Goal: Task Accomplishment & Management: Use online tool/utility

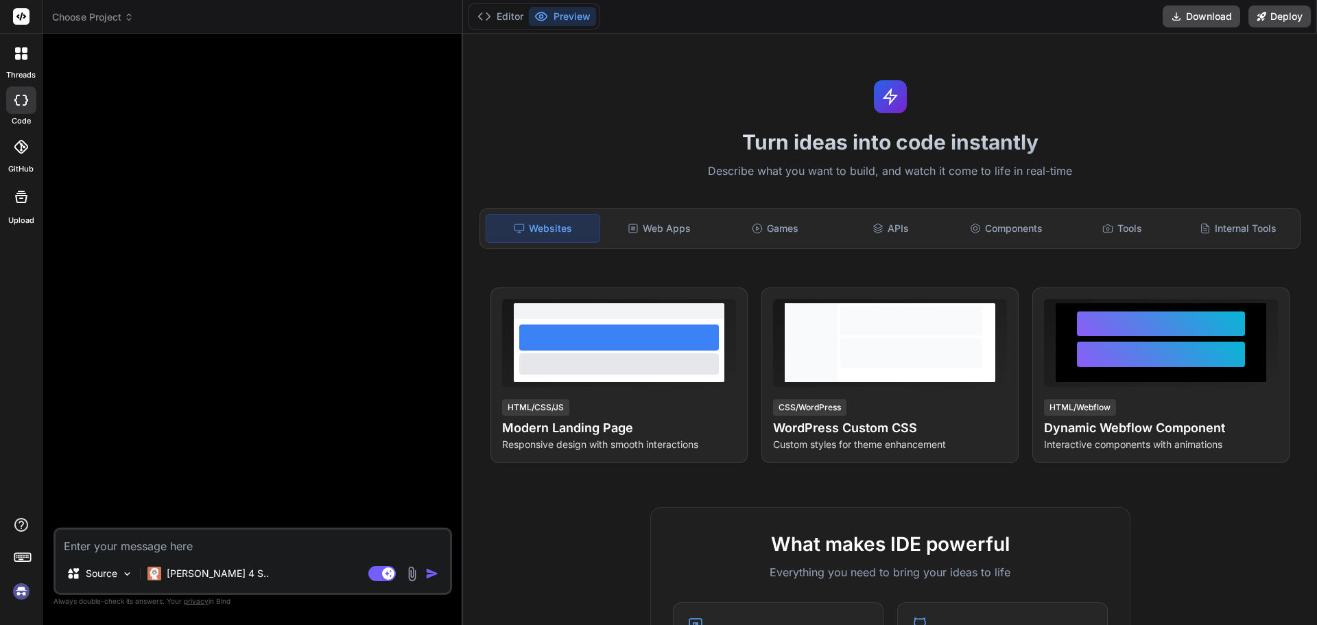
click at [16, 59] on icon at bounding box center [17, 56] width 5 height 5
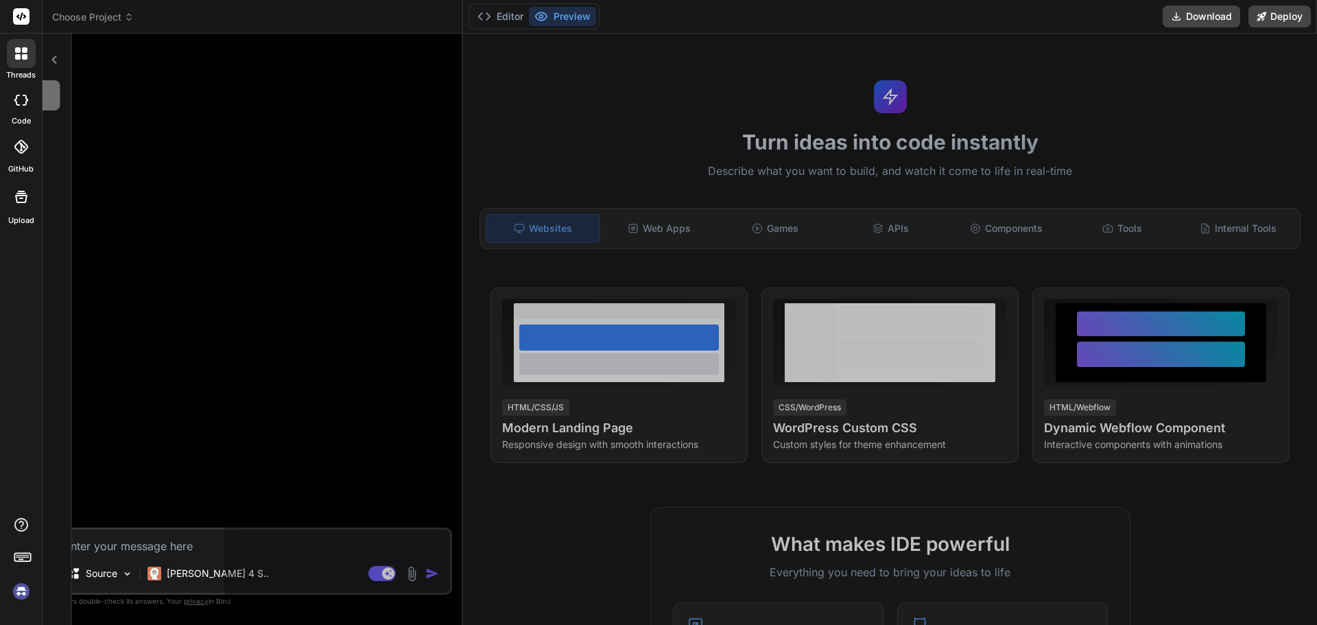
click at [16, 59] on icon at bounding box center [17, 56] width 5 height 5
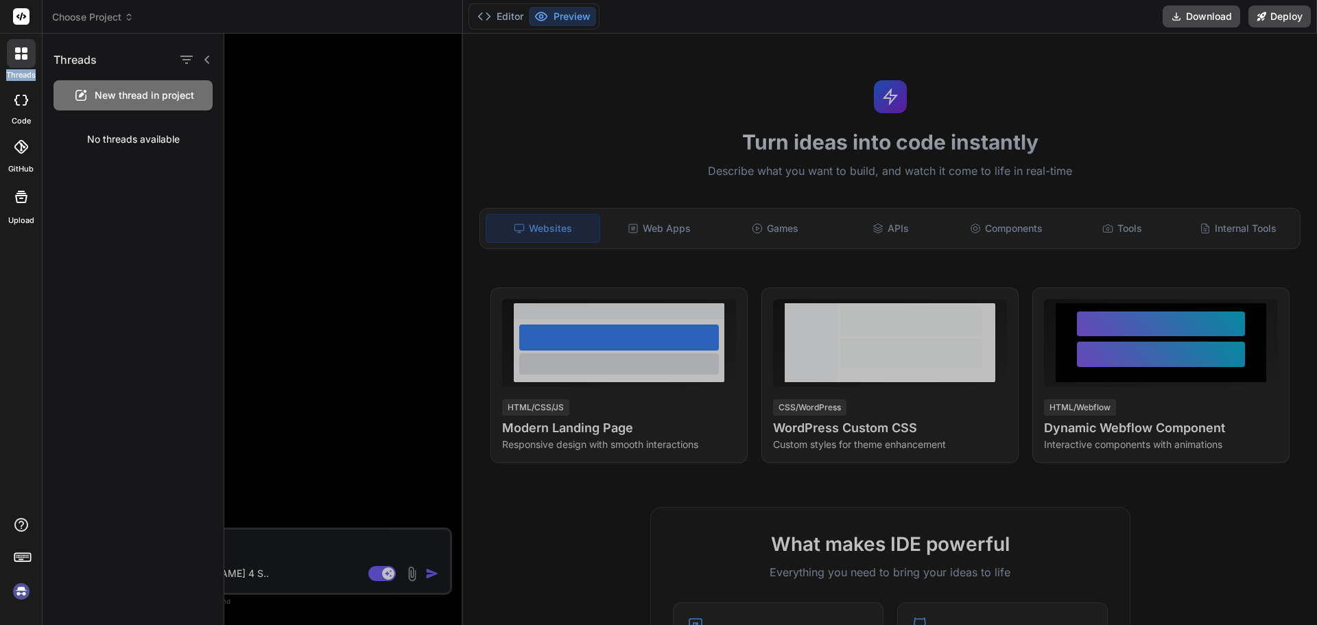
click at [152, 98] on span "New thread in project" at bounding box center [144, 95] width 99 height 14
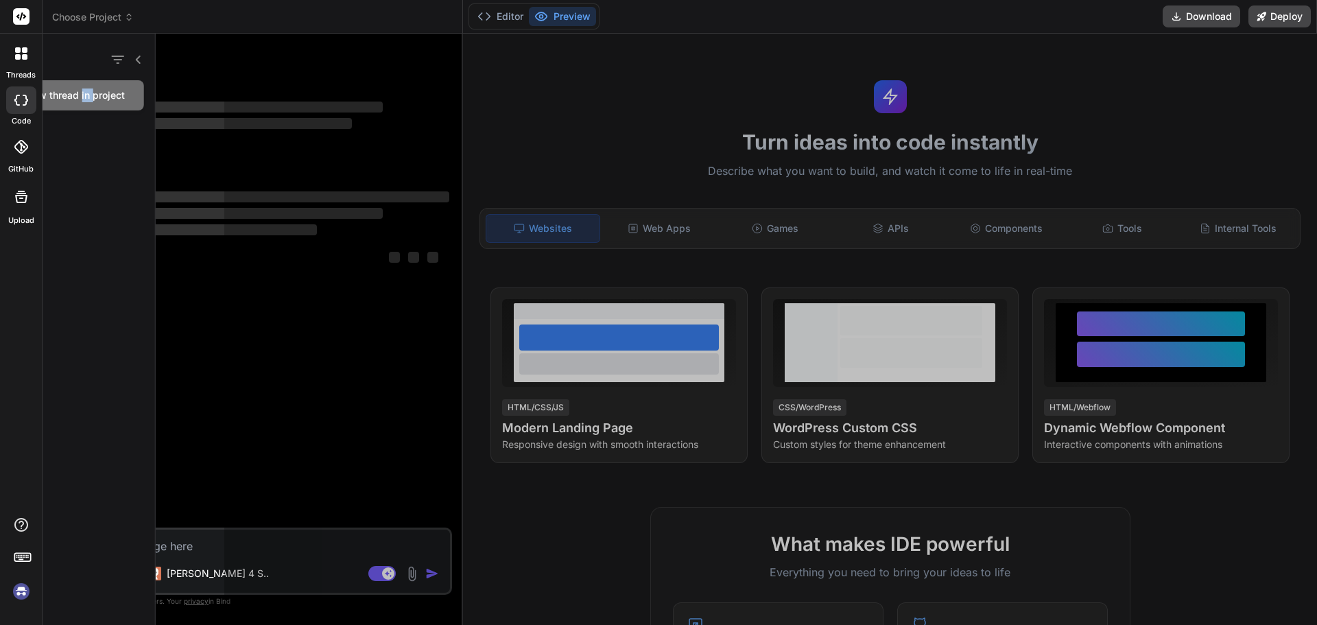
click at [152, 98] on div "Threads New thread in project Today New chat" at bounding box center [680, 329] width 1275 height 591
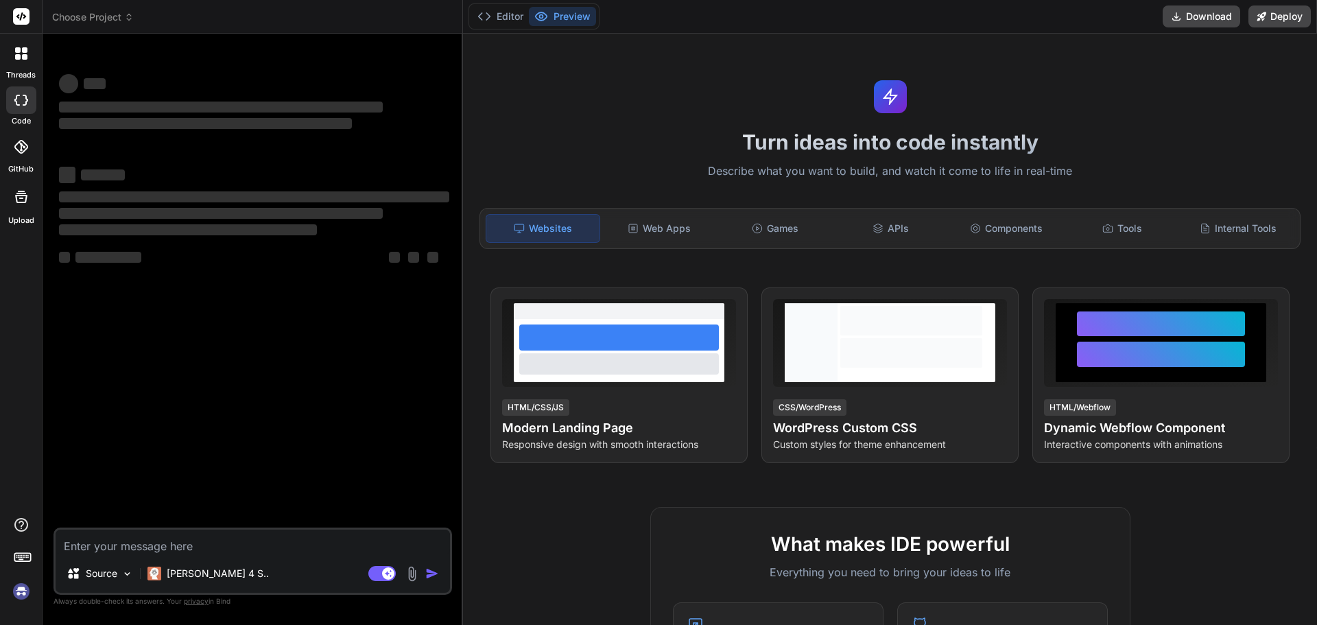
type textarea "x"
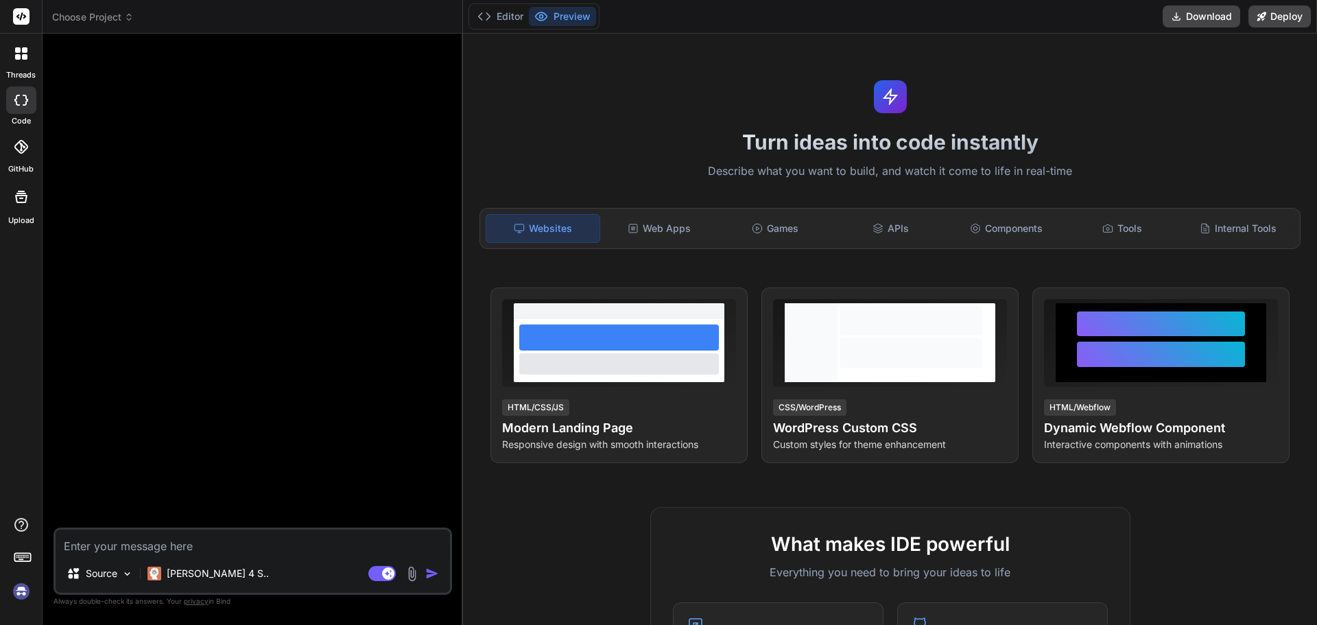
click at [23, 56] on icon at bounding box center [24, 56] width 5 height 5
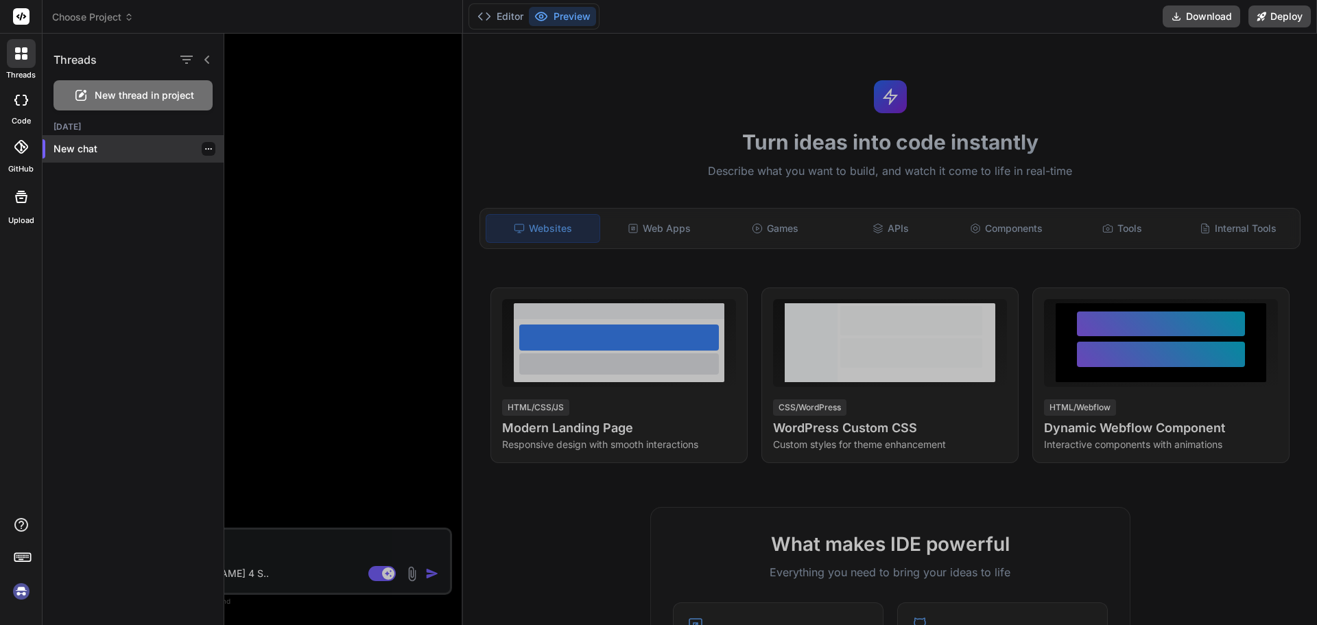
click at [81, 152] on p "New chat" at bounding box center [139, 149] width 170 height 14
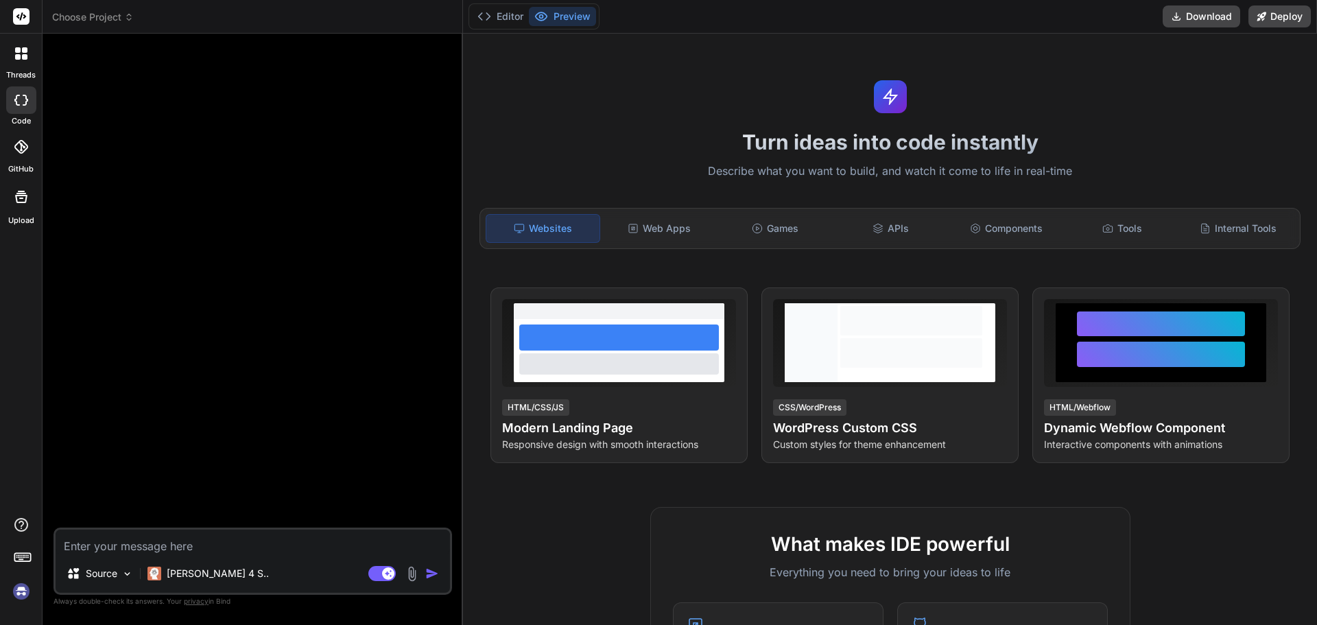
click at [96, 549] on textarea at bounding box center [253, 542] width 394 height 25
type textarea "z"
type textarea "x"
type textarea "zr"
type textarea "x"
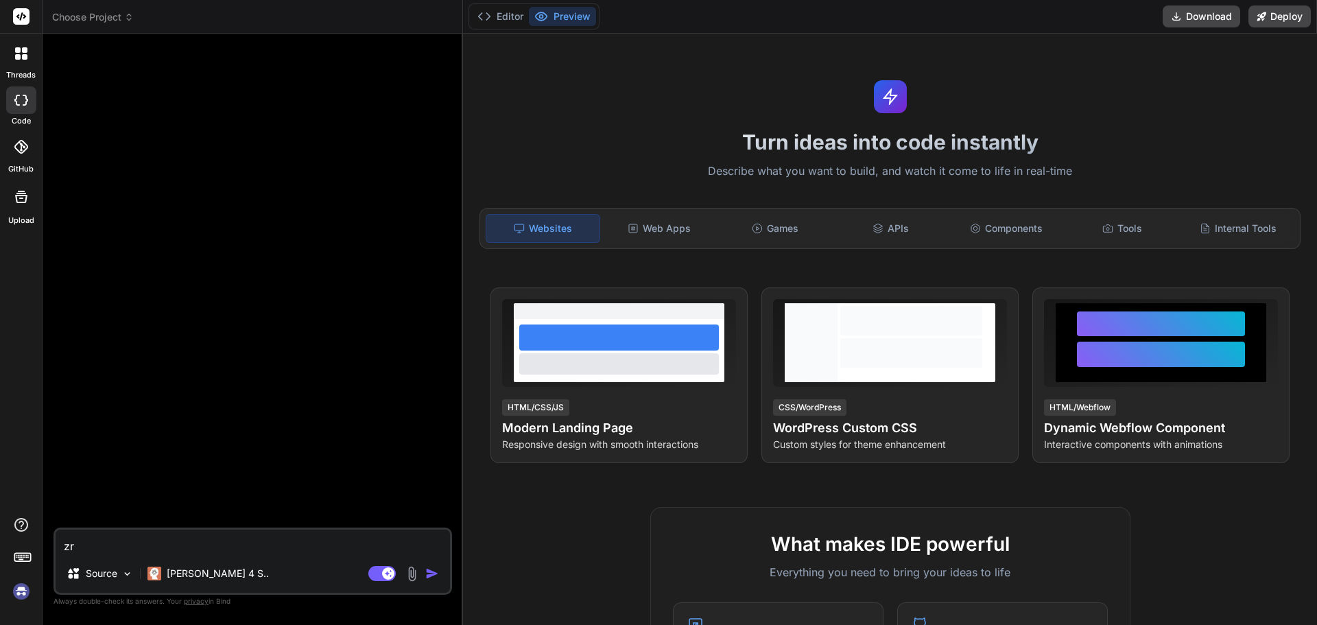
type textarea "zru"
type textarea "x"
type textarea "zruc"
type textarea "x"
type textarea "zru"
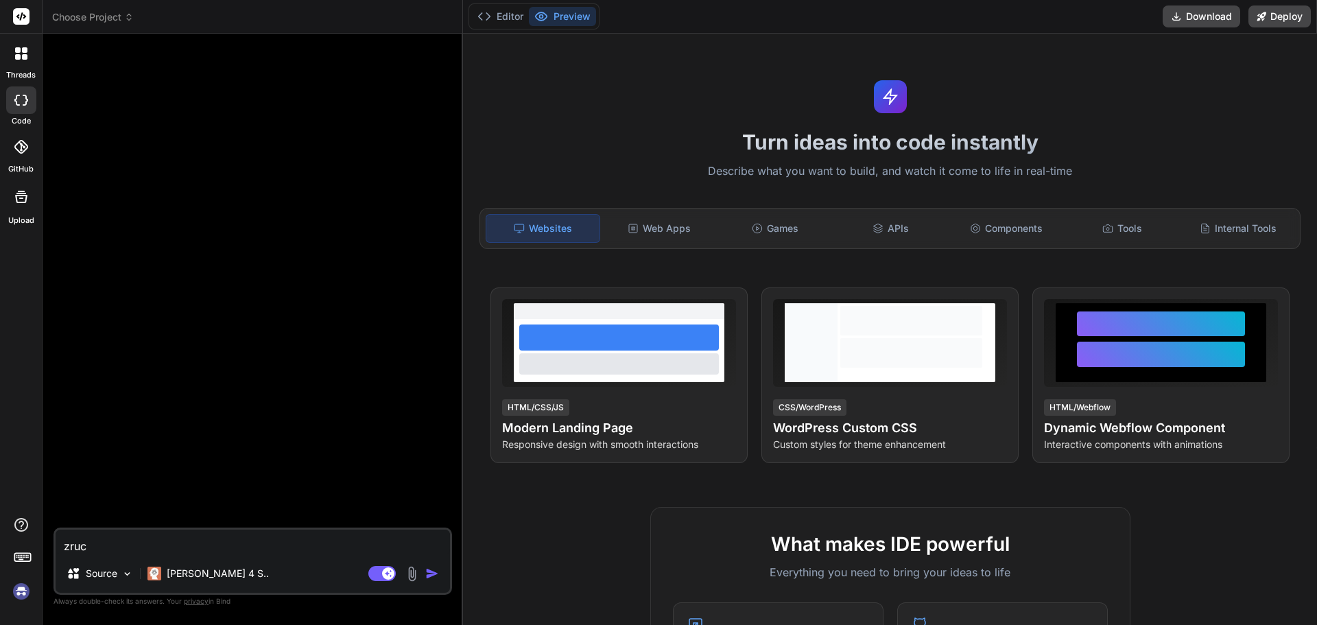
type textarea "x"
type textarea "zr"
type textarea "x"
type textarea "z"
type textarea "x"
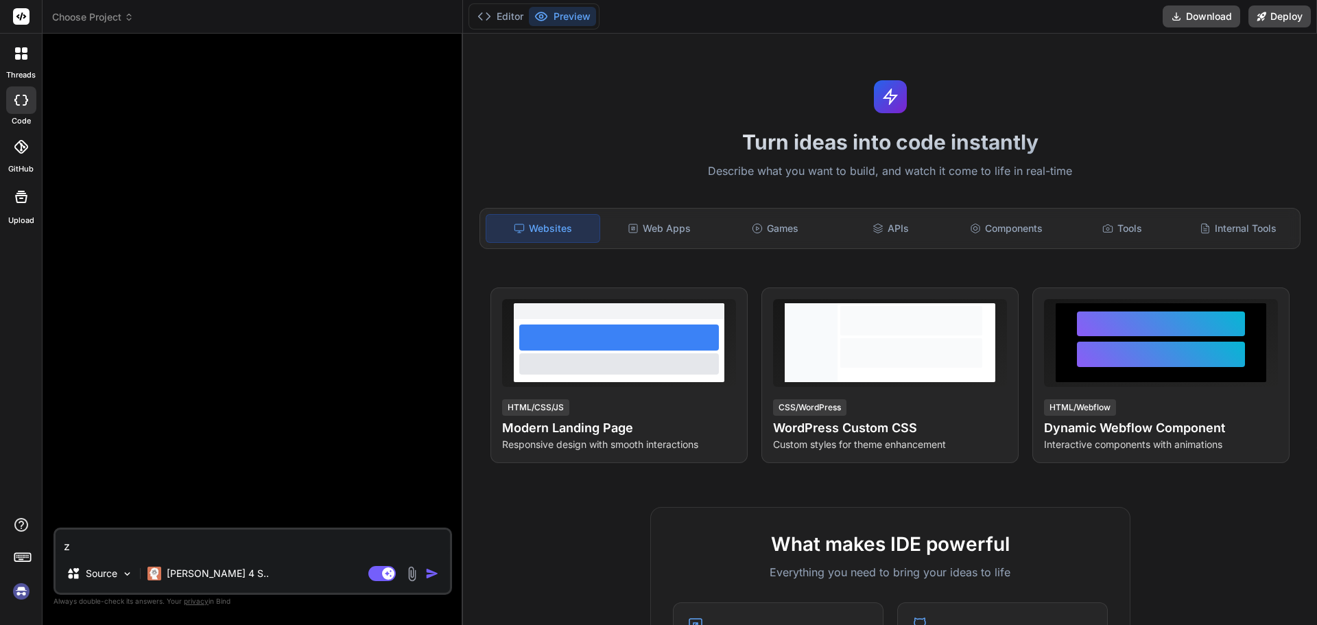
type textarea "x"
paste textarea "Loremips (DO): Sita.co + Adipisci (elitseddo eiu Tempor.in) Utlabor: Etdo.ma (A…"
type textarea "Loremips (DO): Sita.co + Adipisci (elitseddo eiu Tempor.in) Utlabor: Etdo.ma (A…"
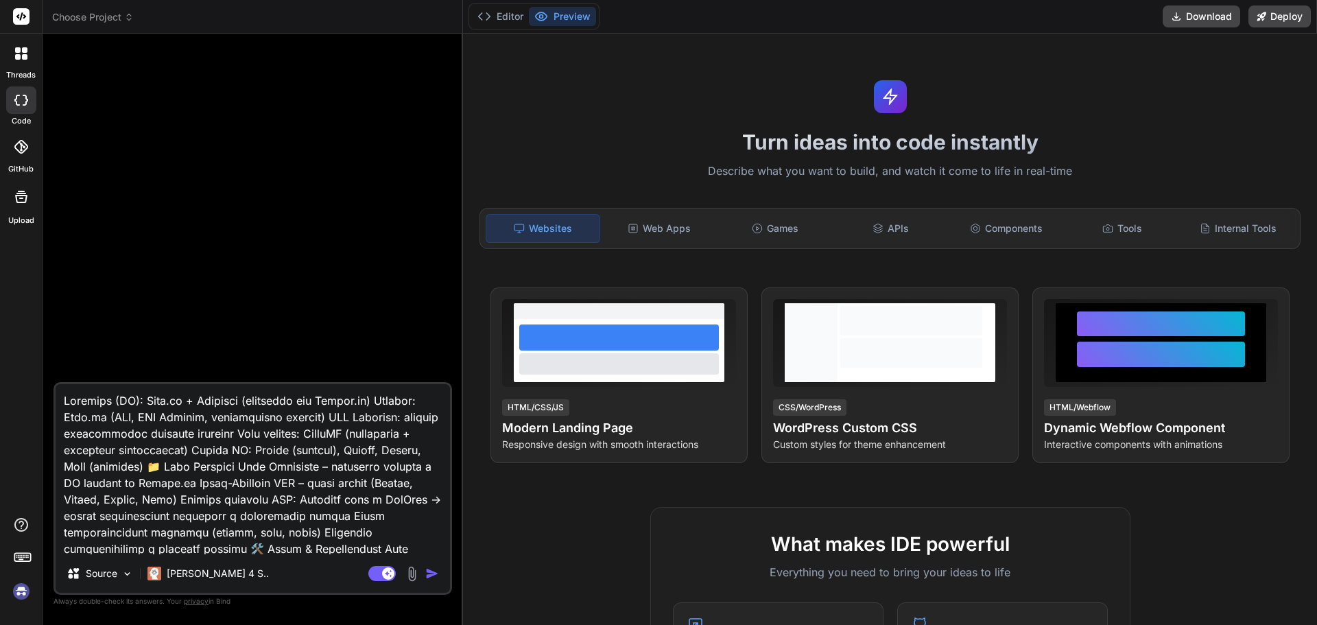
type textarea "x"
type textarea "Loremips (DO): Sita.co + Adipisci (elitseddo eiu Tempor.in) Utlabor: Etdo.ma (A…"
click at [430, 574] on img "button" at bounding box center [432, 574] width 14 height 14
type textarea "x"
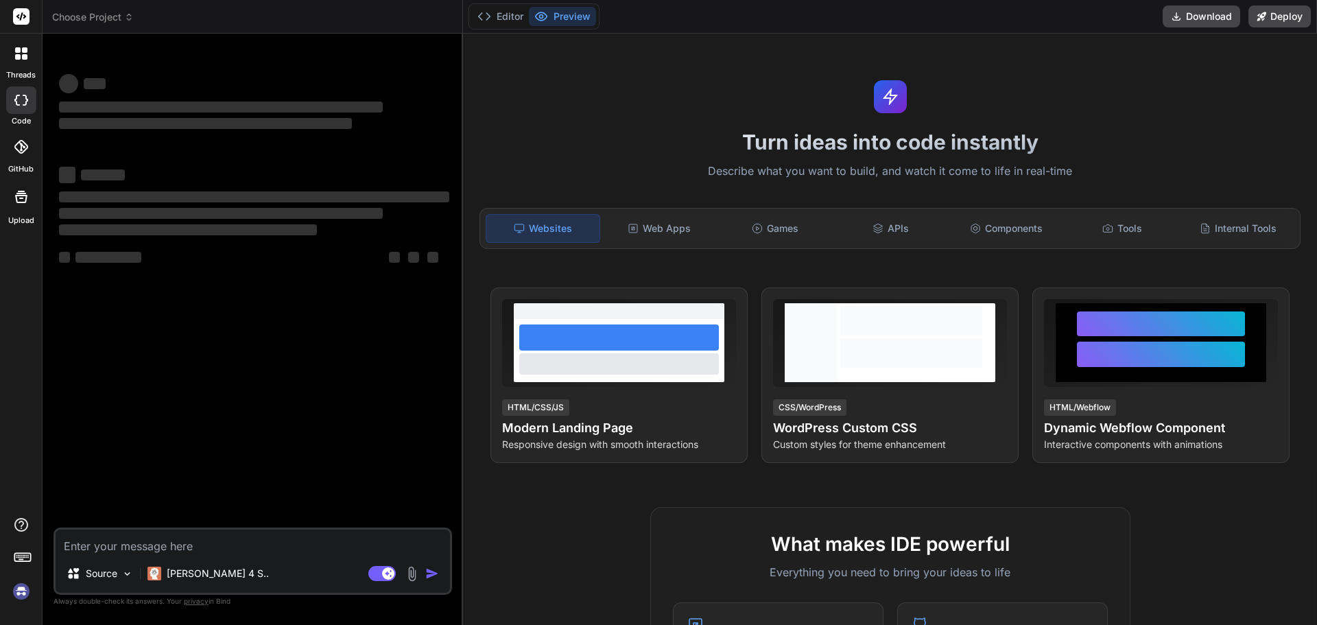
type textarea "x"
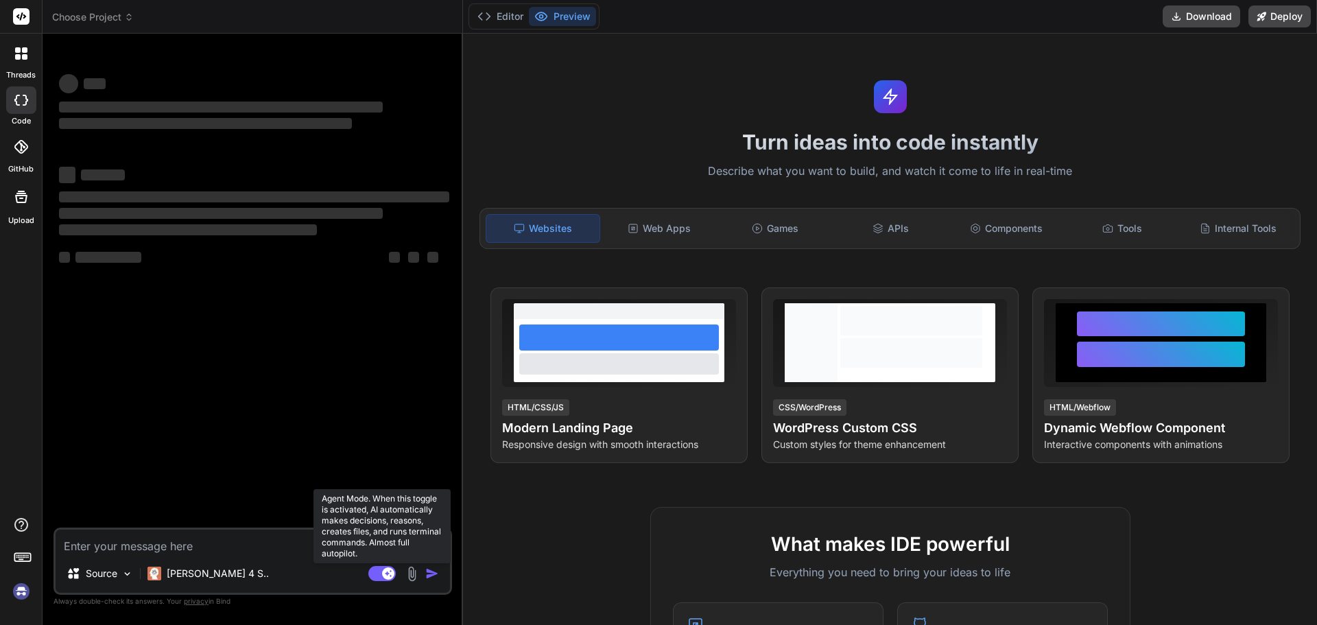
click at [370, 576] on rect at bounding box center [381, 573] width 27 height 15
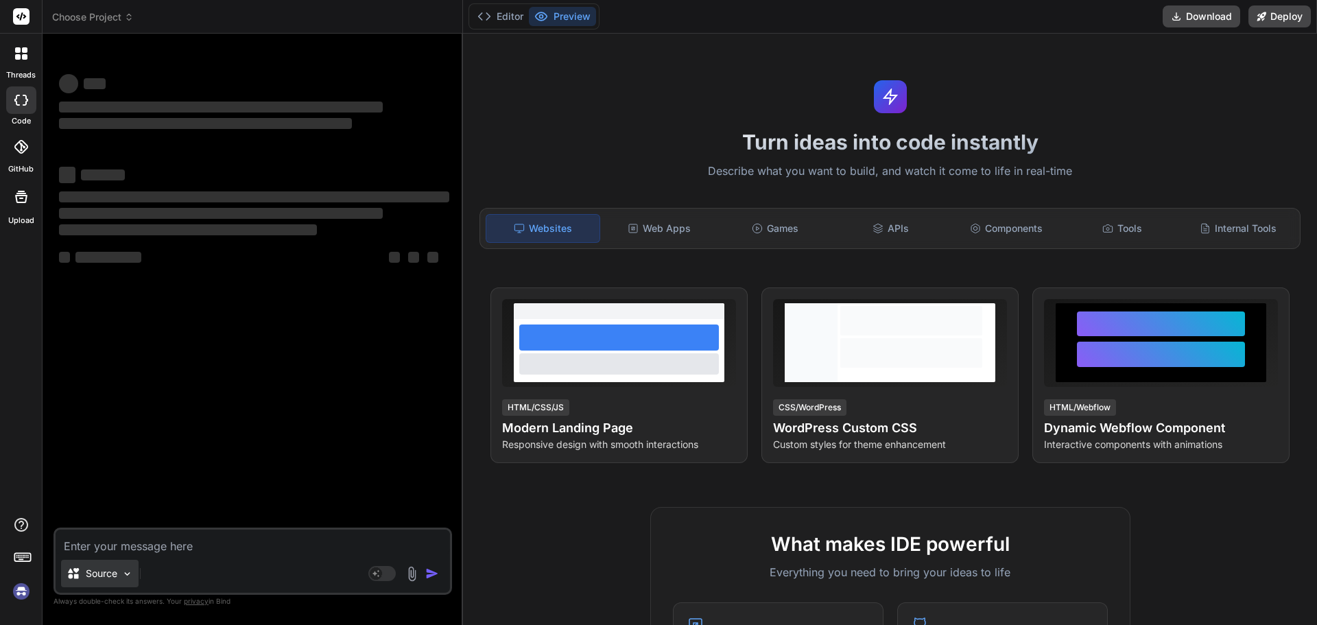
click at [123, 577] on img at bounding box center [127, 574] width 12 height 12
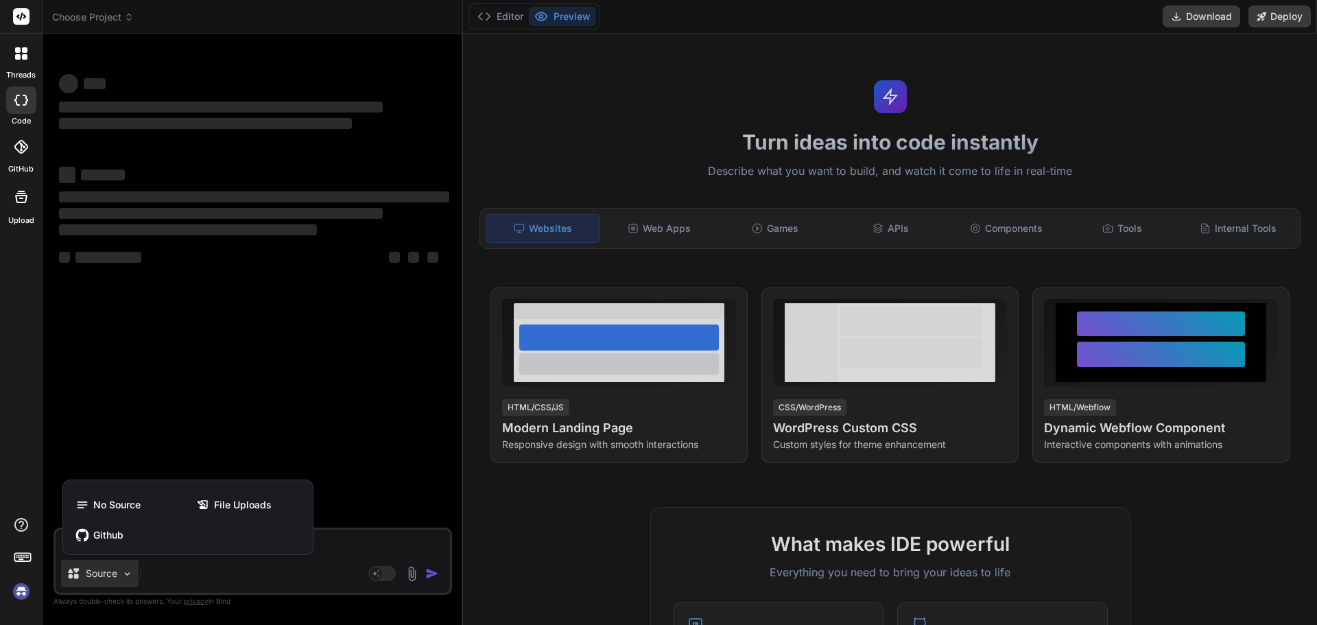
click at [21, 591] on img at bounding box center [21, 591] width 23 height 23
click at [21, 200] on icon at bounding box center [21, 197] width 16 height 16
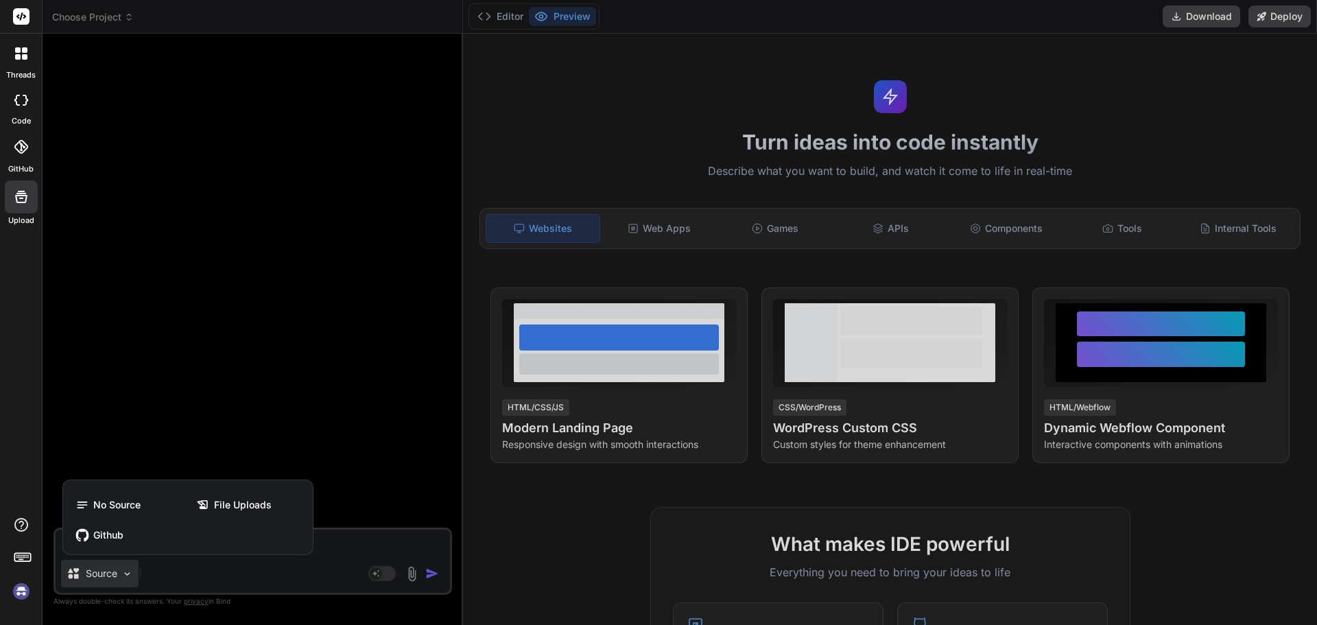
click at [324, 418] on div at bounding box center [658, 312] width 1317 height 625
type textarea "x"
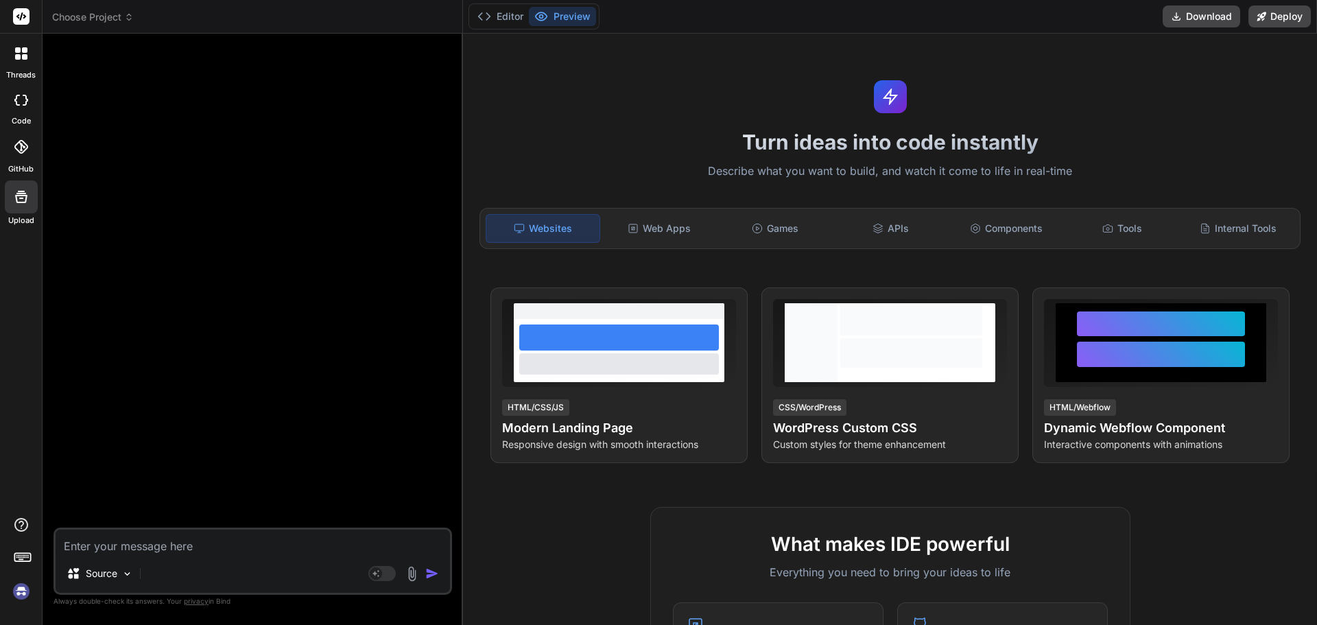
drag, startPoint x: 172, startPoint y: 118, endPoint x: 85, endPoint y: 549, distance: 440.2
click at [85, 549] on textarea at bounding box center [253, 542] width 394 height 25
paste textarea "Frontend (UI): Next.js + Tailwind (interfejs jak Claude.ai) Backend: Node.js (A…"
click at [117, 530] on textarea at bounding box center [253, 542] width 394 height 25
type textarea "Frontend (UI): Next.js + Tailwind (interfejs jak Claude.ai) Backend: Node.js (A…"
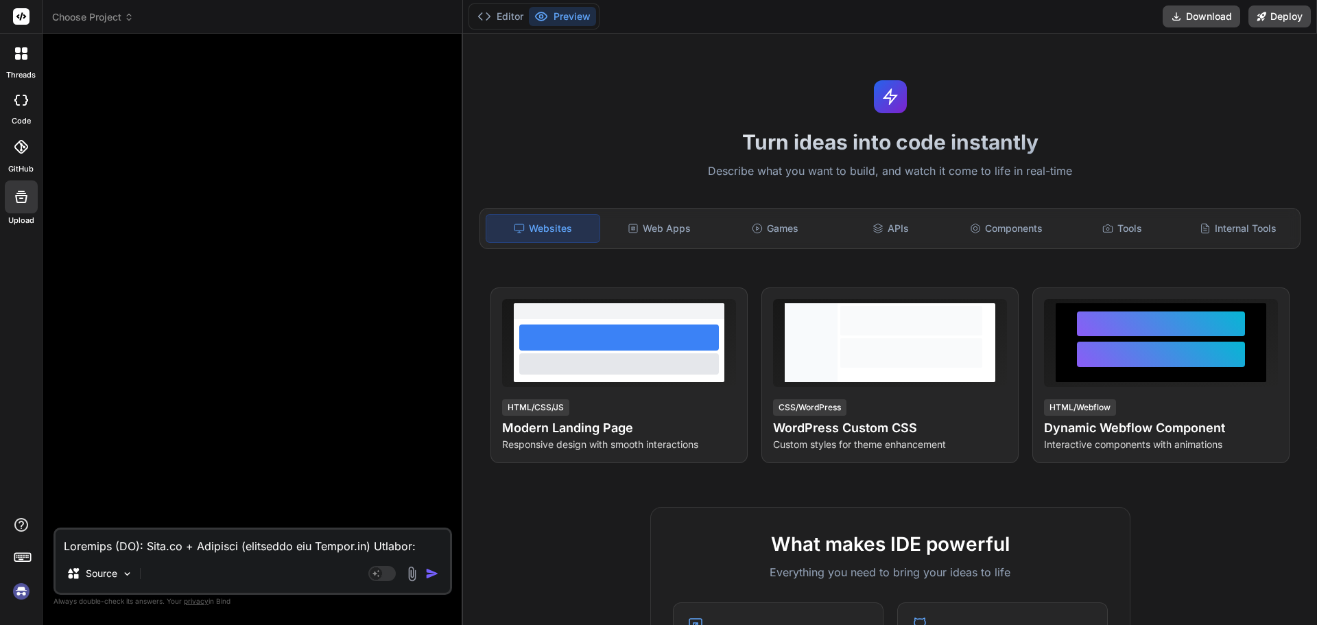
type textarea "x"
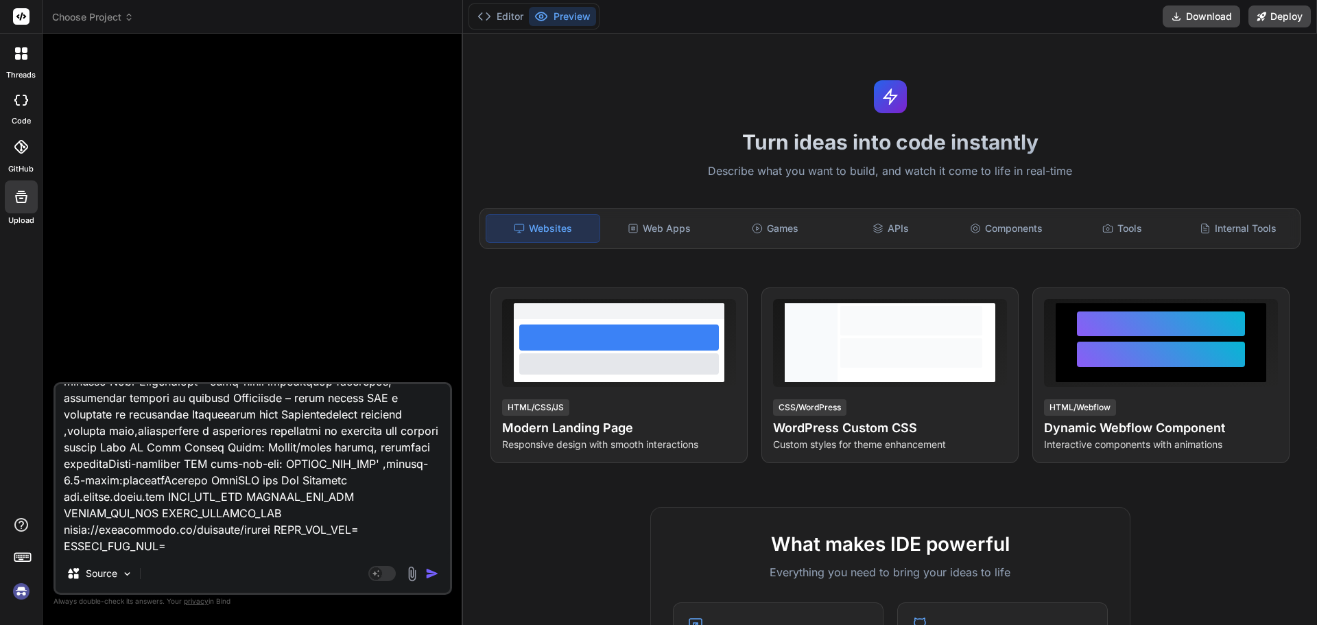
scroll to position [941, 0]
click at [185, 552] on textarea at bounding box center [253, 469] width 394 height 170
type textarea "Frontend (UI): Next.js + Tailwind (interfejs jak Claude.ai) Backend: Node.js (A…"
type textarea "x"
type textarea "Frontend (UI): Next.js + Tailwind (interfejs jak Claude.ai) Backend: Node.js (A…"
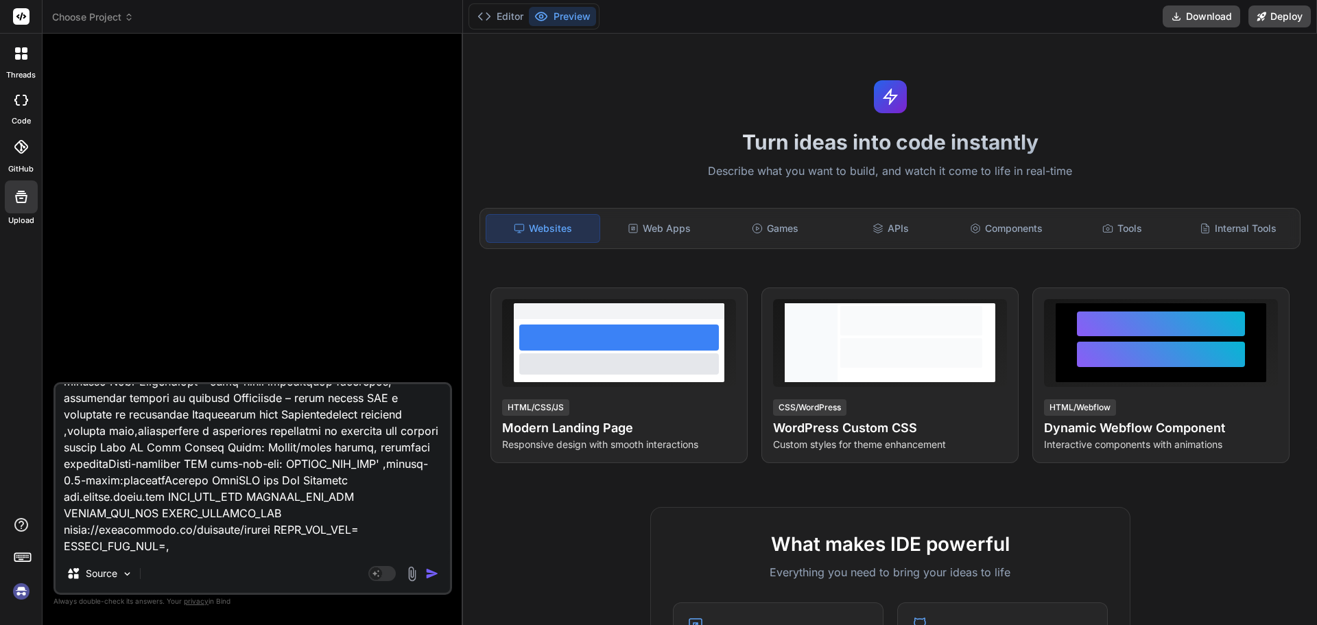
type textarea "x"
type textarea "Loremips (DO): Sita.co + Adipisci (elitseddo eiu Tempor.in) Utlabor: Etdo.ma (A…"
type textarea "x"
type textarea "Loremips (DO): Sita.co + Adipisci (elitseddo eiu Tempor.in) Utlabor: Etdo.ma (A…"
type textarea "x"
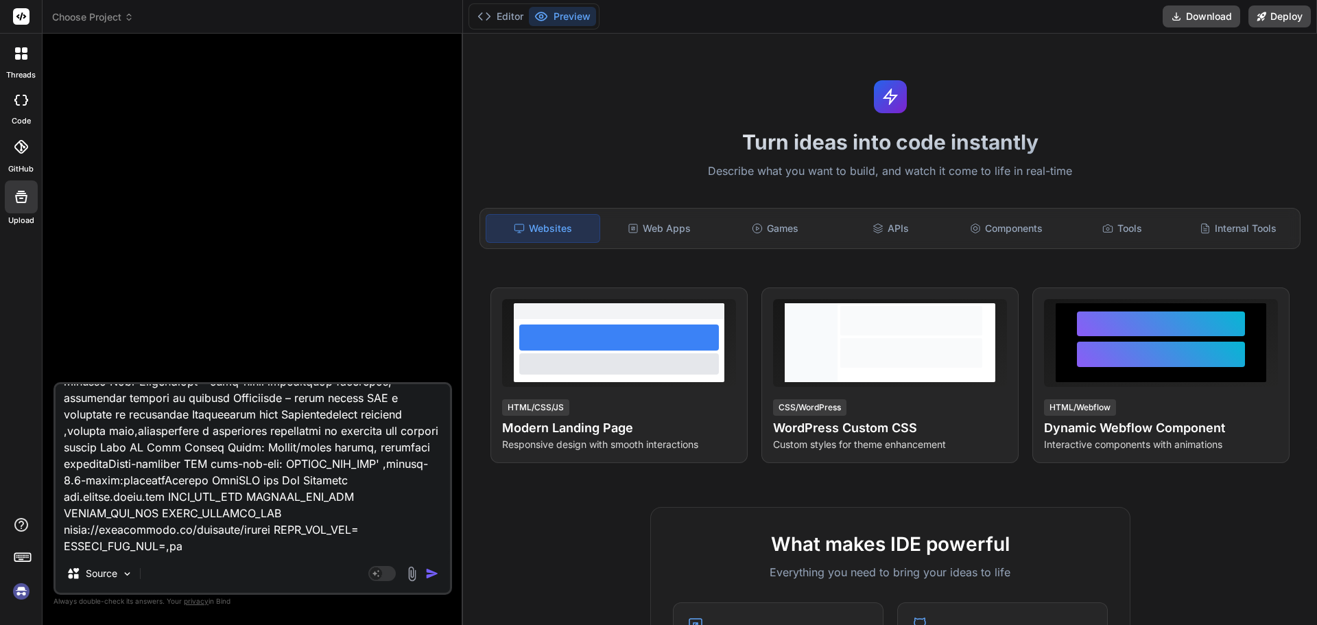
type textarea "Loremips (DO): Sita.co + Adipisci (elitseddo eiu Tempor.in) Utlabor: Etdo.ma (A…"
type textarea "x"
type textarea "Loremips (DO): Sita.co + Adipisci (elitseddo eiu Tempor.in) Utlabor: Etdo.ma (A…"
type textarea "x"
type textarea "Loremips (DO): Sita.co + Adipisci (elitseddo eiu Tempor.in) Utlabor: Etdo.ma (A…"
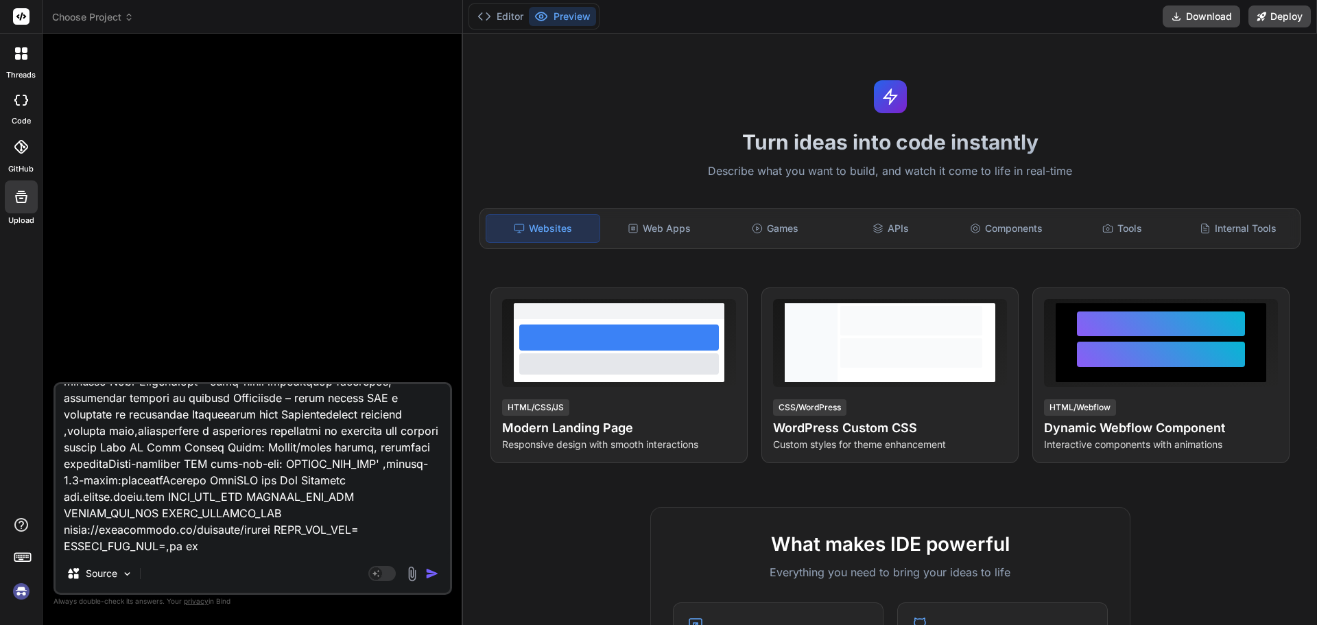
type textarea "x"
type textarea "Loremips (DO): Sita.co + Adipisci (elitseddo eiu Tempor.in) Utlabor: Etdo.ma (A…"
type textarea "x"
type textarea "Loremips (DO): Sita.co + Adipisci (elitseddo eiu Tempor.in) Utlabor: Etdo.ma (A…"
type textarea "x"
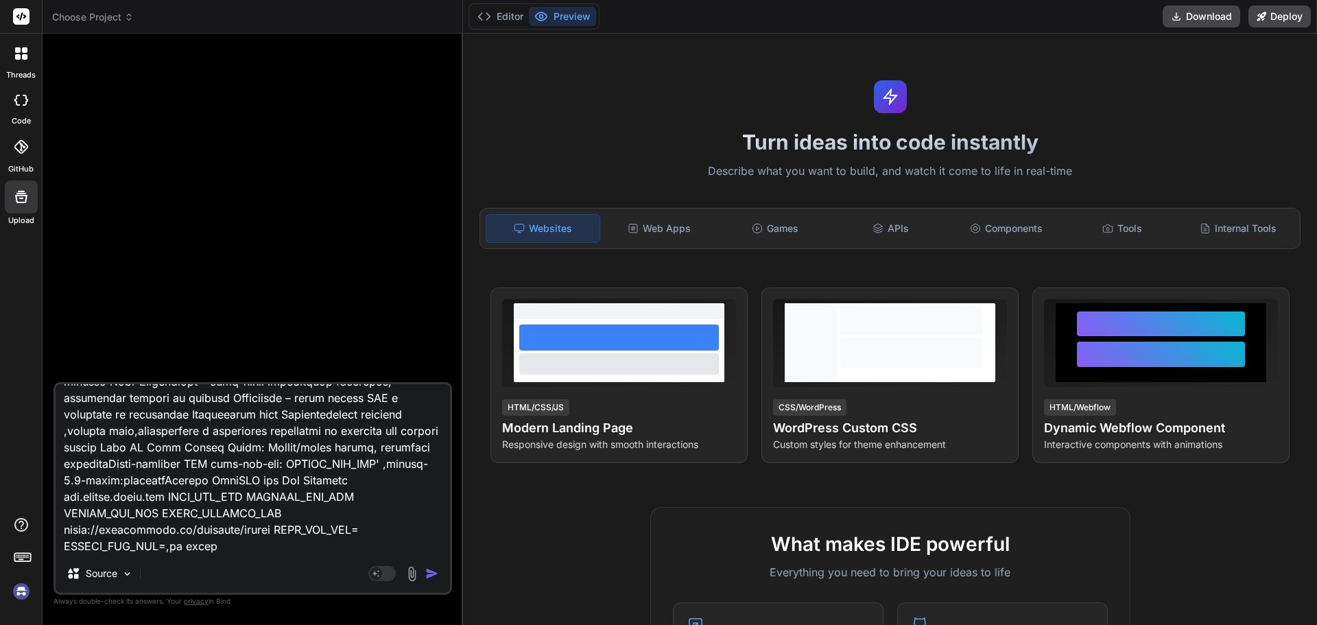
type textarea "Loremips (DO): Sita.co + Adipisci (elitseddo eiu Tempor.in) Utlabor: Etdo.ma (A…"
type textarea "x"
type textarea "Loremips (DO): Sita.co + Adipisci (elitseddo eiu Tempor.in) Utlabor: Etdo.ma (A…"
click at [389, 571] on rect at bounding box center [381, 573] width 27 height 15
click at [216, 576] on p "[PERSON_NAME] 4 S.." at bounding box center [218, 574] width 102 height 14
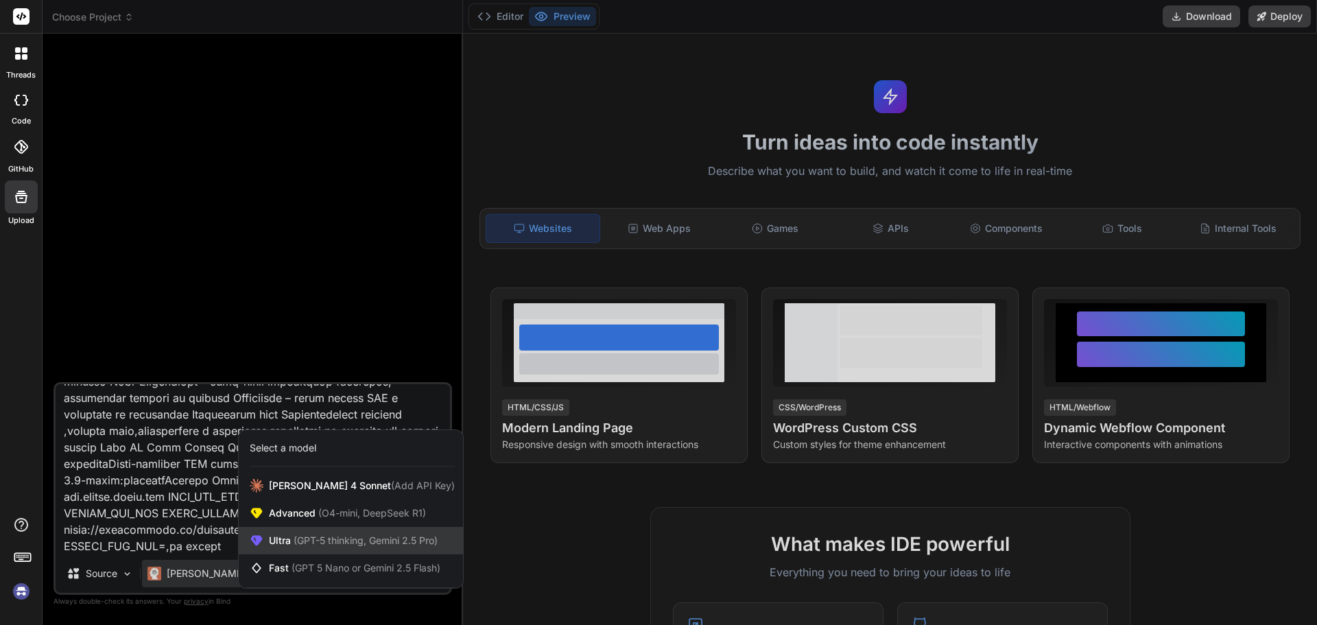
click at [272, 534] on span "Ultra (GPT-5 thinking, Gemini 2.5 Pro)" at bounding box center [353, 541] width 169 height 14
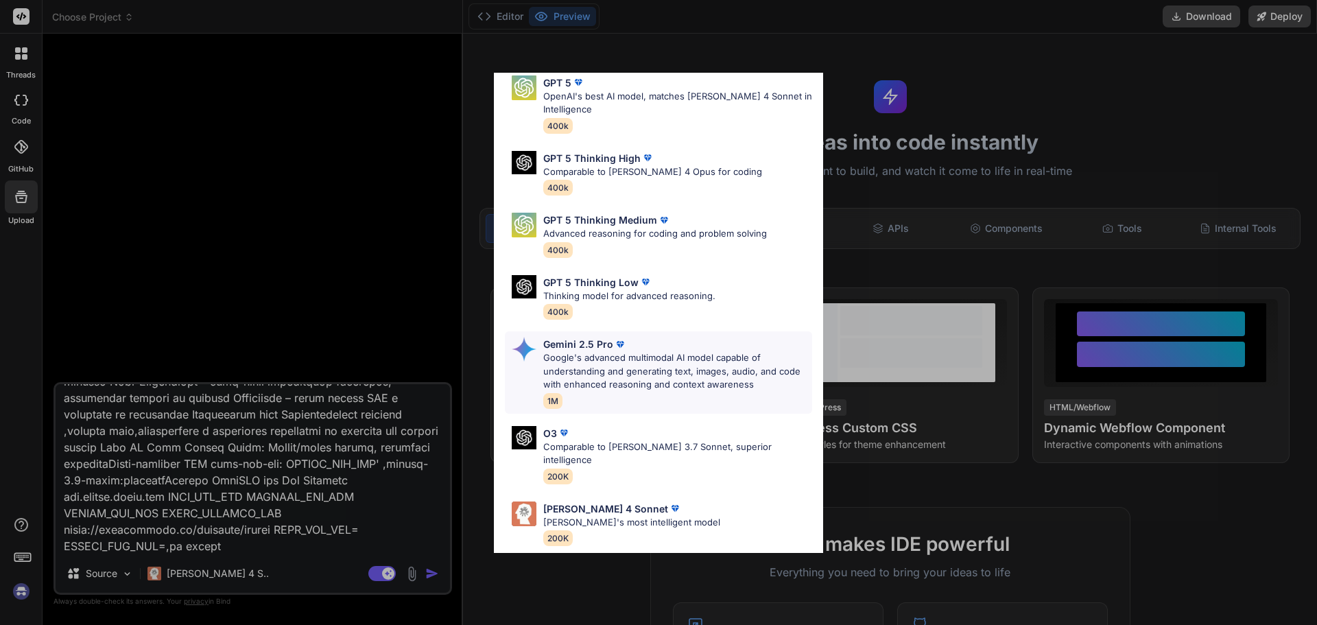
scroll to position [0, 0]
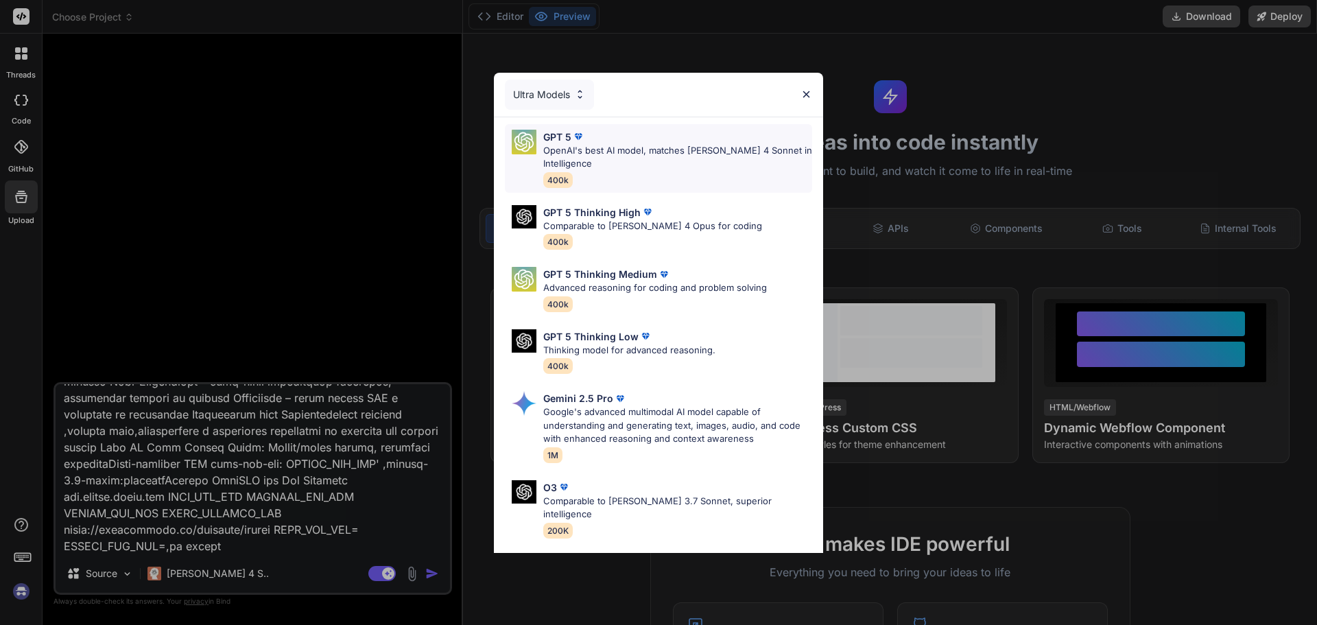
click at [561, 139] on p "GPT 5" at bounding box center [557, 137] width 28 height 14
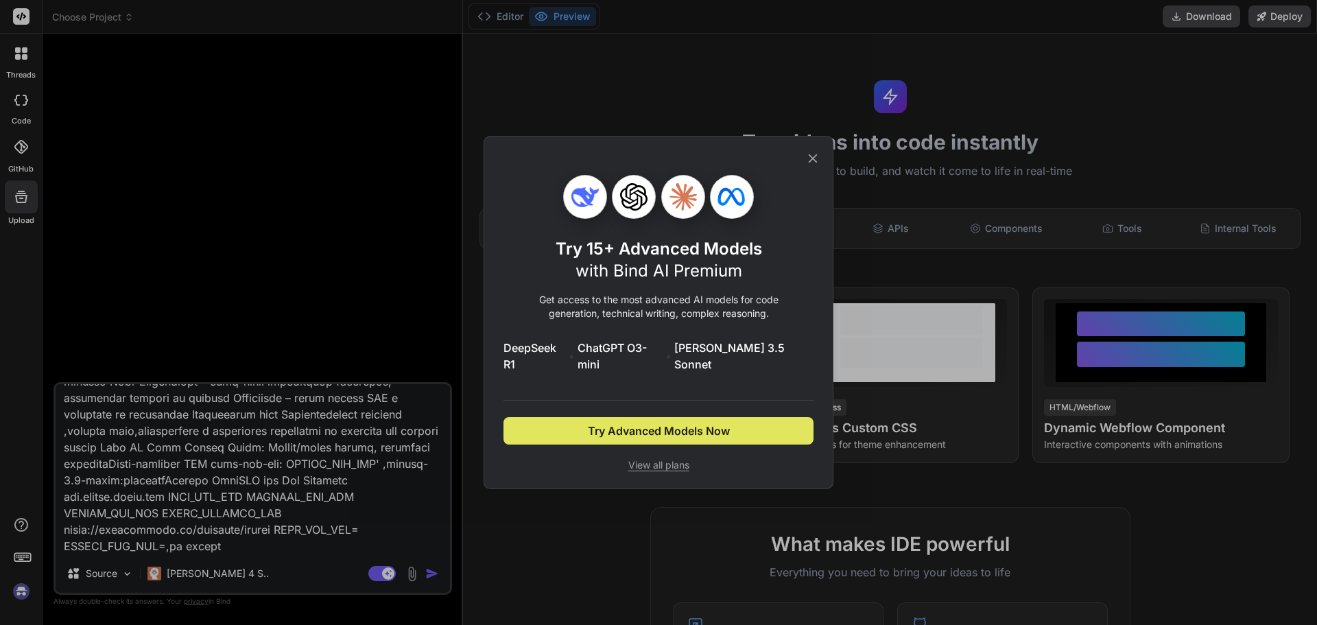
click at [647, 425] on span "Try Advanced Models Now" at bounding box center [659, 431] width 142 height 16
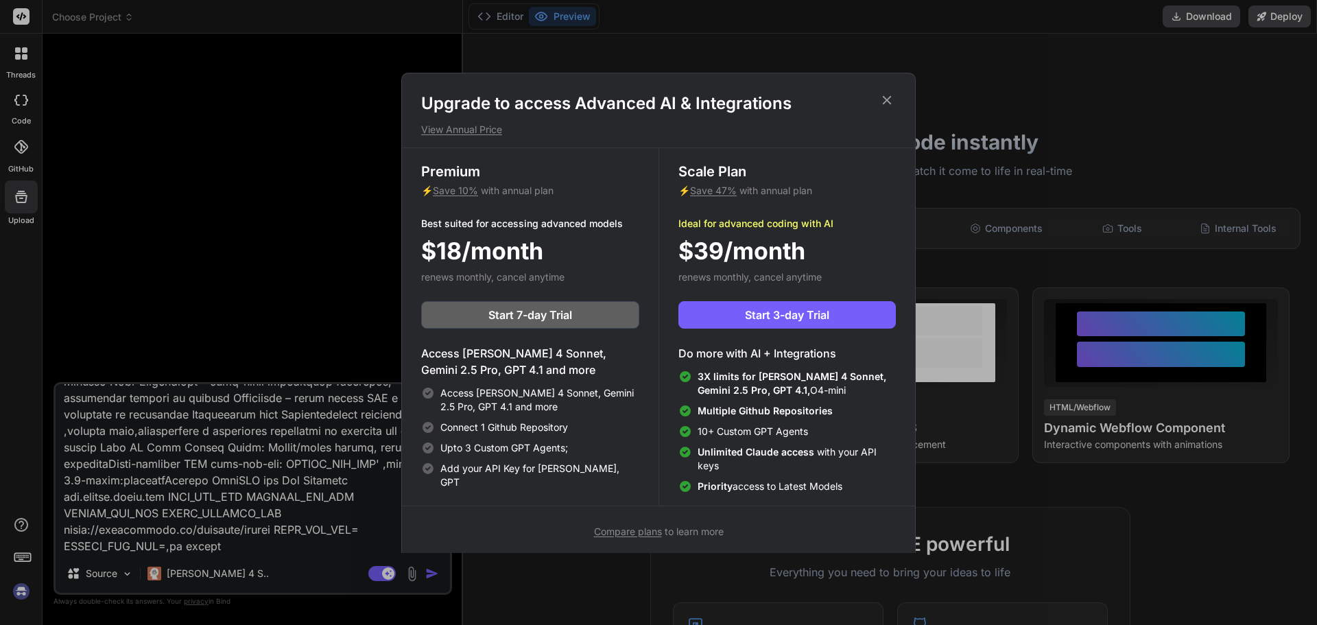
click at [888, 100] on icon at bounding box center [887, 99] width 9 height 9
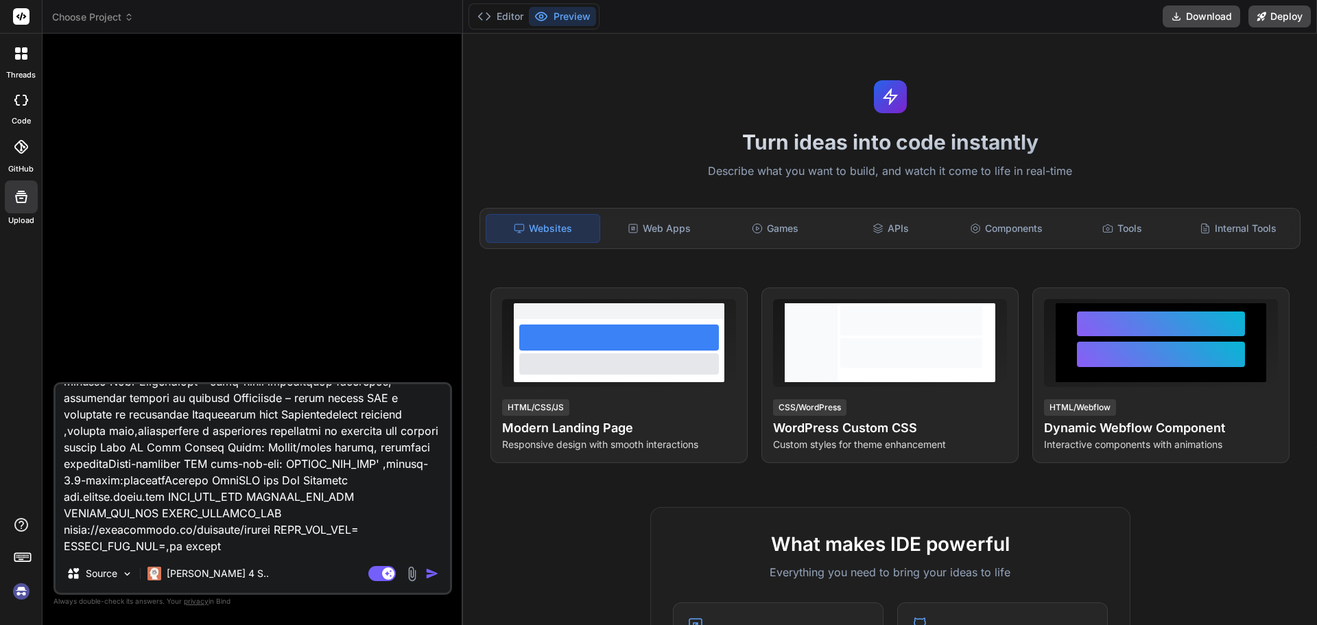
click at [431, 575] on img "button" at bounding box center [432, 574] width 14 height 14
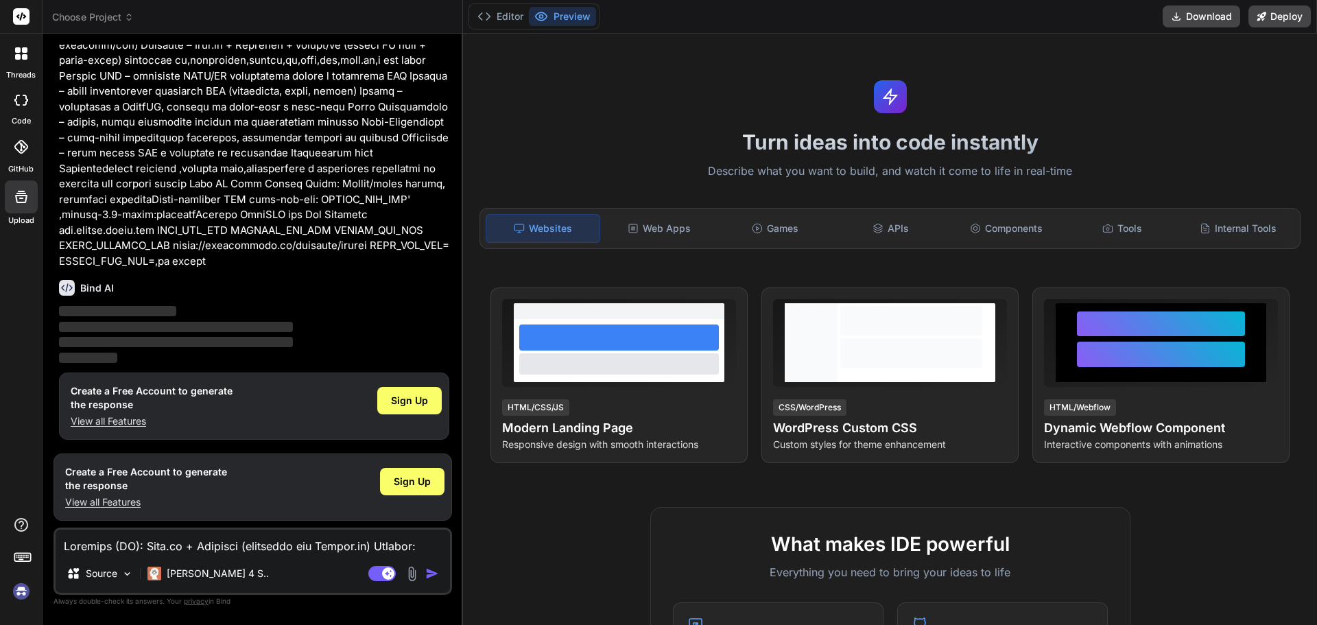
scroll to position [732, 0]
click at [414, 406] on span "Sign Up" at bounding box center [409, 401] width 37 height 14
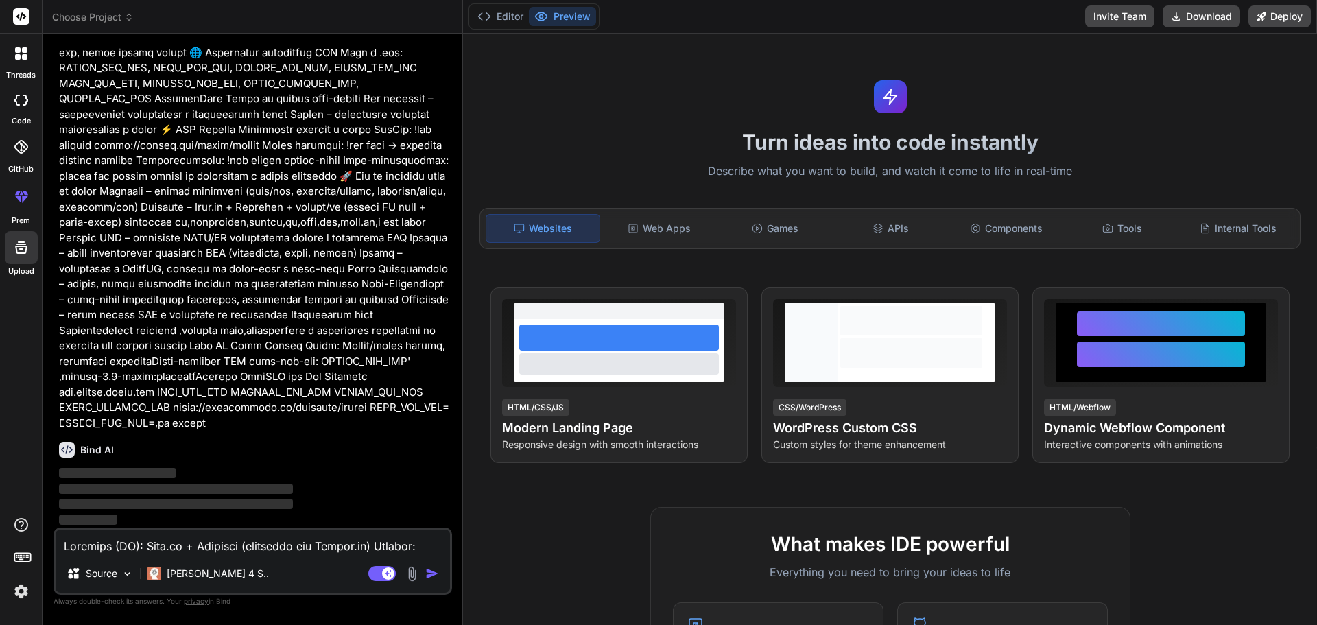
scroll to position [570, 0]
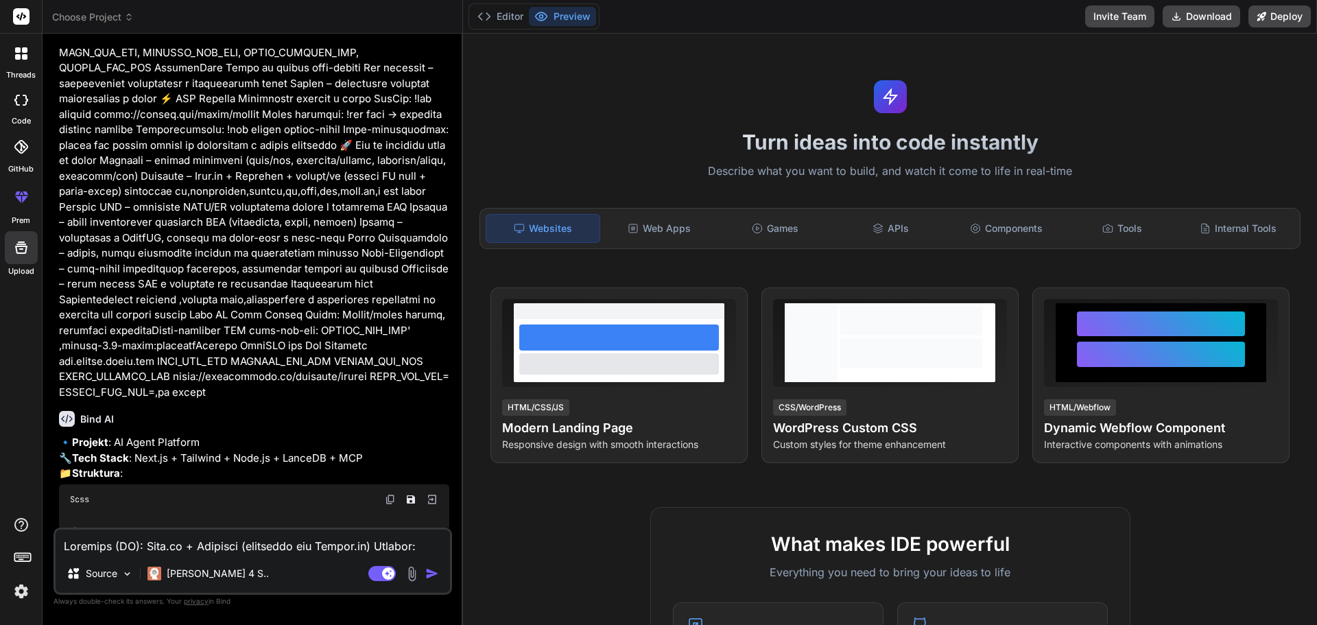
type textarea "x"
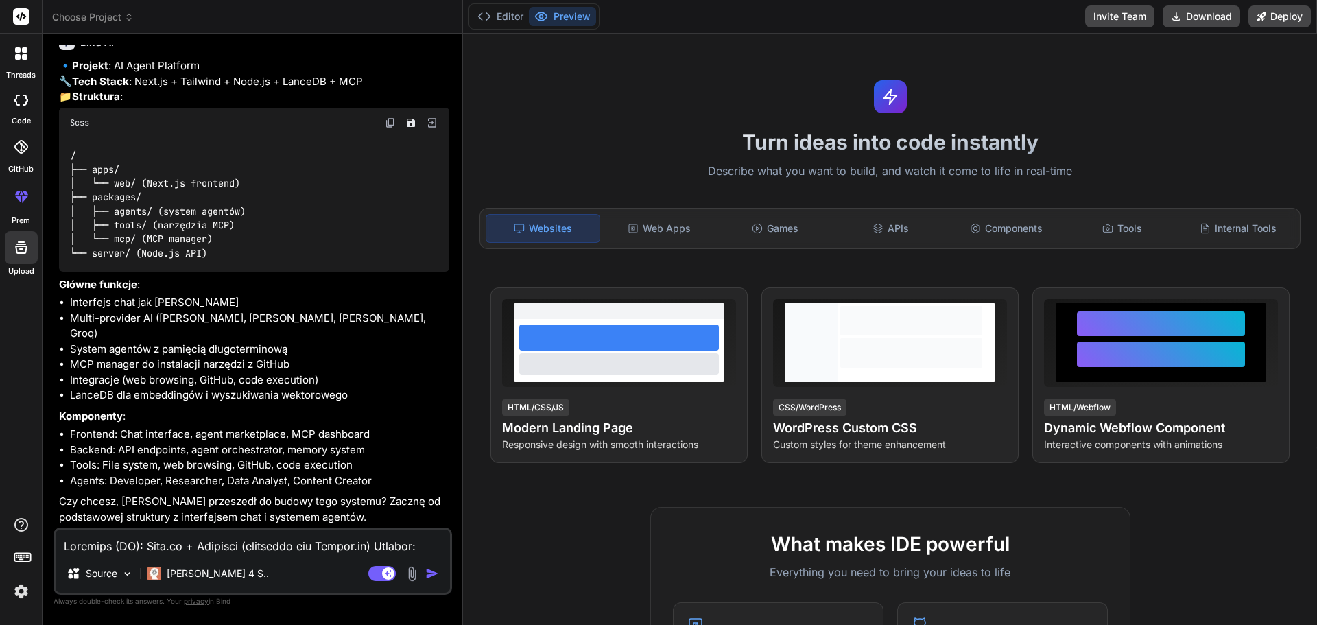
scroll to position [993, 0]
click at [175, 544] on textarea at bounding box center [253, 542] width 394 height 25
type textarea "t"
type textarea "x"
type textarea "ta"
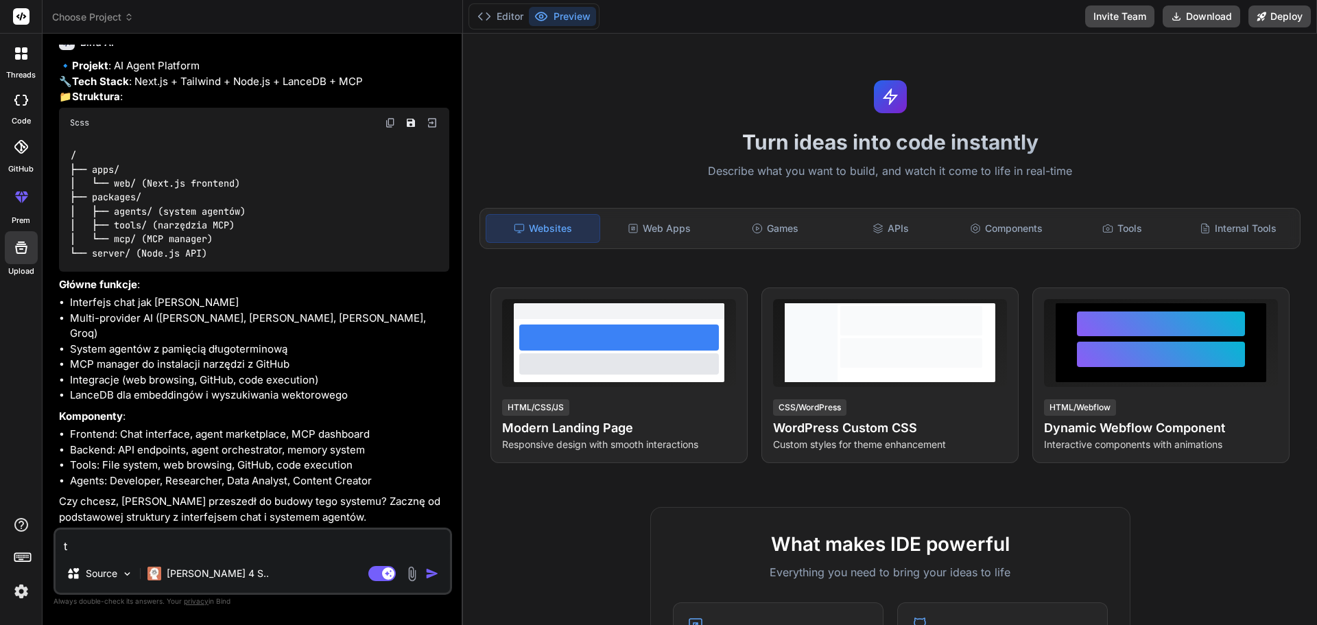
type textarea "x"
type textarea "tak"
type textarea "x"
type textarea "tak"
click at [428, 576] on img "button" at bounding box center [432, 574] width 14 height 14
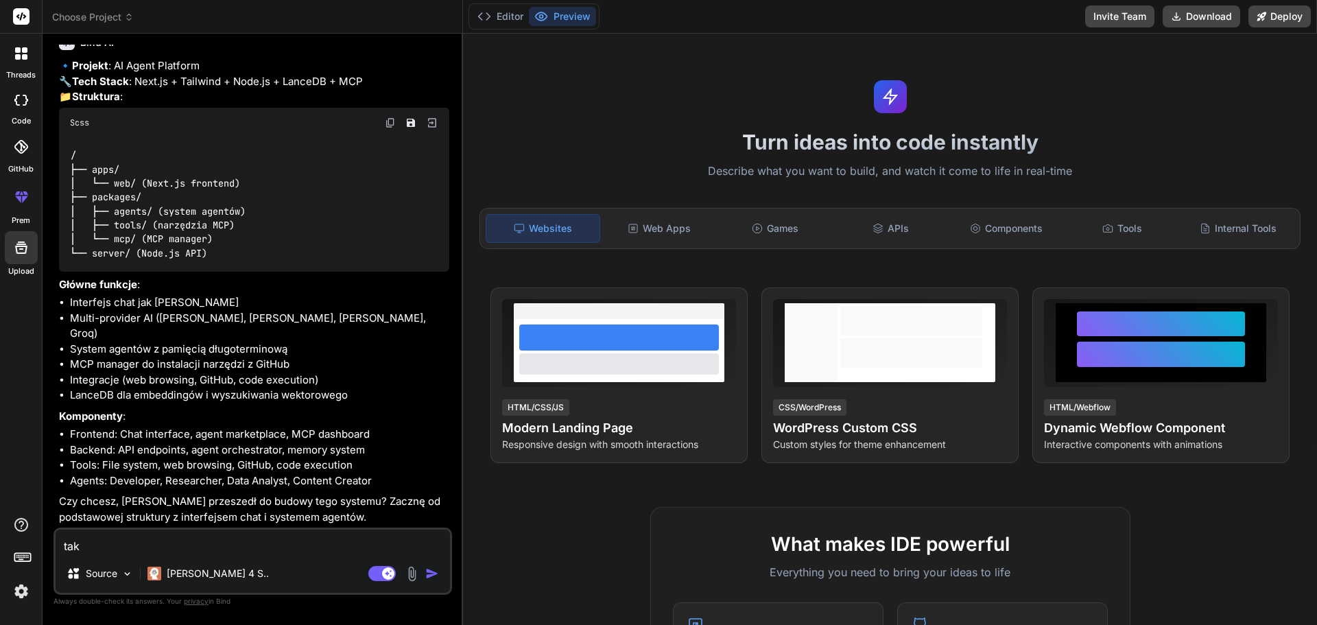
click at [429, 576] on img "button" at bounding box center [432, 574] width 14 height 14
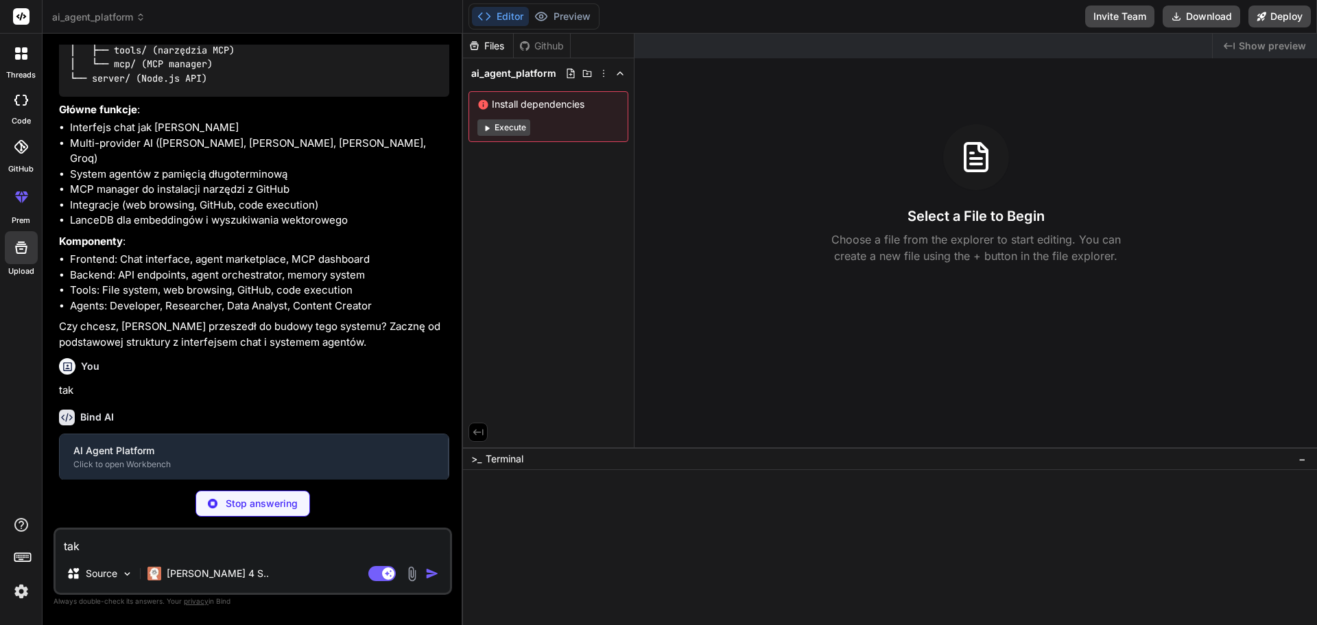
scroll to position [1135, 0]
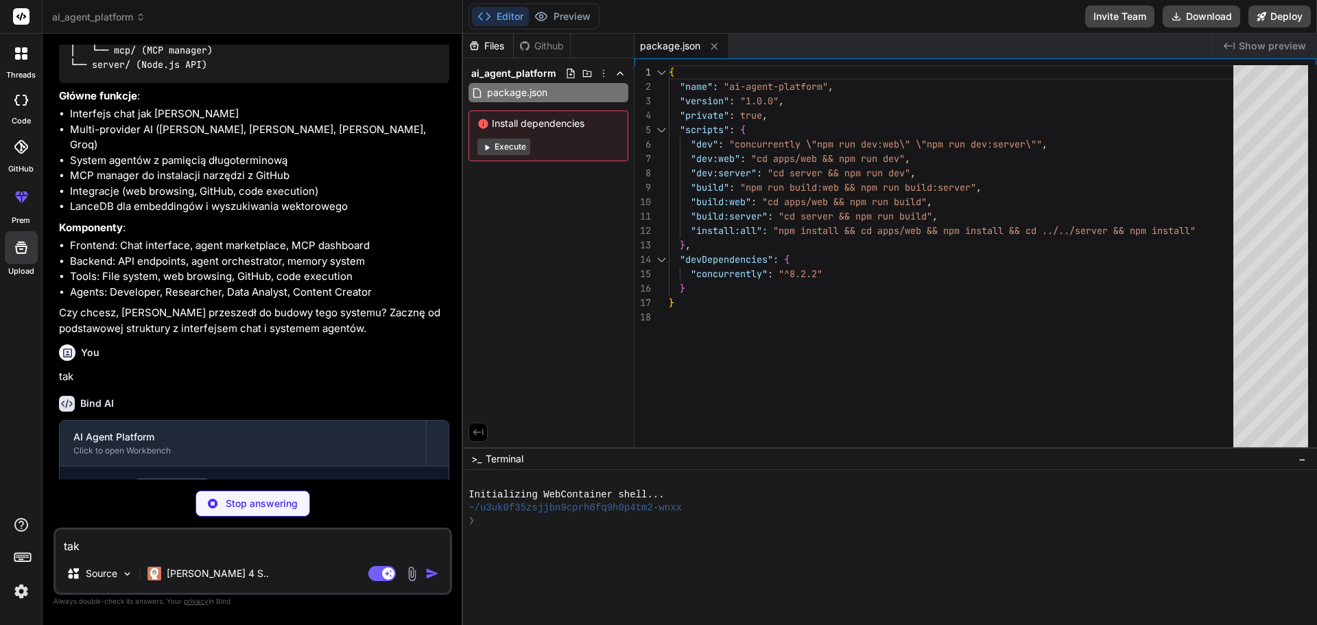
type textarea "x"
type textarea ""devDependencies": { "eslint": "^8", "eslint-config-next": "13.5.1" } }"
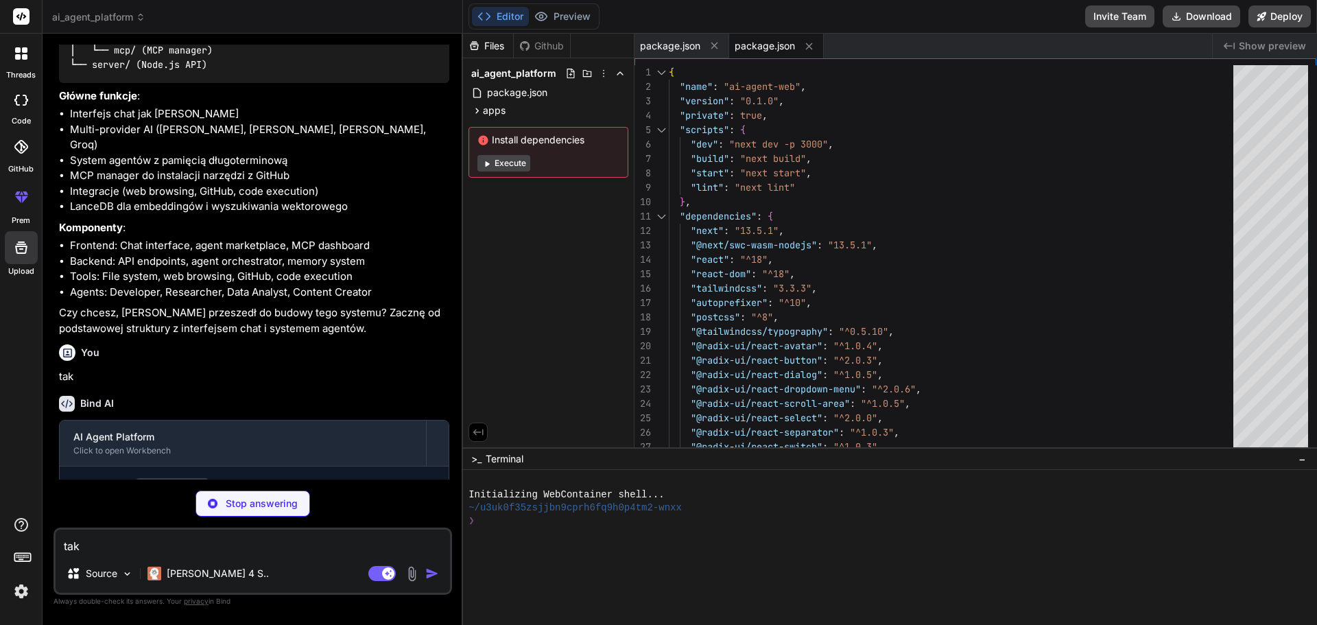
type textarea "x"
type textarea "return config }, } module.exports = nextConfig"
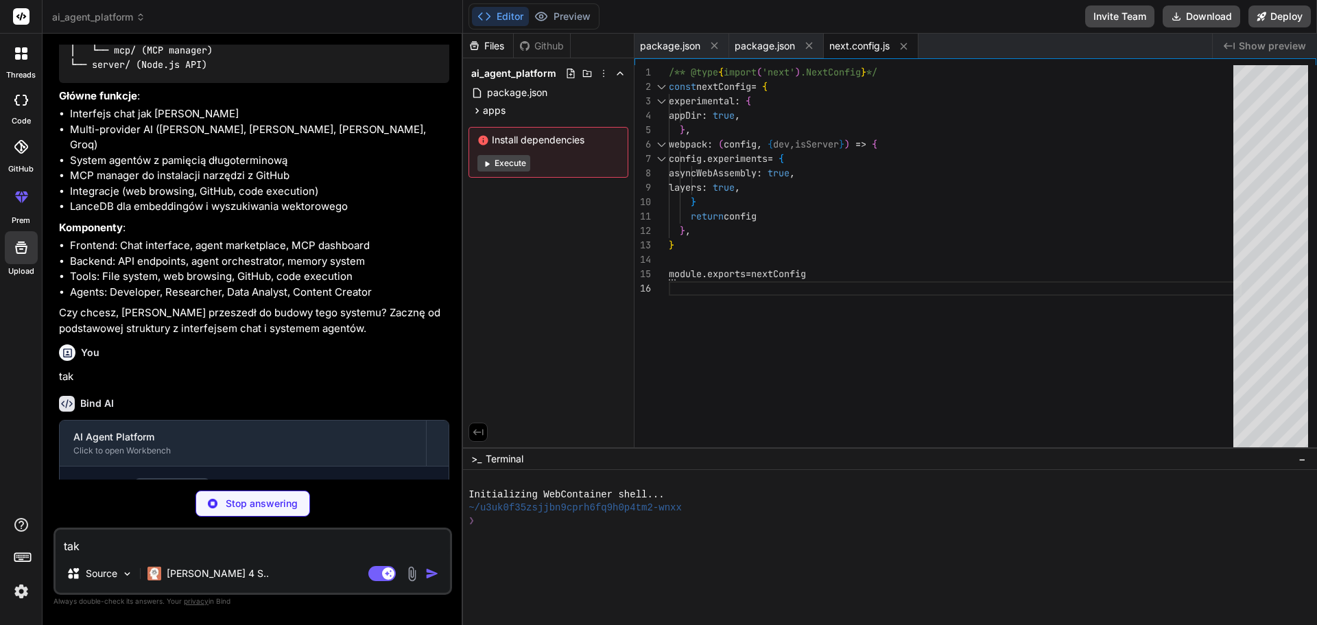
type textarea "x"
type textarea ""accordion-up": "accordion-up 0.2s ease-out", }, }, }, plugins: [require("@tail…"
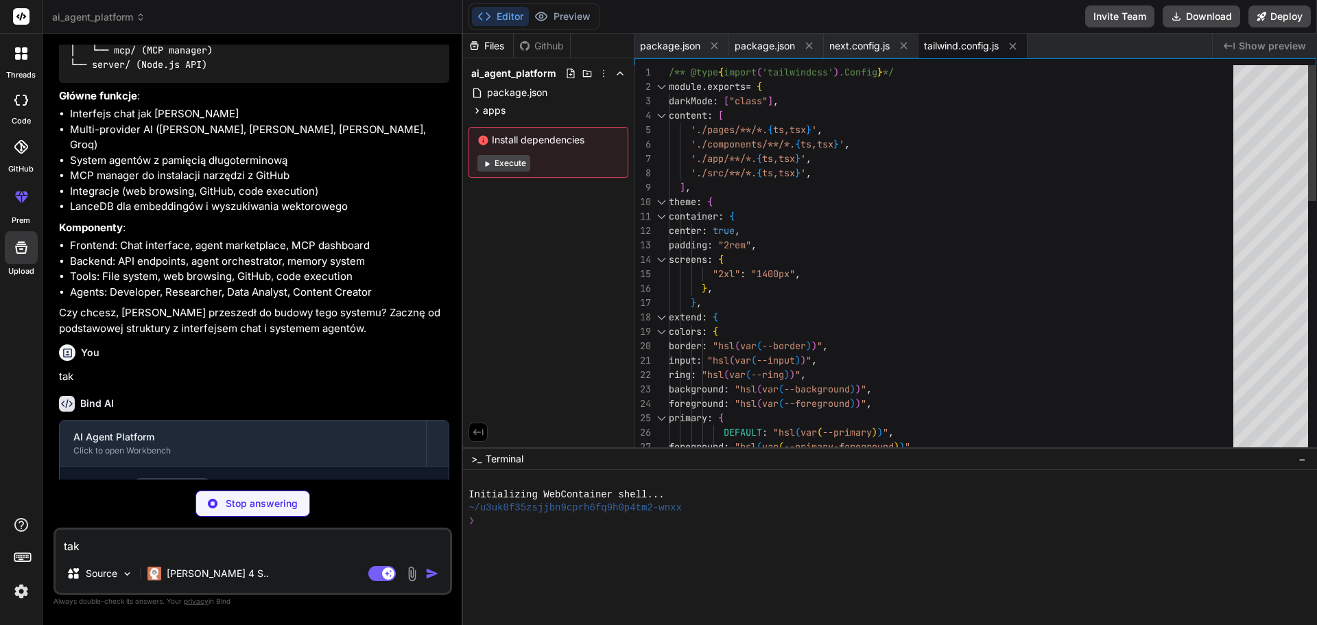
type textarea "x"
type textarea "module.exports = { plugins: { tailwindcss: {}, autoprefixer: {}, }, }"
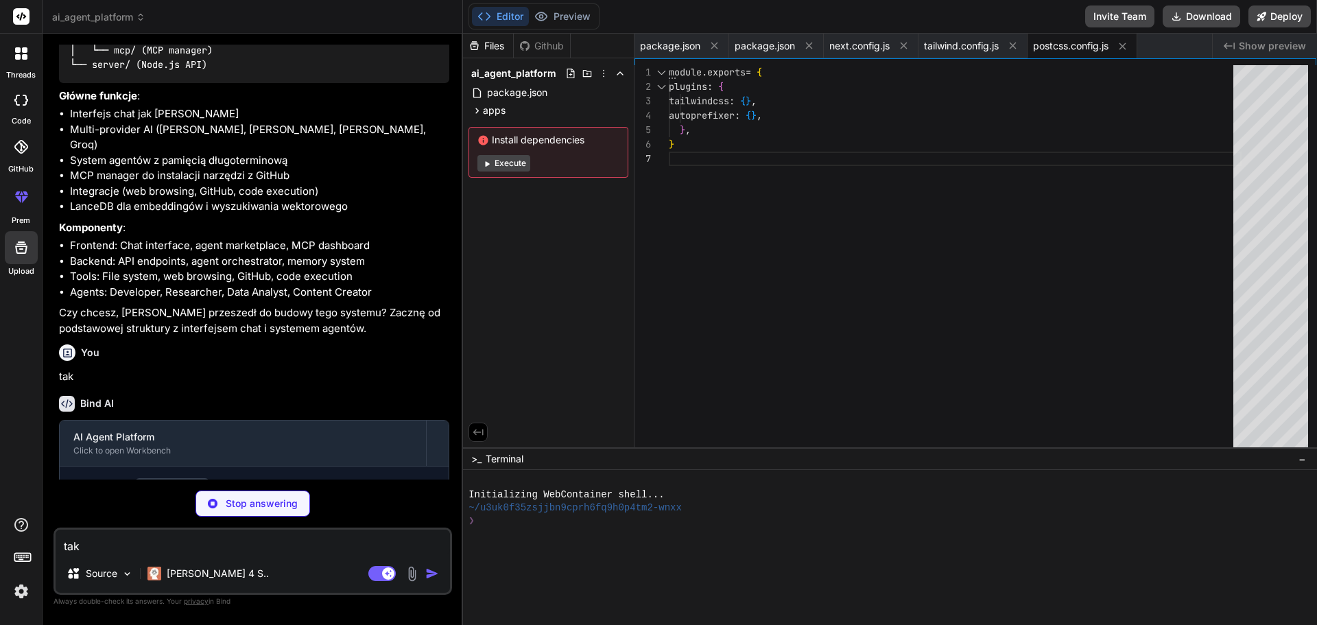
type textarea "x"
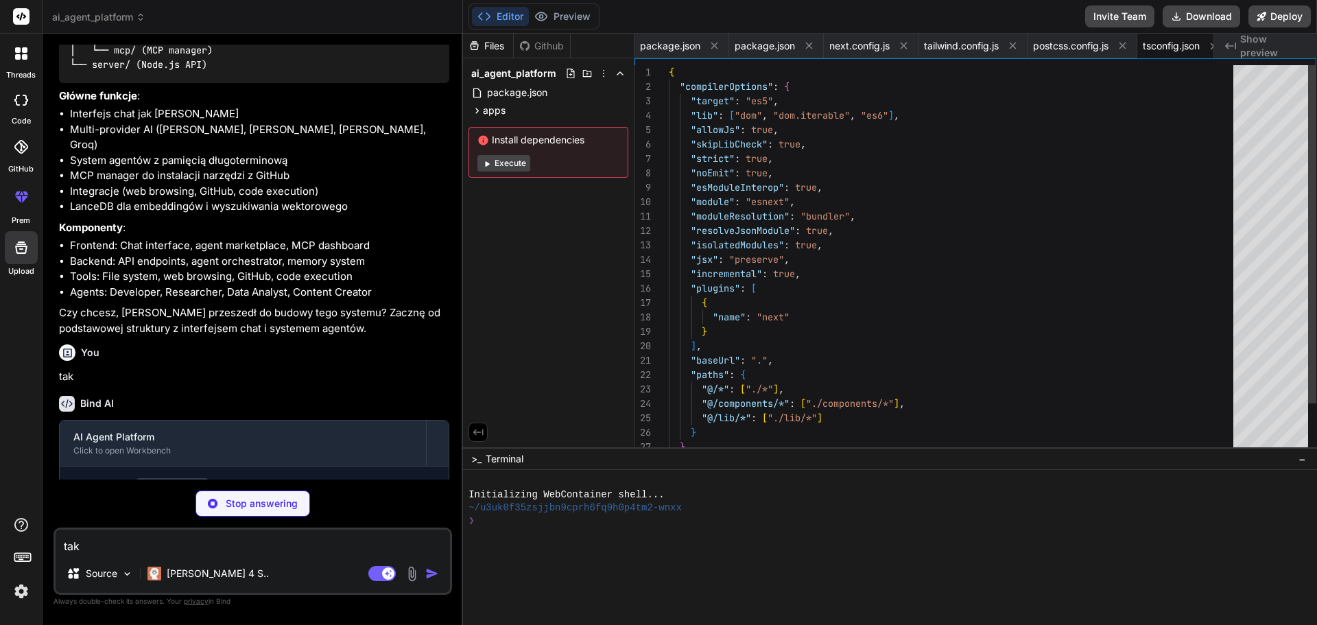
scroll to position [0, 21]
type textarea "x"
type textarea "}"
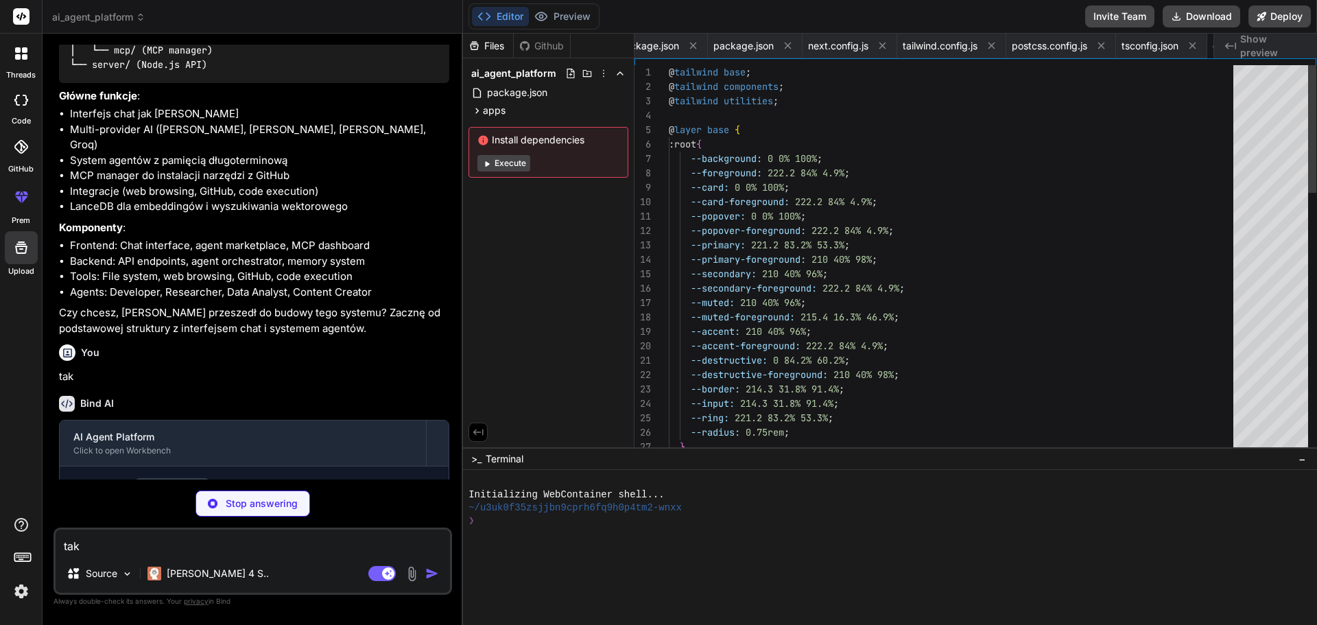
scroll to position [0, 107]
type textarea "x"
type textarea "</body> </html> ) }"
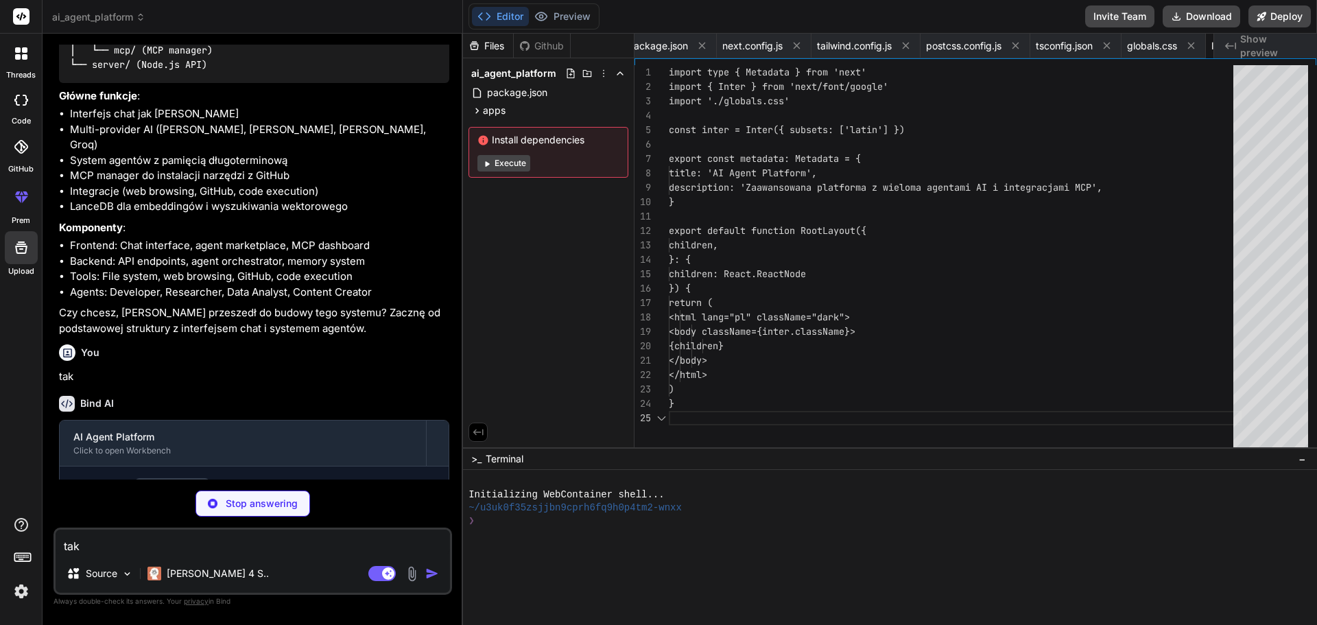
scroll to position [0, 189]
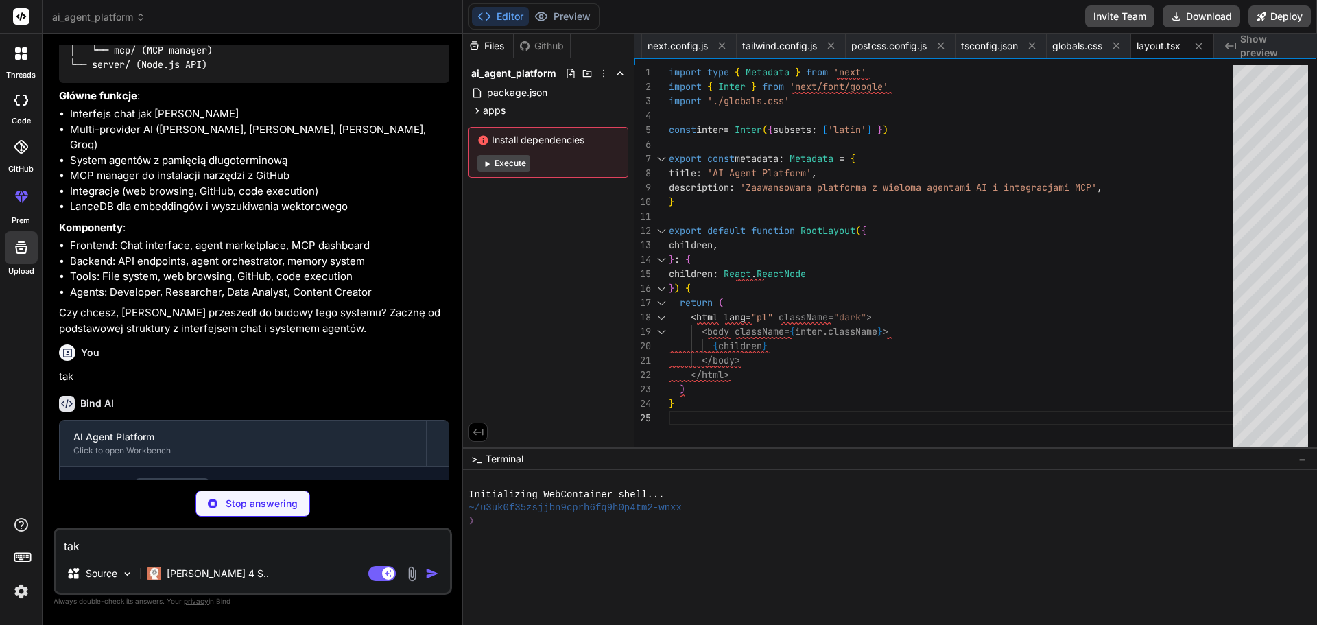
type textarea "x"
type textarea ")} {activeView === 'agents' && <AgentPanel />} {activeView === 'mcp' && <MCPDas…"
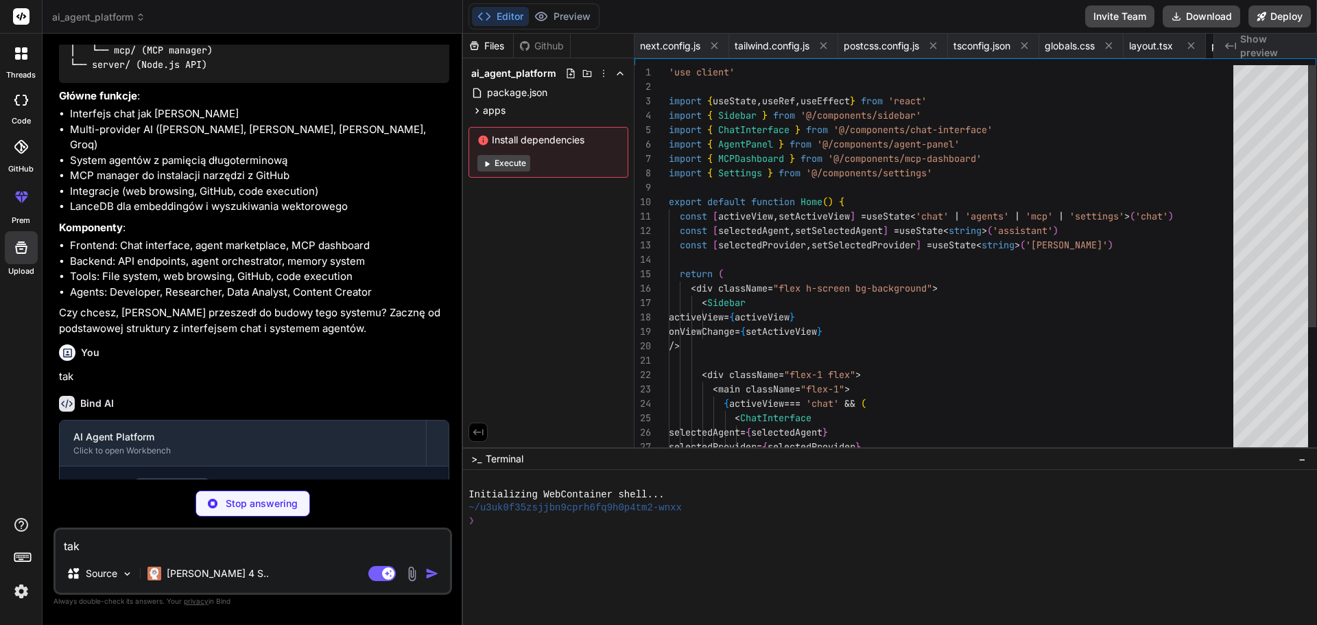
scroll to position [0, 272]
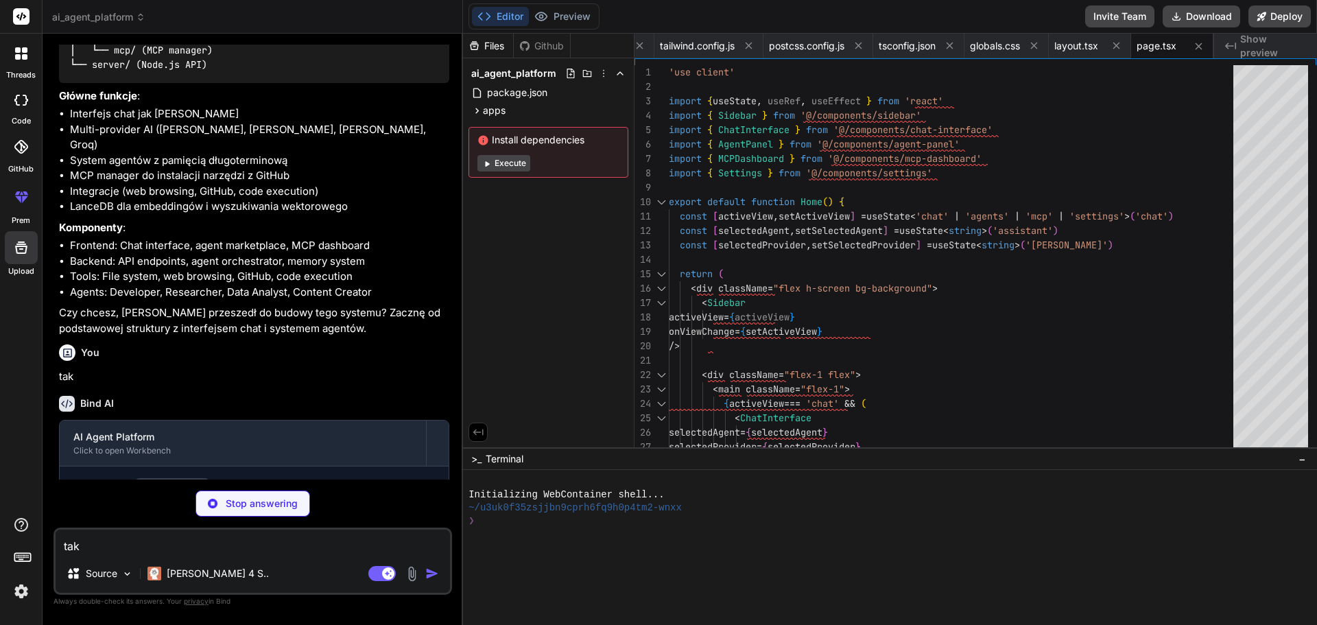
type textarea "x"
type textarea "<item.icon className="w-5 h-5" /> </button> ))} </nav> </div> ) }"
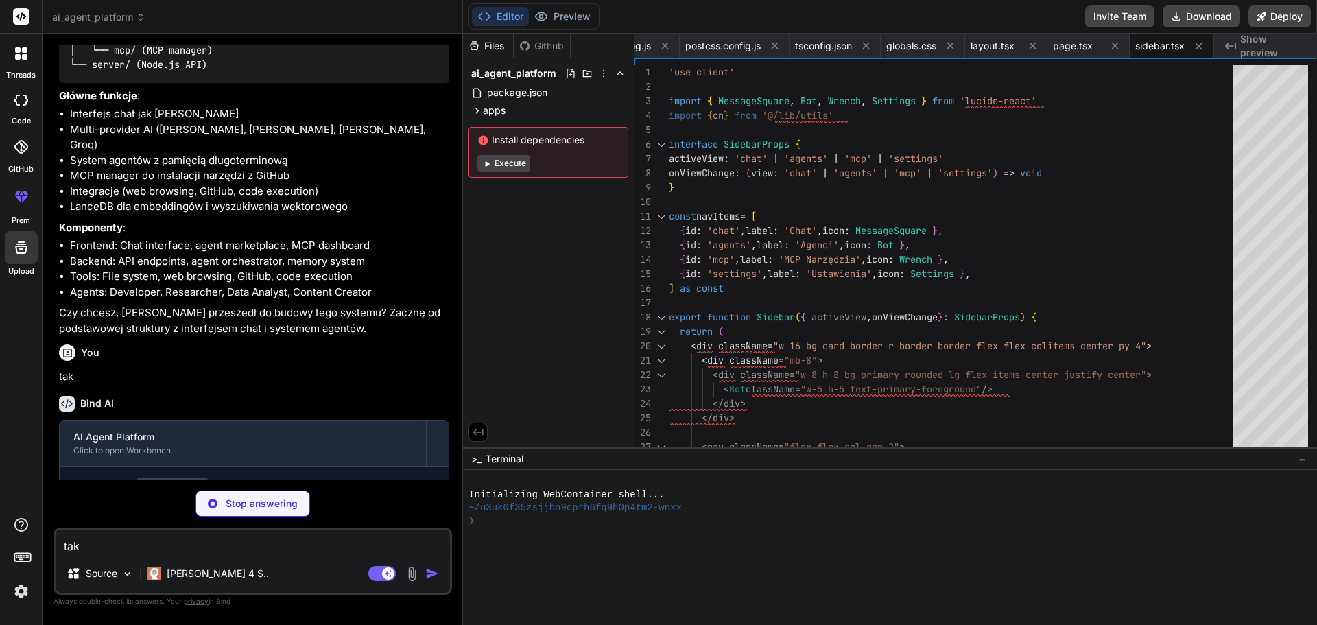
type textarea "x"
type textarea ") }"
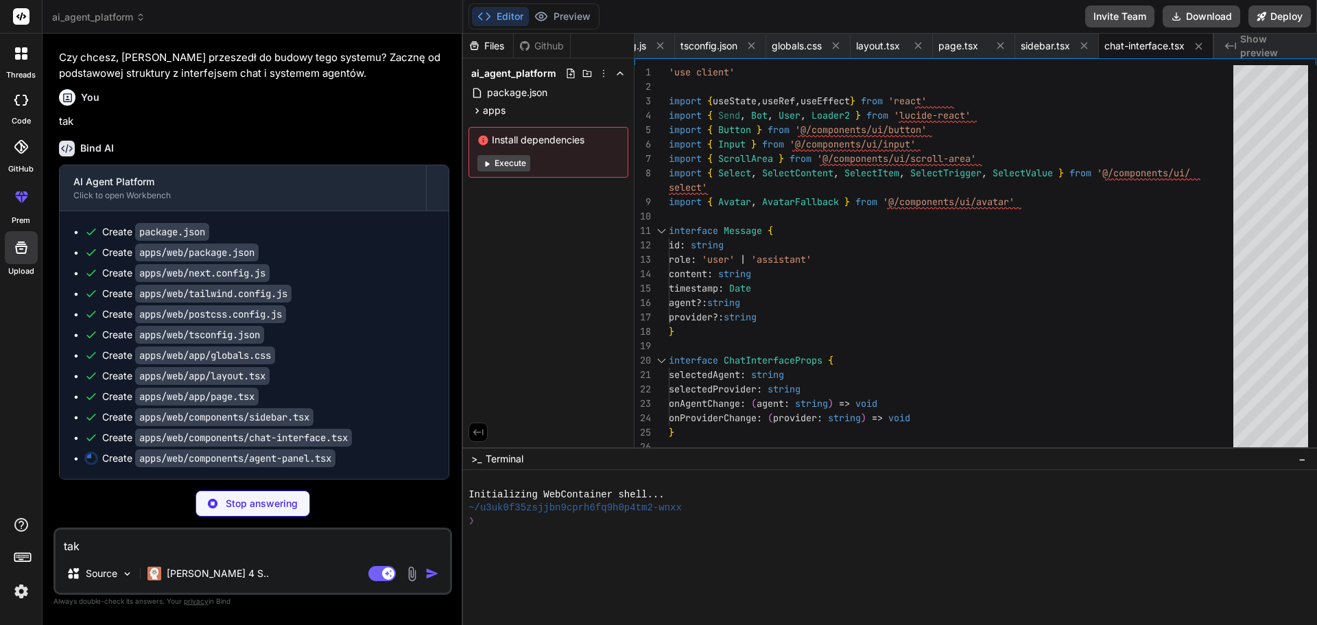
scroll to position [1436, 0]
type textarea "x"
type textarea "</Tabs> </div> </div> ) }"
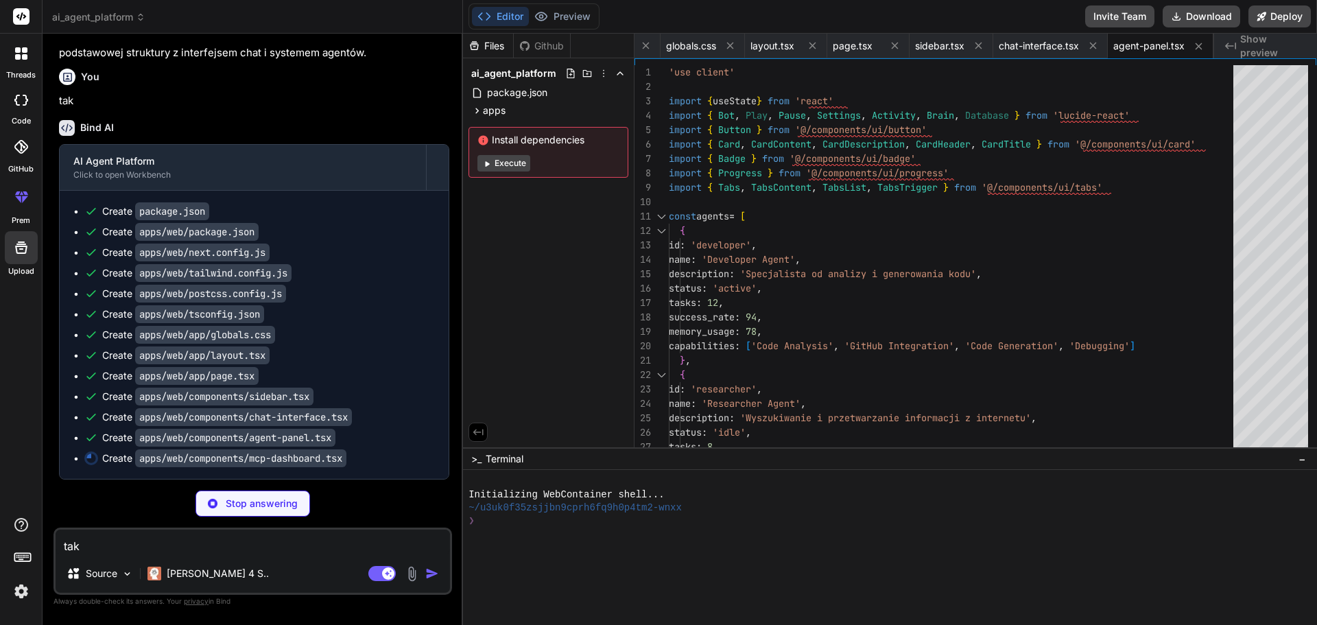
scroll to position [1457, 0]
type textarea "x"
type textarea "</Card> </TabsContent> </Tabs> </div> </div> ) }"
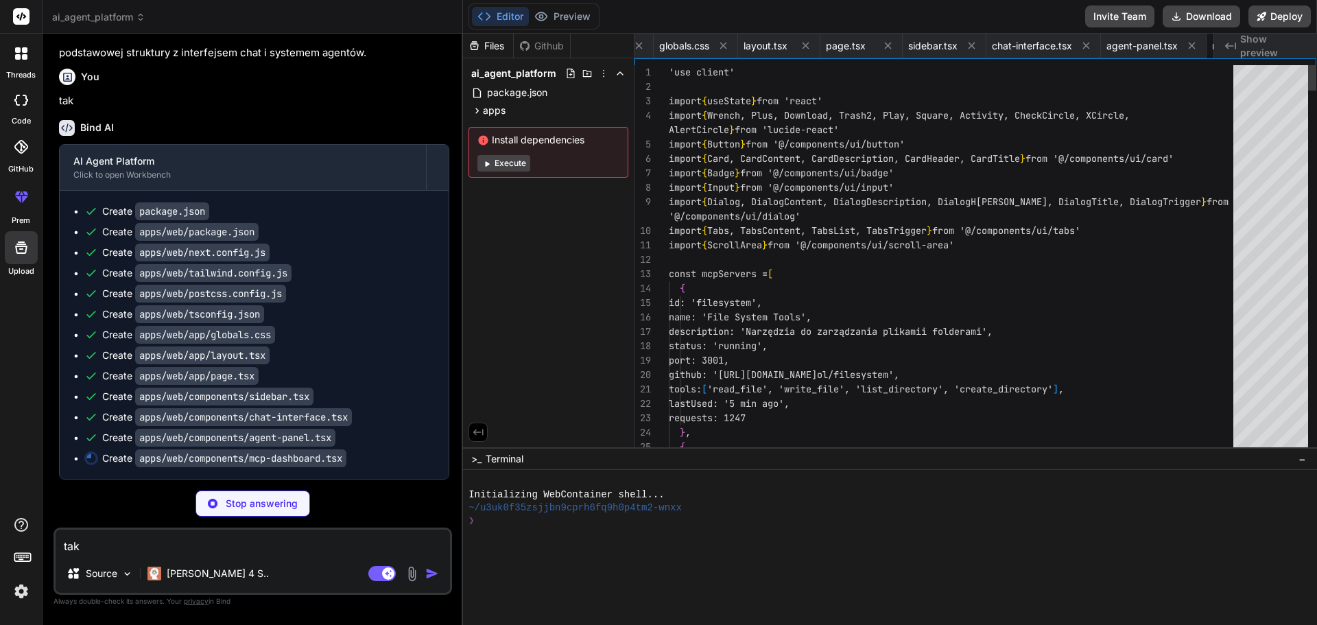
scroll to position [0, 698]
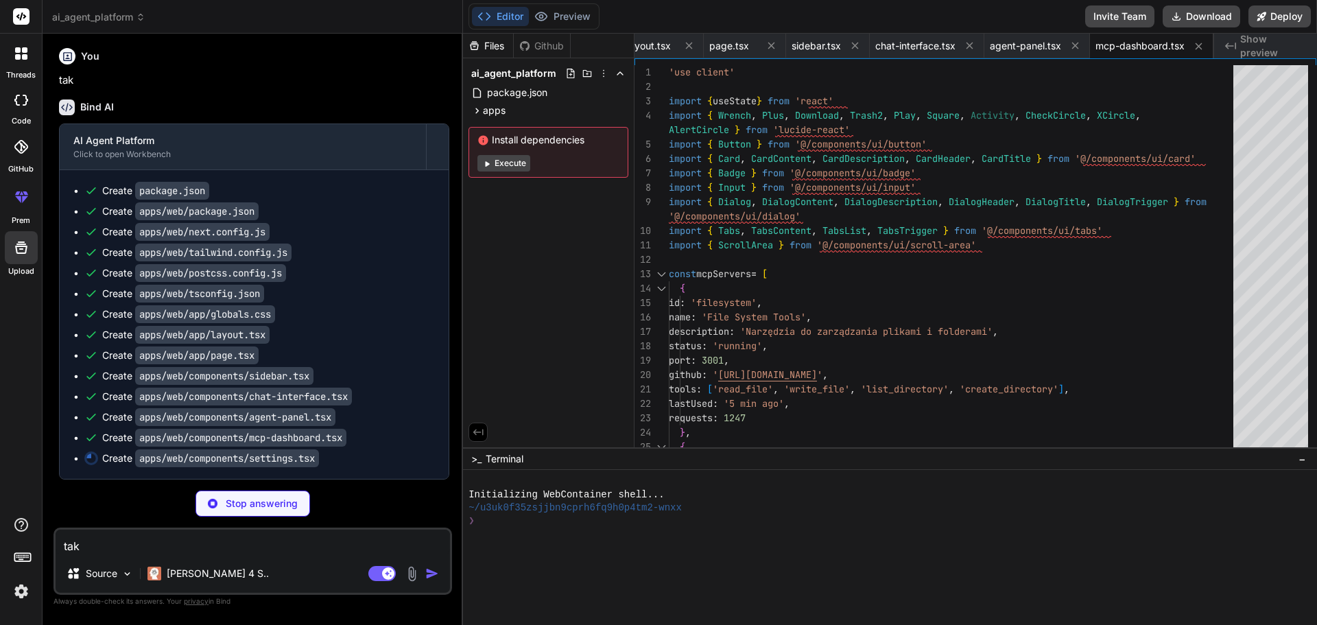
type textarea "x"
type textarea "</Card> </TabsContent> </Tabs> </div> ) }"
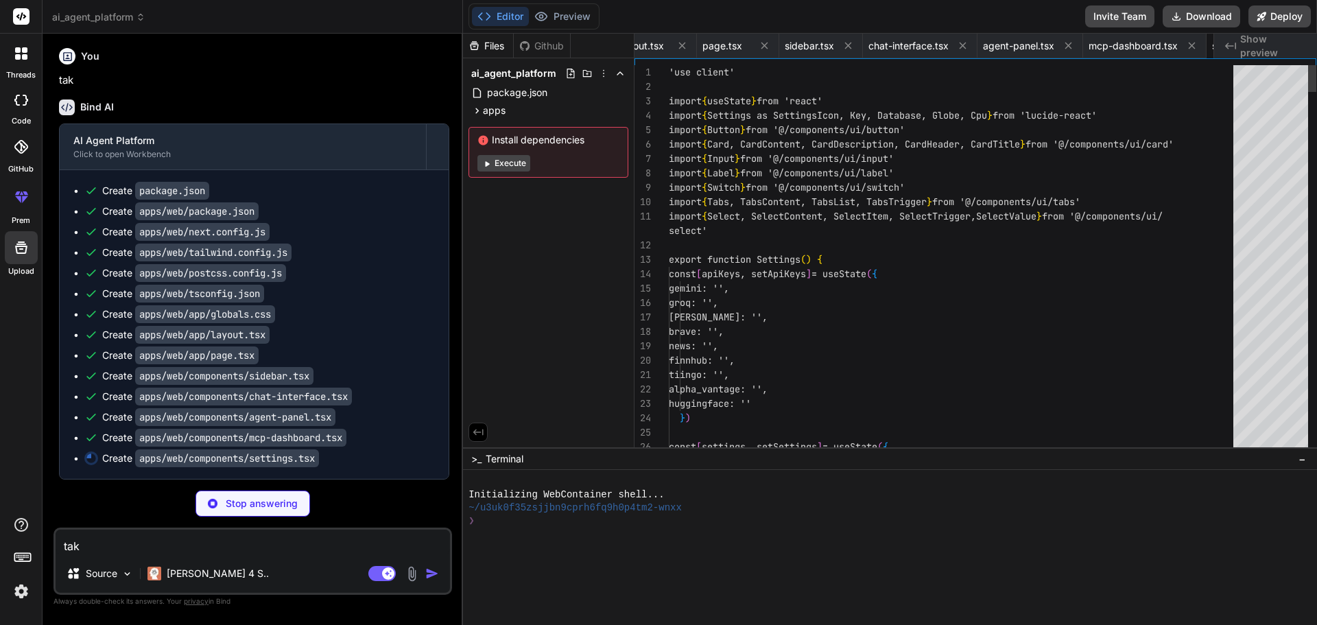
scroll to position [0, 785]
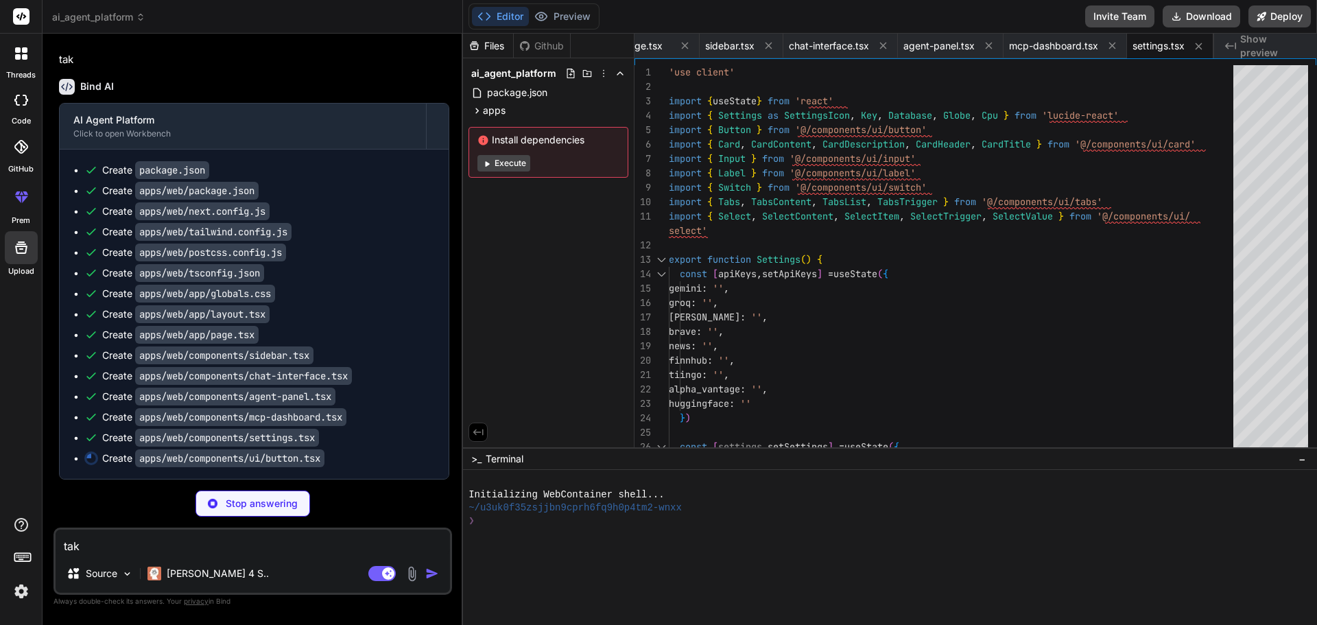
type textarea "x"
type textarea "{...props} /> ) } ) Button.displayName = "Button" export { Button, buttonVarian…"
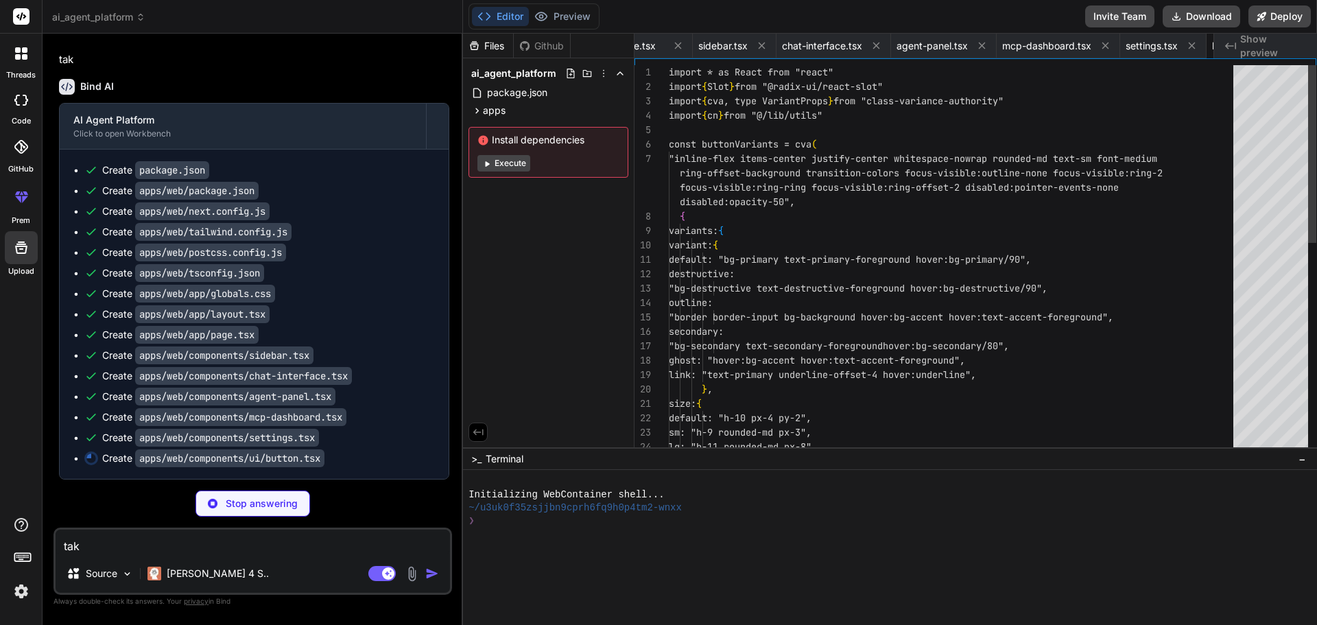
scroll to position [0, 867]
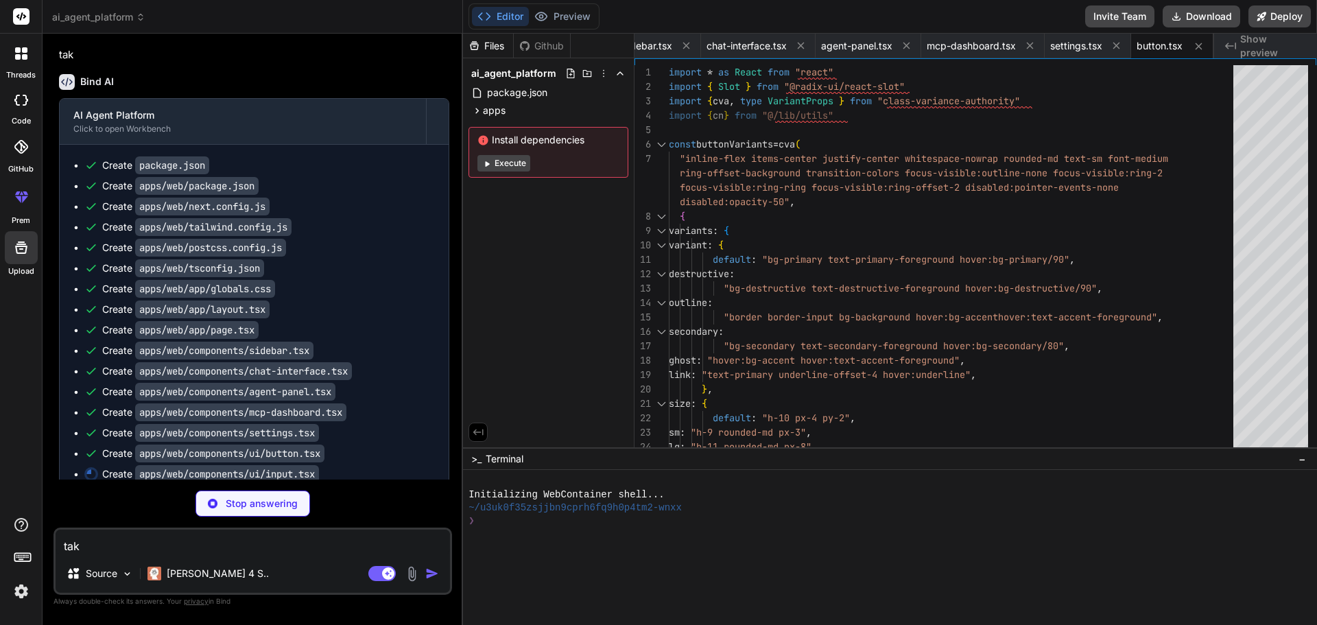
type textarea "x"
type textarea "{...props} /> ) } ) Input.displayName = "Input" export { Input }"
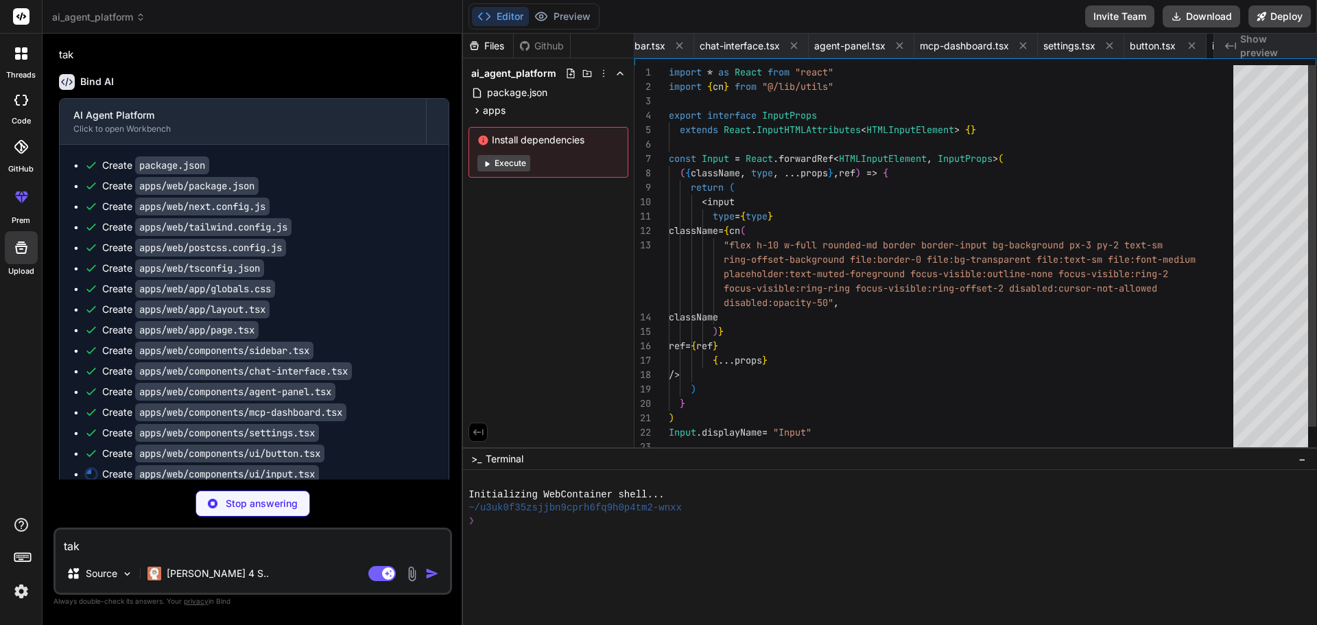
scroll to position [0, 949]
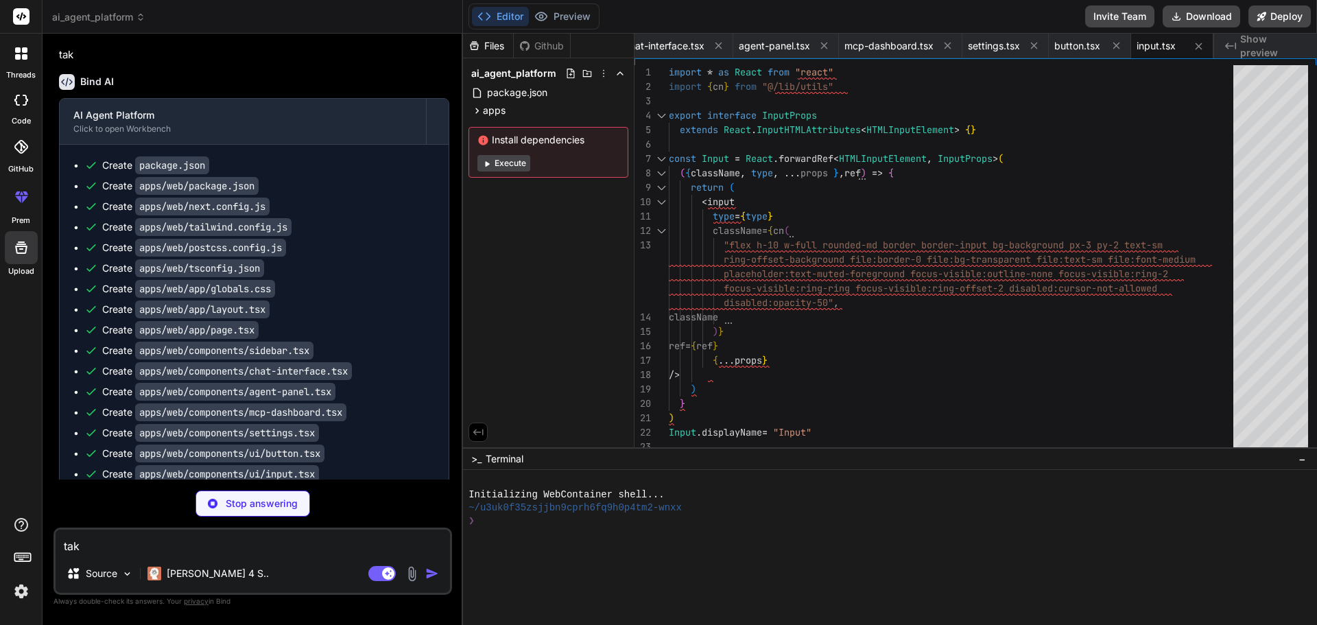
type textarea "x"
type textarea ")) CardFooter.displayName = "CardFooter" export { Card, CardHeader, CardFooter,…"
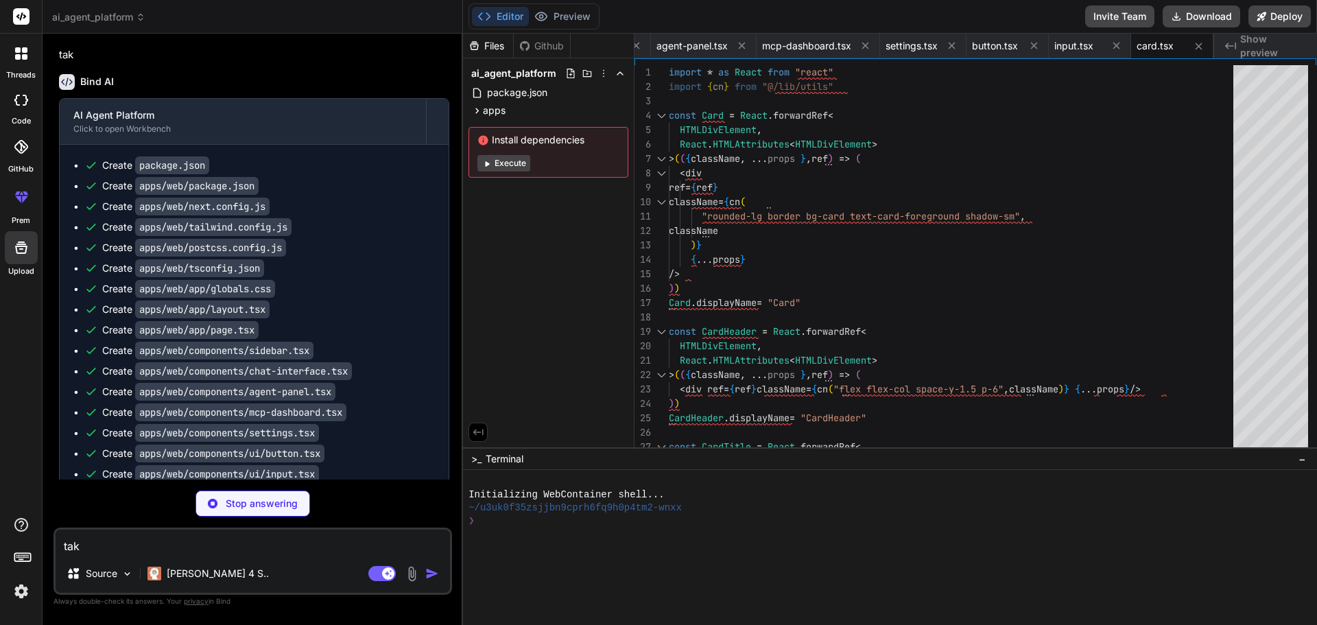
type textarea "x"
type textarea "return ( <div className={cn(badgeVariants({ variant }), className)} {...props} …"
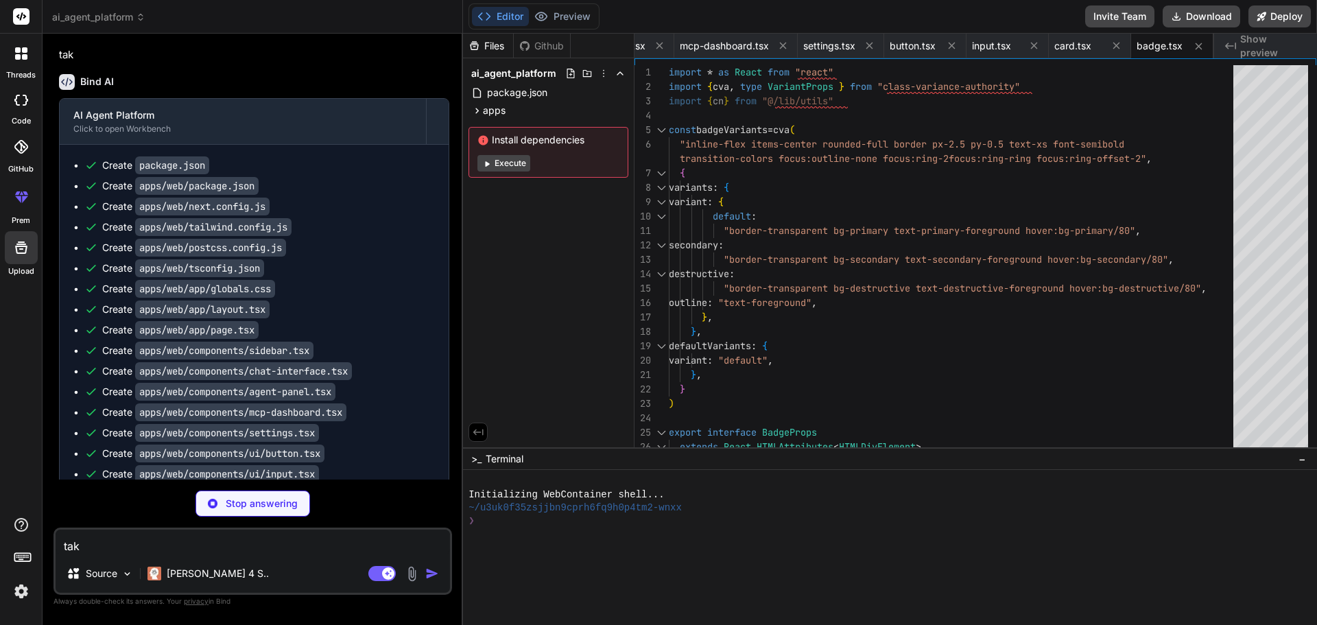
type textarea "x"
type textarea "</ProgressPrimitive.Root> )) Progress.displayName = ProgressPrimitive.Root.disp…"
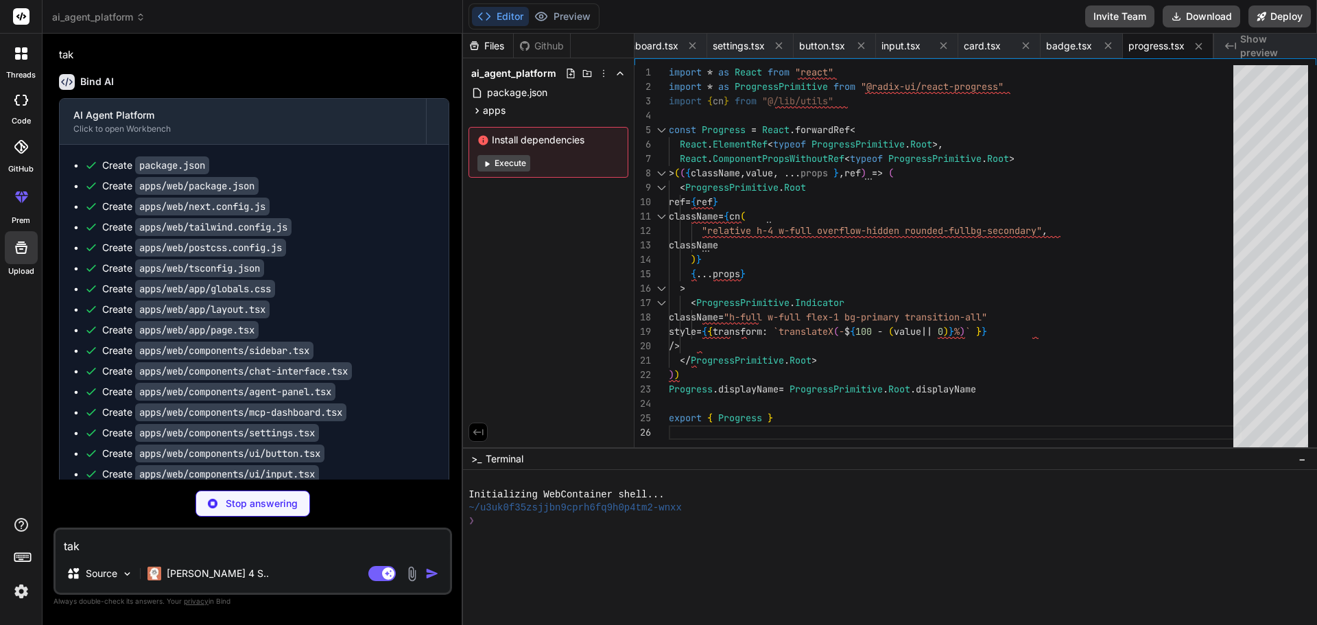
type textarea "x"
type textarea ")} {...props} /> )) TabsContent.displayName = TabsPrimitive.Content.displayName…"
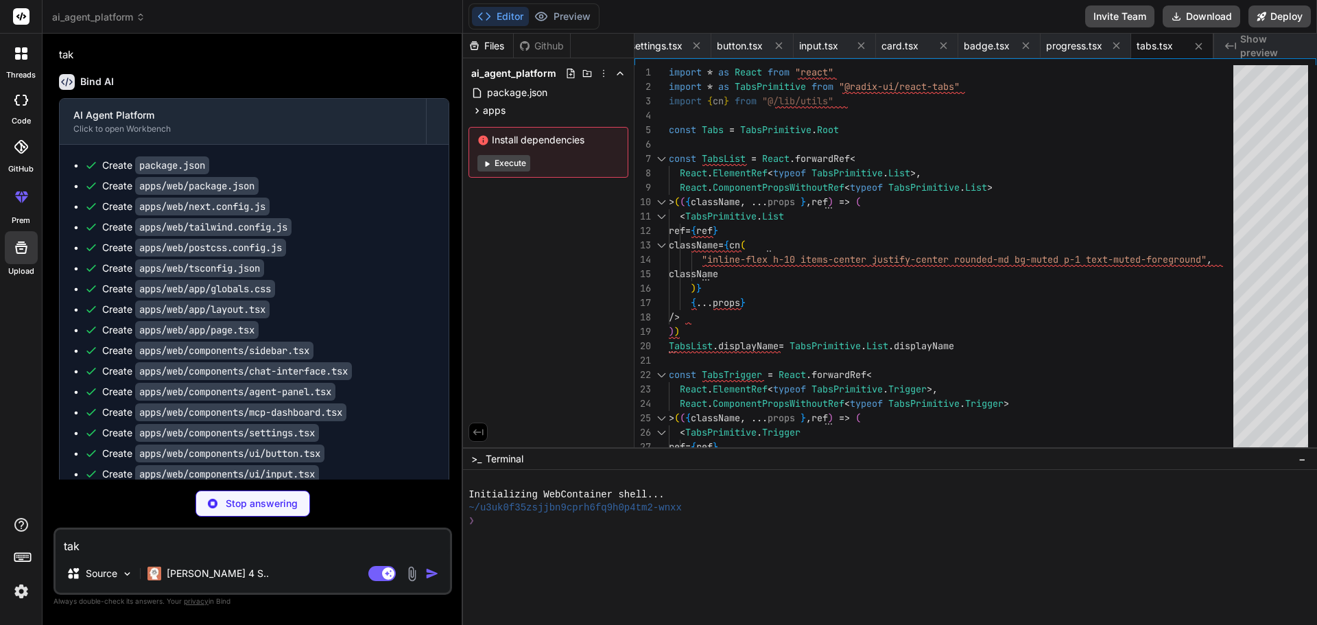
type textarea "x"
type textarea "SelectValue, SelectTrigger, SelectContent, SelectLabel, SelectItem, SelectSepar…"
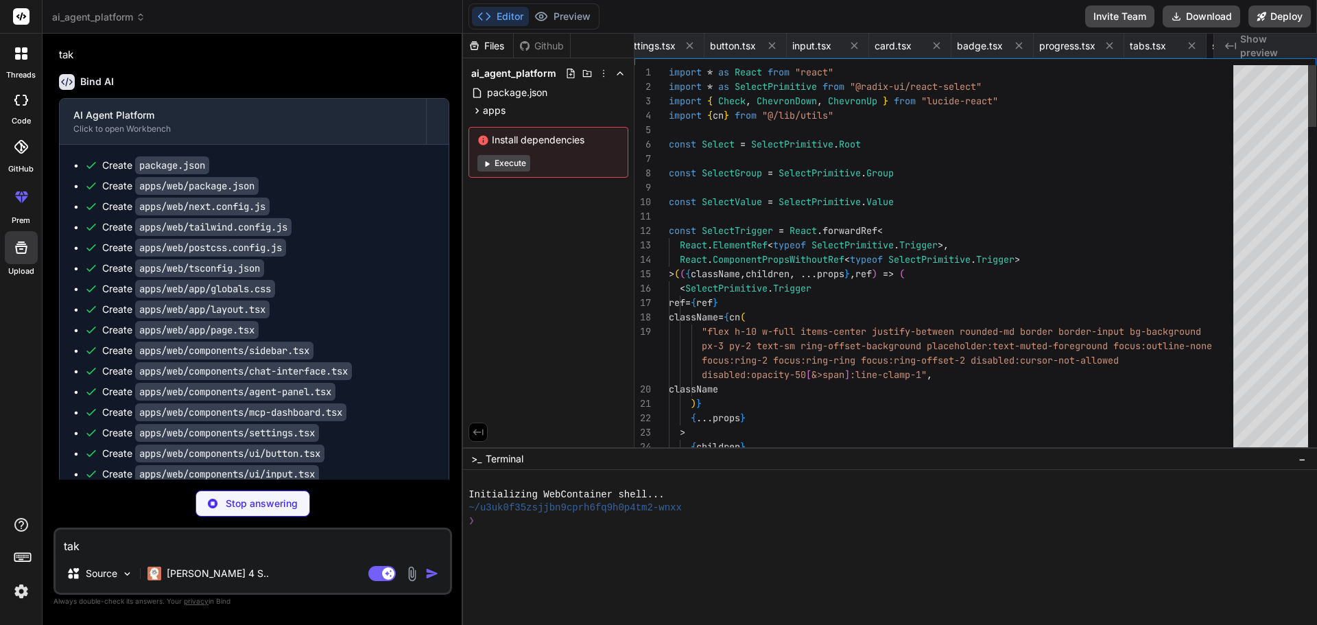
scroll to position [0, 1369]
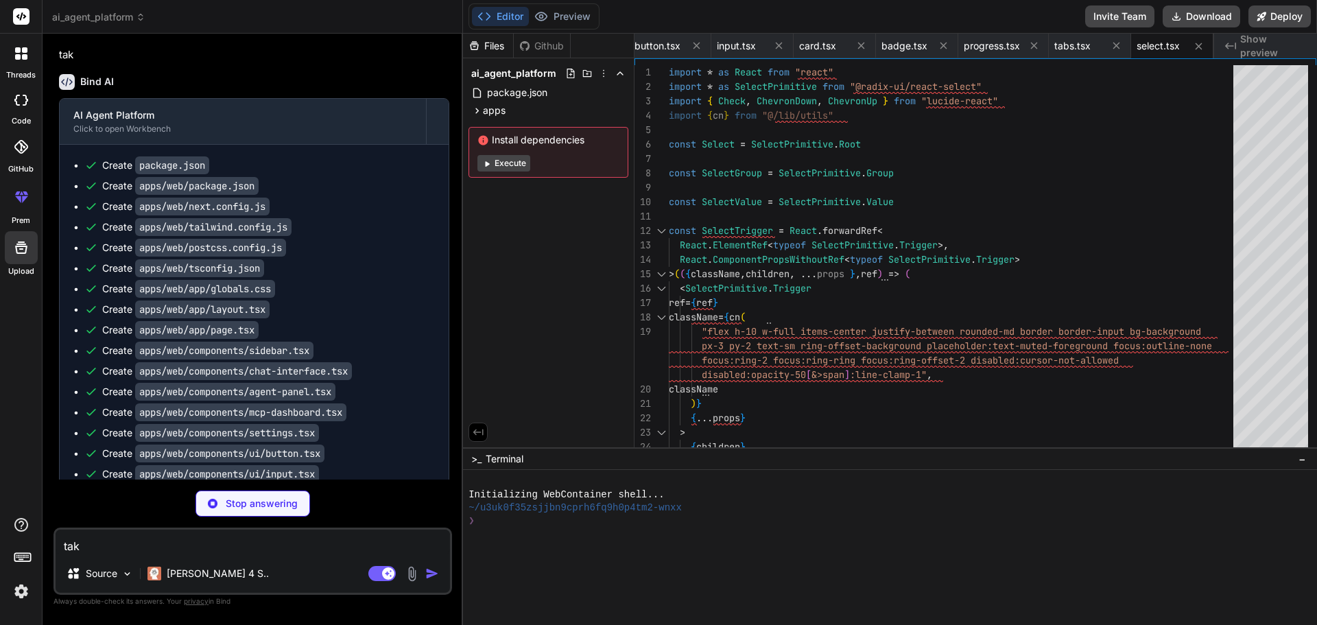
type textarea "x"
type textarea "</ScrollAreaPrimitive.ScrollAreaScrollbar> )) ScrollBar.displayName = ScrollAre…"
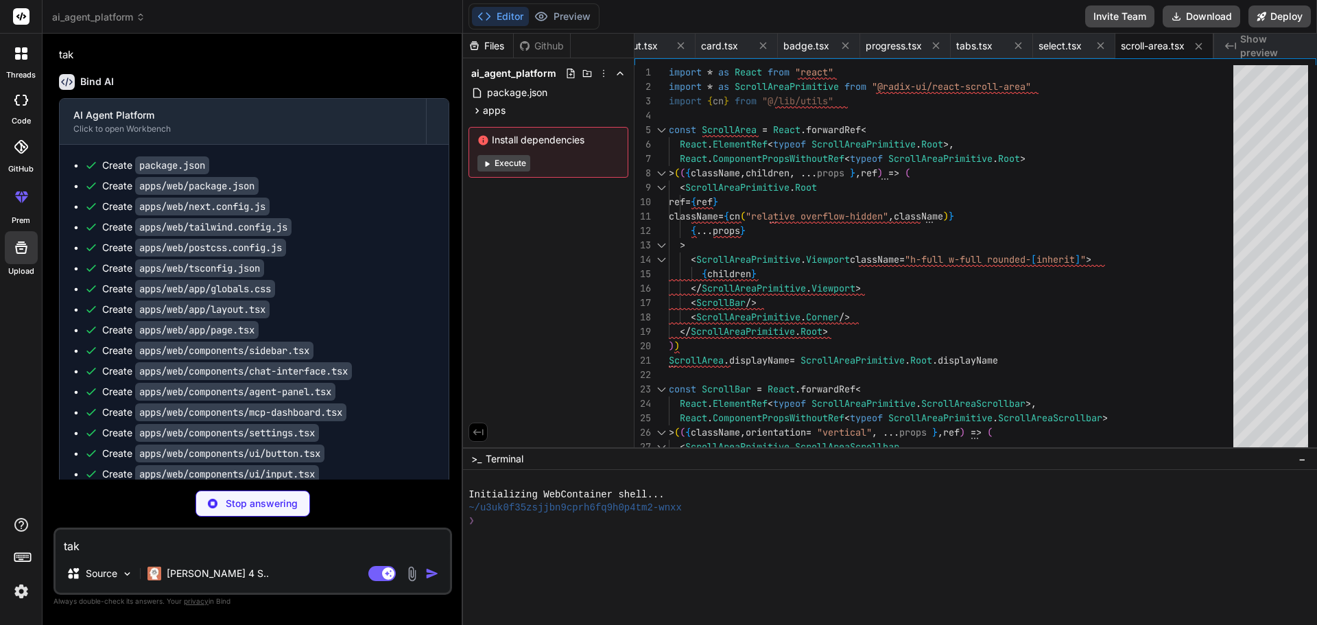
type textarea "x"
type textarea ")} {...props} /> )) AvatarFallback.displayName = AvatarPrimitive.Fallback.displ…"
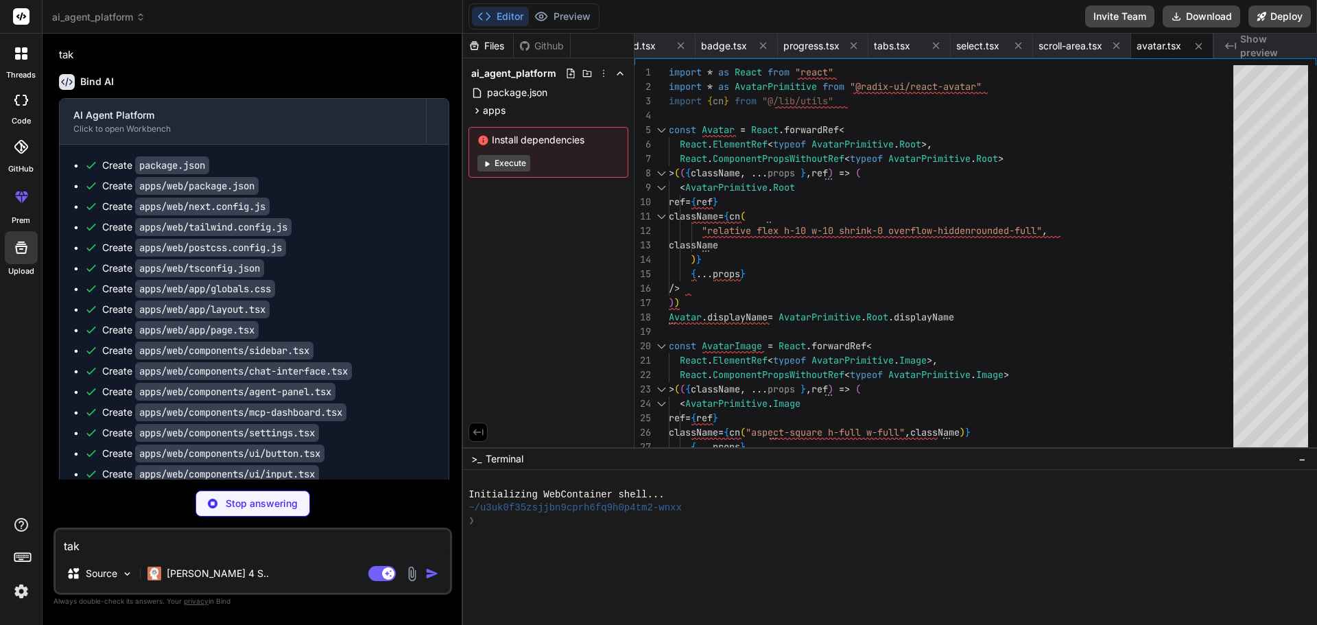
type textarea "x"
type textarea "DialogClose, DialogTrigger, DialogContent, DialogHeader, DialogFooter, DialogTi…"
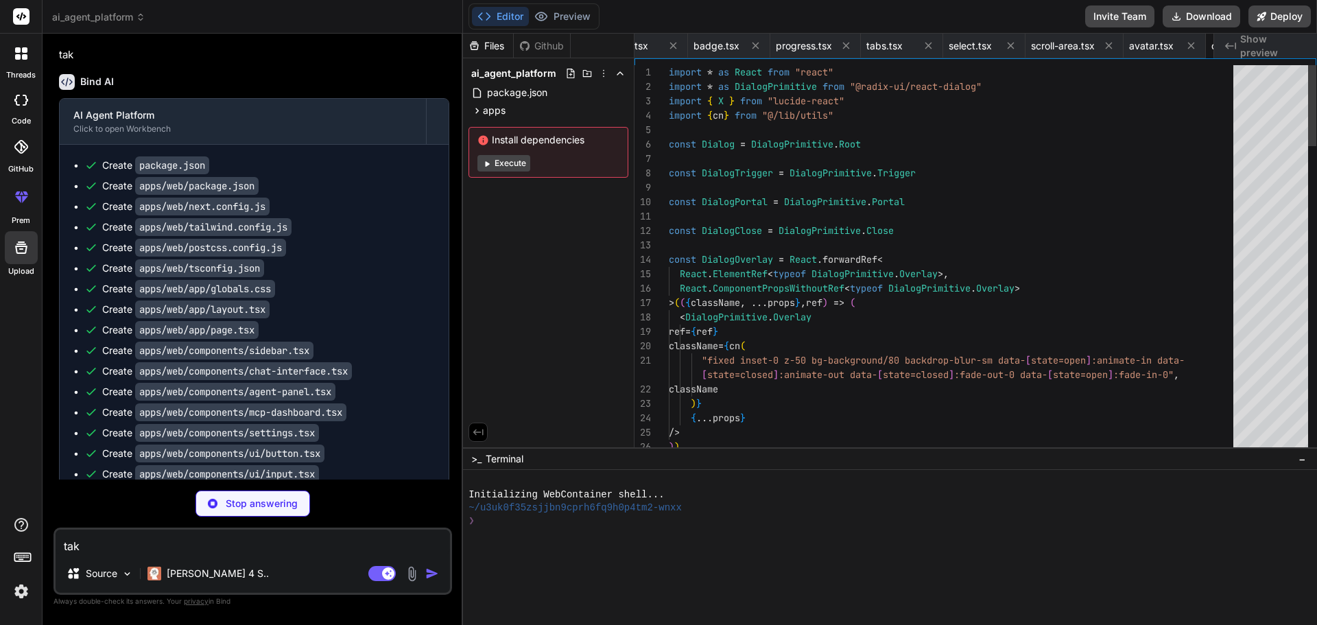
scroll to position [0, 1633]
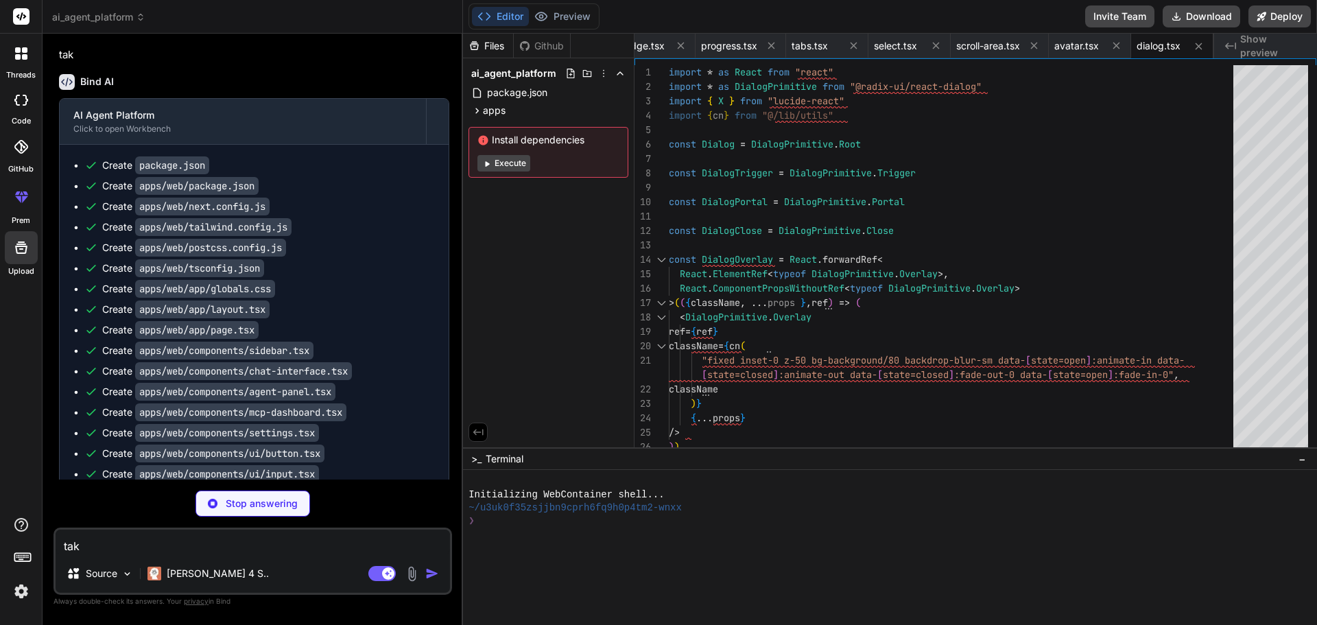
type textarea "x"
type textarea "Label.displayName = LabelPrimitive.Root.displayName export { Label }"
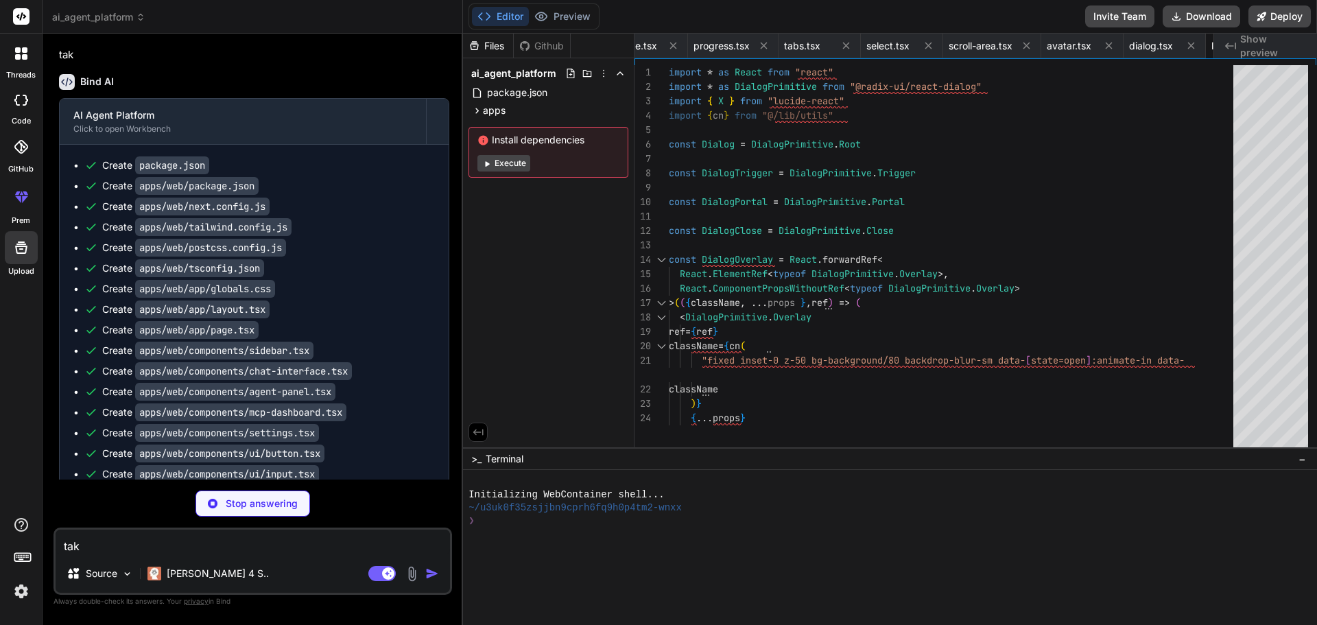
scroll to position [0, 1715]
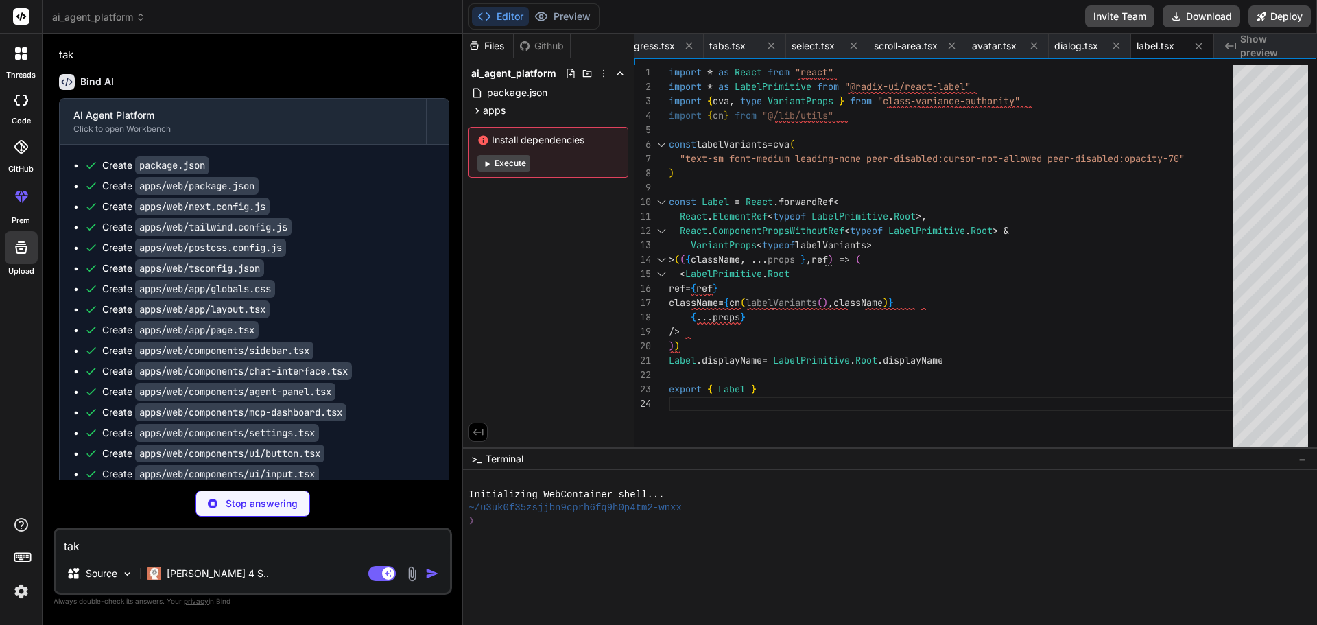
type textarea "x"
type textarea "export { Switch }"
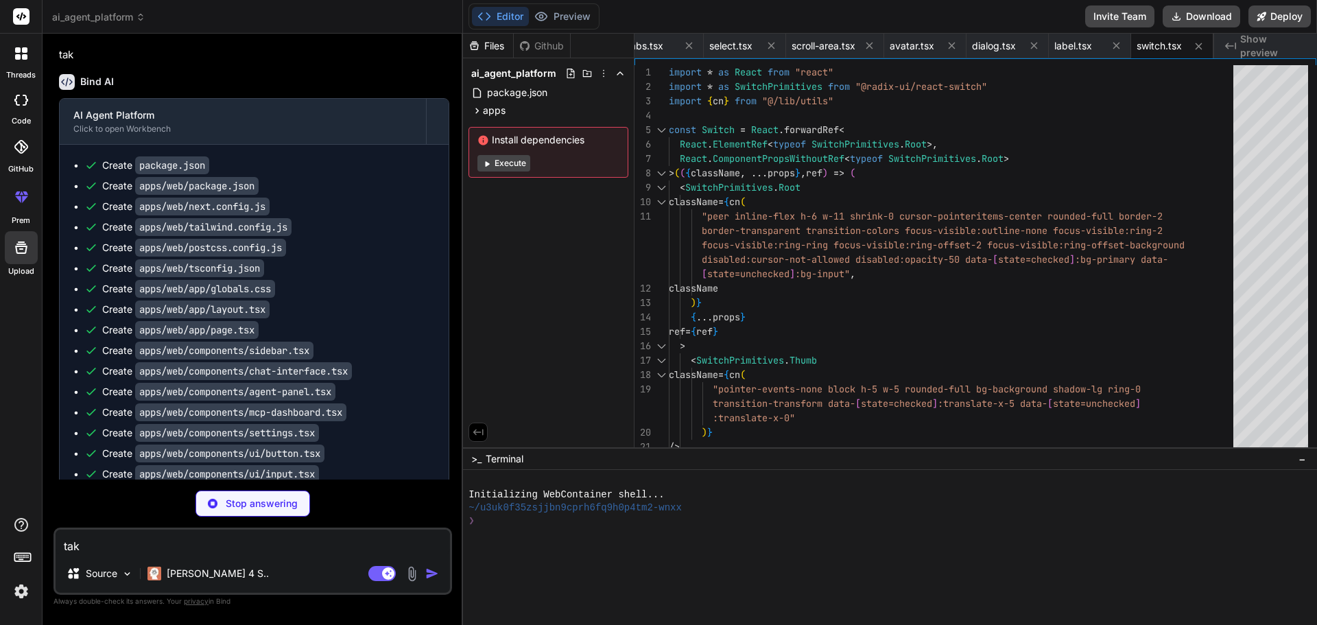
type textarea "x"
type textarea "import { type ClassValue, clsx } from "clsx" import { twMerge } from "tailwind-…"
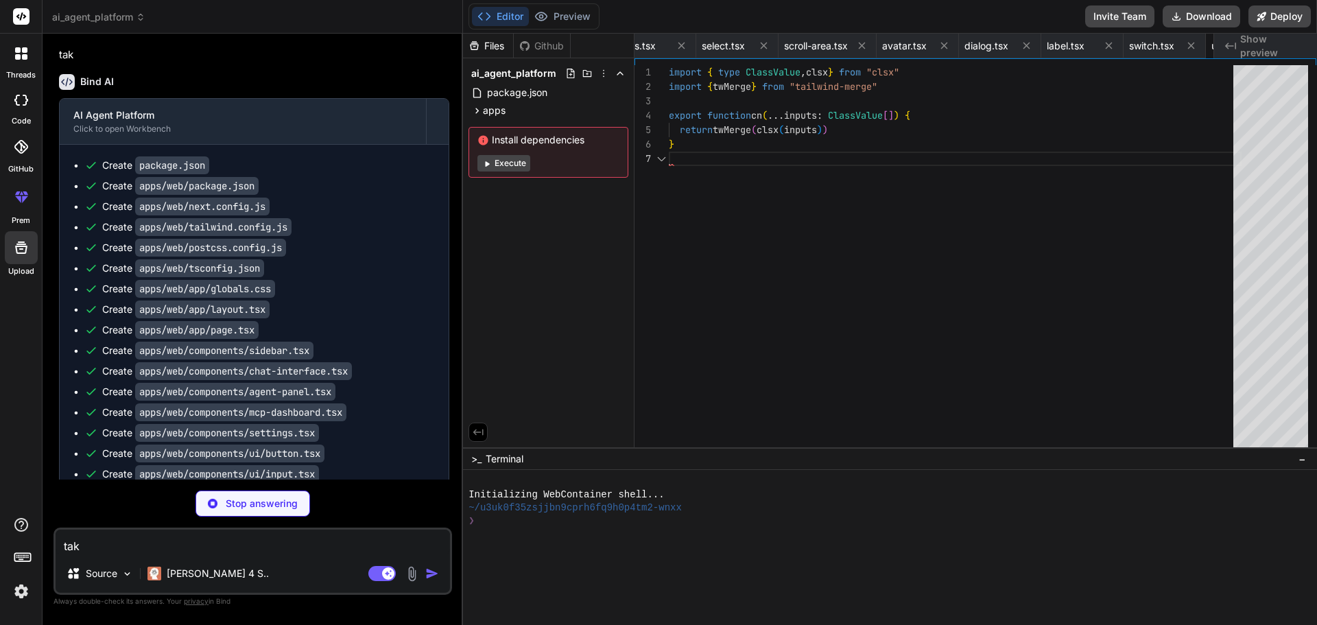
scroll to position [0, 1880]
type textarea "x"
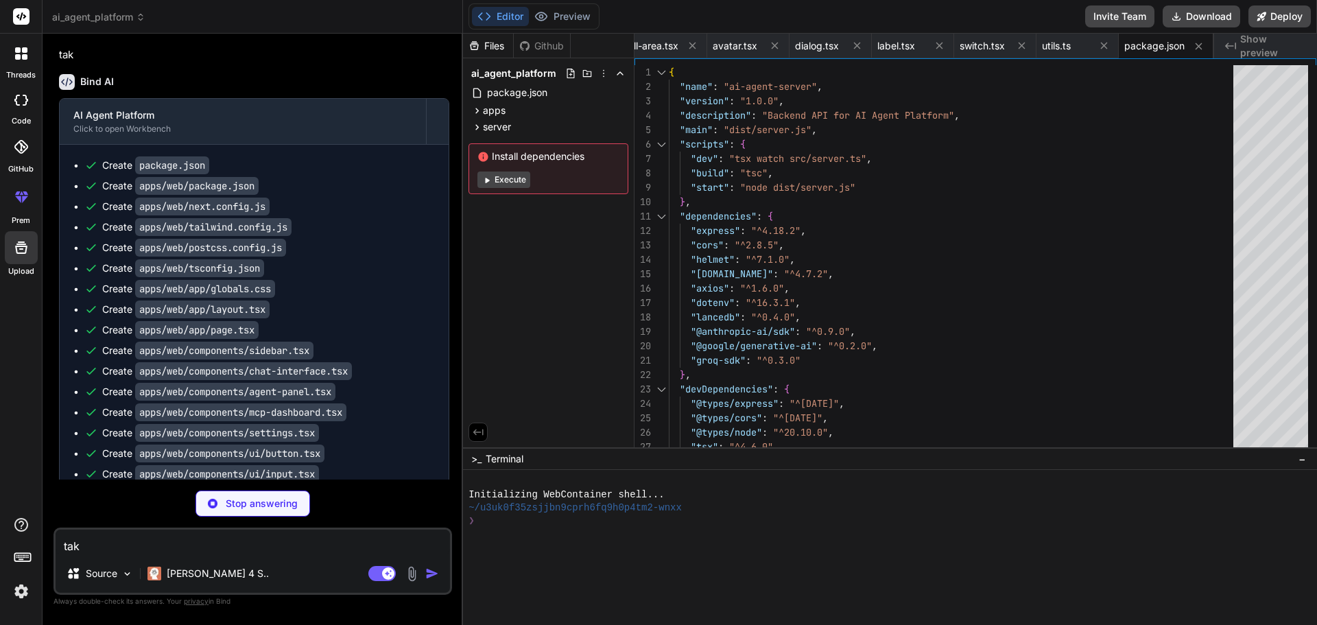
type textarea "x"
type textarea ""forceConsistentCasingInFileNames": true, "resolveJsonModule": true, "declarati…"
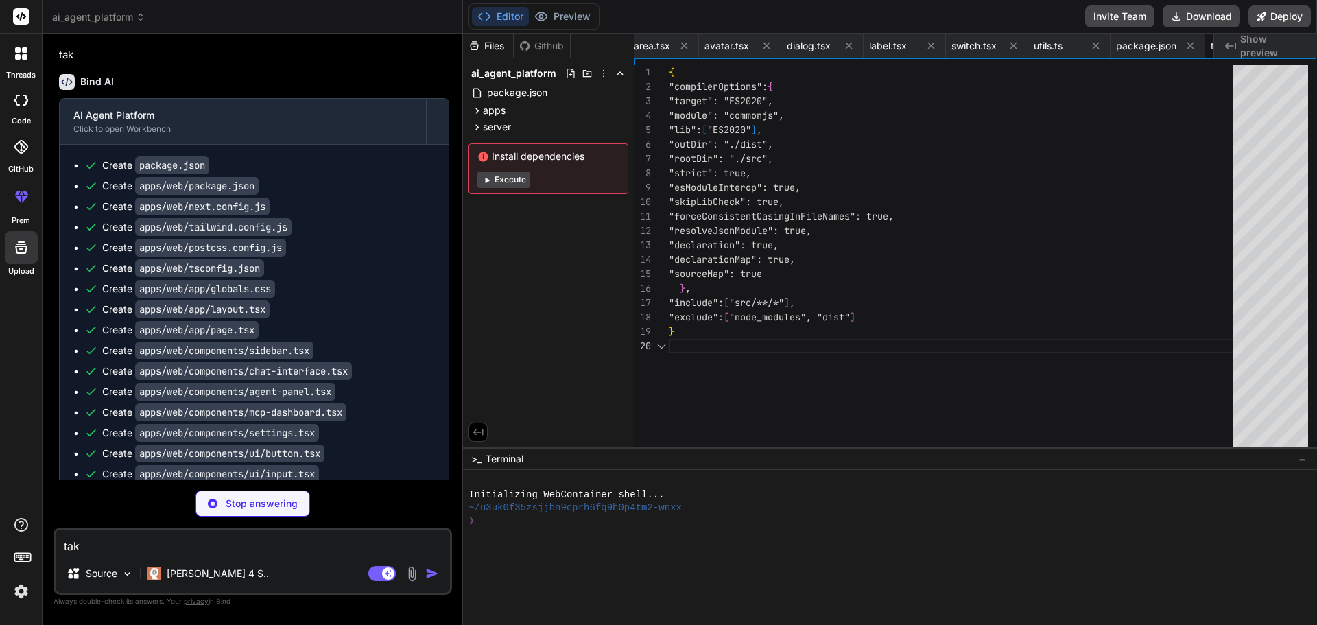
scroll to position [0, 2068]
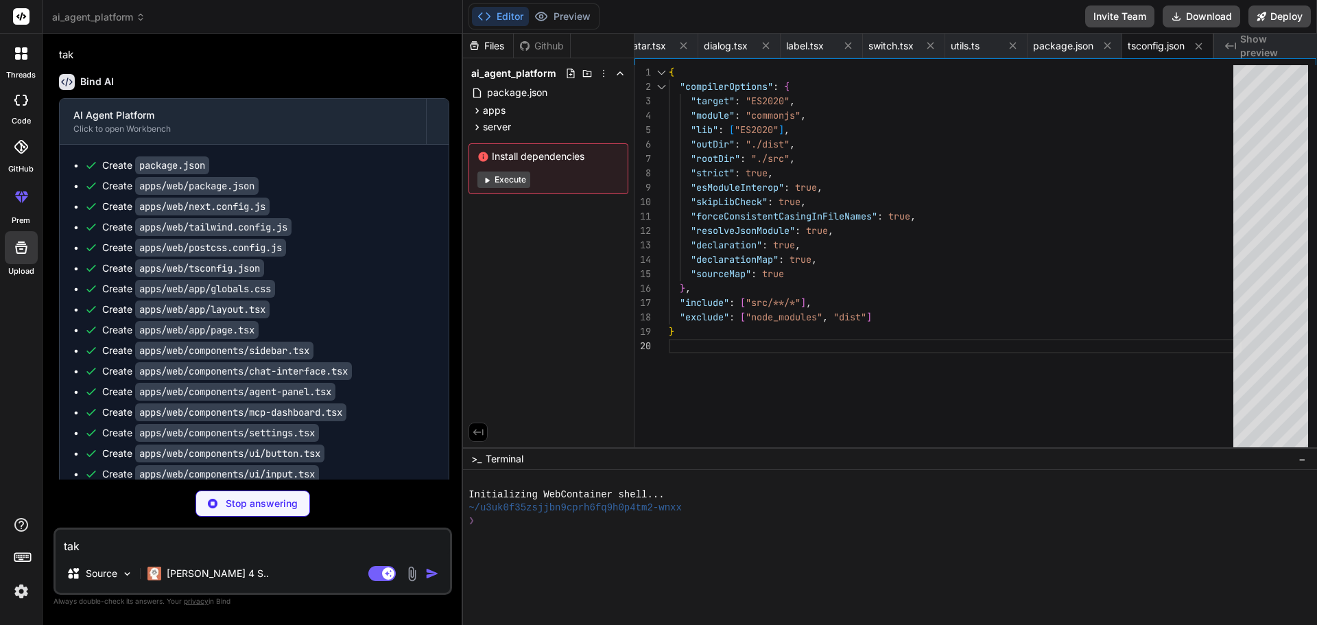
type textarea "x"
type textarea "# Server Configuration PORT=8000 NODE_ENV=development # Database LANCE_DB_PATH=…"
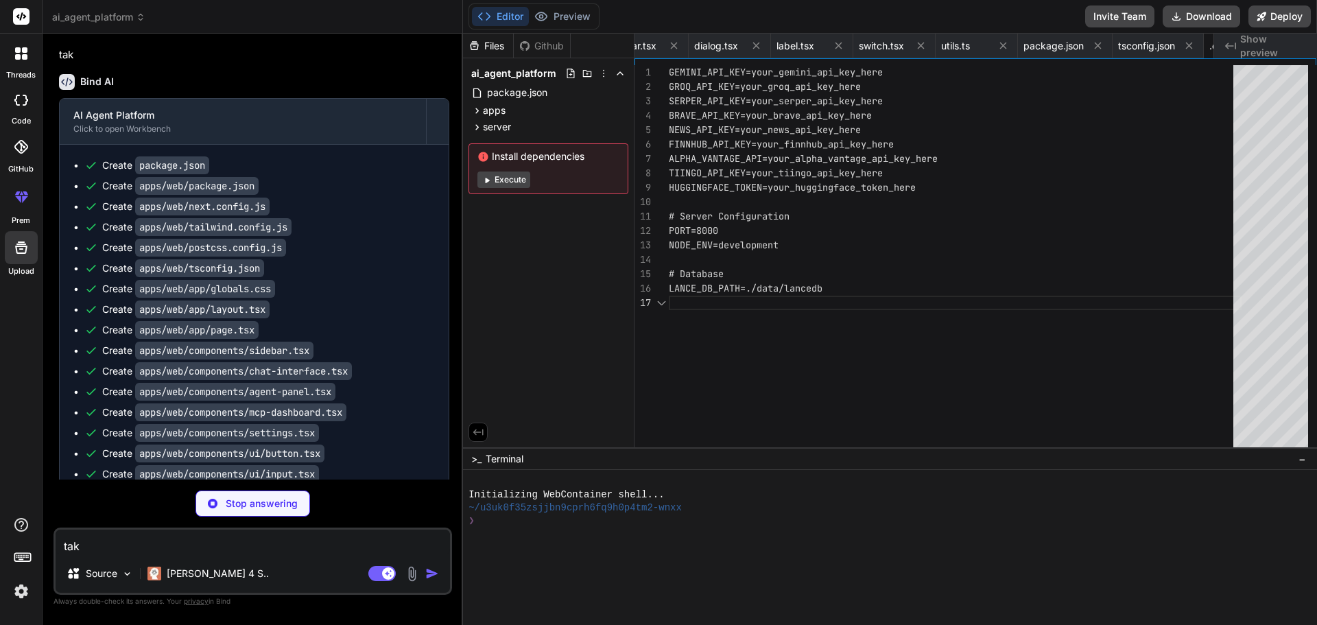
scroll to position [0, 2162]
type textarea "x"
type textarea "mcpManager.initialize() agentOrchestrator.initialize() })"
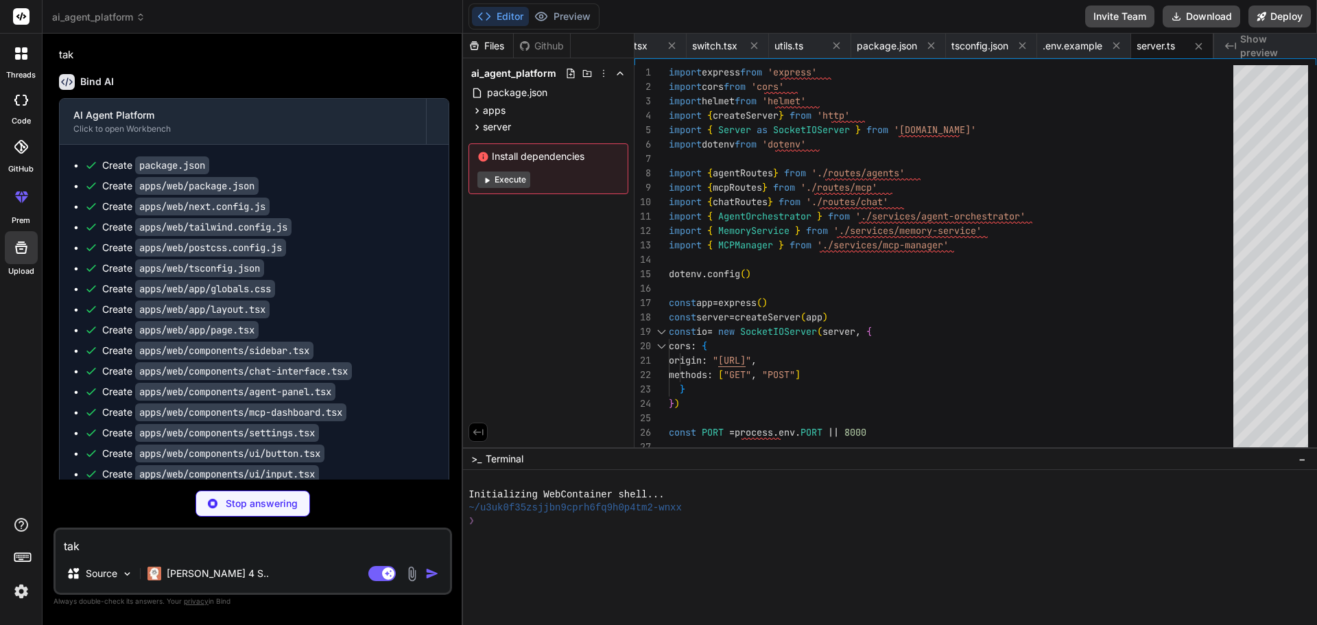
type textarea "x"
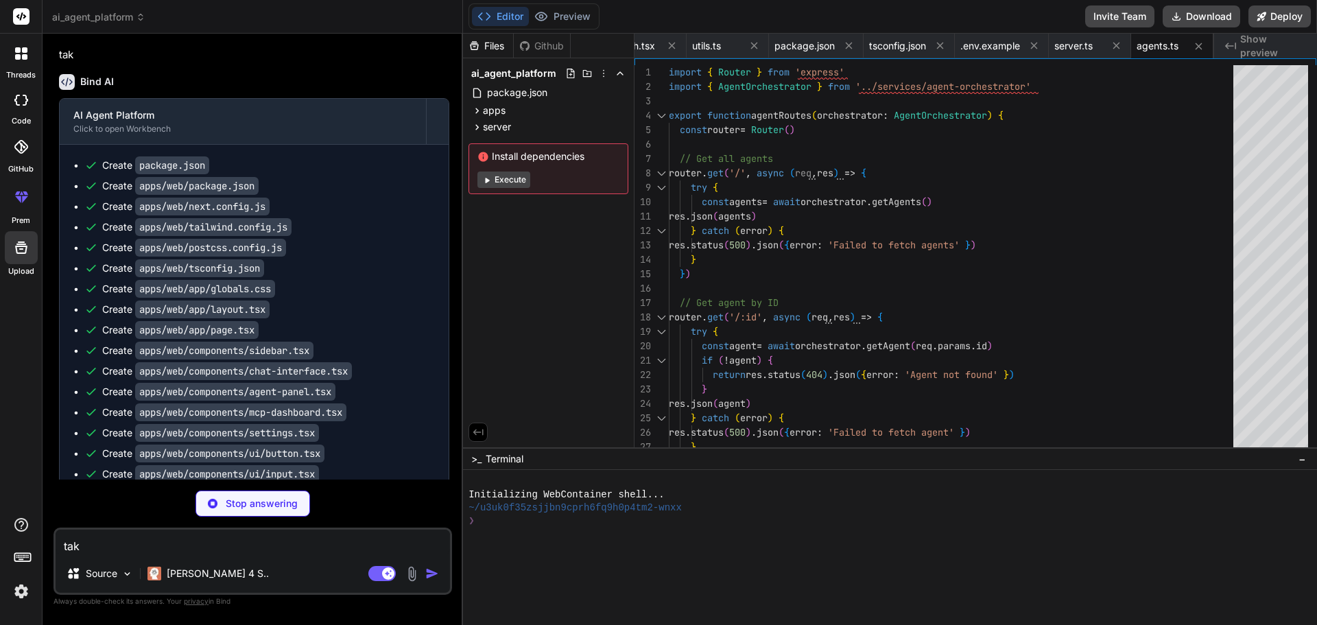
type textarea "x"
type textarea "}"
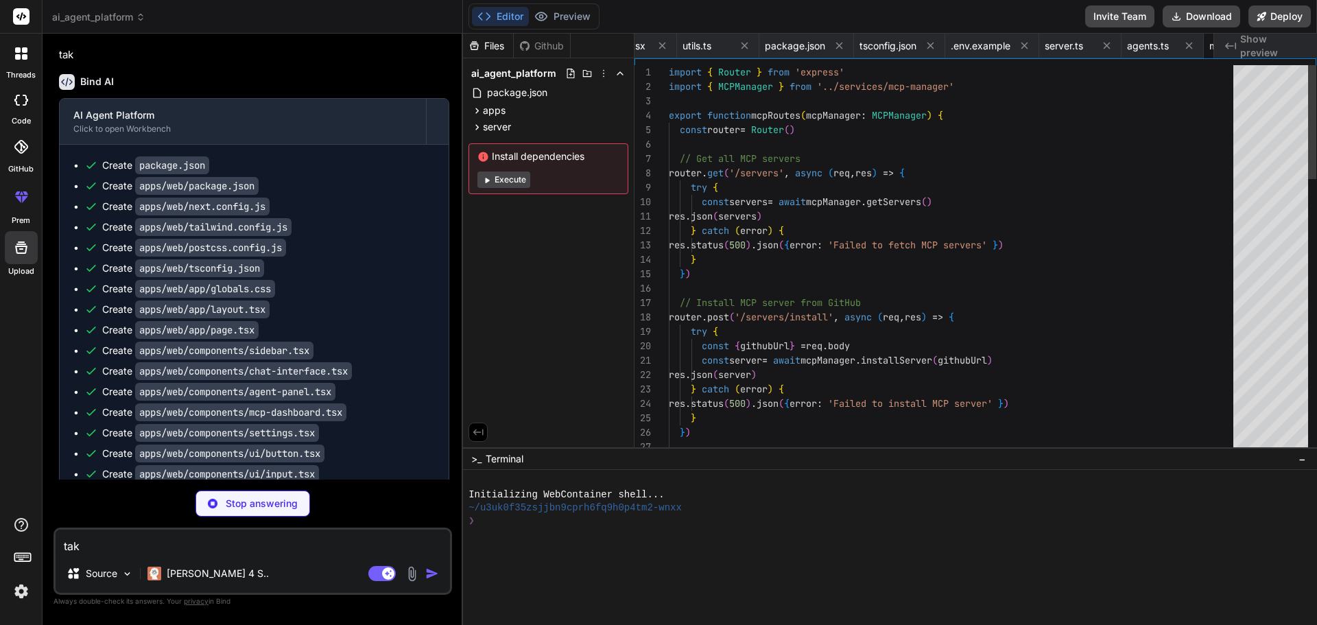
scroll to position [0, 2408]
type textarea "x"
type textarea "res.status(500).json({ error: 'Failed to clear chat history' }) } }) return rou…"
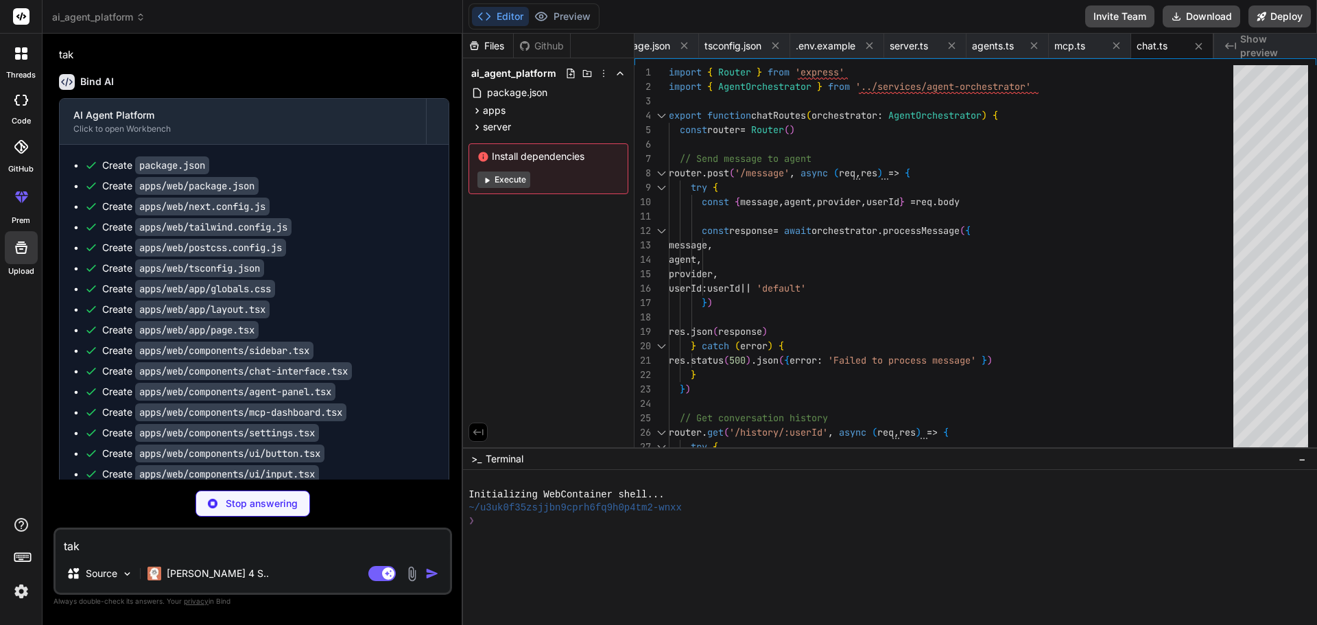
type textarea "x"
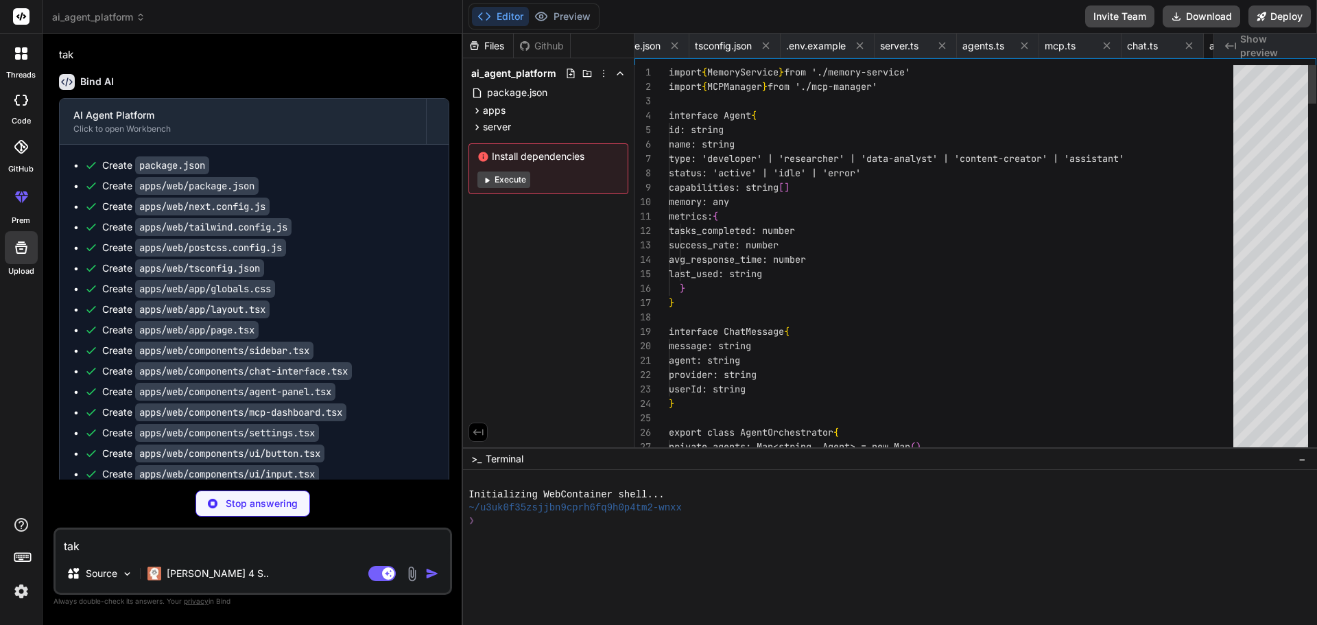
scroll to position [0, 2621]
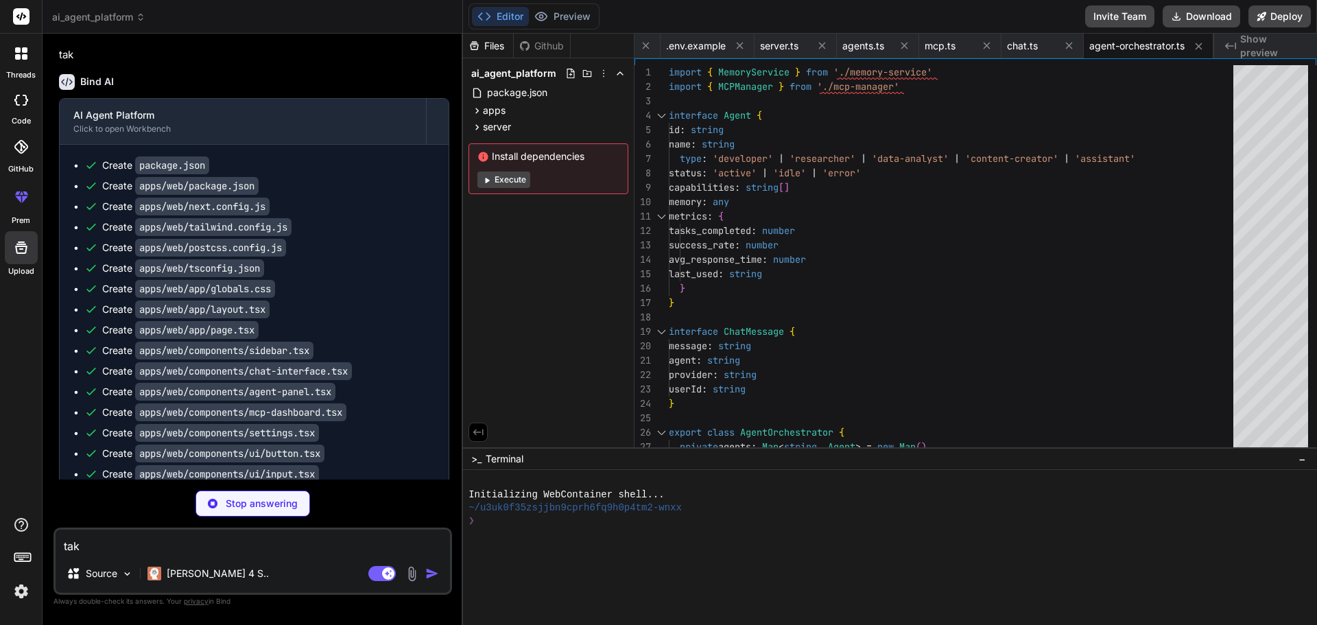
type textarea "x"
type textarea "} }"
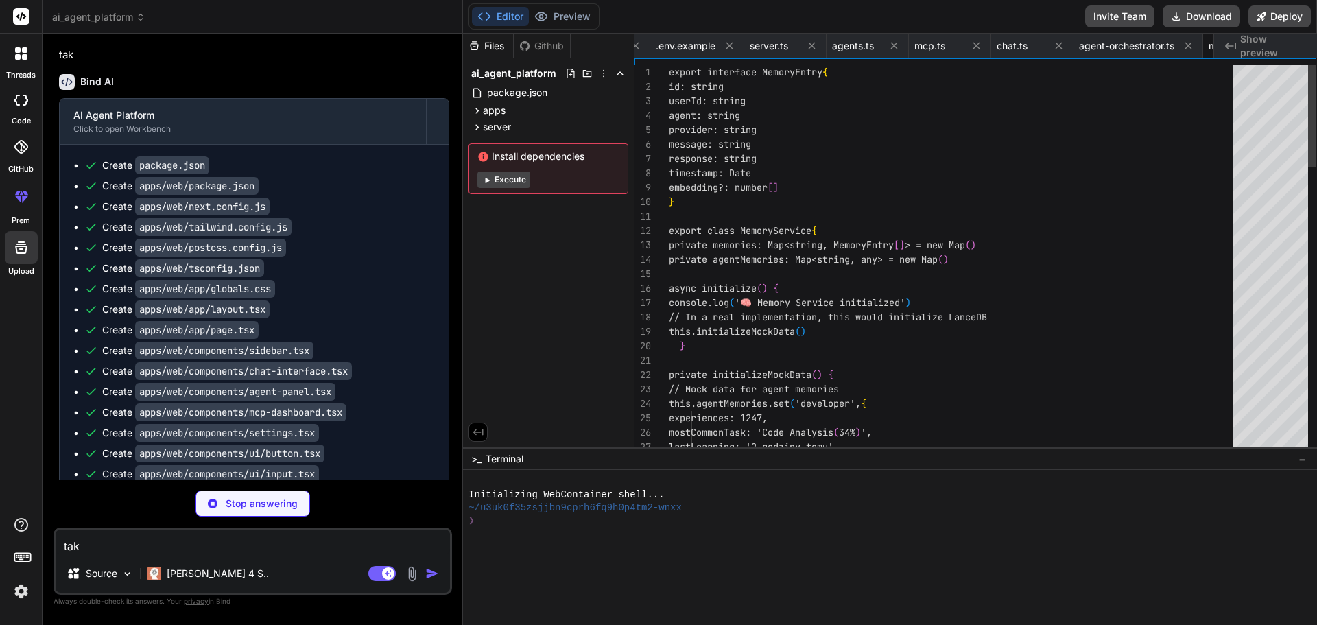
scroll to position [0, 2740]
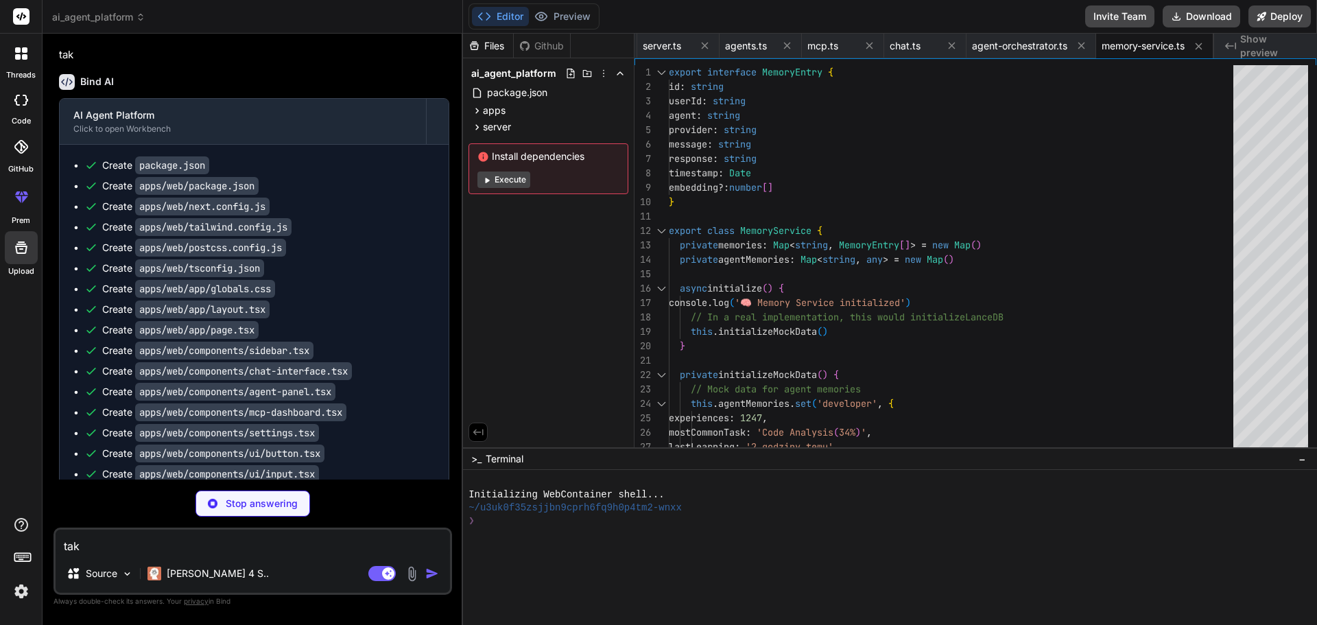
type textarea "x"
type textarea "isHealthy(): boolean { const runningServers = Array.from(this.servers.values())…"
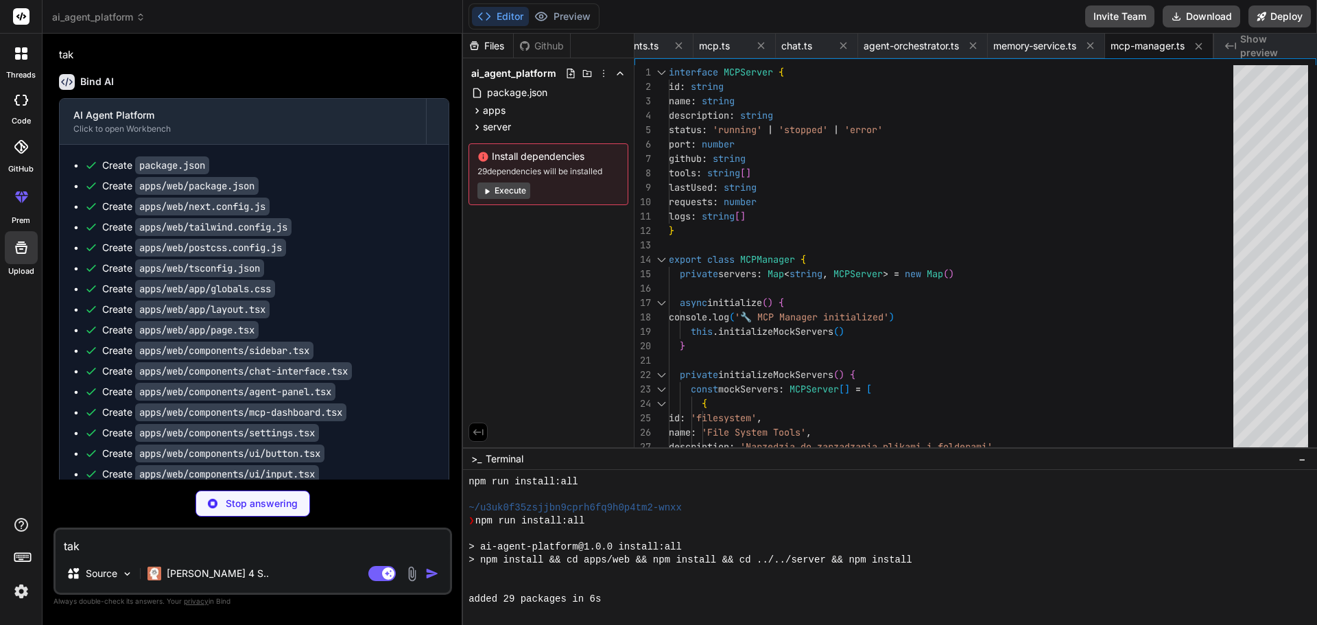
scroll to position [169, 0]
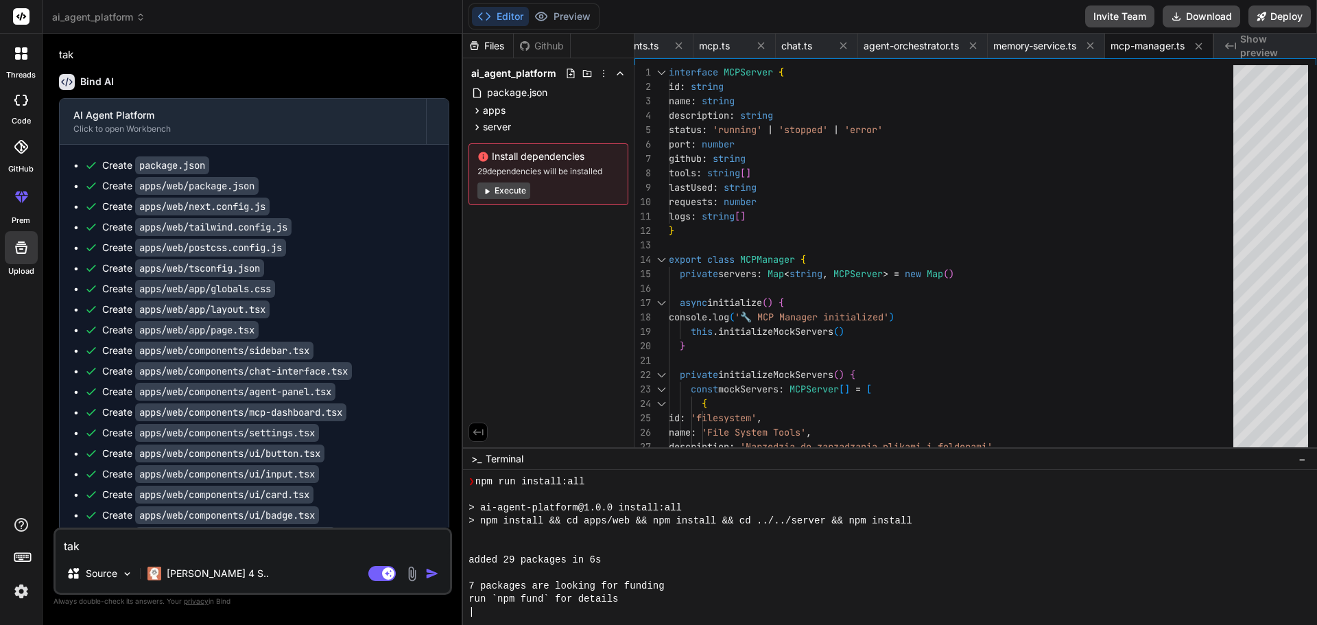
type textarea "x"
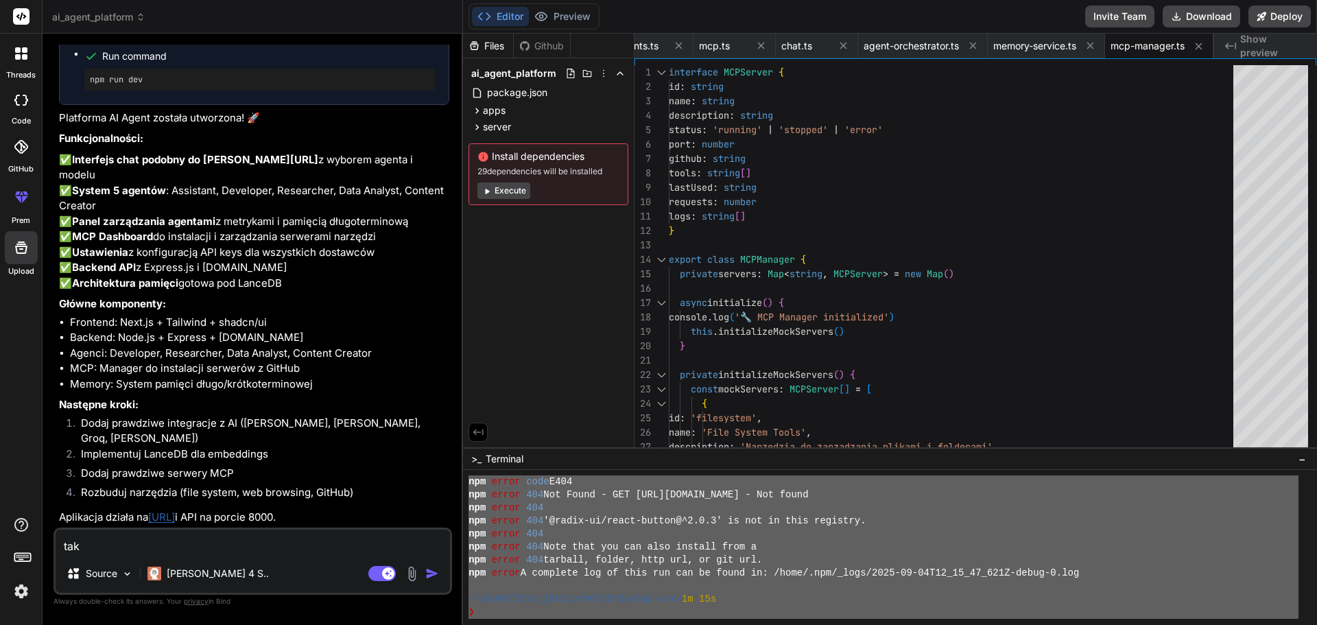
scroll to position [300, 0]
drag, startPoint x: 466, startPoint y: 504, endPoint x: 628, endPoint y: 657, distance: 222.7
click at [628, 624] on html "threads code GitHub prem Upload ai_agent_platform Created with Pixso. Bind AI W…" at bounding box center [658, 312] width 1317 height 625
type textarea "added 29 packages in 6s 7 packages are looking for funding run `npm fund` for d…"
click at [630, 268] on div "Files Github ai_agent_platform package.json apps web package.json next.config.j…" at bounding box center [548, 241] width 171 height 414
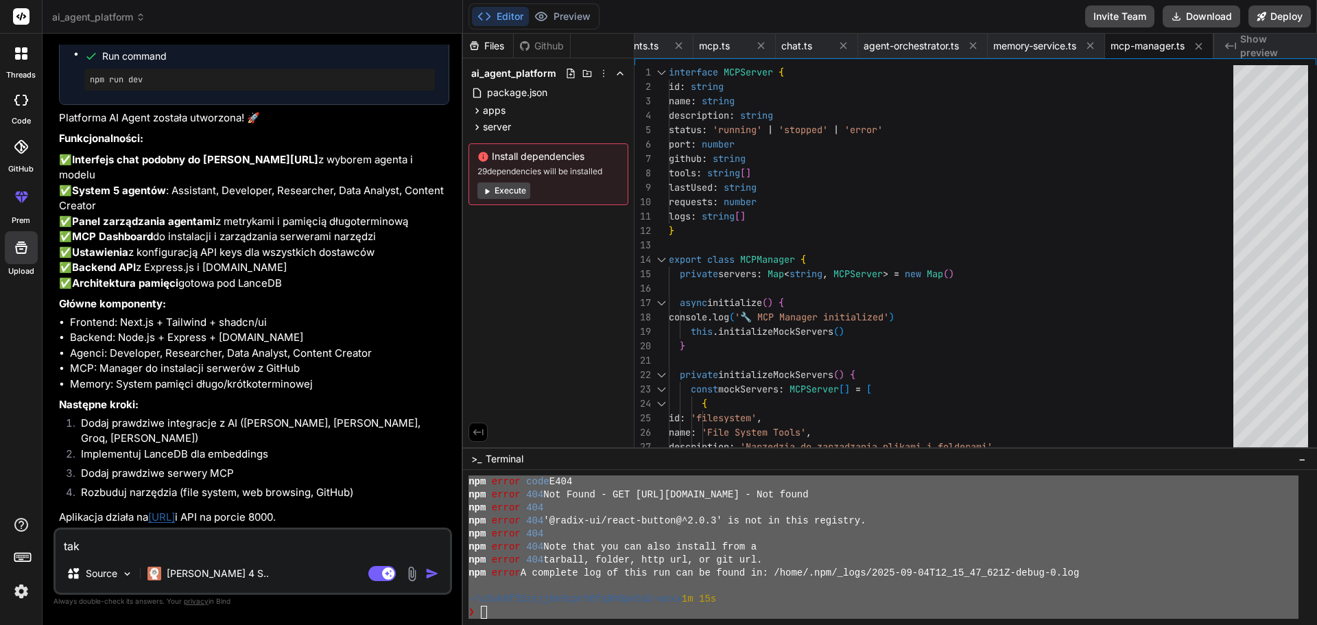
paste textarea "added 29 packages in 6s 7 packages are looking for funding run `npm fund` for d…"
type textarea "added 29 packages in 6s 7 packages are looking for funding run `npm fund` for d…"
type textarea "x"
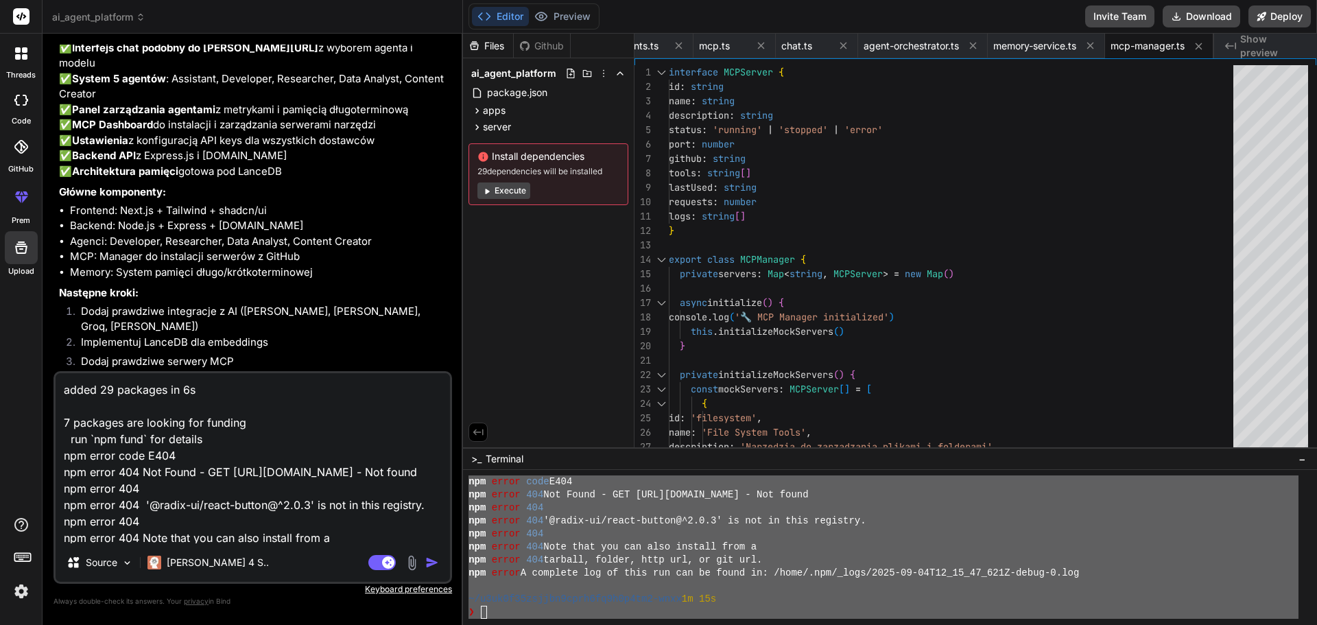
click at [113, 396] on textarea "added 29 packages in 6s 7 packages are looking for funding run `npm fund` for d…" at bounding box center [253, 458] width 394 height 170
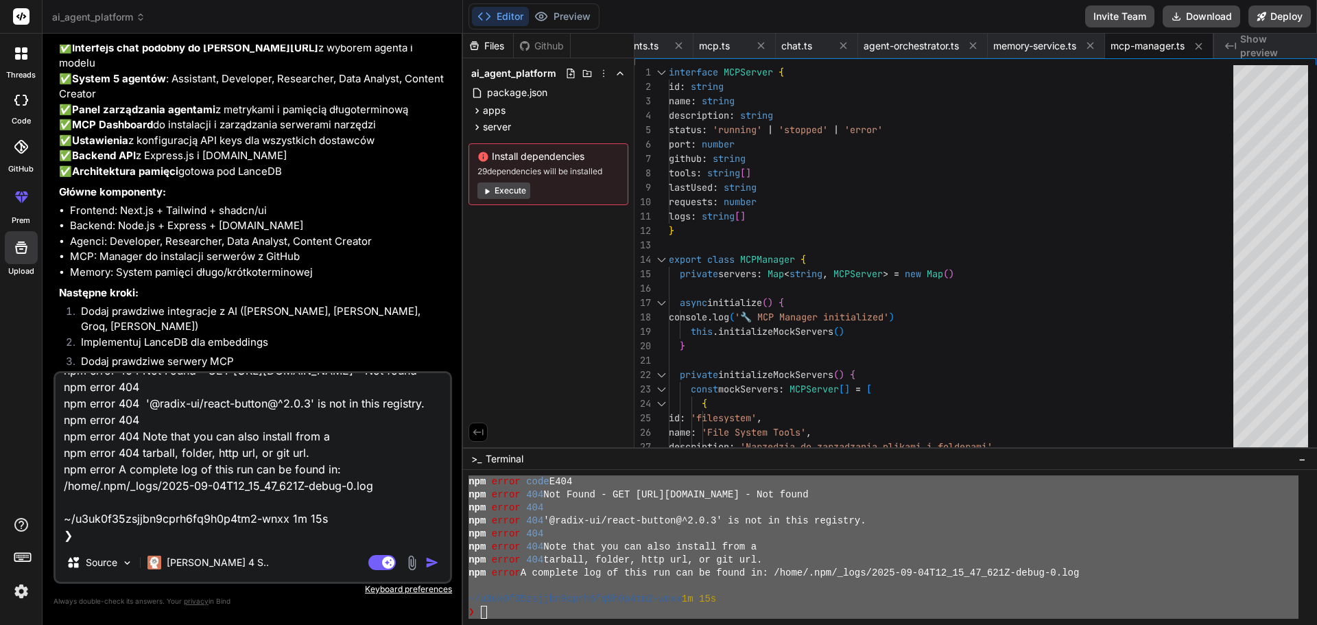
type textarea "added 29 packages in 6s 7 packages are looking for funding run `npm fund` for d…"
click at [430, 565] on img "button" at bounding box center [432, 563] width 14 height 14
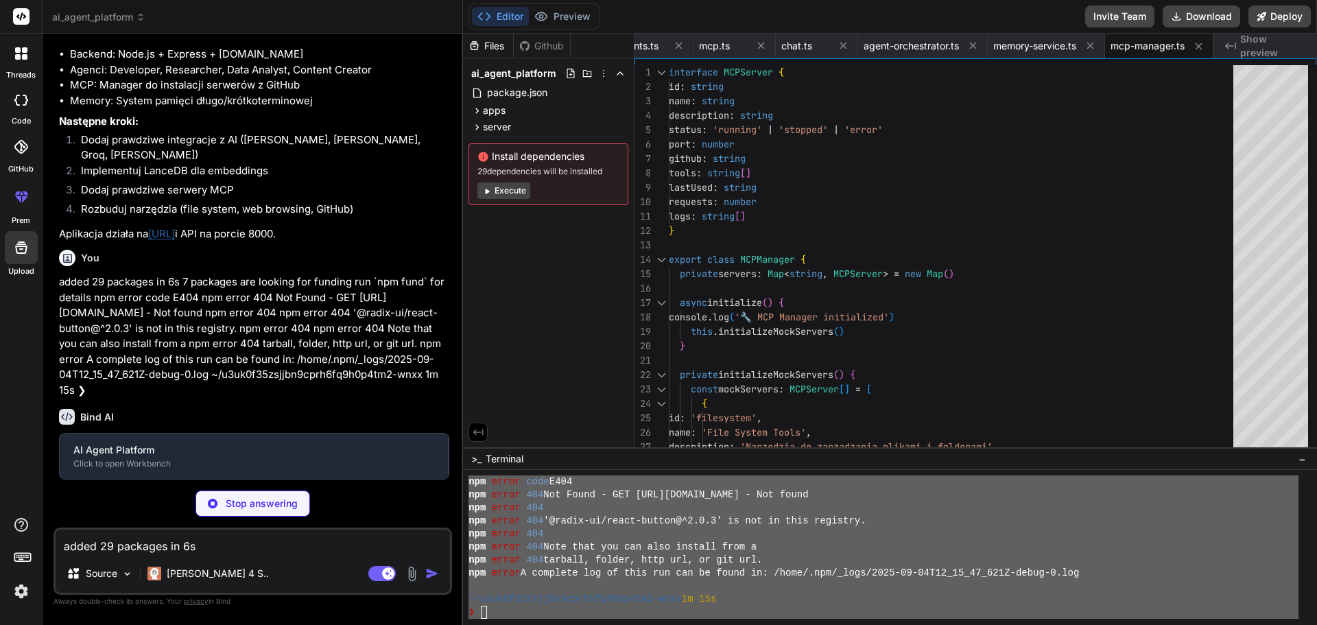
scroll to position [2743, 0]
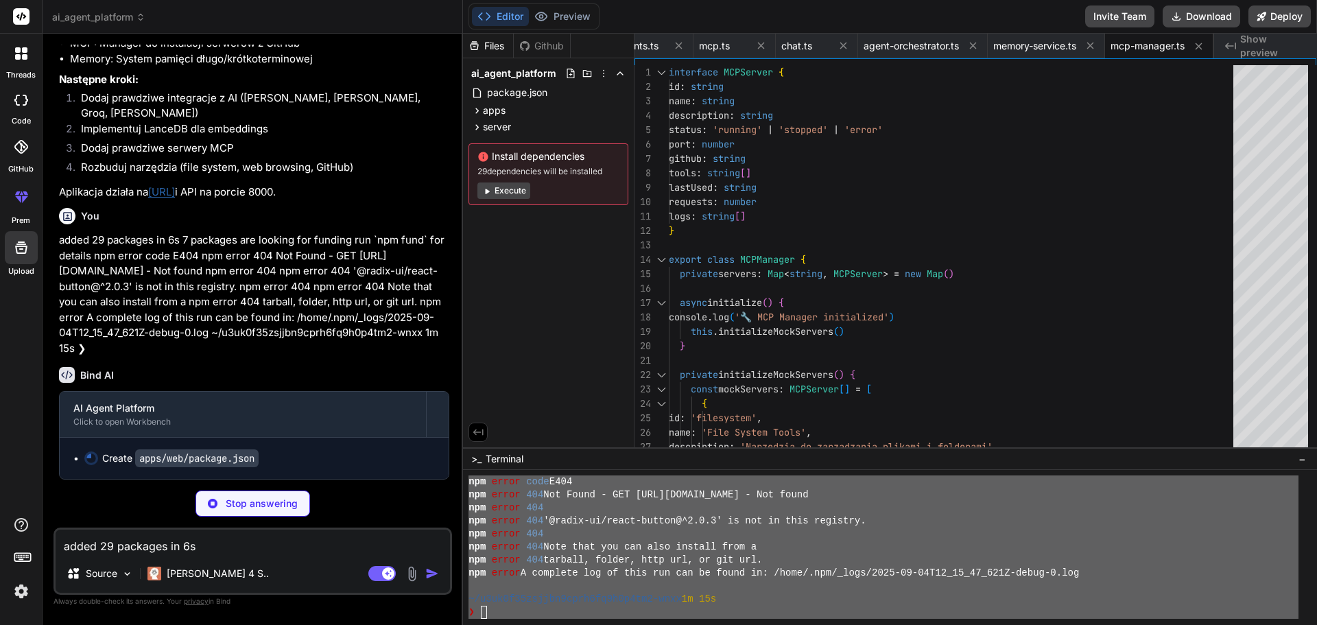
type textarea "x"
type textarea ""typescript": "^5" }, "devDependencies": { "eslint": "^8", "eslint-config-next"…"
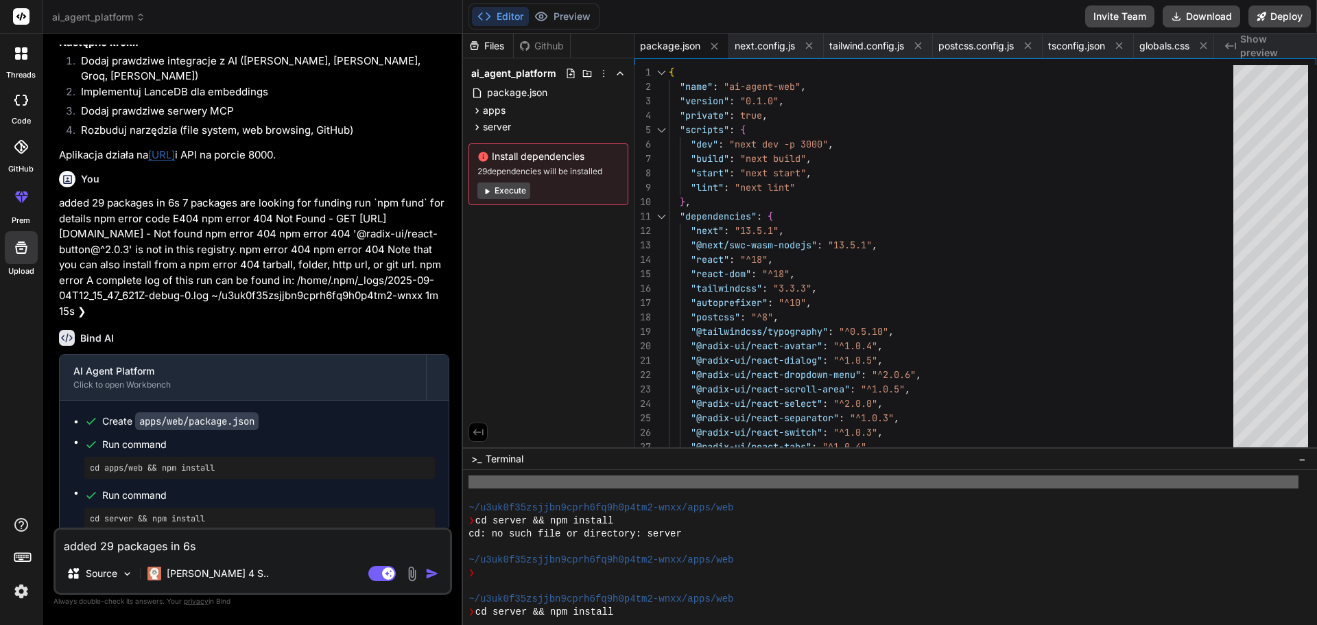
scroll to position [573, 0]
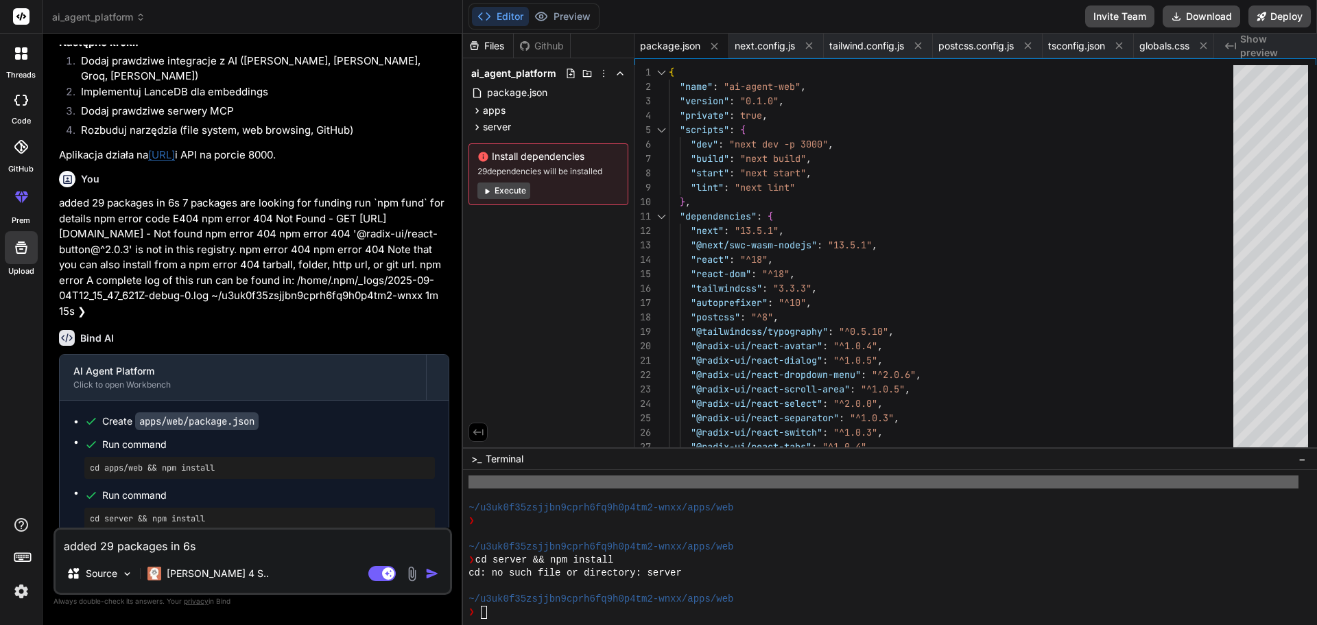
type textarea "x"
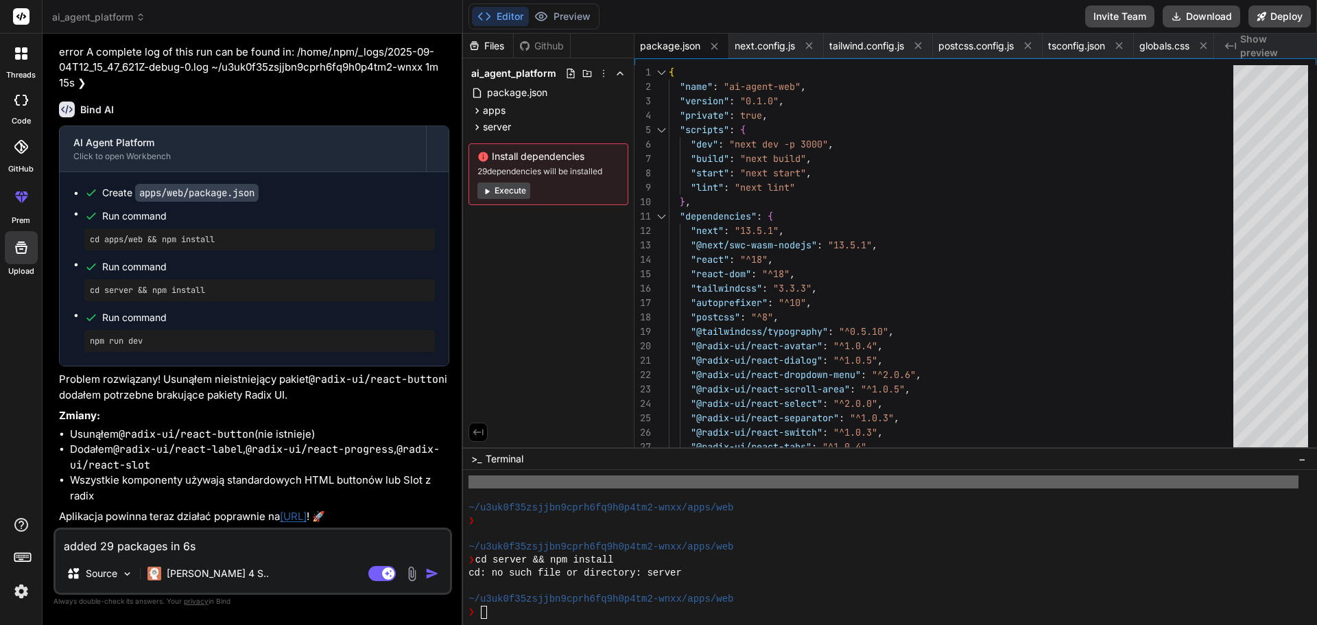
scroll to position [3083, 0]
click at [307, 516] on link "[URL]" at bounding box center [293, 516] width 27 height 13
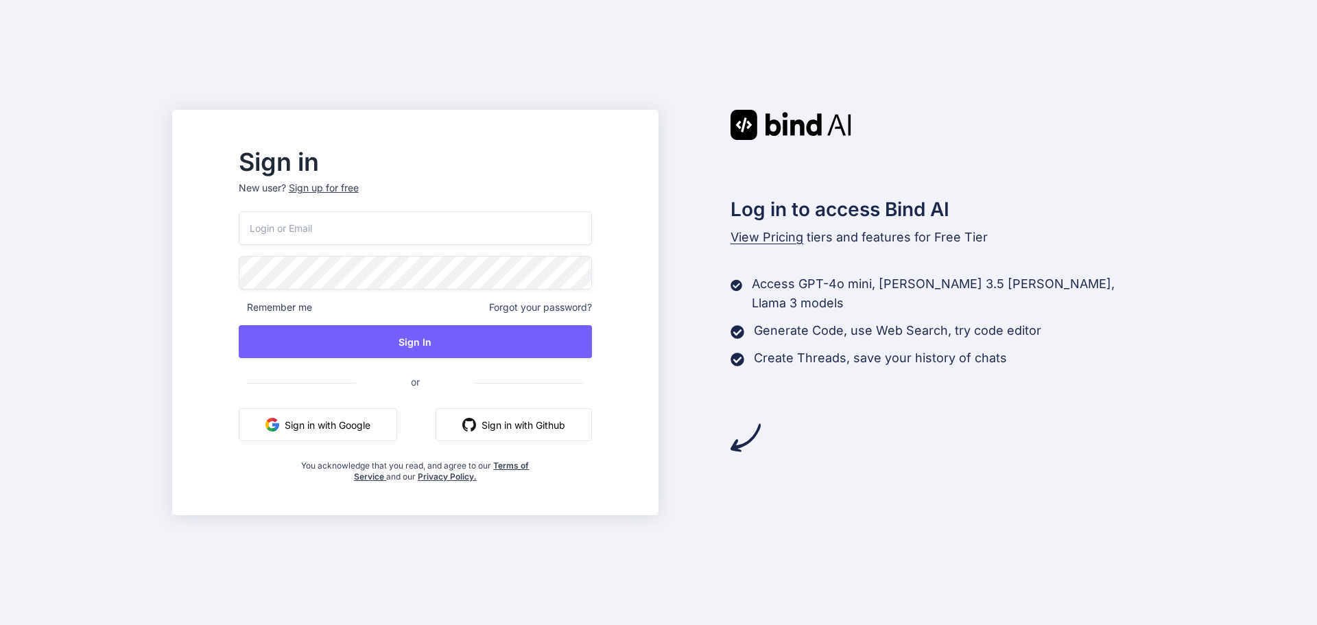
click at [370, 431] on button "Sign in with Google" at bounding box center [318, 424] width 158 height 33
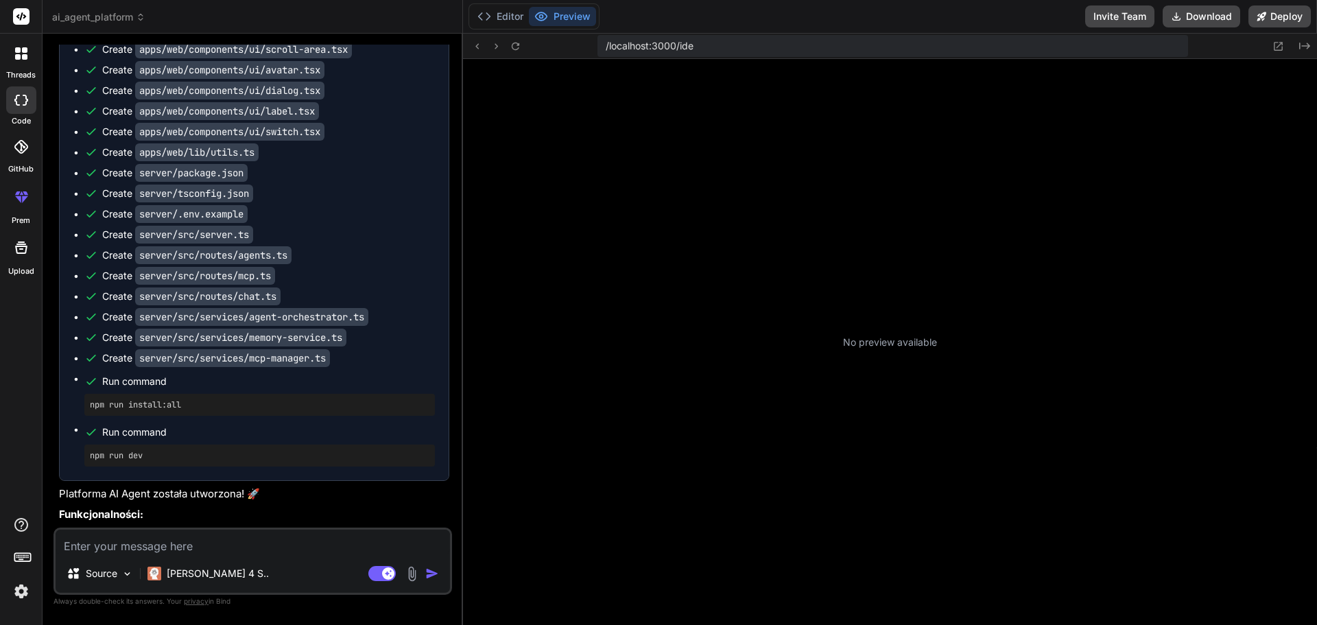
scroll to position [78, 0]
type textarea "x"
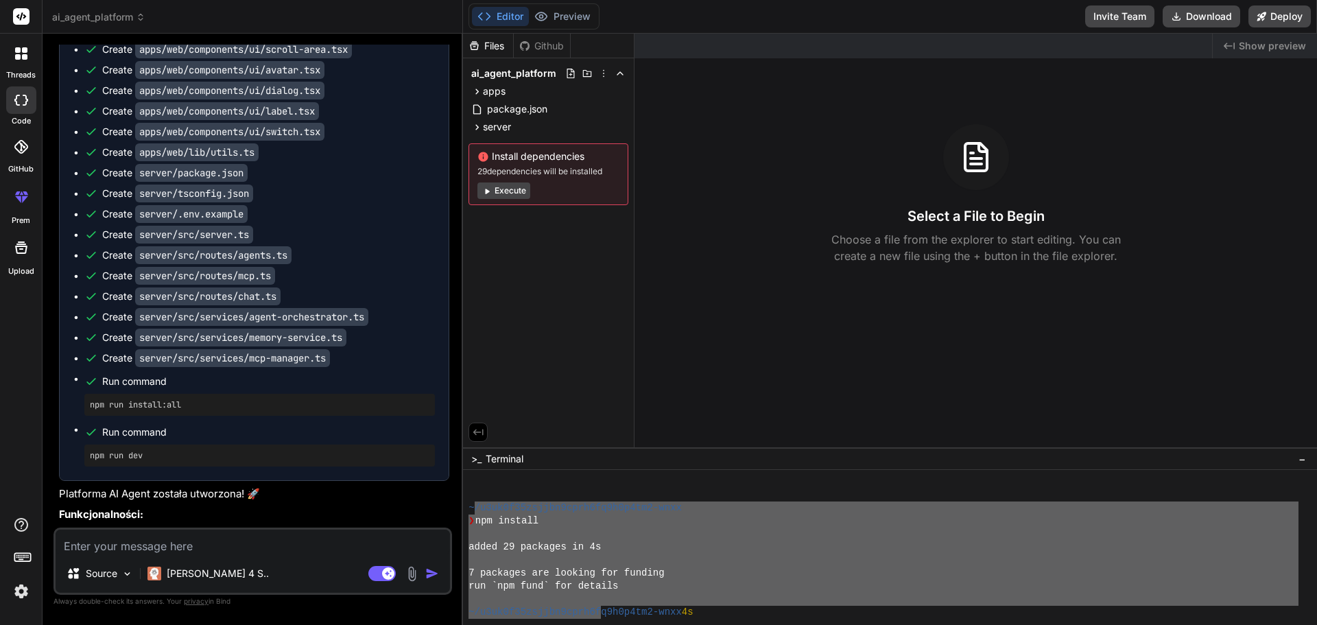
scroll to position [169, 0]
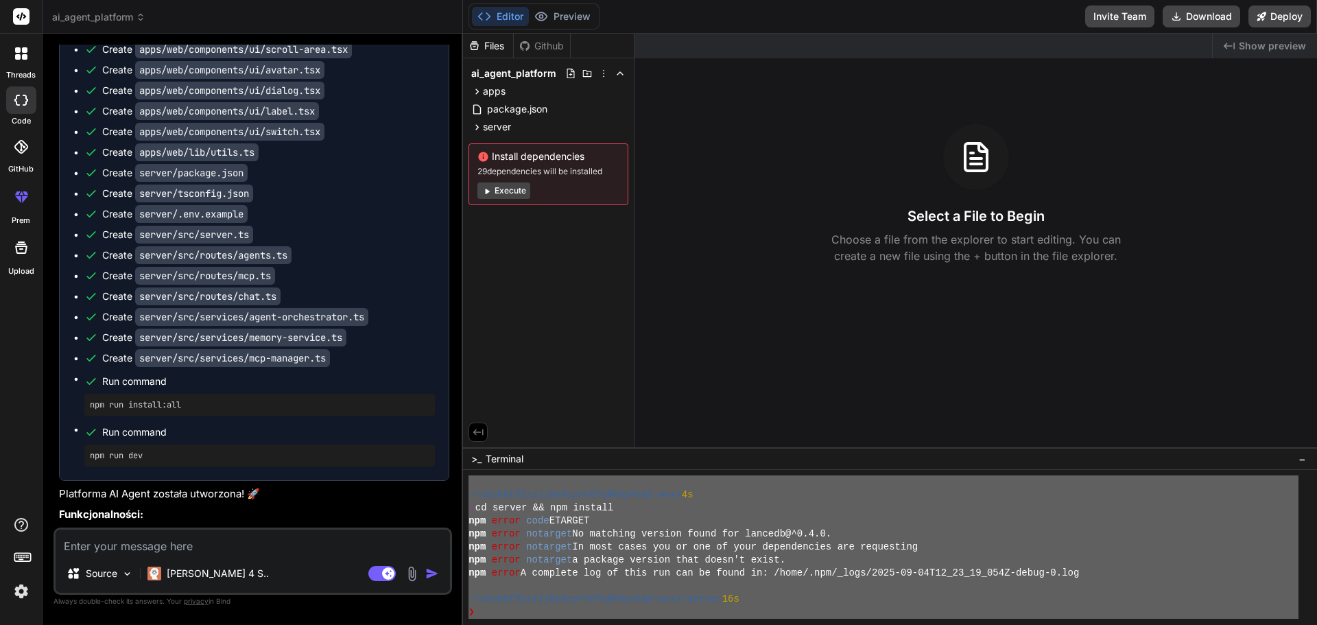
drag, startPoint x: 473, startPoint y: 508, endPoint x: 626, endPoint y: 657, distance: 214.4
type textarea "/u3uk0f35zsjjbn9cprh6fq9h0p4tm2-wnxx ❯ npm install added 29 packages in 4s 7 pa…"
click at [112, 549] on textarea at bounding box center [253, 542] width 394 height 25
paste textarea "/u3uk0f35zsjjbn9cprh6fq9h0p4tm2-wnxx ❯ npm install added 29 packages in 4s 7 pa…"
type textarea "/u3uk0f35zsjjbn9cprh6fq9h0p4tm2-wnxx ❯ npm install added 29 packages in 4s 7 pa…"
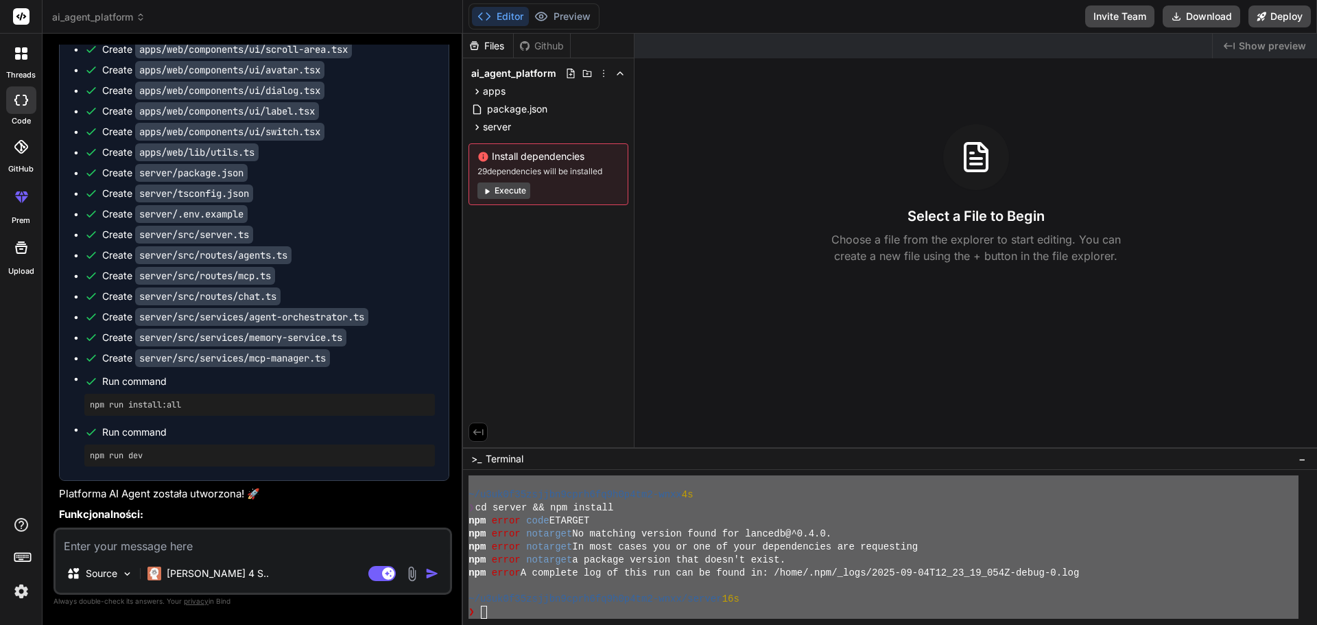
type textarea "x"
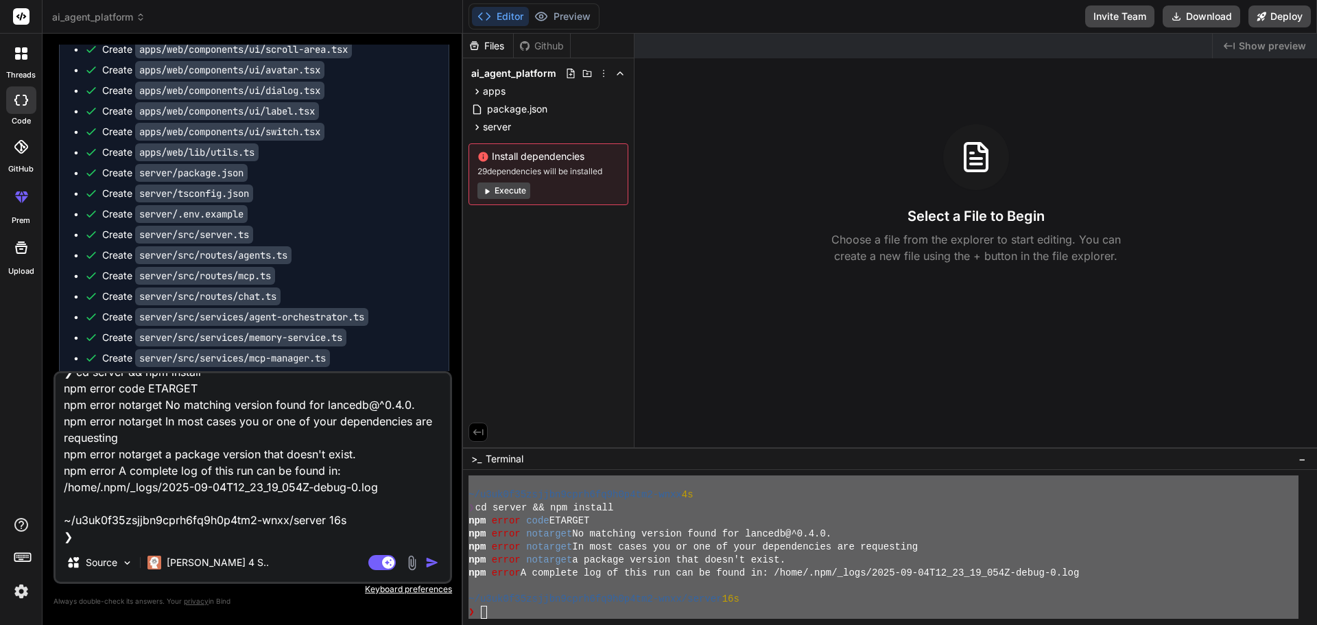
type textarea "/u3uk0f35zsjjbn9cprh6fq9h0p4tm2-wnxx ❯ npm install added 29 packages in 4s 7 pa…"
click at [430, 567] on img "button" at bounding box center [432, 563] width 14 height 14
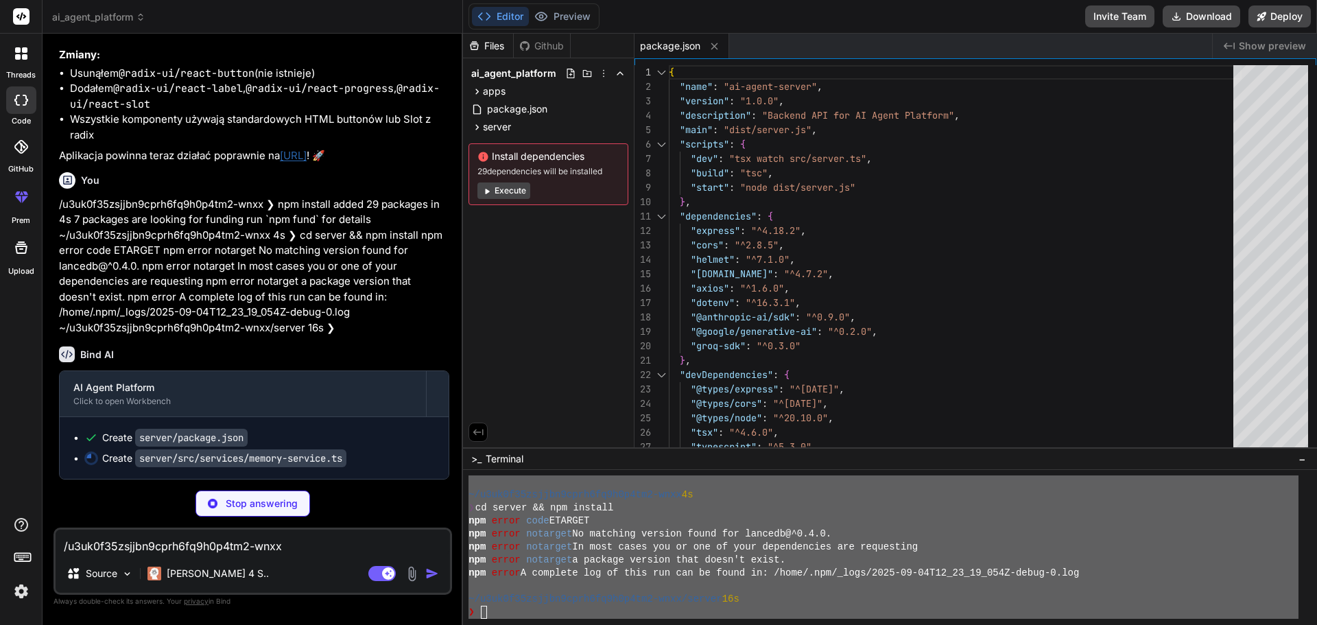
scroll to position [3444, 0]
type textarea "x"
type textarea "} isHealthy(): boolean { return true } }"
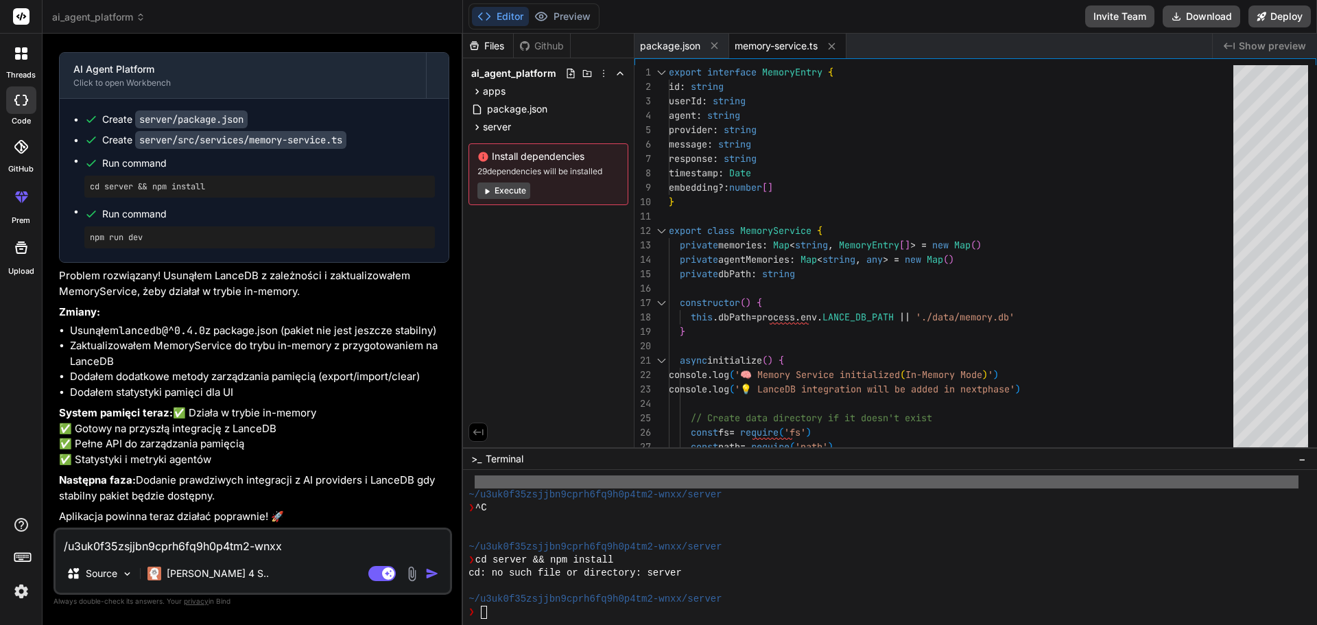
scroll to position [3824, 0]
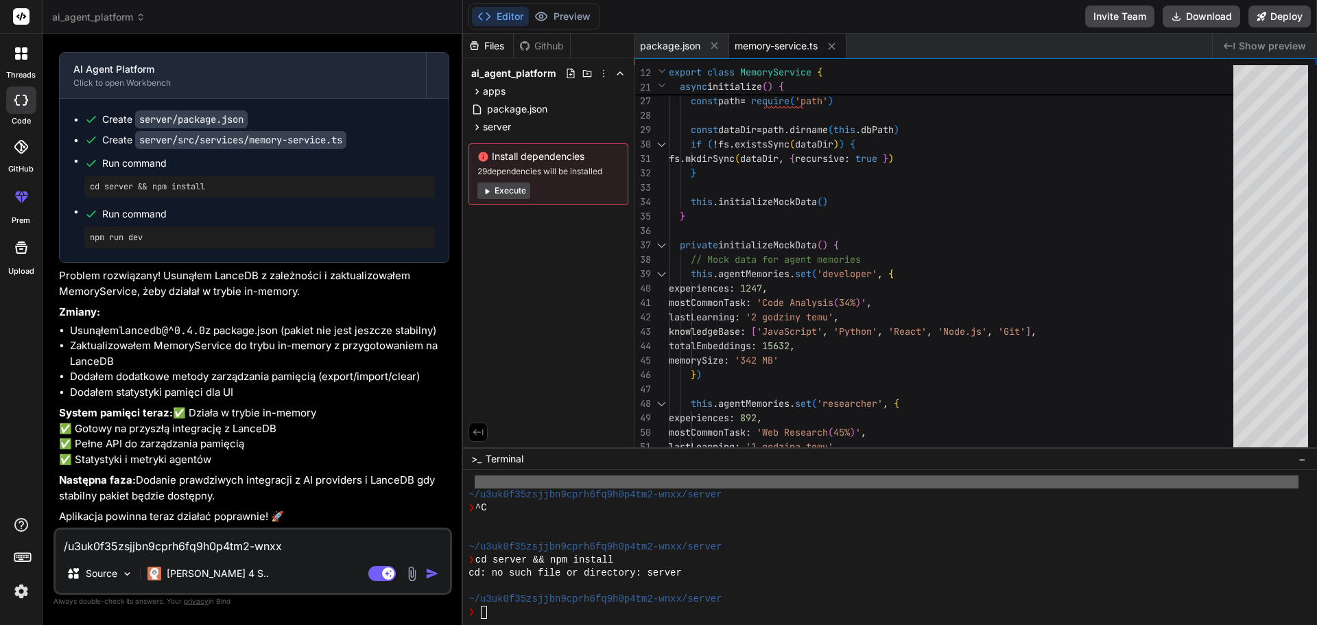
click at [505, 193] on button "Execute" at bounding box center [503, 190] width 53 height 16
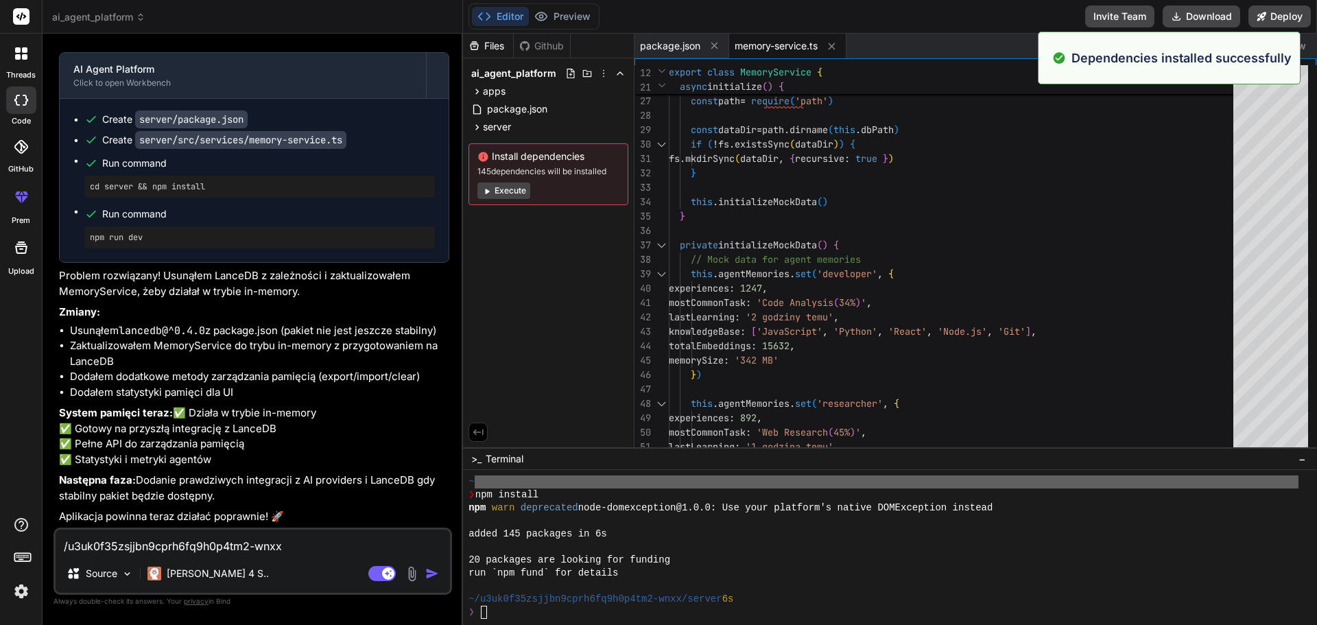
scroll to position [600, 0]
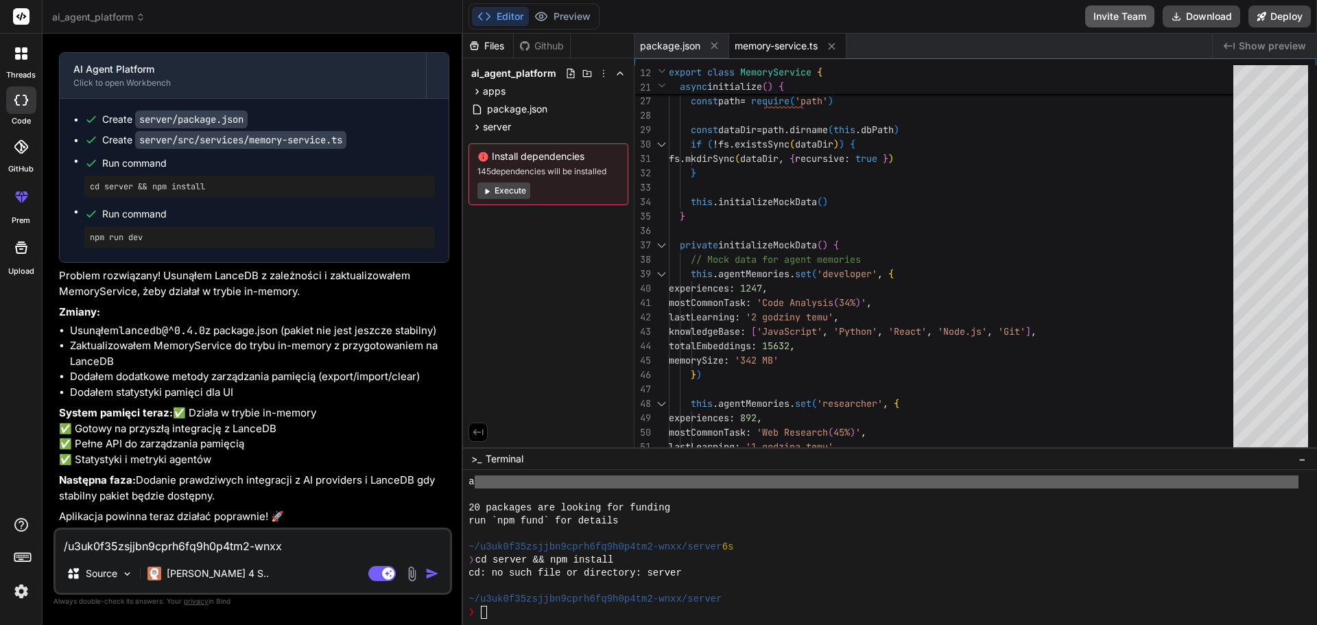
click at [1117, 14] on button "Invite Team" at bounding box center [1119, 16] width 69 height 22
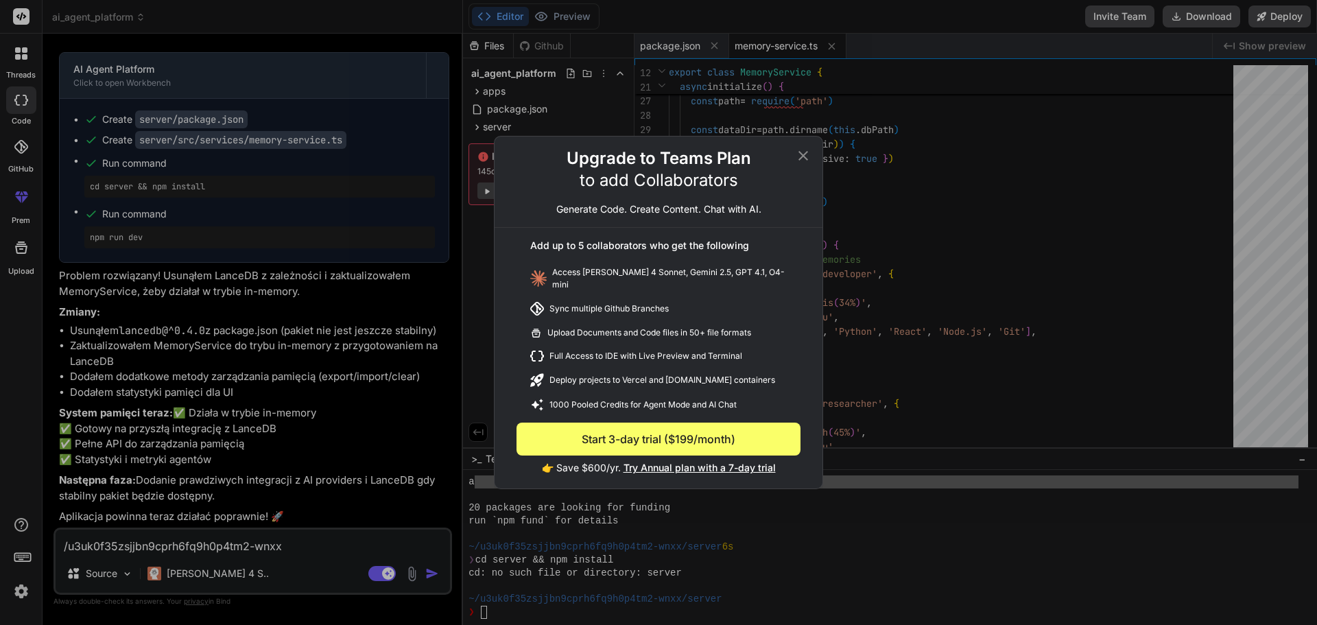
click at [805, 159] on icon at bounding box center [803, 155] width 16 height 16
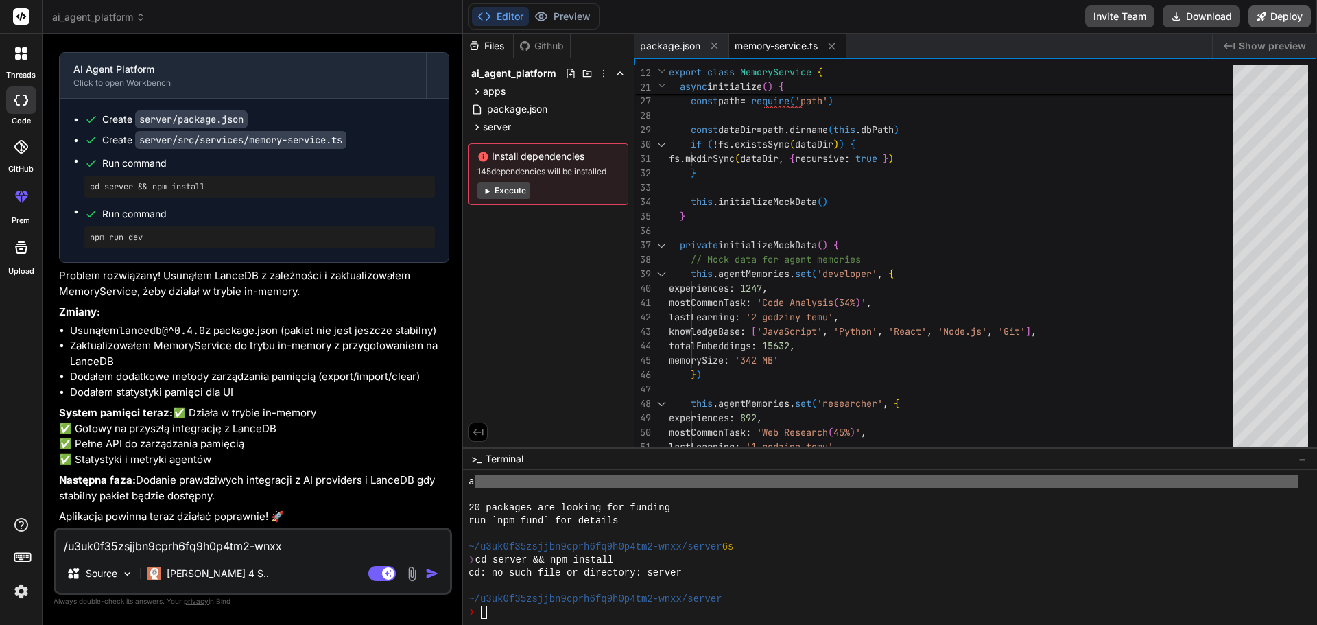
click at [1279, 16] on button "Deploy" at bounding box center [1279, 16] width 62 height 22
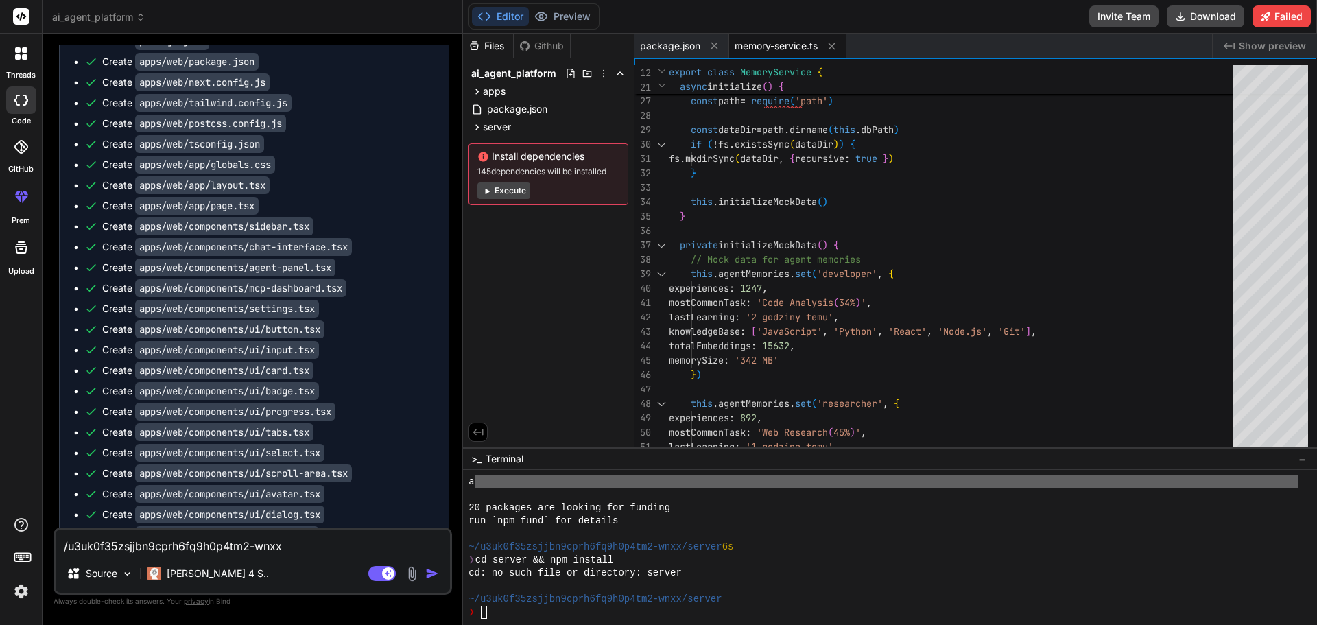
scroll to position [1543, 0]
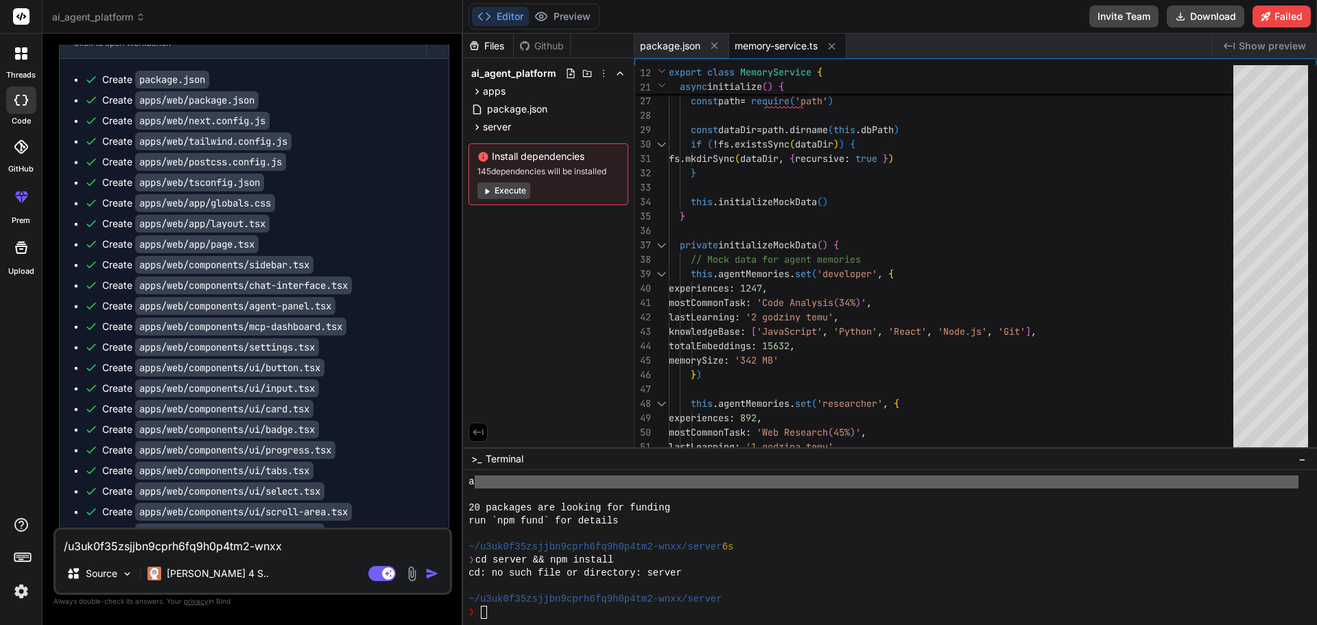
click at [162, 88] on code "package.json" at bounding box center [172, 80] width 74 height 18
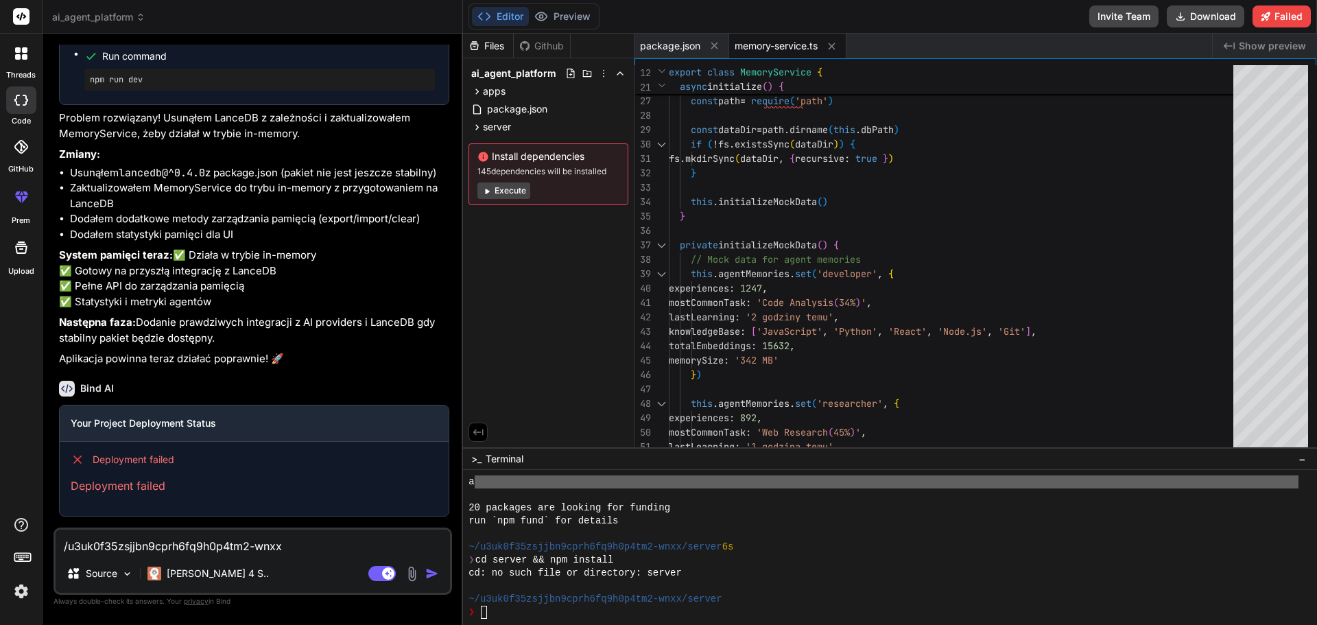
scroll to position [3982, 0]
click at [1212, 17] on button "Download" at bounding box center [1206, 16] width 78 height 22
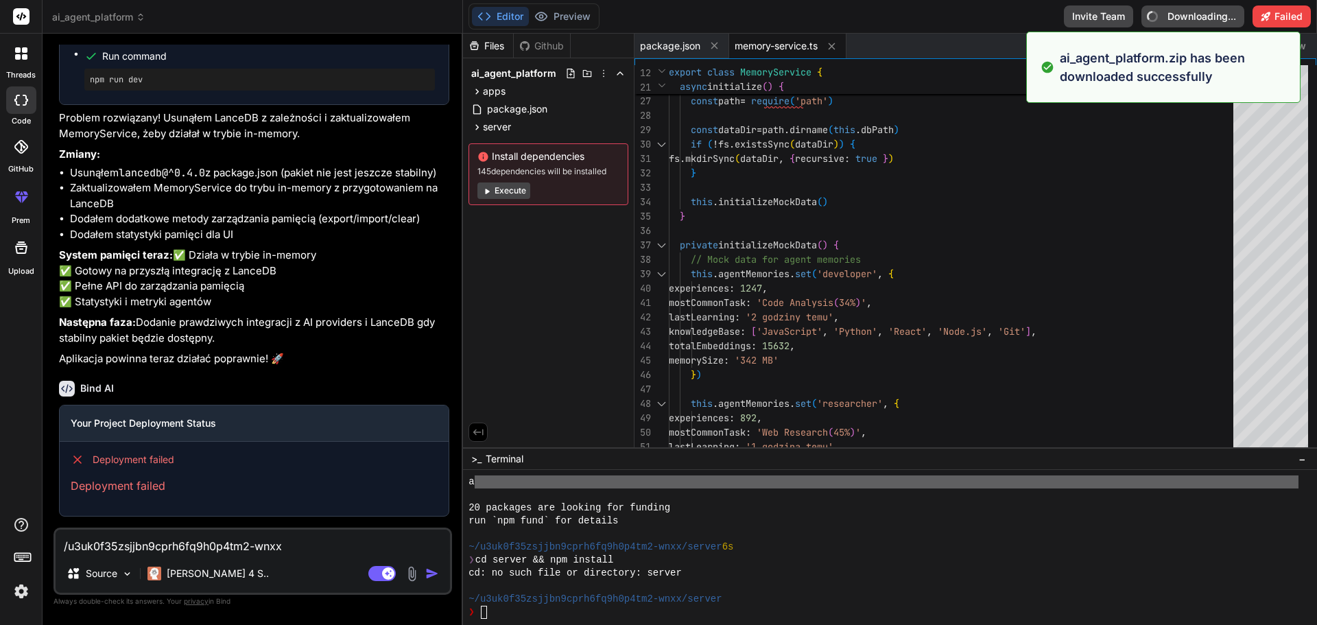
type textarea "x"
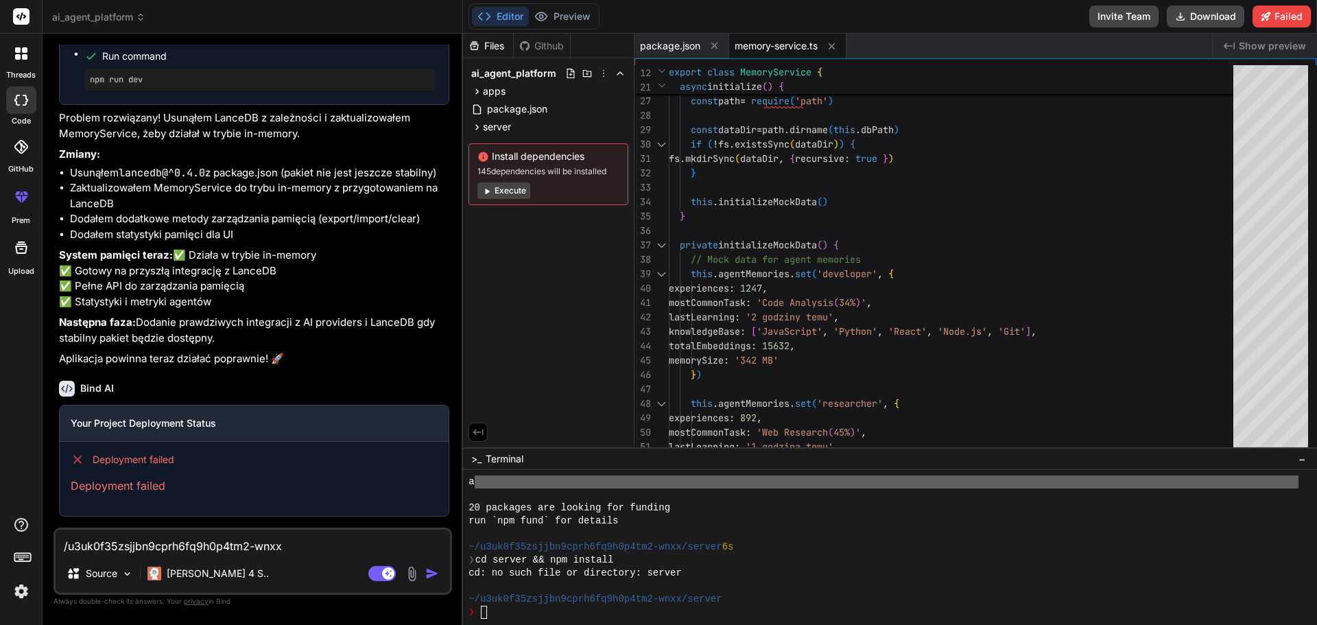
click at [165, 543] on textarea "/u3uk0f35zsjjbn9cprh6fq9h0p4tm2-wnxx ❯ npm install added 29 packages in 4s 7 pa…" at bounding box center [253, 542] width 394 height 25
type textarea "z"
type textarea "x"
type textarea "zr"
type textarea "x"
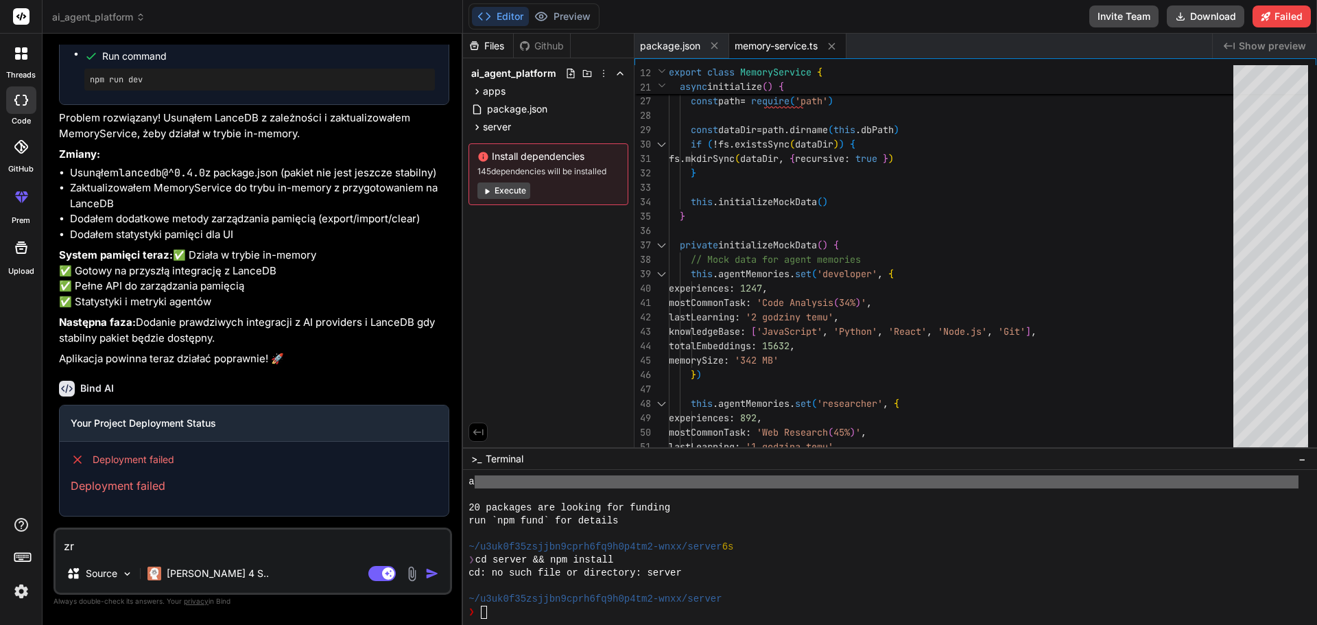
type textarea "zru"
type textarea "x"
type textarea "zrub"
type textarea "x"
type textarea "zrub"
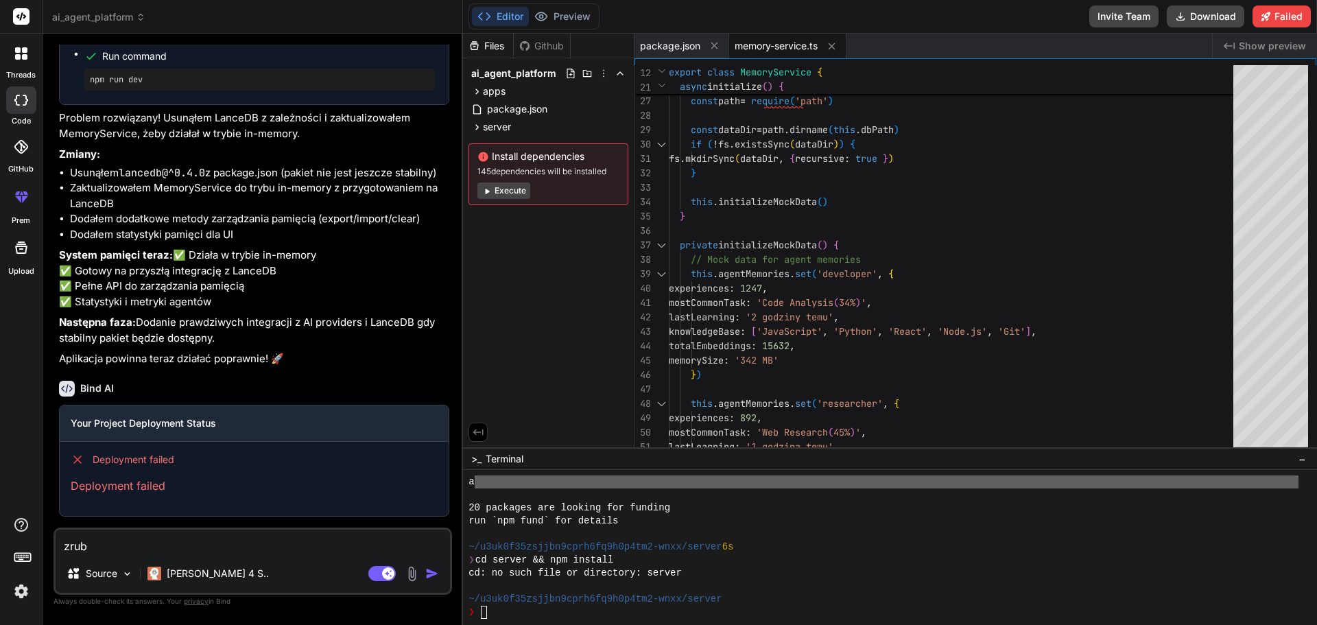
type textarea "x"
type textarea "zrub t"
type textarea "x"
type textarea "zrub to"
type textarea "x"
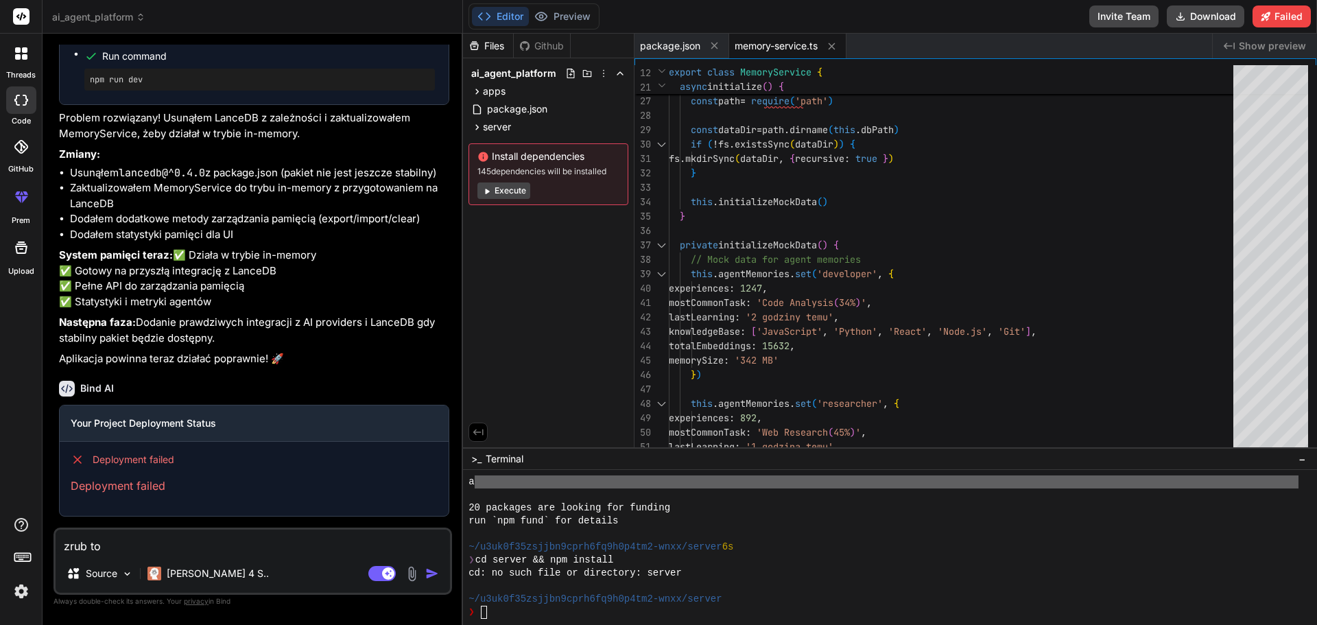
type textarea "zrub to"
type textarea "x"
type textarea "zrub to w"
type textarea "x"
type textarea "zrub to w"
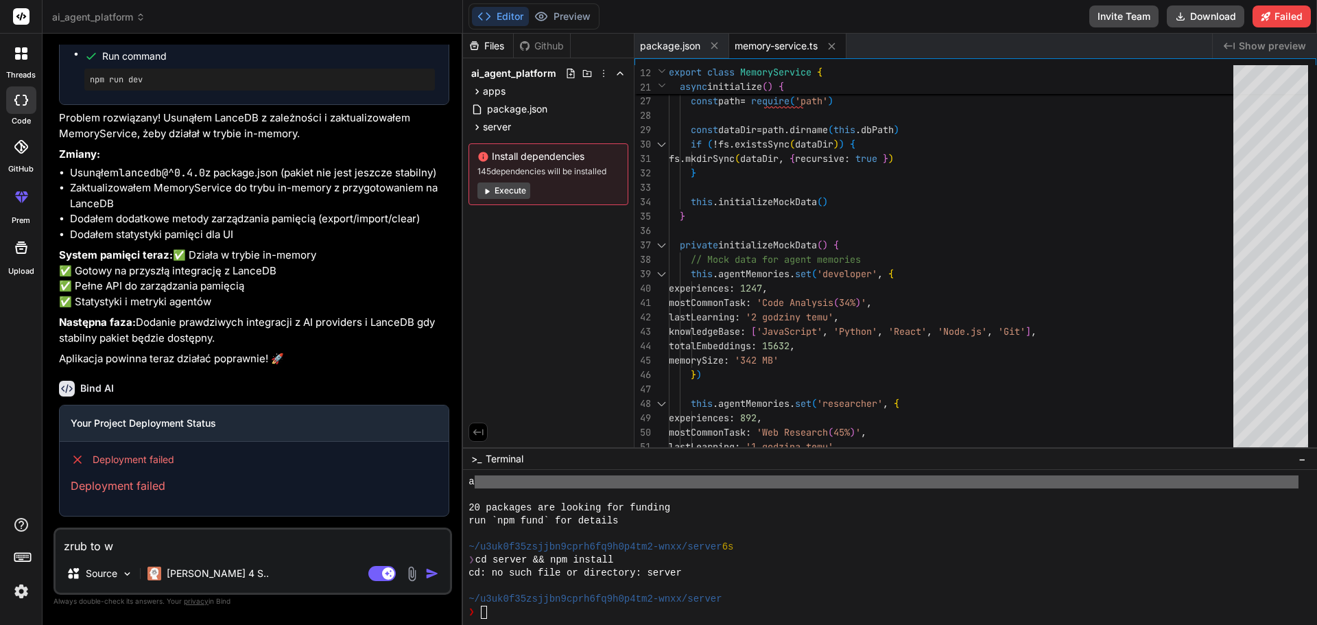
type textarea "x"
type textarea "zrub to w p"
type textarea "x"
type textarea "zrub to w py"
type textarea "x"
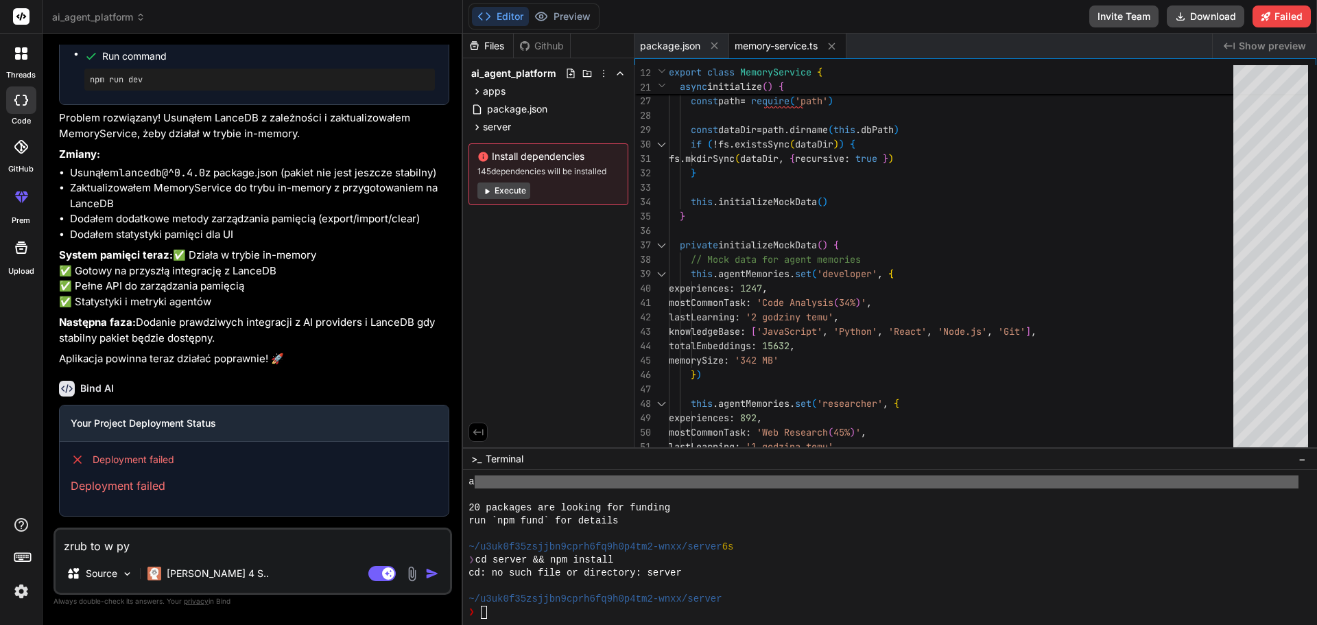
type textarea "zrub to w pyt"
type textarea "x"
type textarea "zrub to w pyth"
type textarea "x"
type textarea "zrub to w pytho"
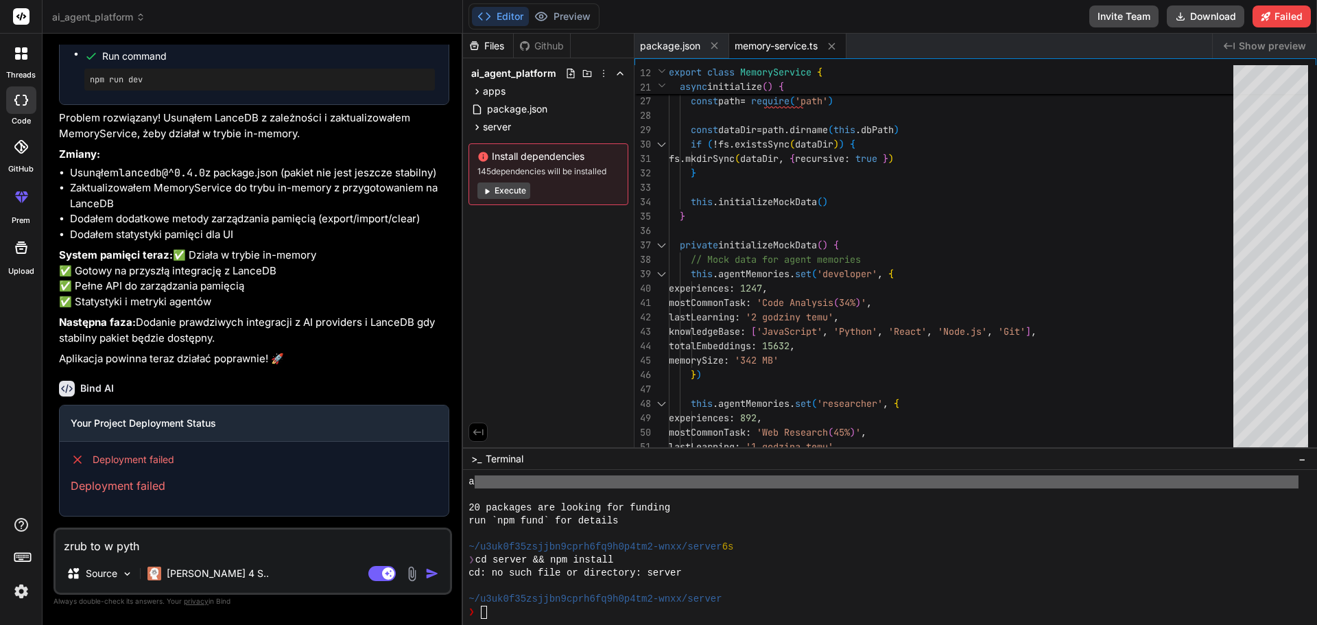
type textarea "x"
type textarea "zrub to w python"
type textarea "x"
type textarea "zrub to w python,"
type textarea "x"
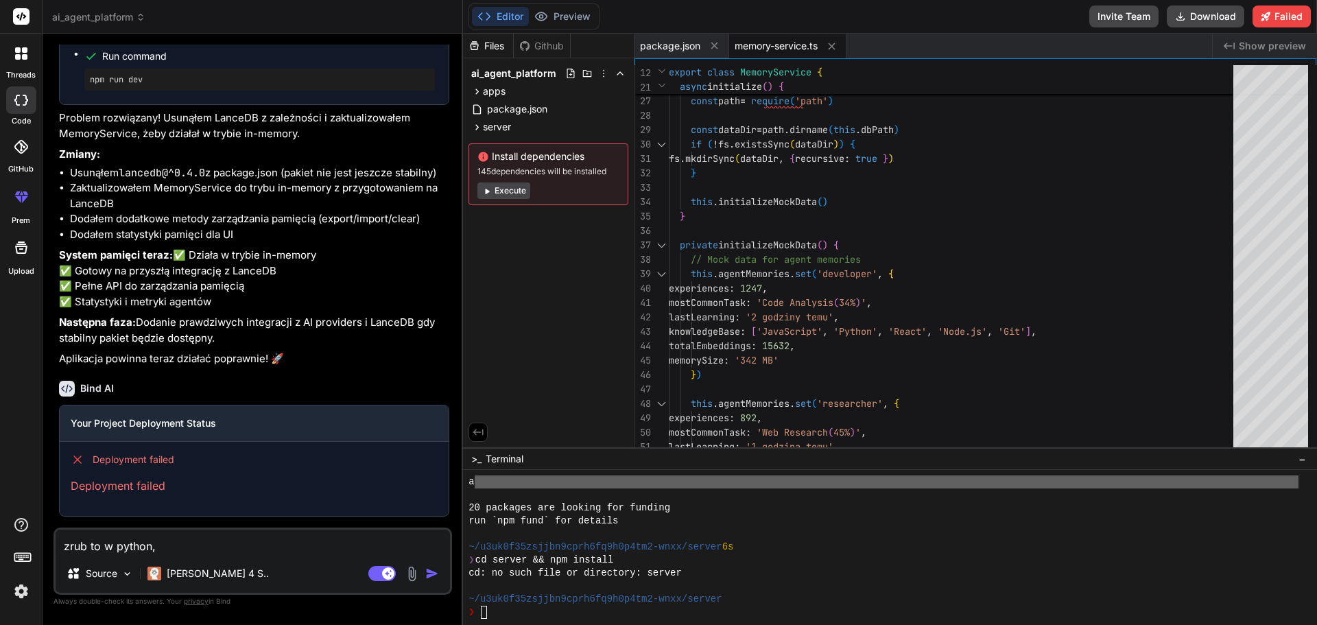
type textarea "zrub to w python,l"
type textarea "x"
type textarea "zrub to w python,le"
type textarea "x"
type textarea "zrub to w python,lep"
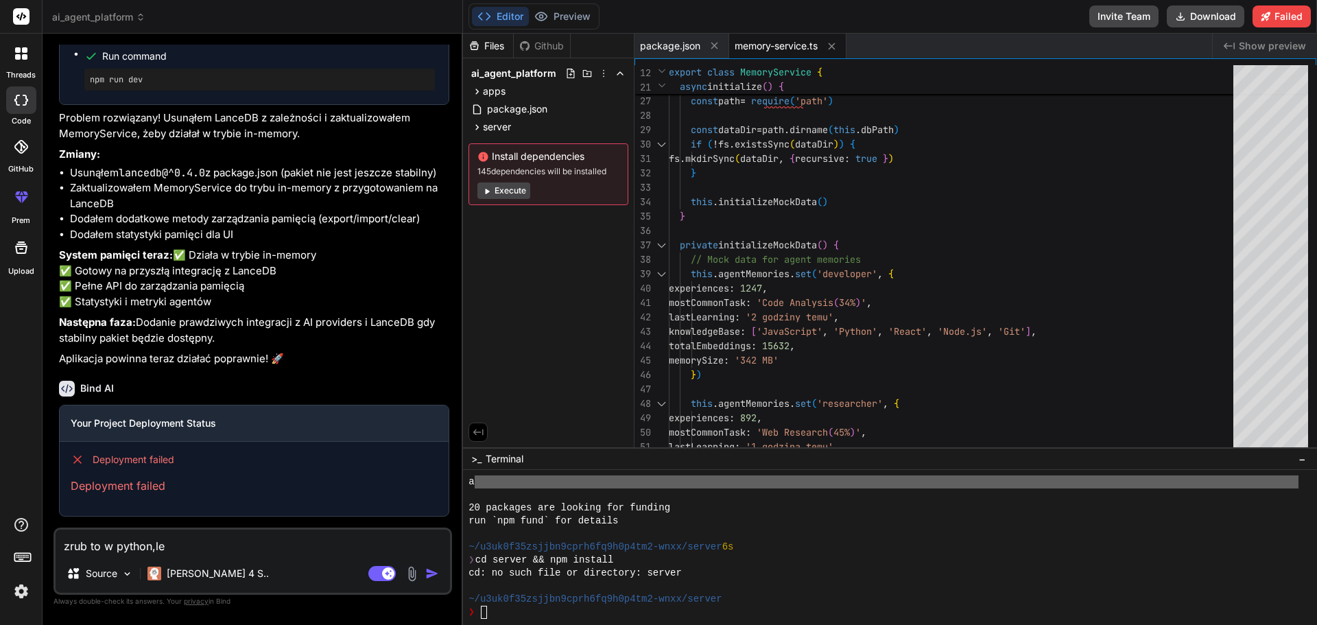
type textarea "x"
type textarea "zrub to w python,lepi"
type textarea "x"
type textarea "zrub to w python,lepie"
type textarea "x"
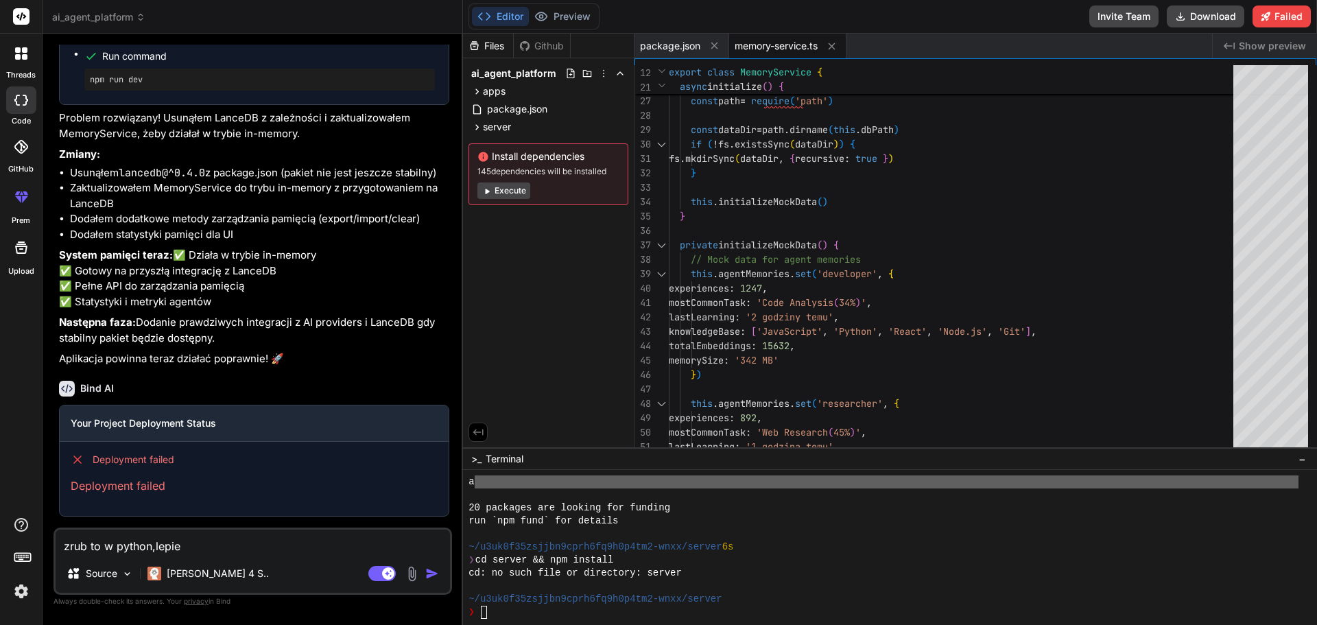
type textarea "zrub to w python,lepiej"
type textarea "x"
type textarea "zrub to w python,lepiej"
type textarea "x"
type textarea "zrub to w python,lepiej b"
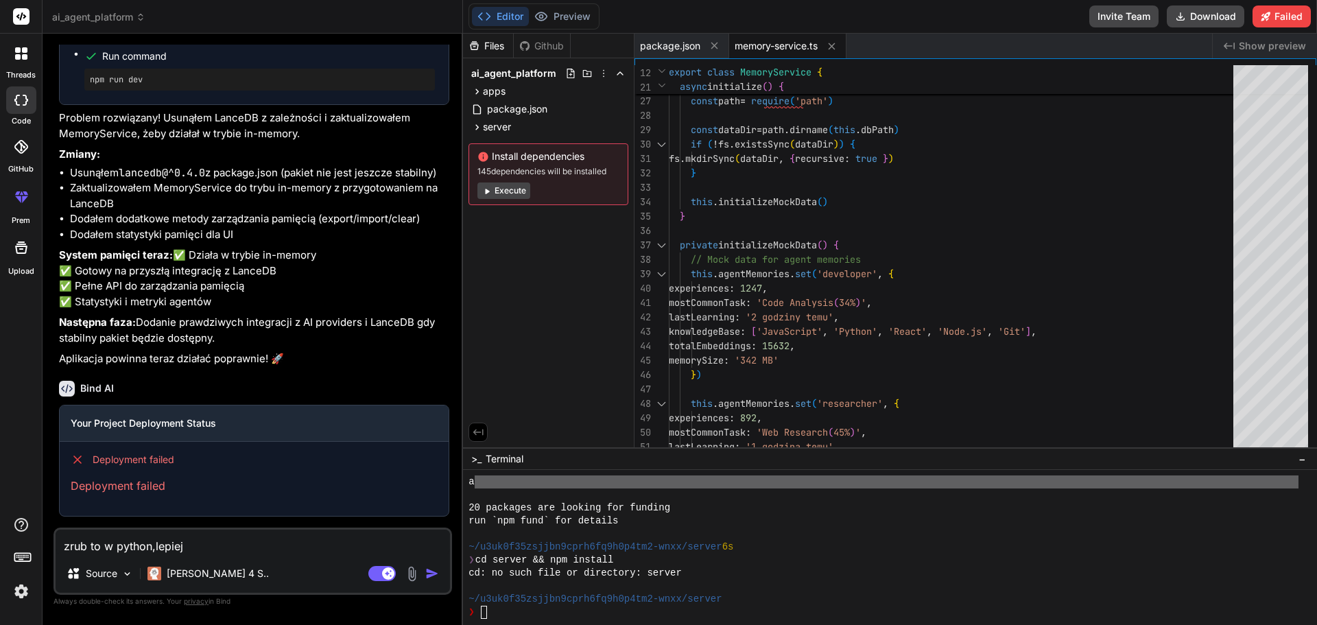
type textarea "x"
type textarea "zrub to w python,lepiej be"
type textarea "x"
type textarea "zrub to w python,lepiej bed"
type textarea "x"
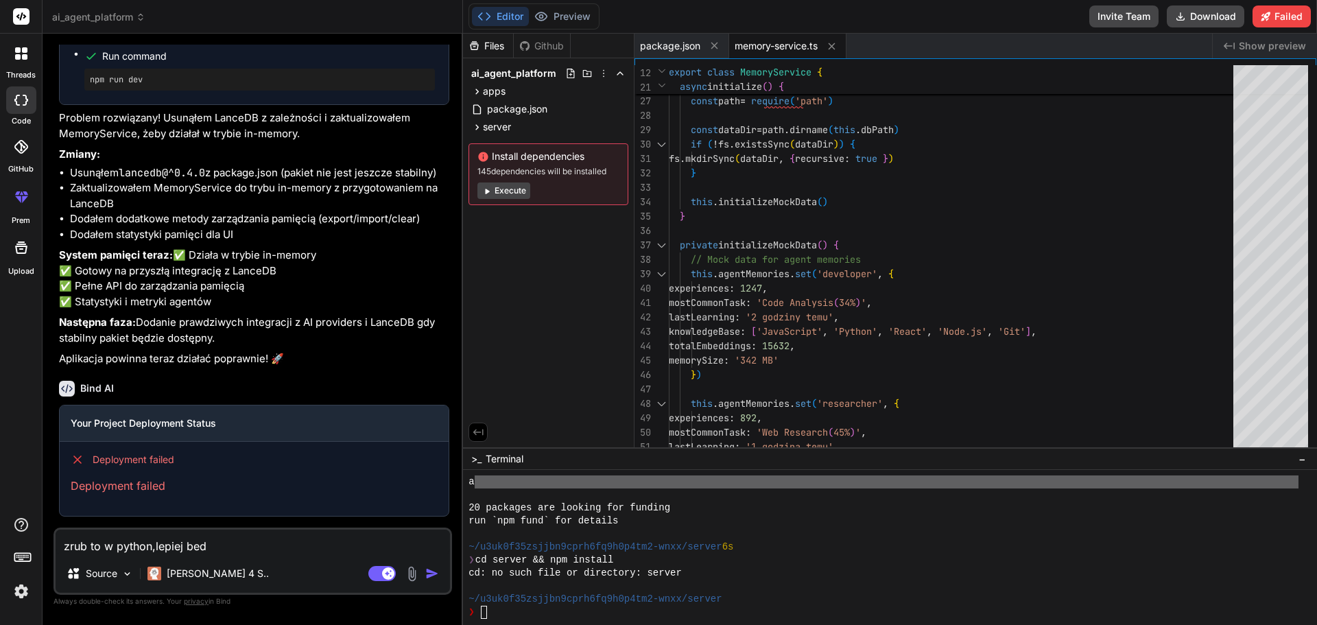
type textarea "zrub to w python,lepiej bedz"
type textarea "x"
type textarea "zrub to w python,lepiej bedzi"
type textarea "x"
type textarea "zrub to w python,lepiej bedzie"
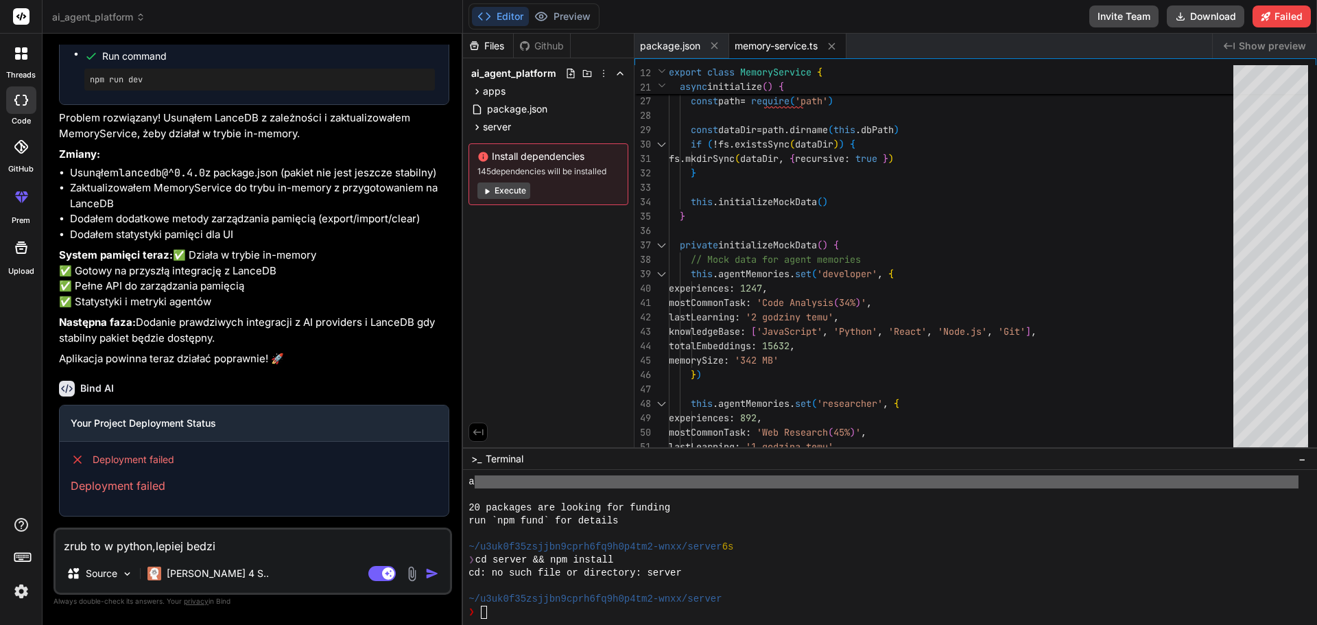
type textarea "x"
type textarea "zrub to w python,lepiej bedzie"
type textarea "x"
type textarea "zrub to w python,lepiej bedzie e"
type textarea "x"
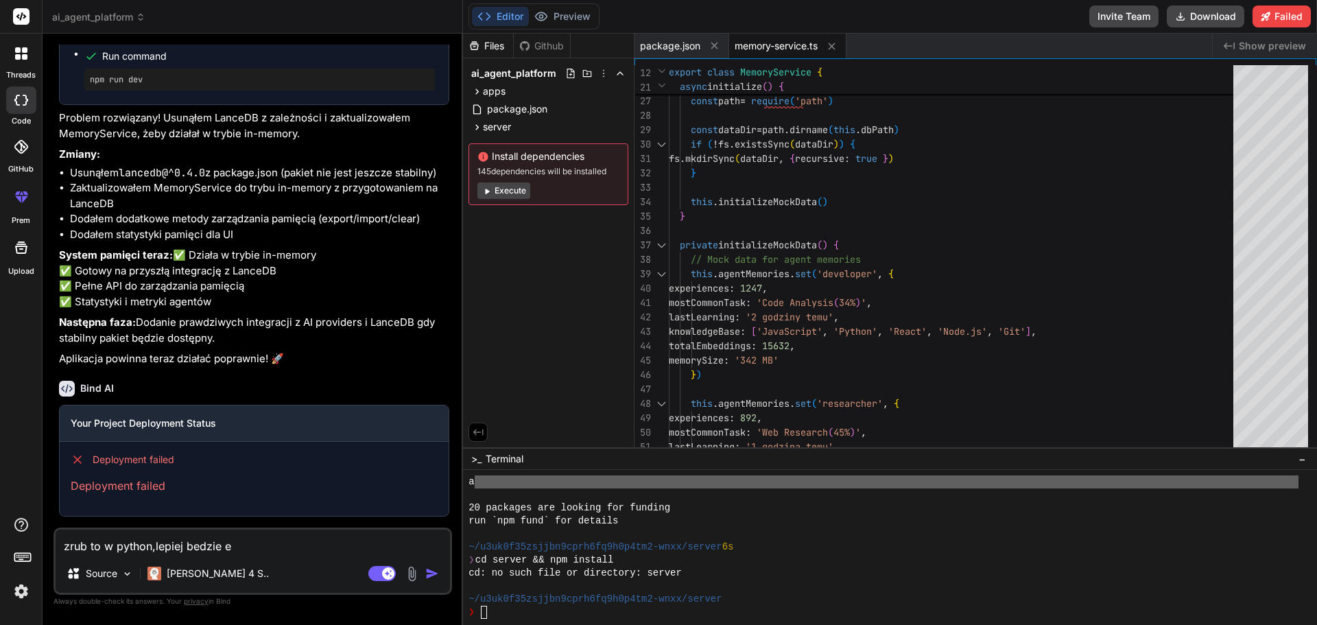
type textarea "zrub to w python,lepiej bedzie ed"
type textarea "x"
type textarea "zrub to w python,lepiej bedzie edy"
type textarea "x"
type textarea "zrub to w python,lepiej bedzie edyt"
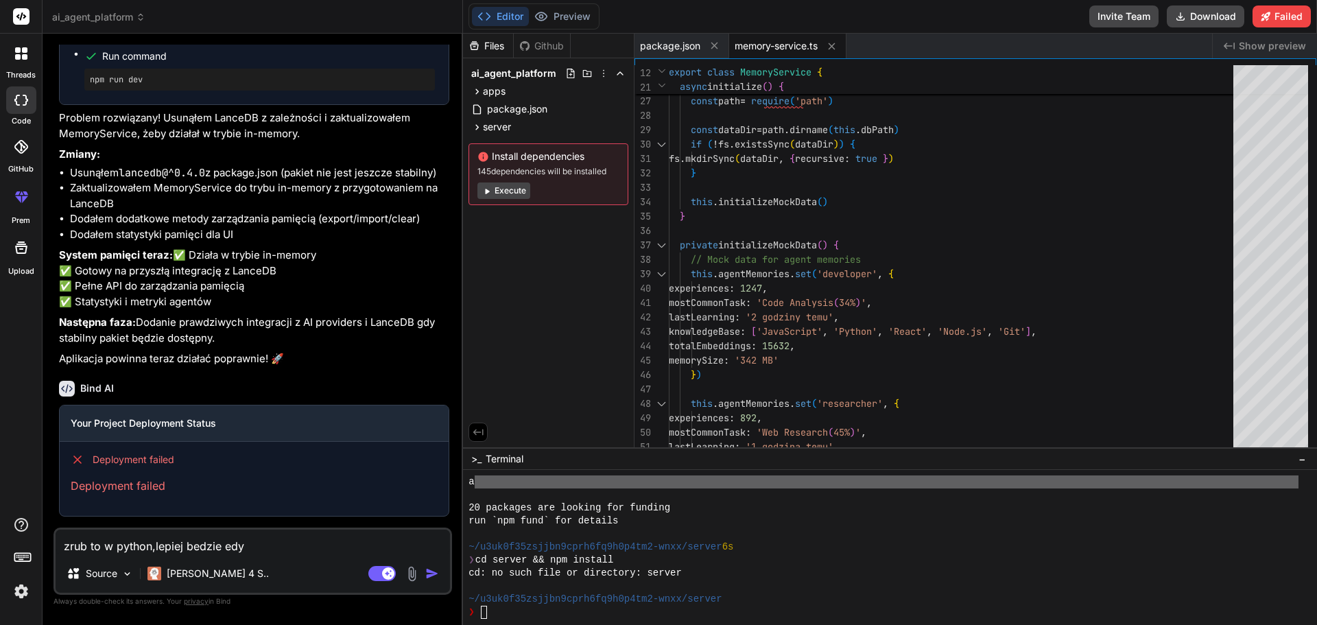
type textarea "x"
type textarea "zrub to w python,lepiej bedzie edyto"
type textarea "x"
type textarea "zrub to w python,lepiej bedzie edytow"
type textarea "x"
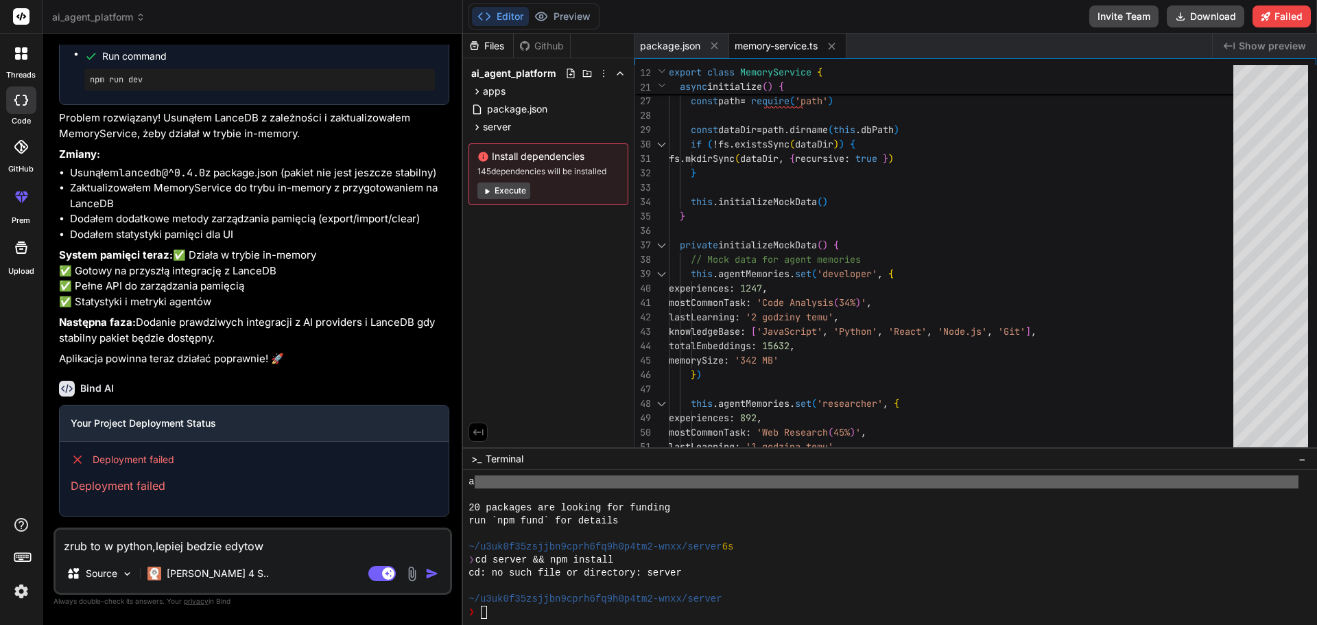
type textarea "zrub to w python,lepiej bedzie edytowa"
type textarea "x"
type textarea "zrub to w python,lepiej bedzie edytowac"
type textarea "x"
type textarea "zrub to w python,lepiej bedzie edytowac,"
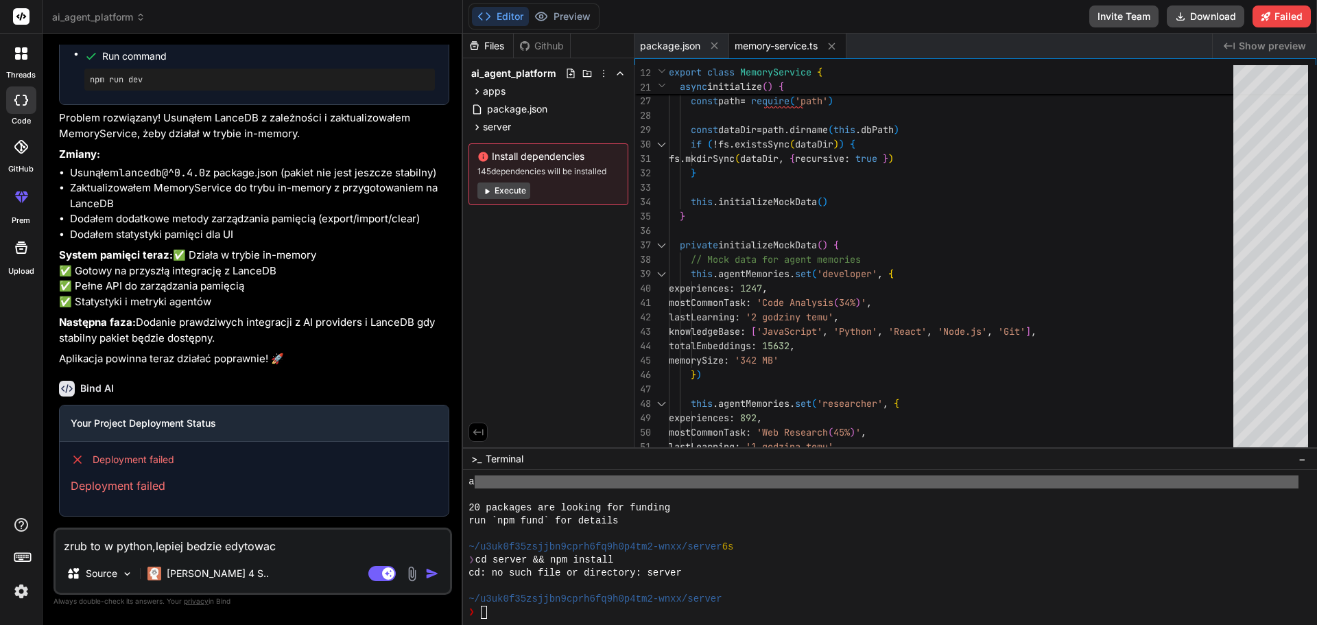
type textarea "x"
type textarea "zrub to w python,lepiej bedzie edytowac,p"
type textarea "x"
type textarea "zrub to w python,lepiej bedzie edytowac,po"
type textarea "x"
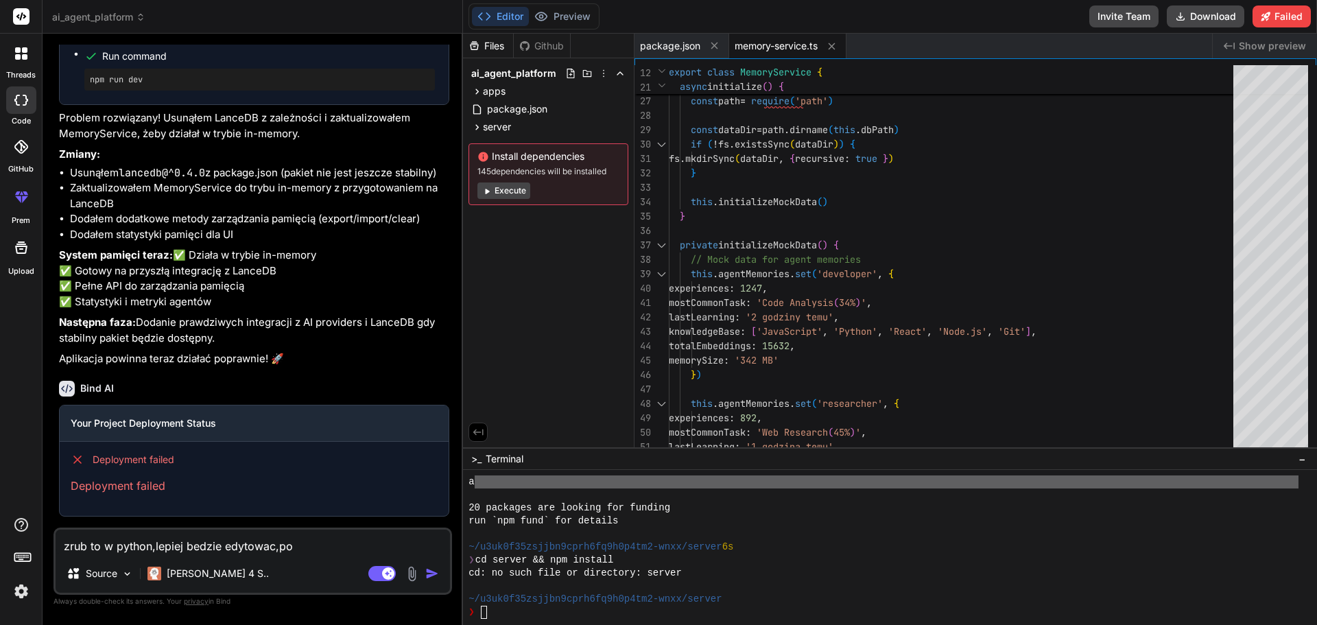
type textarea "zrub to w python,lepiej bedzie edytowac,pop"
type textarea "x"
type textarea "zrub to w python,lepiej bedzie edytowac,popr"
type textarea "x"
type textarea "zrub to w python,lepiej bedzie edytowac,popra"
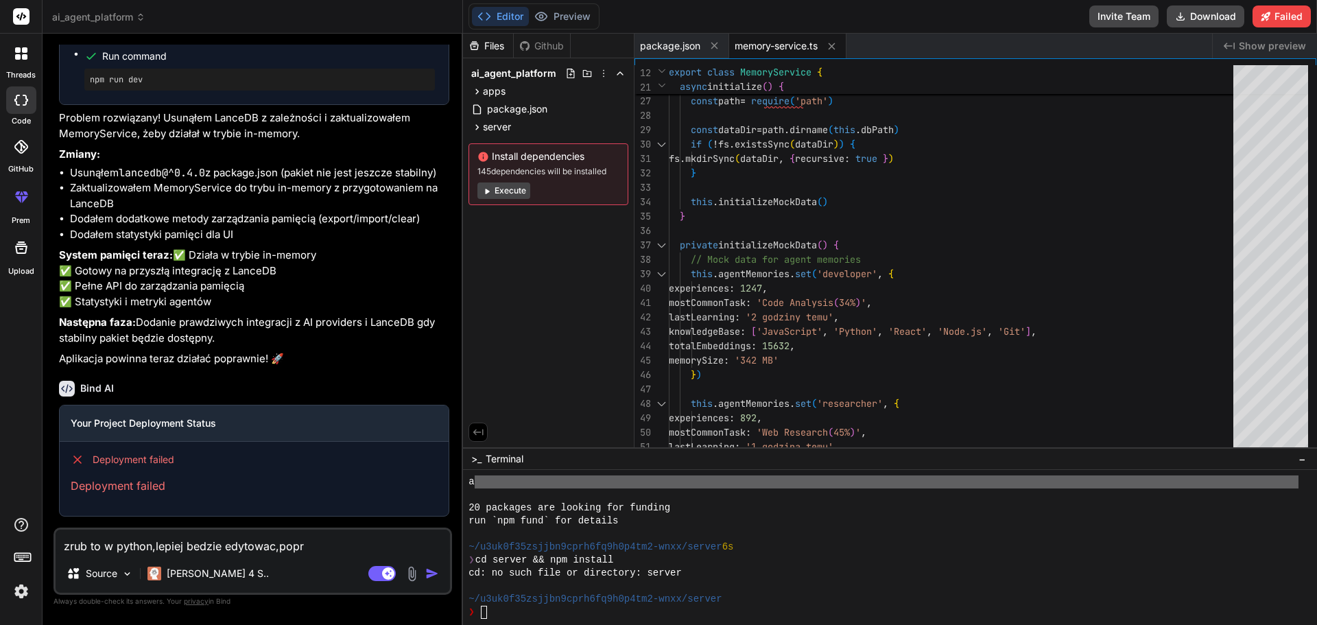
type textarea "x"
type textarea "zrub to w python,lepiej bedzie edytowac,popraw"
type textarea "x"
type textarea "zrub to w python,lepiej bedzie edytowac,popraw"
type textarea "x"
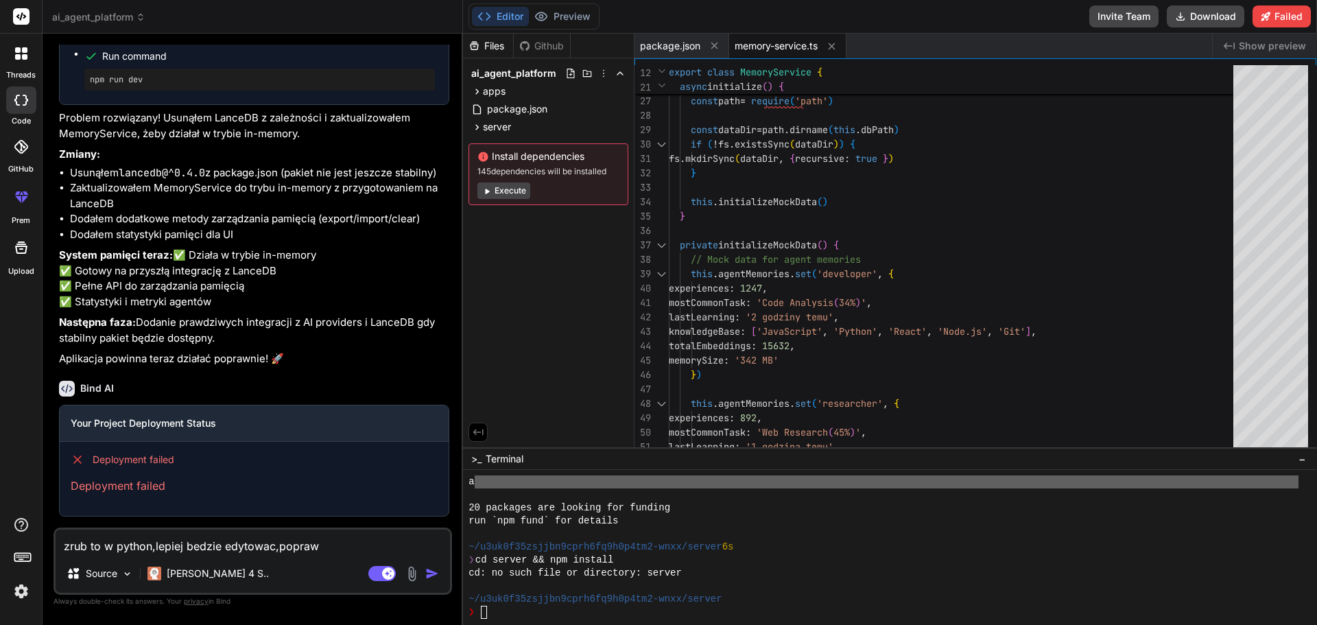
type textarea "zrub to w python,lepiej bedzie edytowac,popraw c"
type textarea "x"
type textarea "zrub to w python,lepiej bedzie edytowac,popraw ca"
type textarea "x"
type textarea "zrub to w python,lepiej bedzie edytowac,popraw cal"
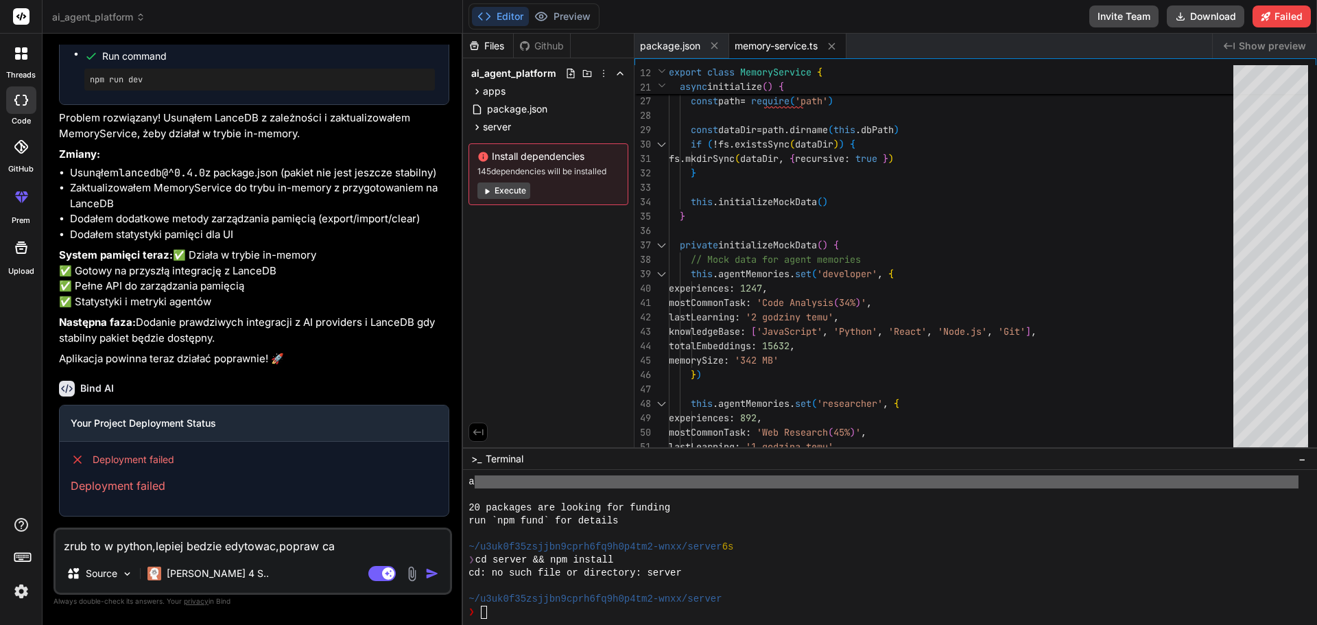
type textarea "x"
type textarea "zrub to w python,lepiej bedzie edytowac,popraw caly"
type textarea "x"
type textarea "zrub to w python,lepiej bedzie edytowac,popraw caly"
type textarea "x"
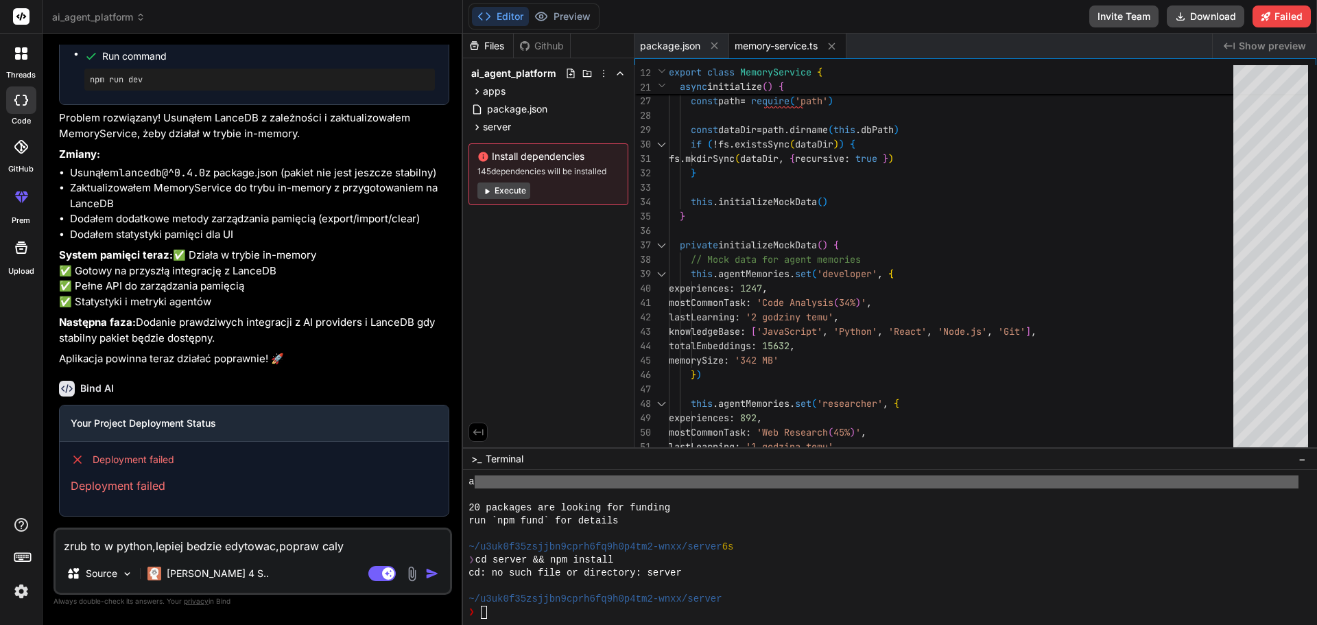
type textarea "zrub to w python,lepiej bedzie edytowac,popraw caly s"
type textarea "x"
type textarea "zrub to w python,lepiej bedzie edytowac,popraw caly se"
type textarea "x"
type textarea "zrub to w python,lepiej bedzie edytowac,popraw caly ser"
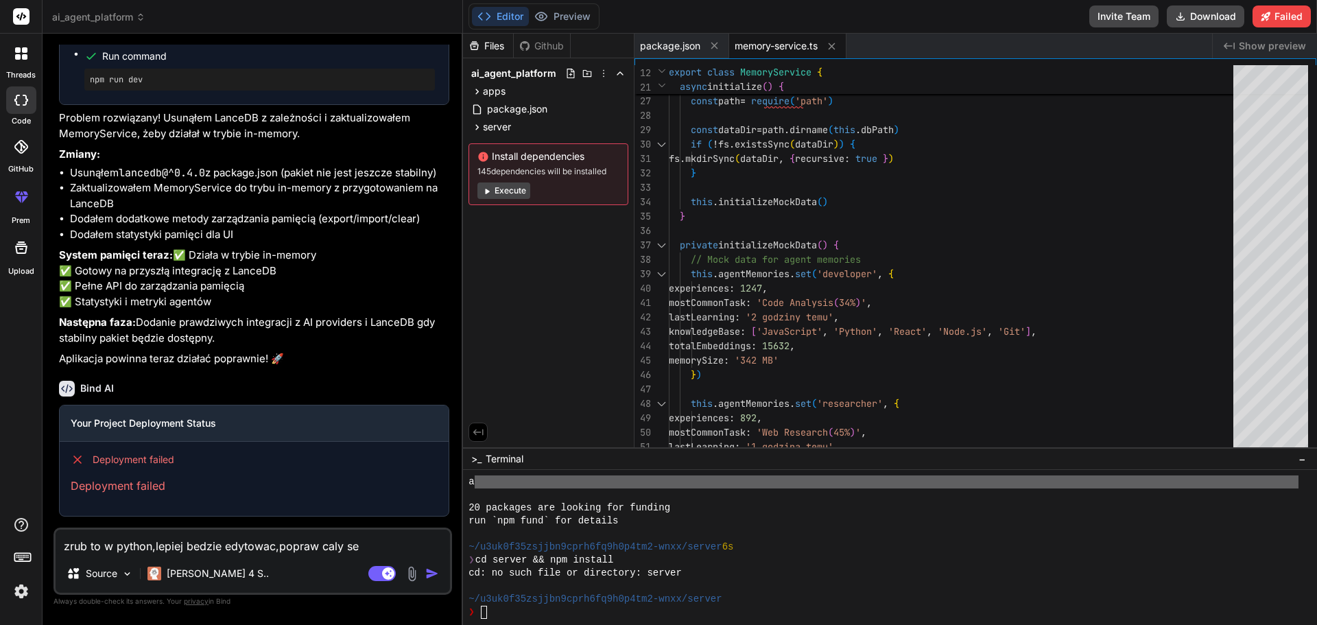
type textarea "x"
type textarea "zrub to w python,lepiej bedzie edytowac,popraw caly serw"
type textarea "x"
type textarea "zrub to w python,lepiej bedzie edytowac,popraw caly serwi"
type textarea "x"
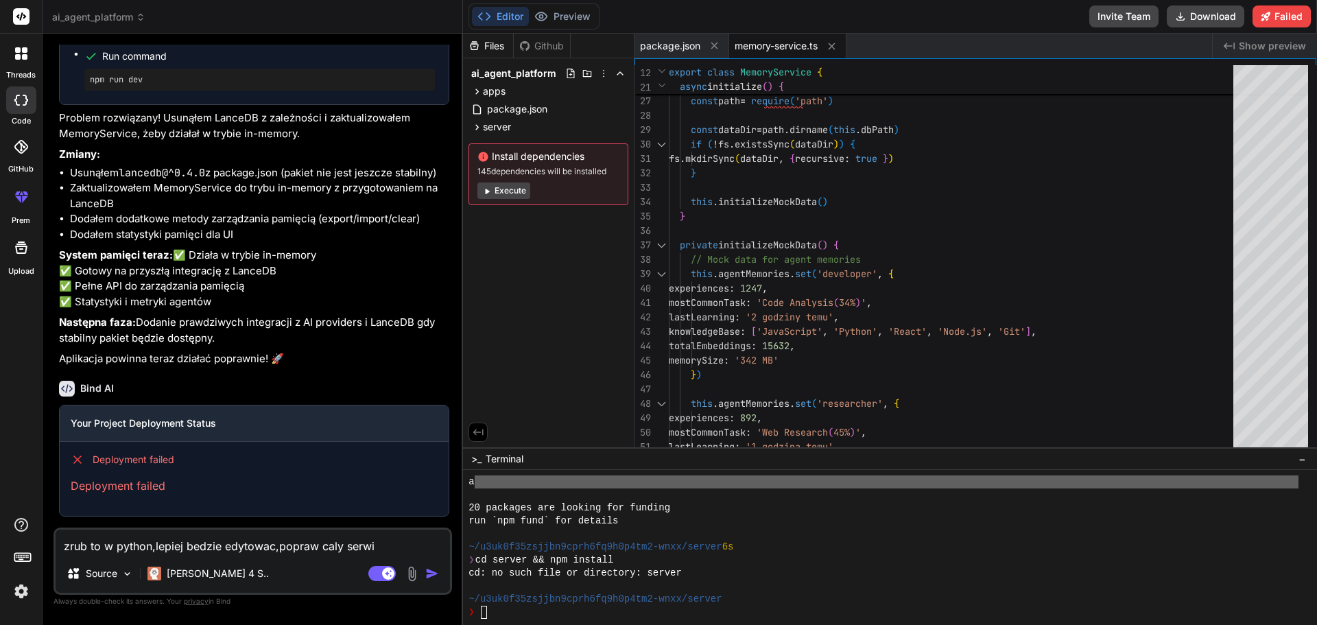
type textarea "zrub to w python,lepiej bedzie edytowac,popraw caly serwis"
type textarea "x"
type textarea "zrub to w python,lepiej bedzie edytowac,popraw caly serwis"
click at [430, 575] on img "button" at bounding box center [432, 574] width 14 height 14
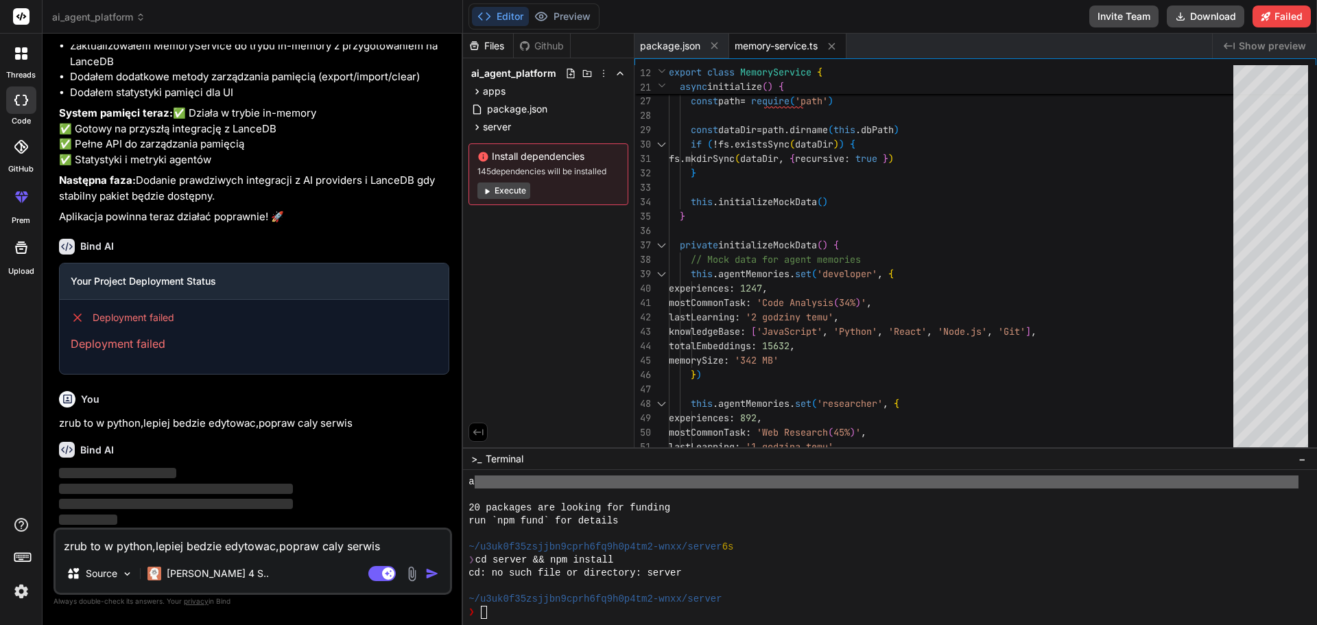
scroll to position [4124, 0]
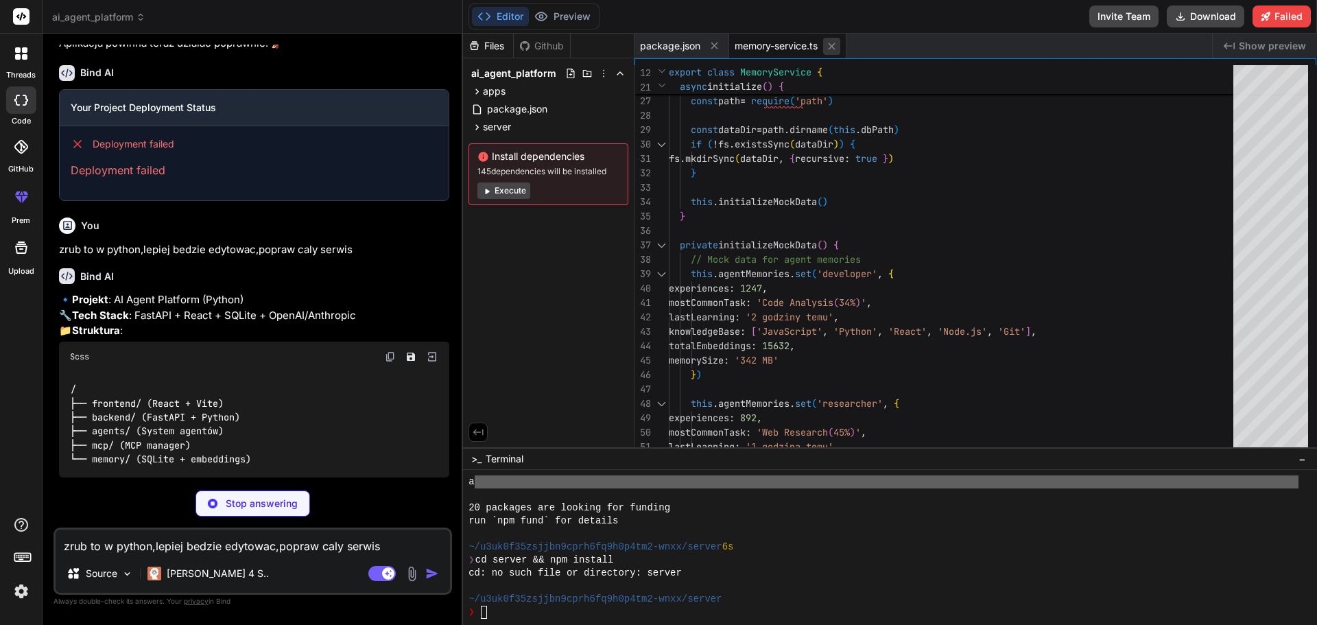
type textarea "x"
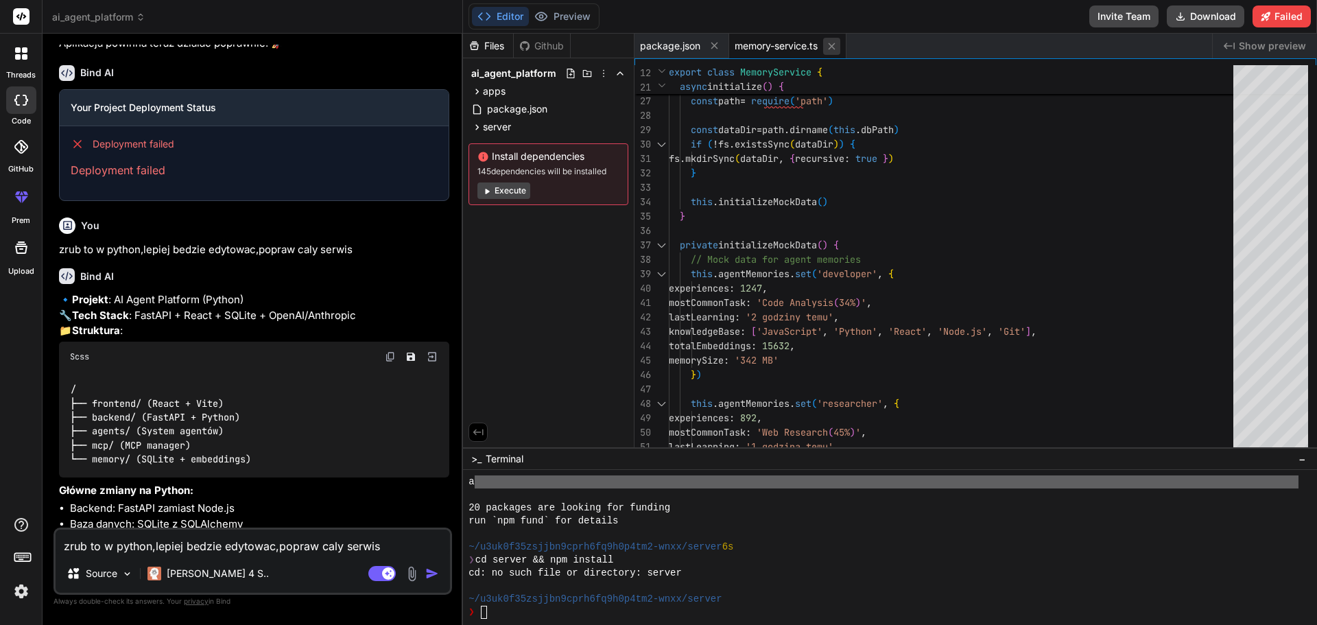
click at [833, 49] on icon at bounding box center [832, 46] width 12 height 12
type textarea "}, "devDependencies": { "@types/express": "^[DATE]", "@types/cors": "^[DATE]", …"
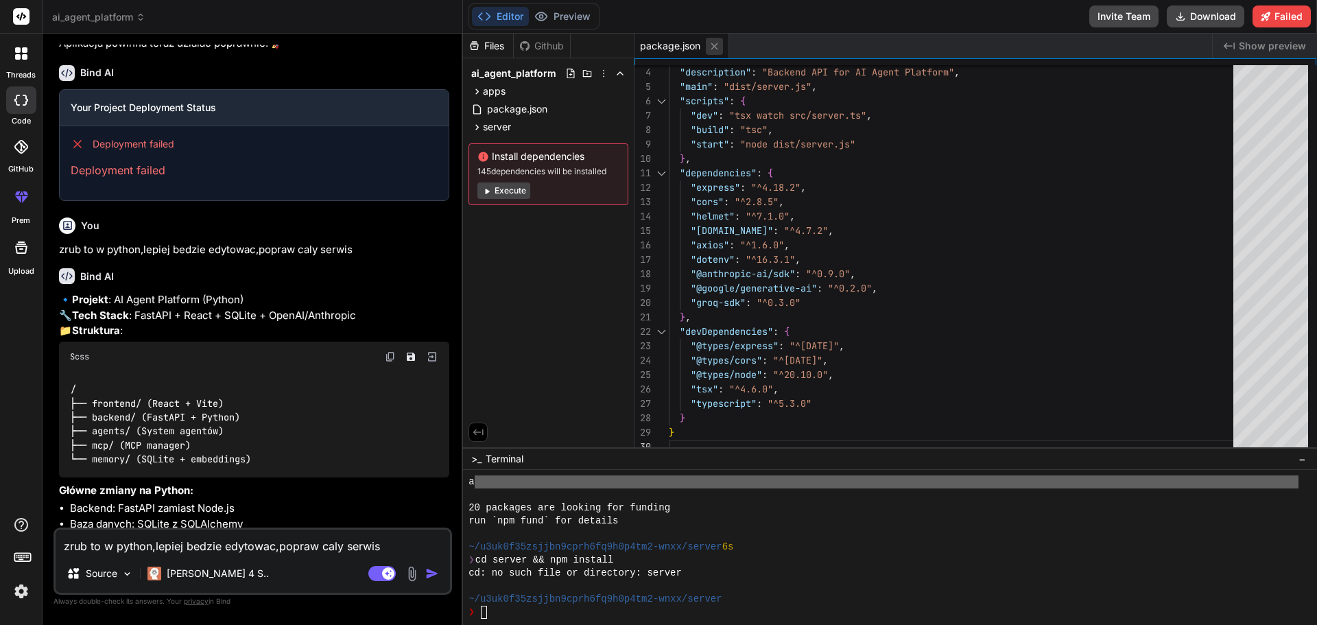
click at [711, 43] on icon at bounding box center [715, 46] width 12 height 12
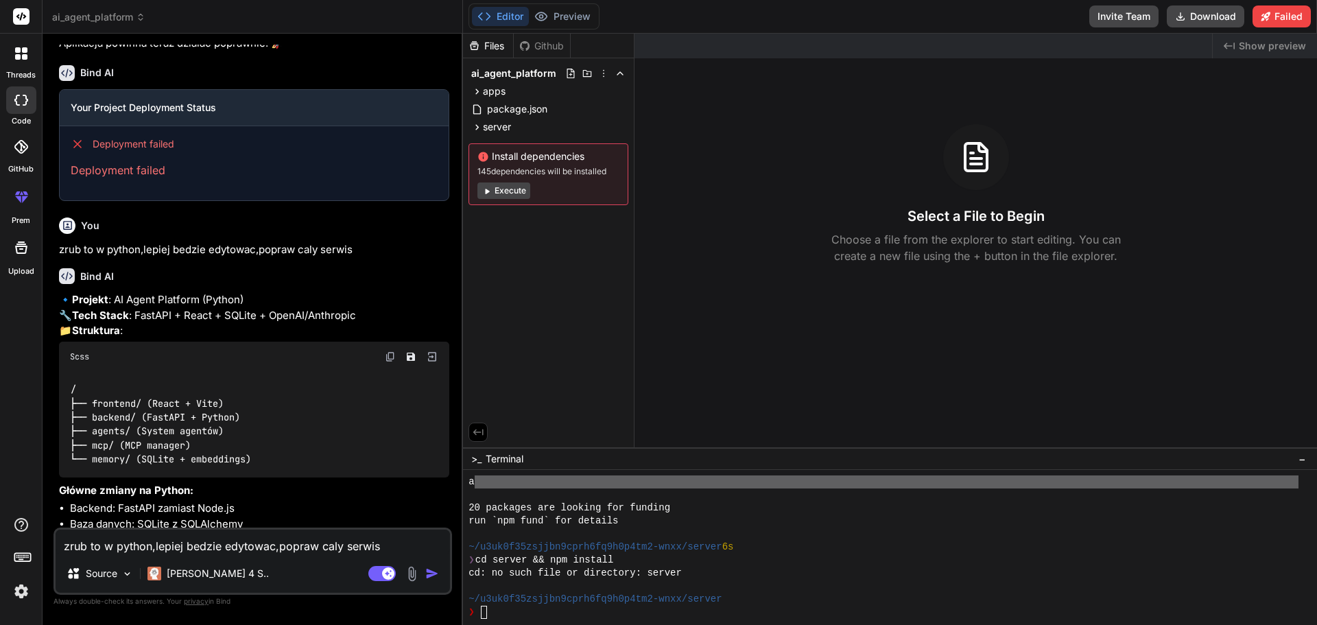
click at [711, 43] on div at bounding box center [924, 46] width 578 height 25
type textarea "x"
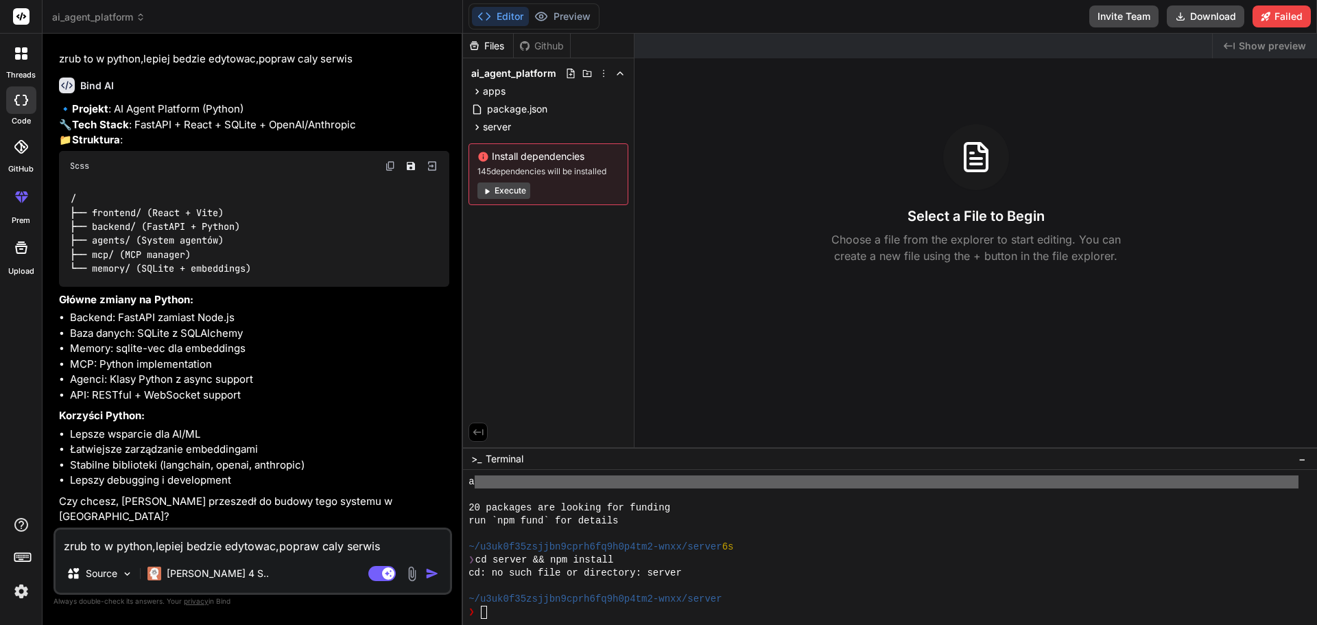
scroll to position [4503, 0]
click at [119, 549] on textarea "zrub to w python,lepiej bedzie edytowac,popraw caly serwis" at bounding box center [253, 542] width 394 height 25
type textarea "t"
type textarea "x"
type textarea "ta"
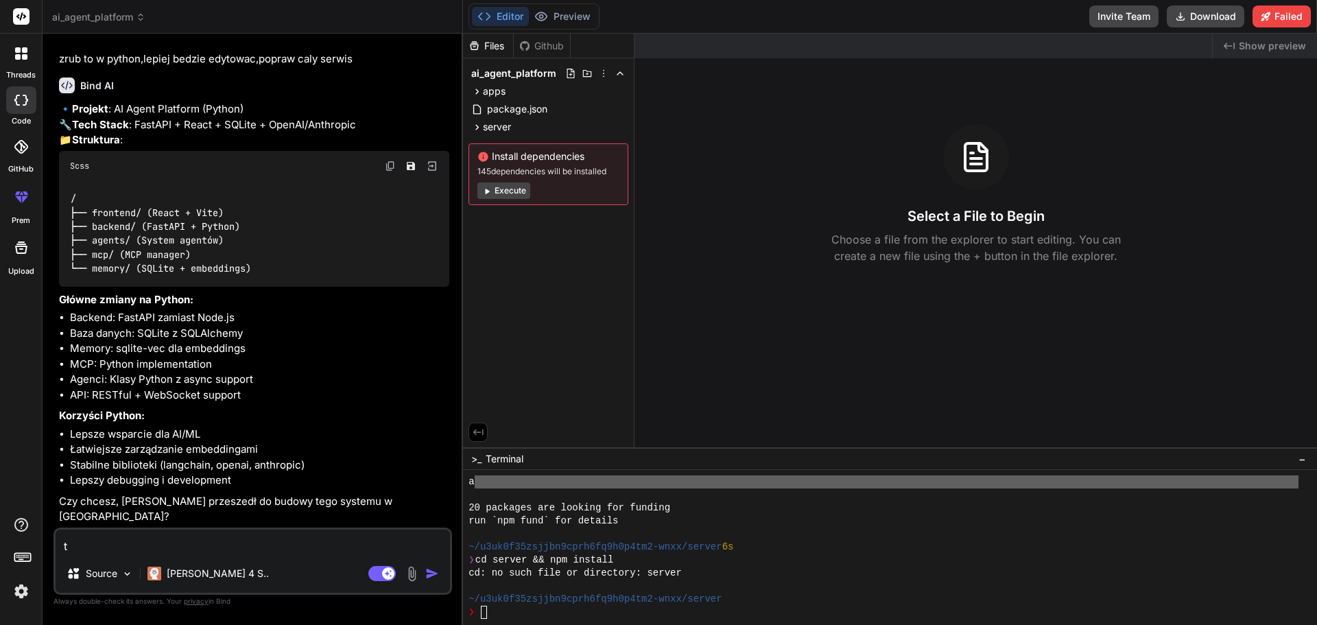
type textarea "x"
type textarea "tak"
type textarea "x"
type textarea "tak"
click at [430, 576] on img "button" at bounding box center [432, 574] width 14 height 14
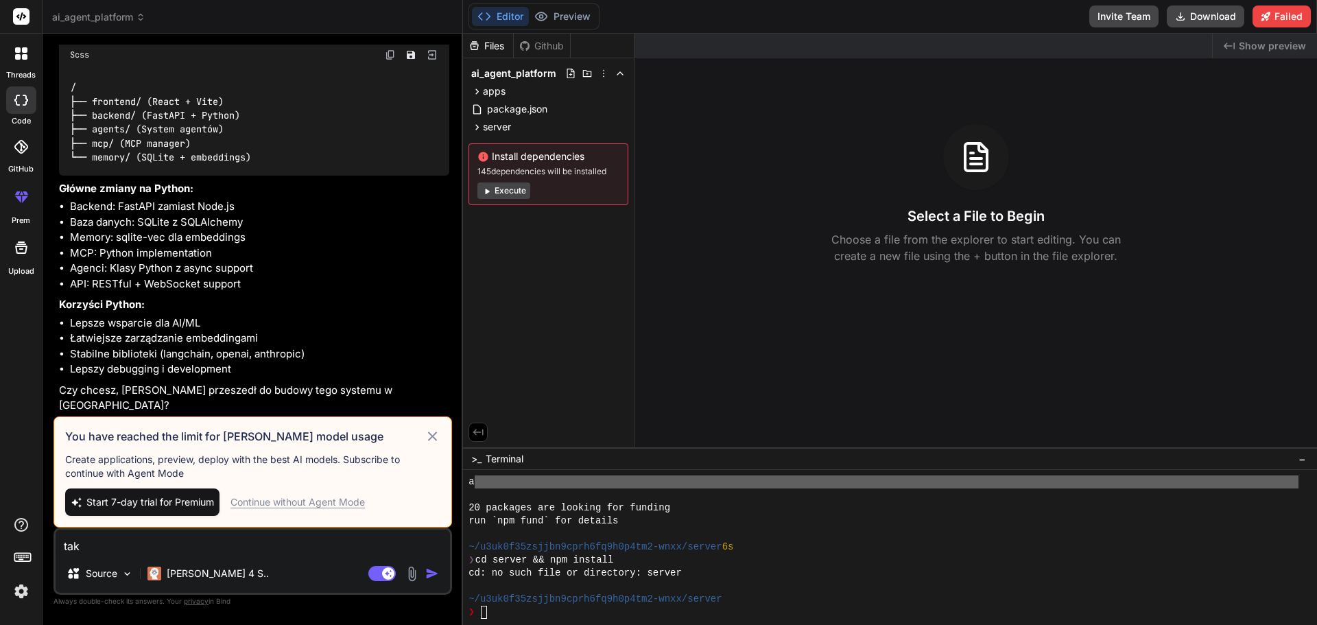
click at [433, 437] on icon at bounding box center [432, 435] width 9 height 9
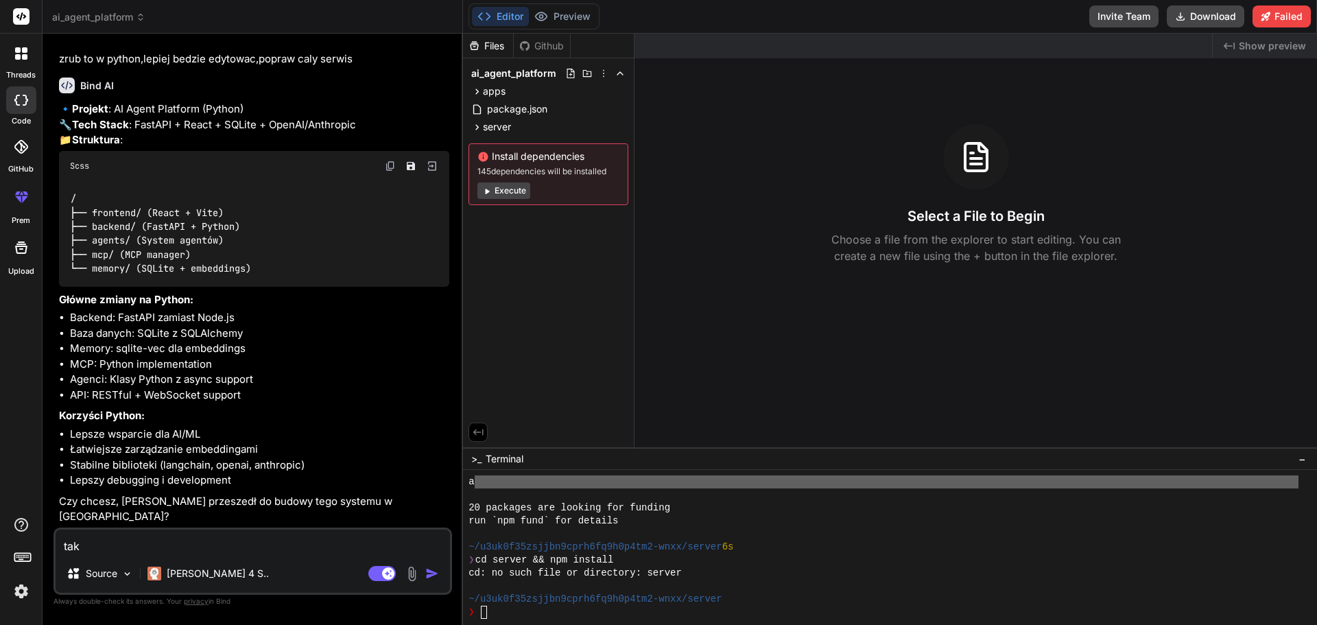
click at [428, 577] on img "button" at bounding box center [432, 574] width 14 height 14
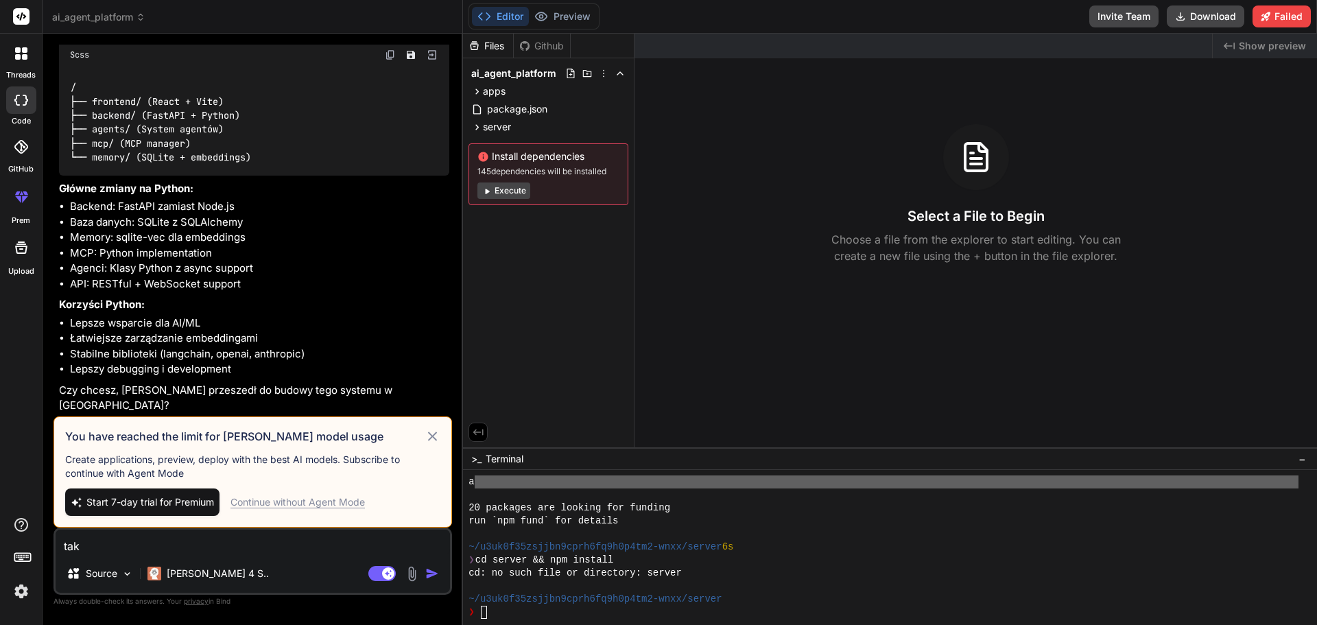
click at [324, 504] on div "Continue without Agent Mode" at bounding box center [297, 502] width 134 height 14
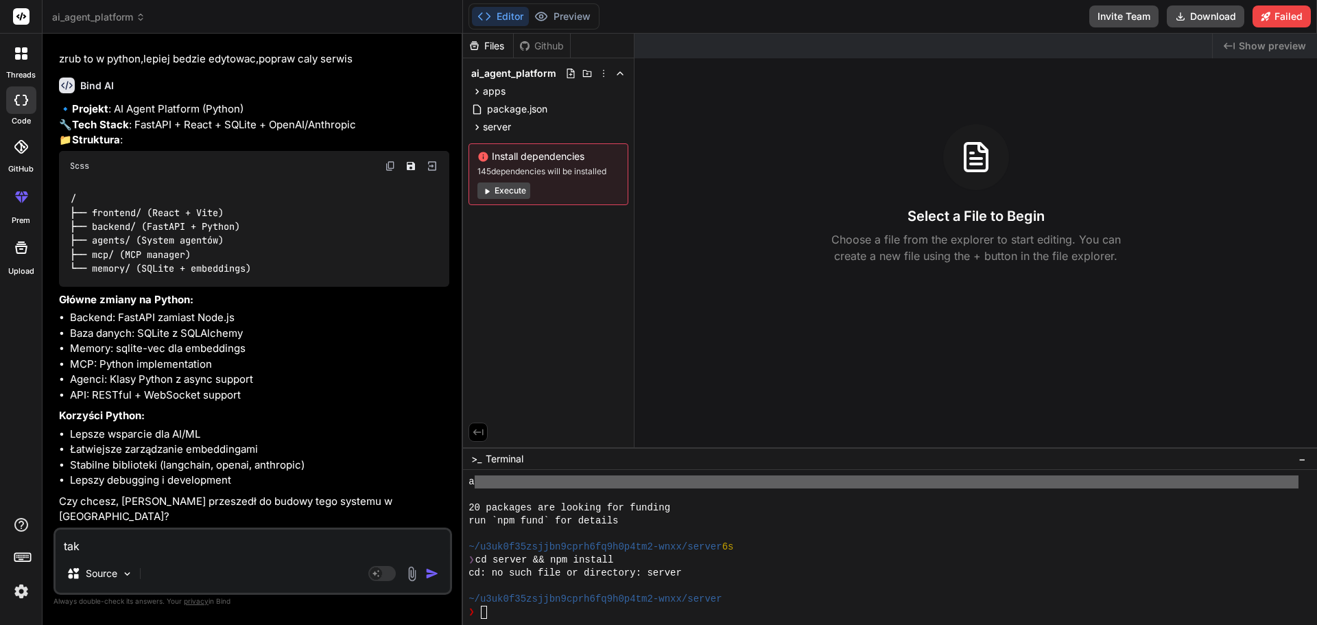
click at [431, 576] on img "button" at bounding box center [432, 574] width 14 height 14
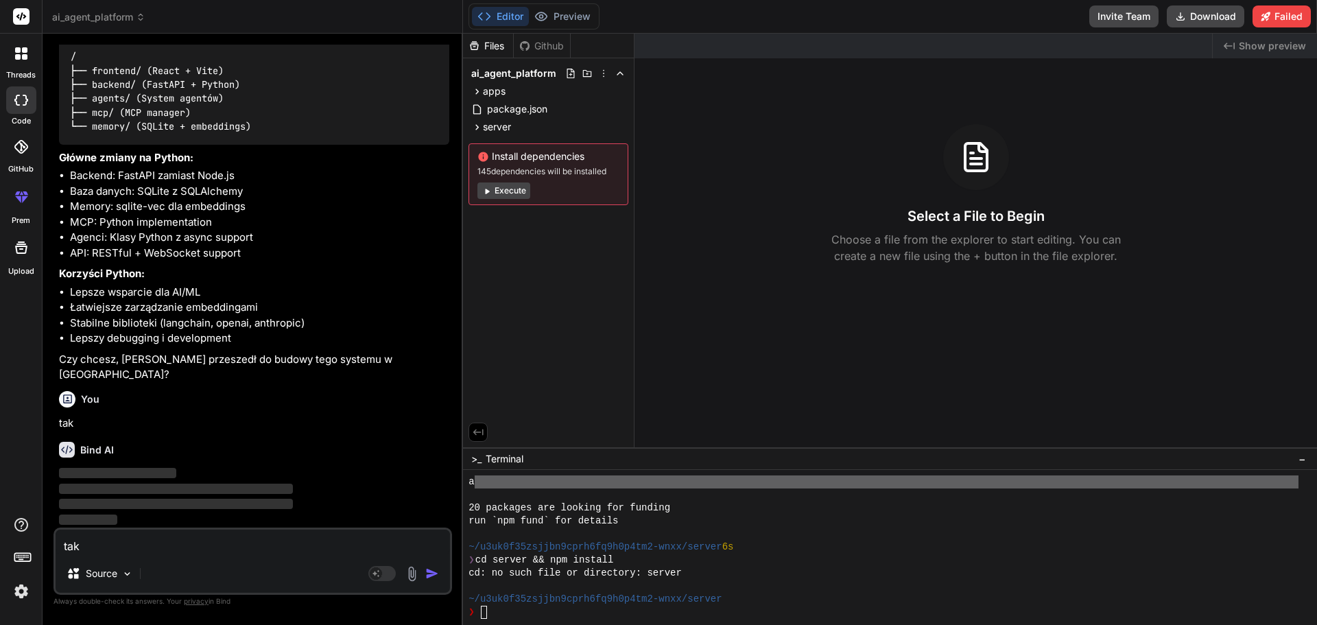
scroll to position [4646, 0]
click at [391, 576] on rect at bounding box center [381, 573] width 27 height 15
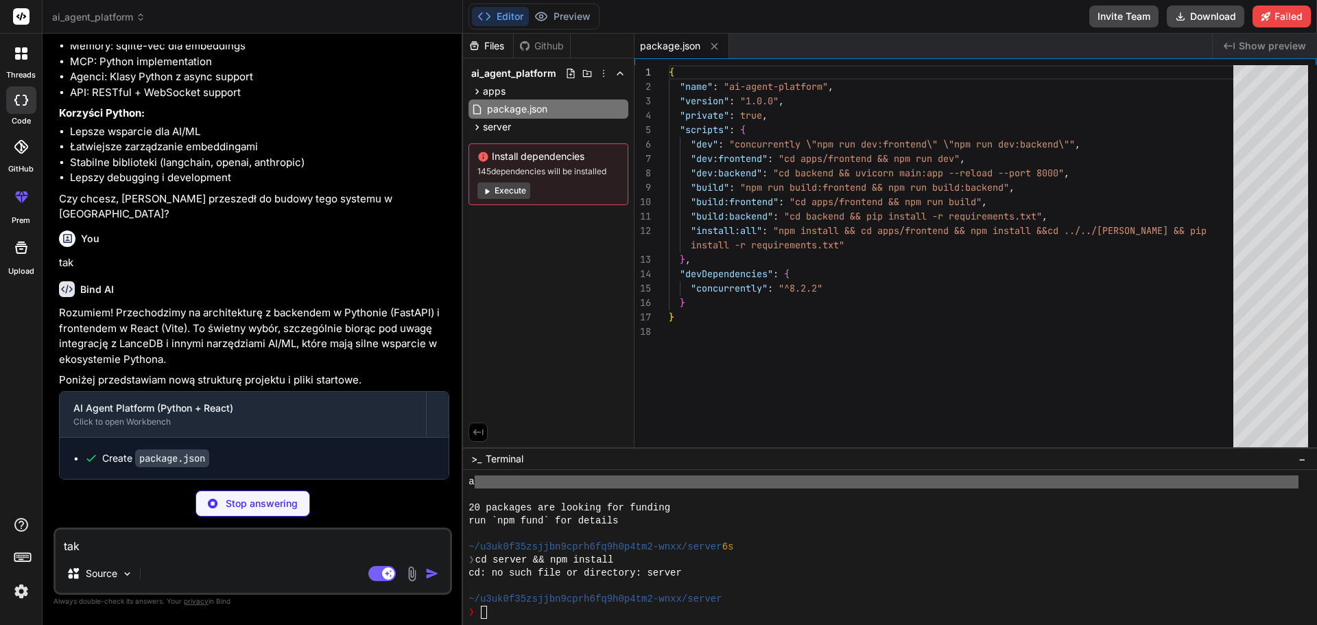
scroll to position [4806, 0]
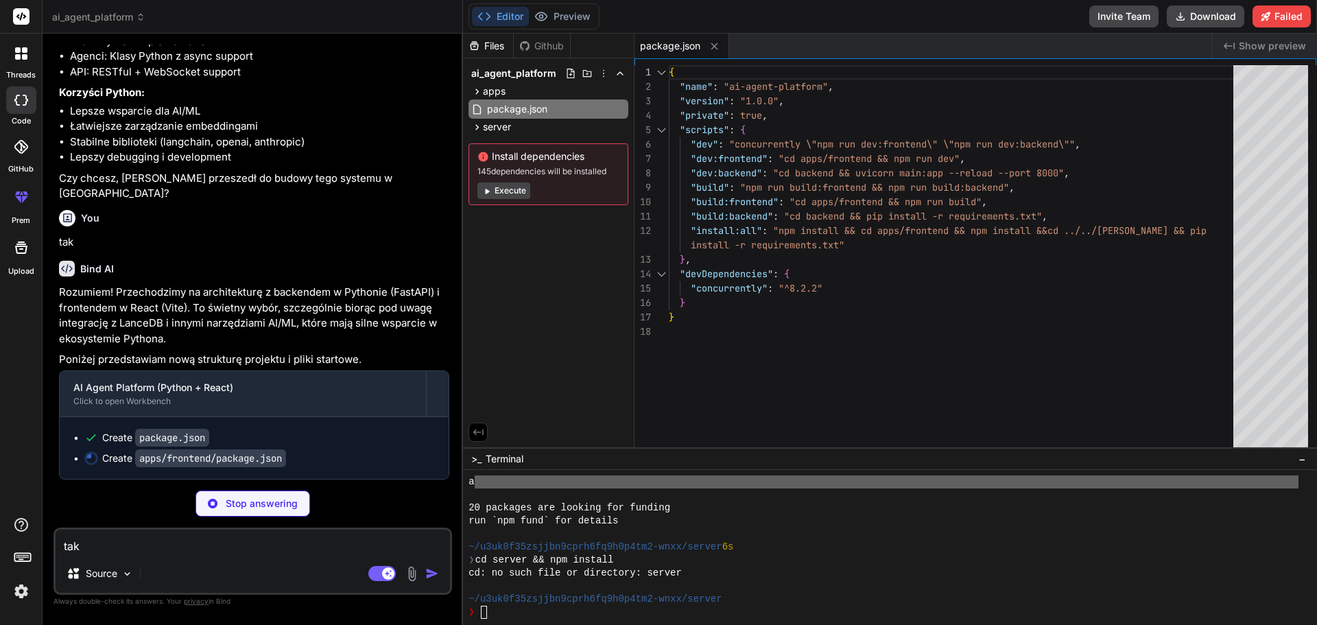
type textarea "x"
type textarea ""eslint": "^8.45.0", "eslint-plugin-react": "^7.32.2", "eslint-plugin-react-hoo…"
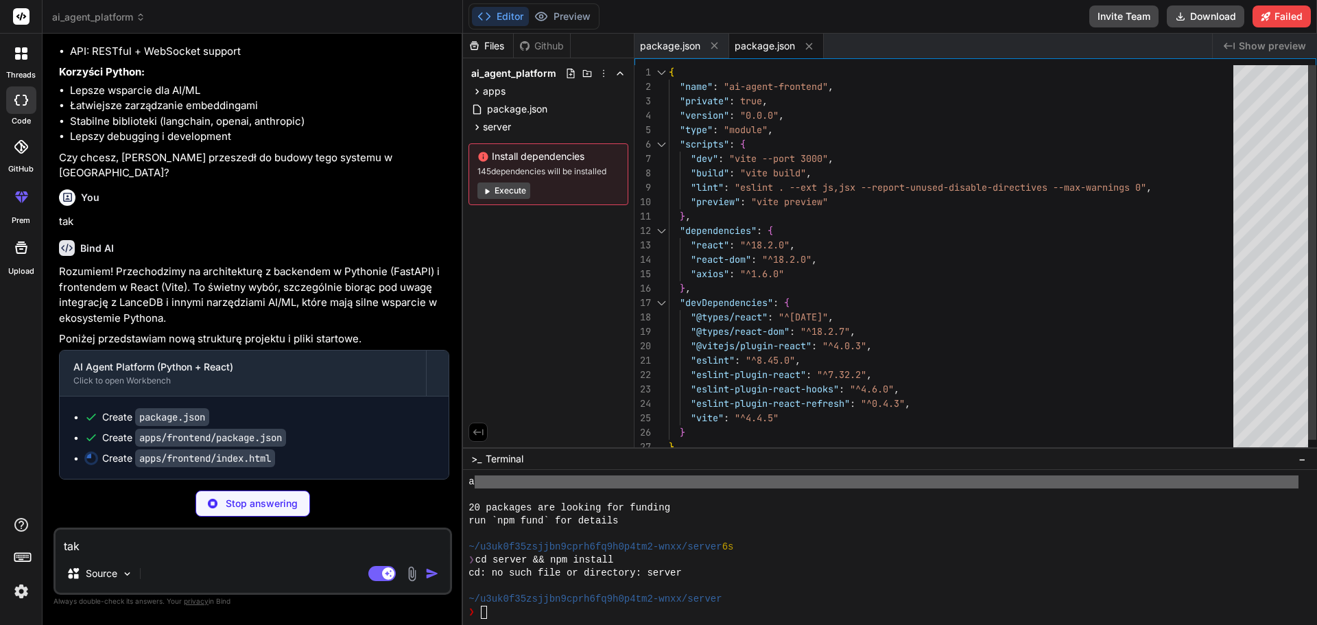
type textarea "x"
type textarea "<script type="module" src="/src/main.jsx"></script> </body> </html>"
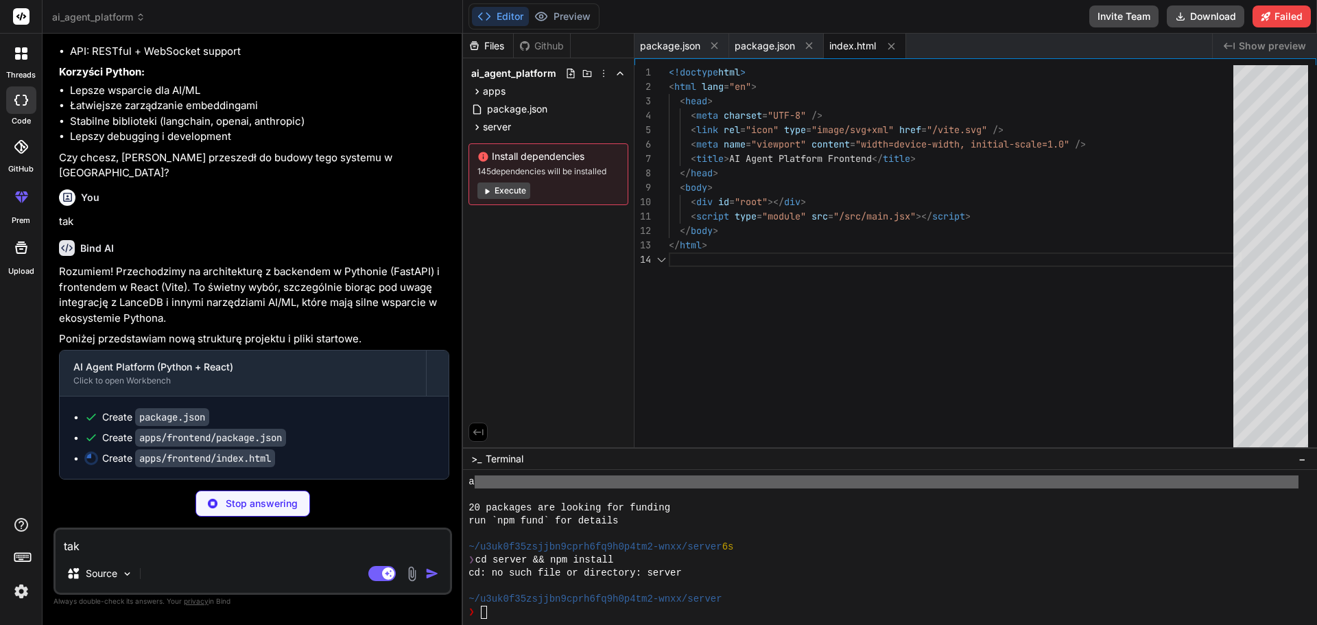
type textarea "x"
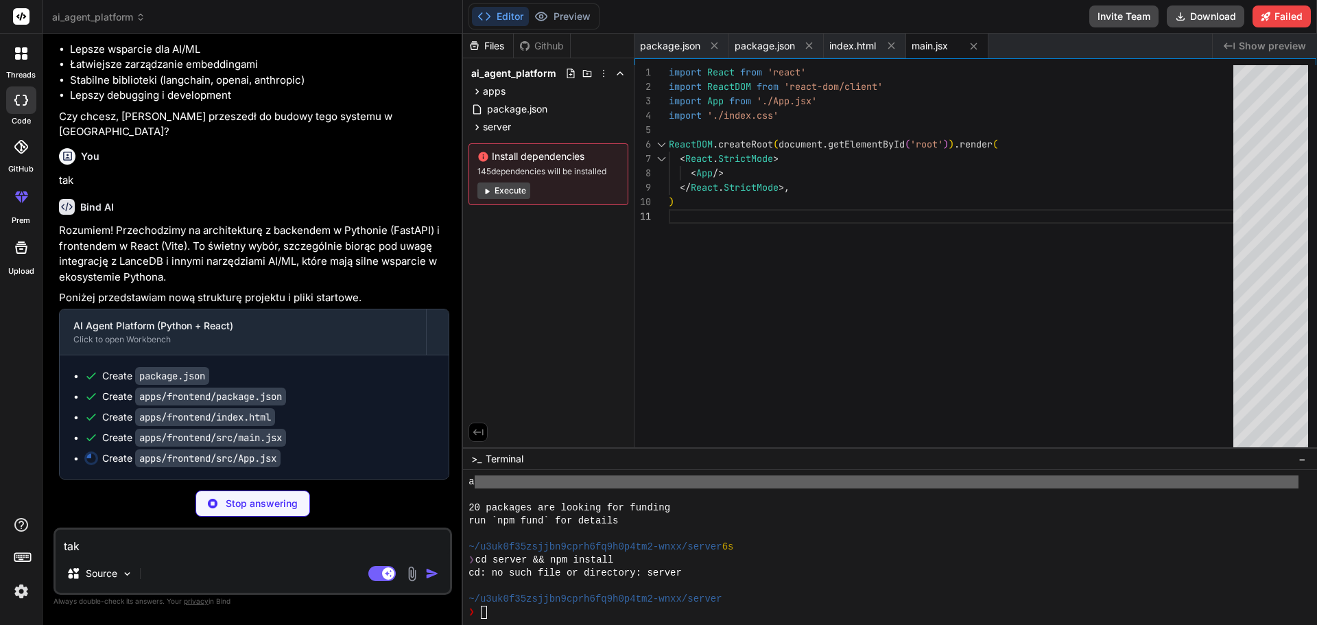
scroll to position [4888, 0]
type textarea "x"
type textarea "To jest podstawowy frontend. W kolejnych krokach rozbudujemy go o interfejs cza…"
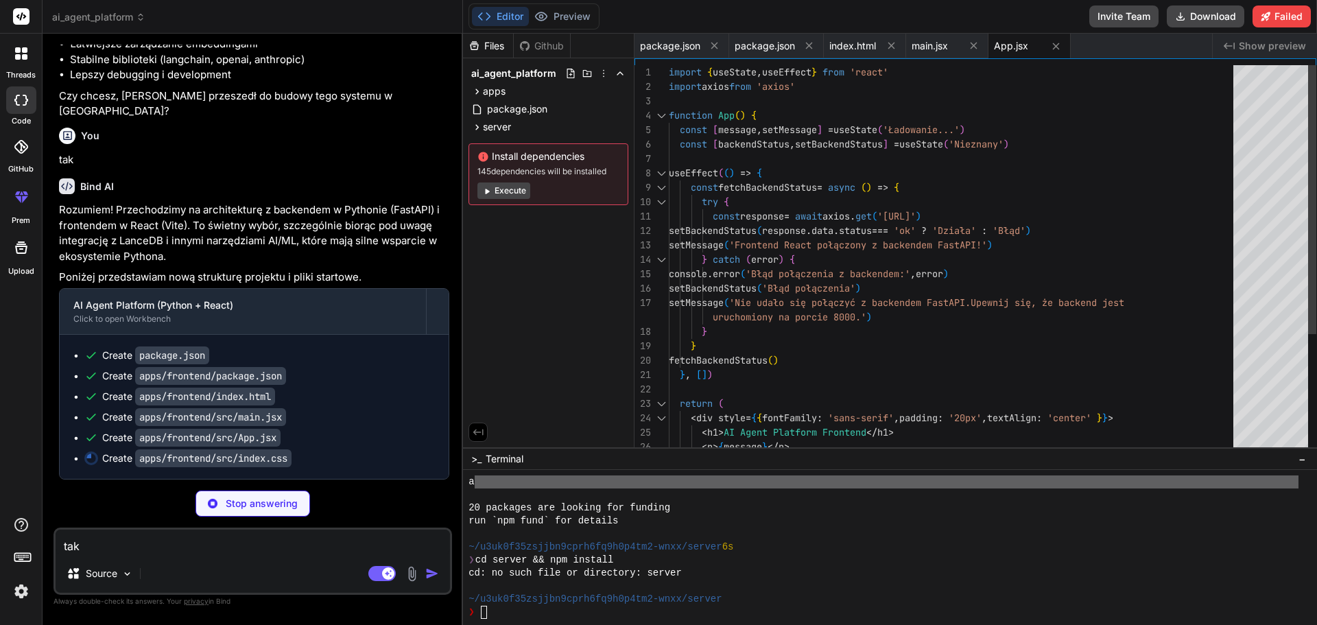
type textarea "x"
type textarea "#root { max-width: 1280px; margin: 0 auto; padding: 2rem; text-align: center; }"
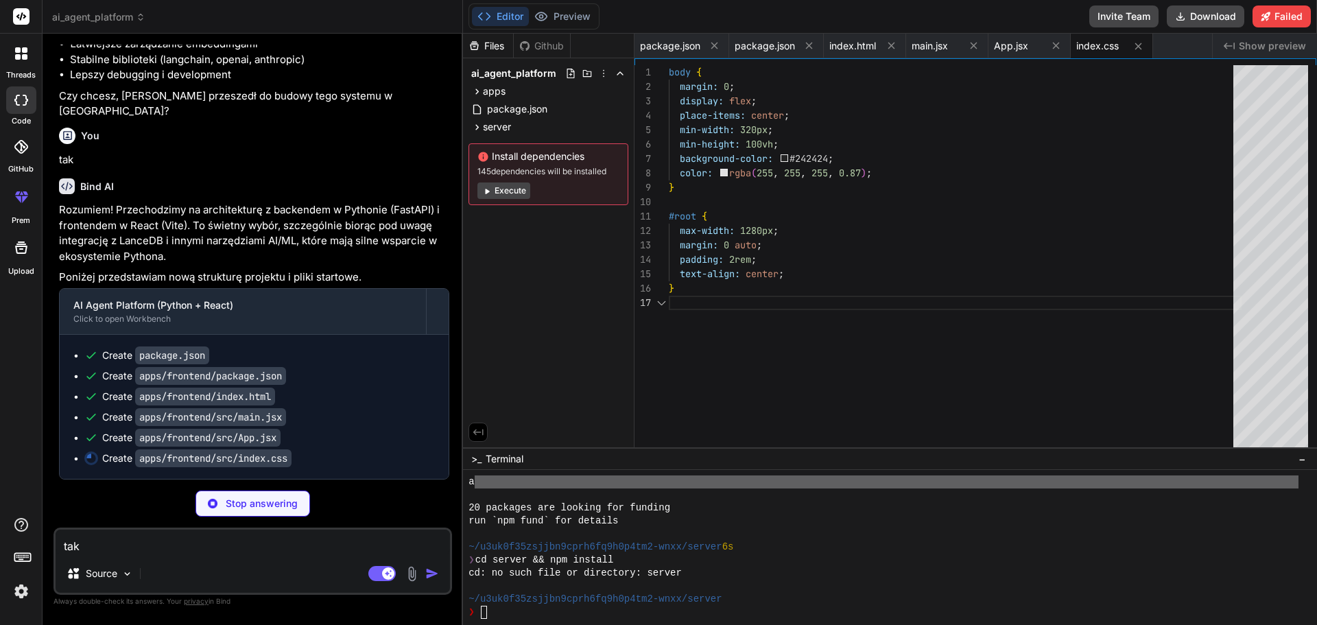
type textarea "x"
type textarea "fastapi==0.104.1 uvicorn[standard]==0.24.0.post1 python-dotenv==1.0.0 lancedb==…"
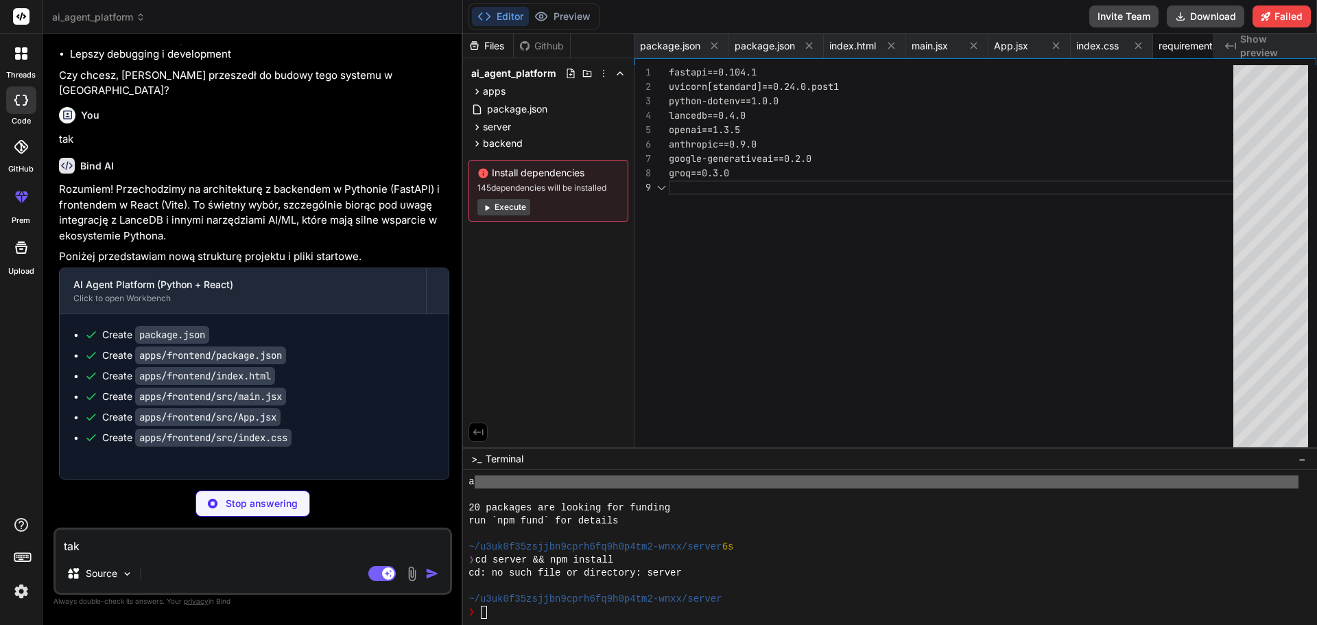
scroll to position [0, 49]
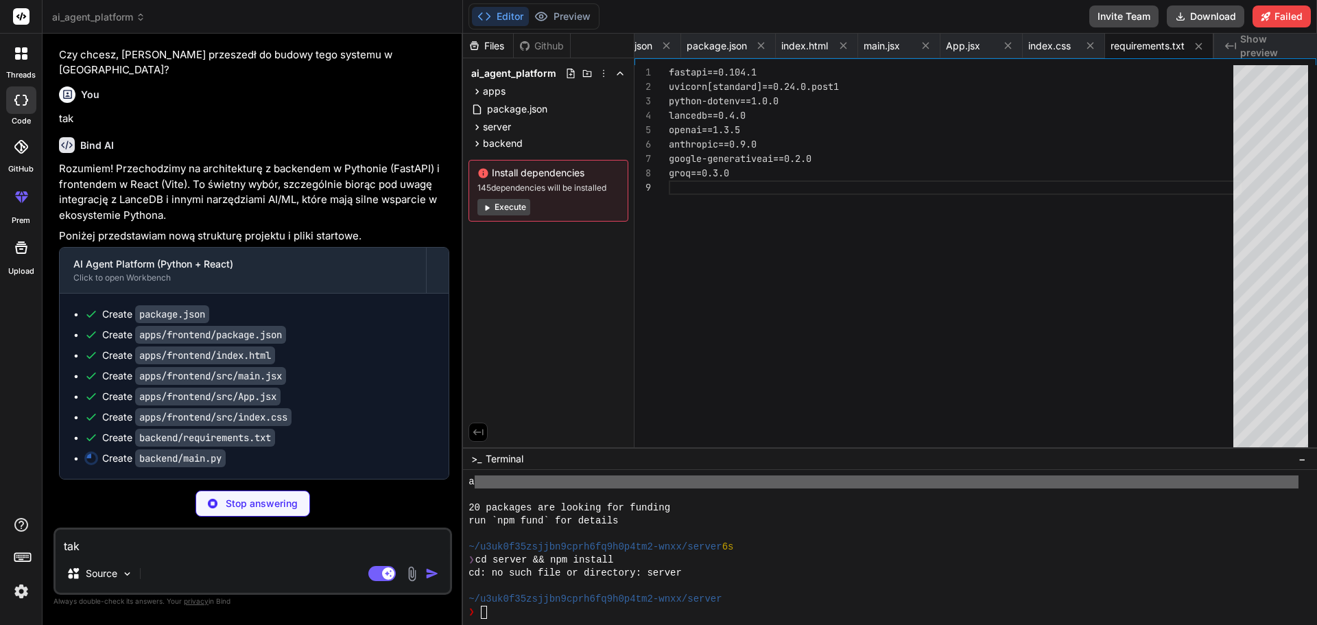
type textarea "x"
type textarea "os.environ["START_TIME"] = os.getenv("START_TIME", "N/A") # Set a start time fo…"
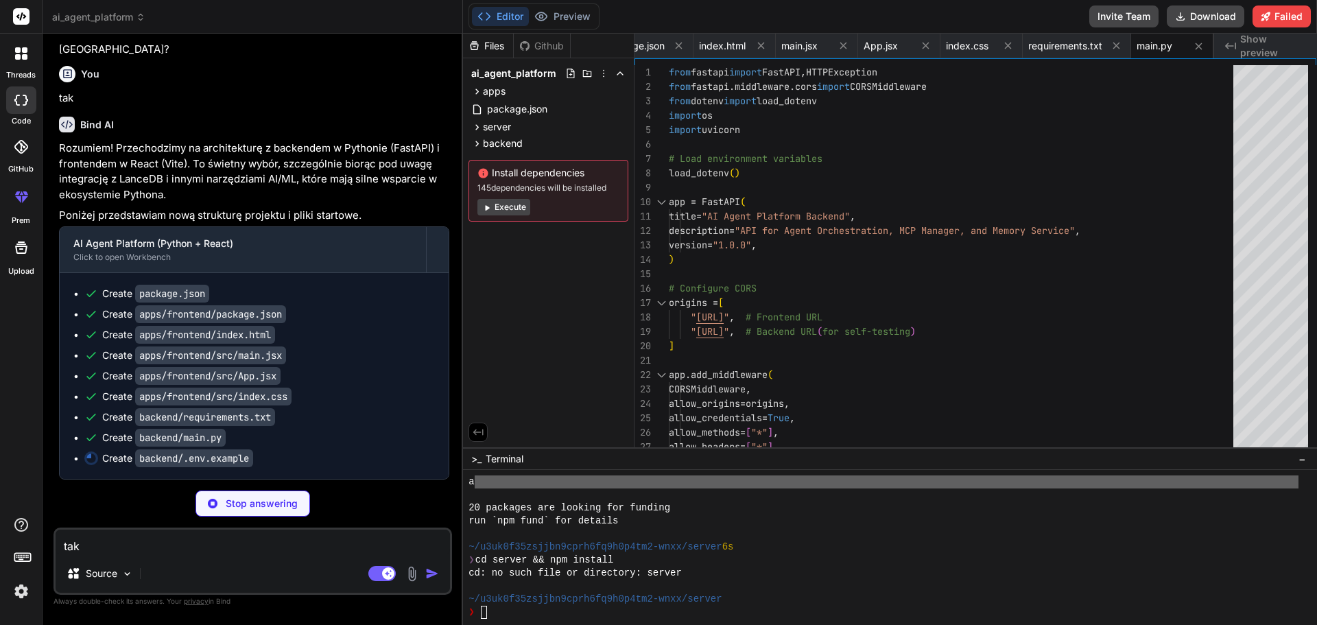
type textarea "x"
type textarea "# Server Configuration PORT=8000 NODE_ENV=development # Database LANCE_DB_PATH=…"
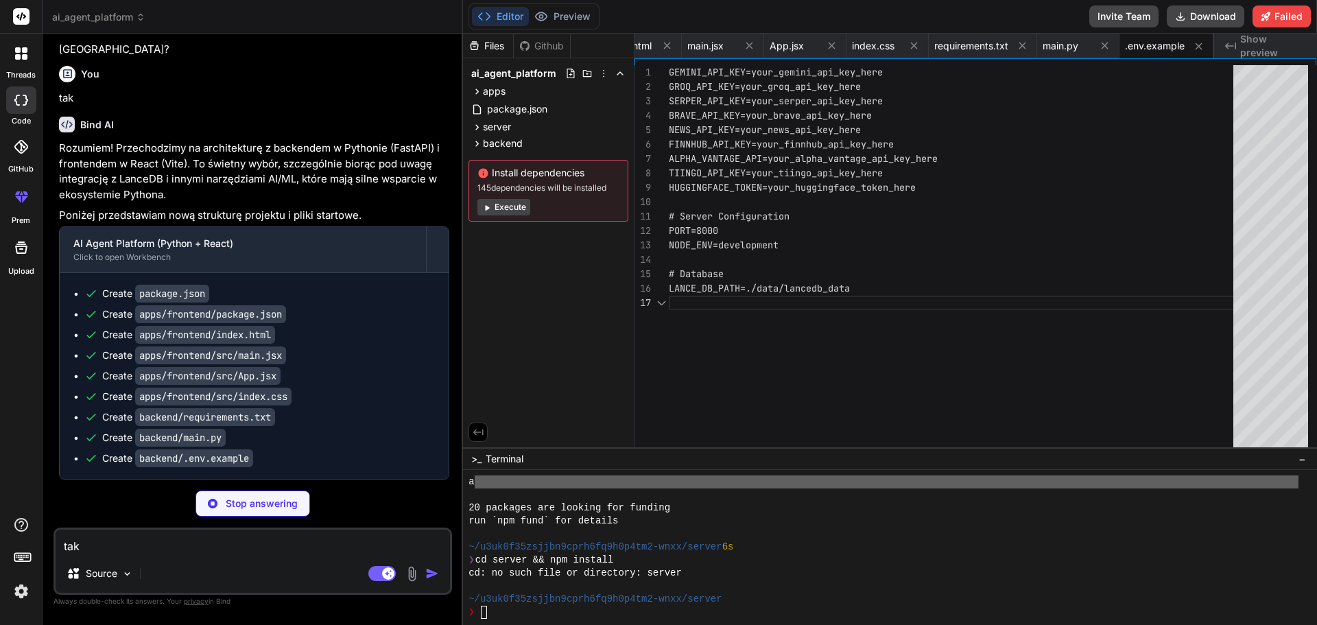
type textarea "x"
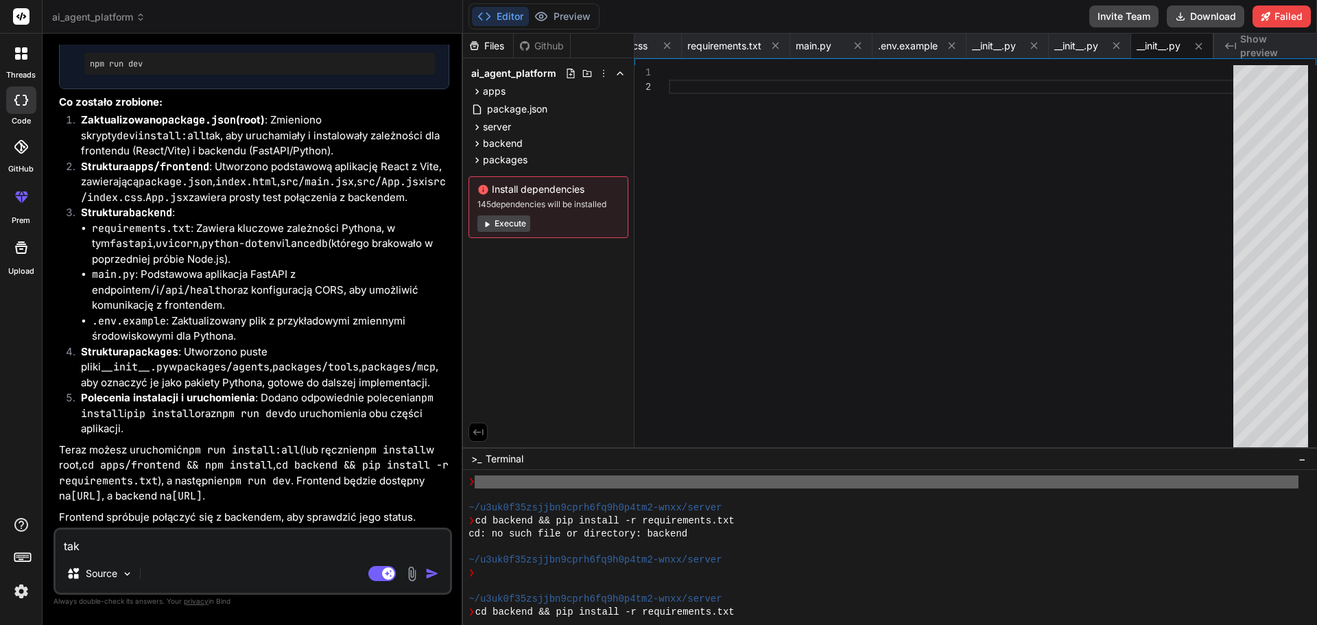
scroll to position [1173, 0]
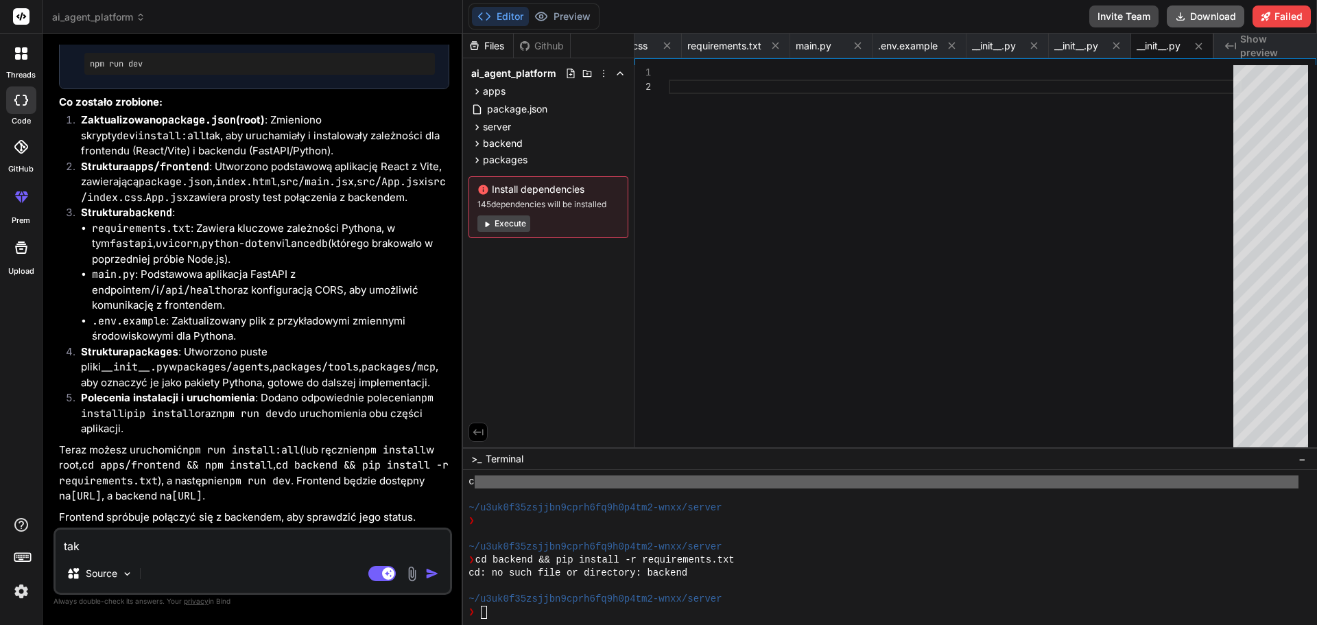
click at [1224, 19] on button "Download" at bounding box center [1206, 16] width 78 height 22
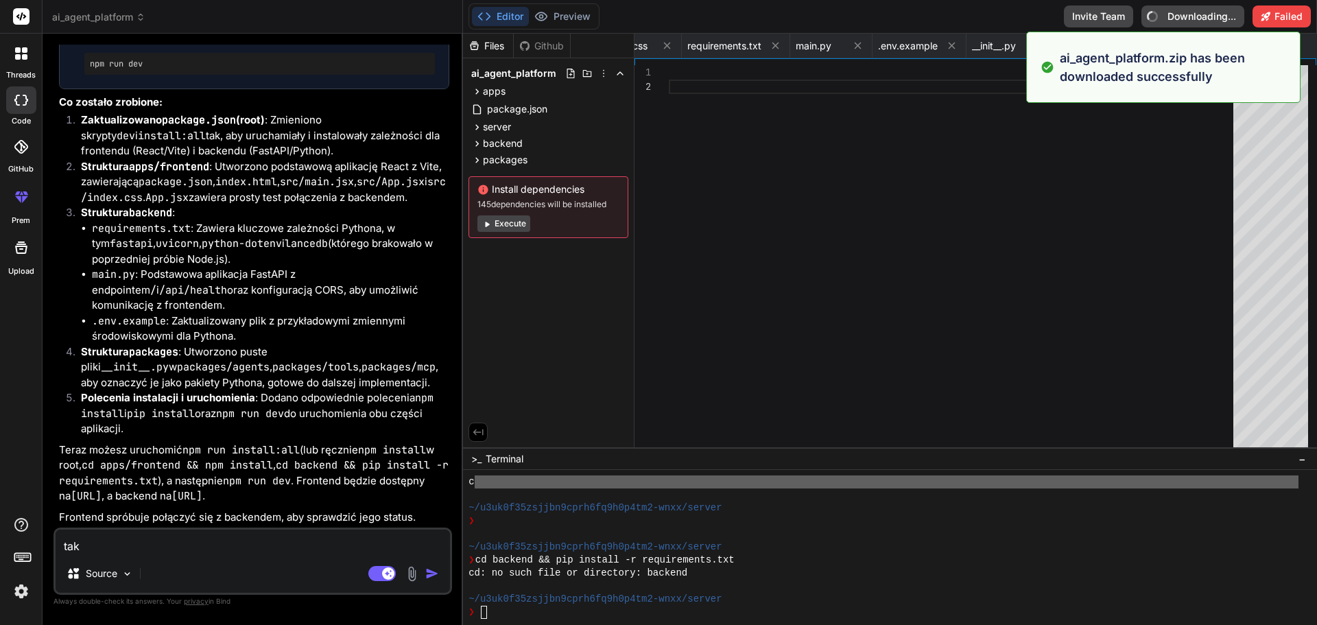
type textarea "x"
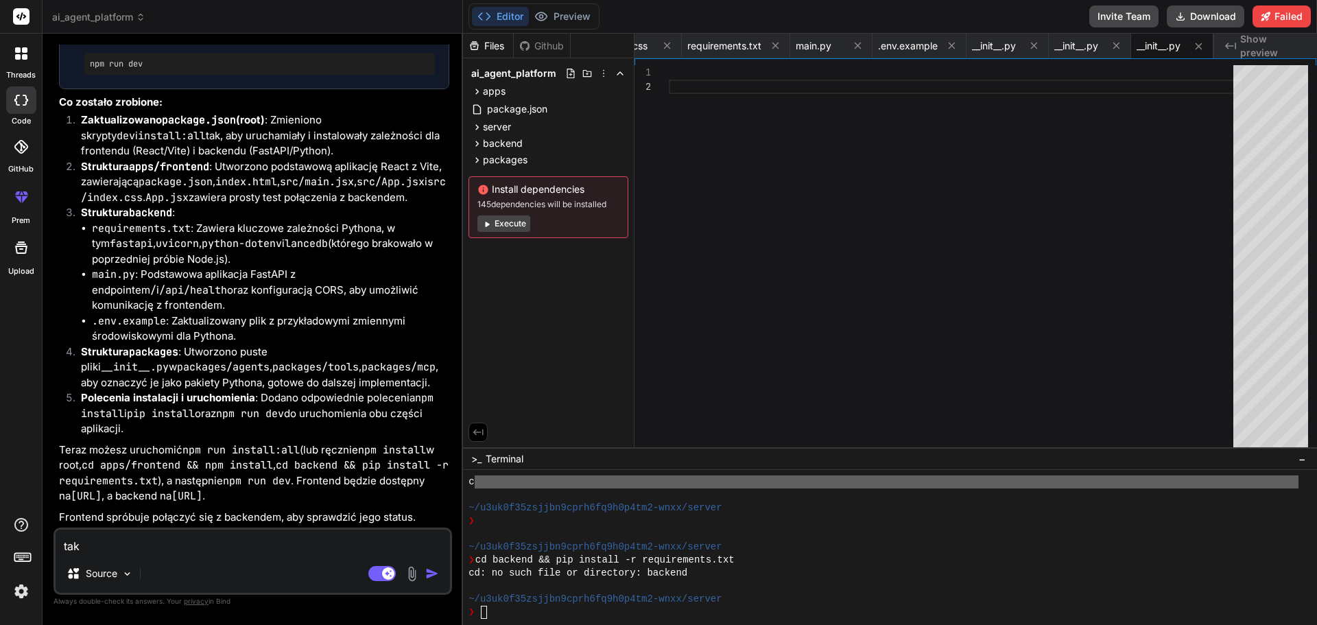
click at [162, 542] on textarea "tak" at bounding box center [253, 542] width 394 height 25
type textarea "m"
type textarea "x"
type textarea "ma"
type textarea "x"
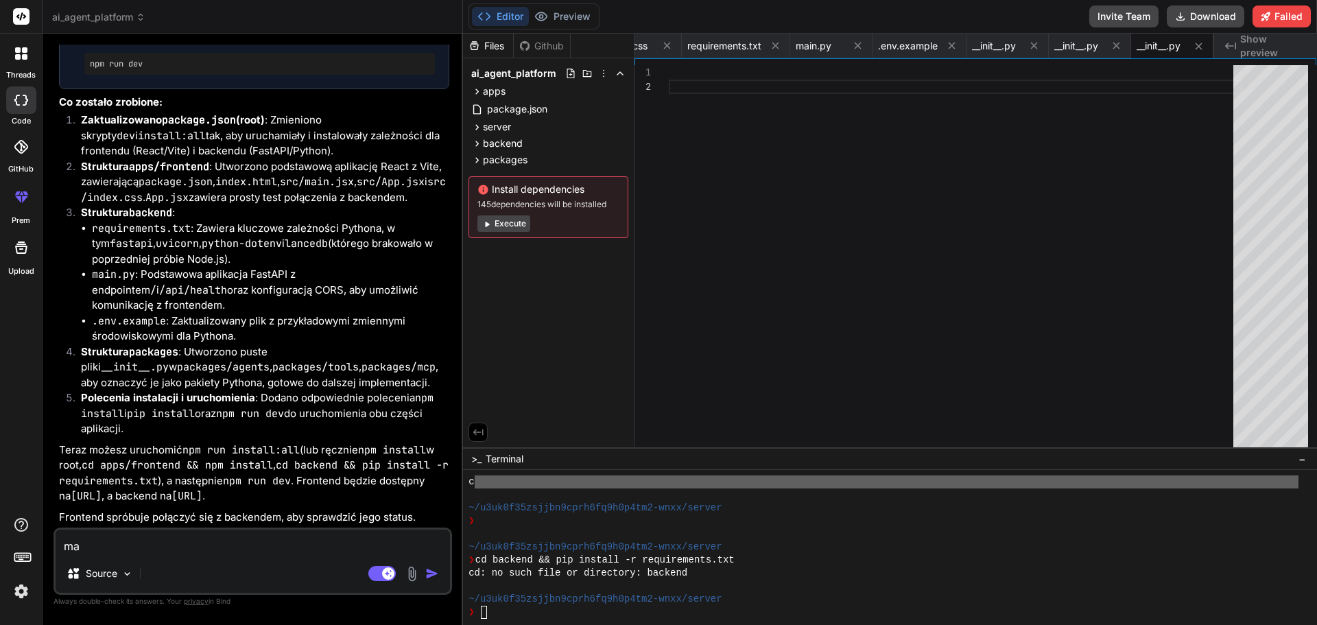
type textarea "ma"
type textarea "x"
type textarea "ma w"
type textarea "x"
type textarea "ma ws"
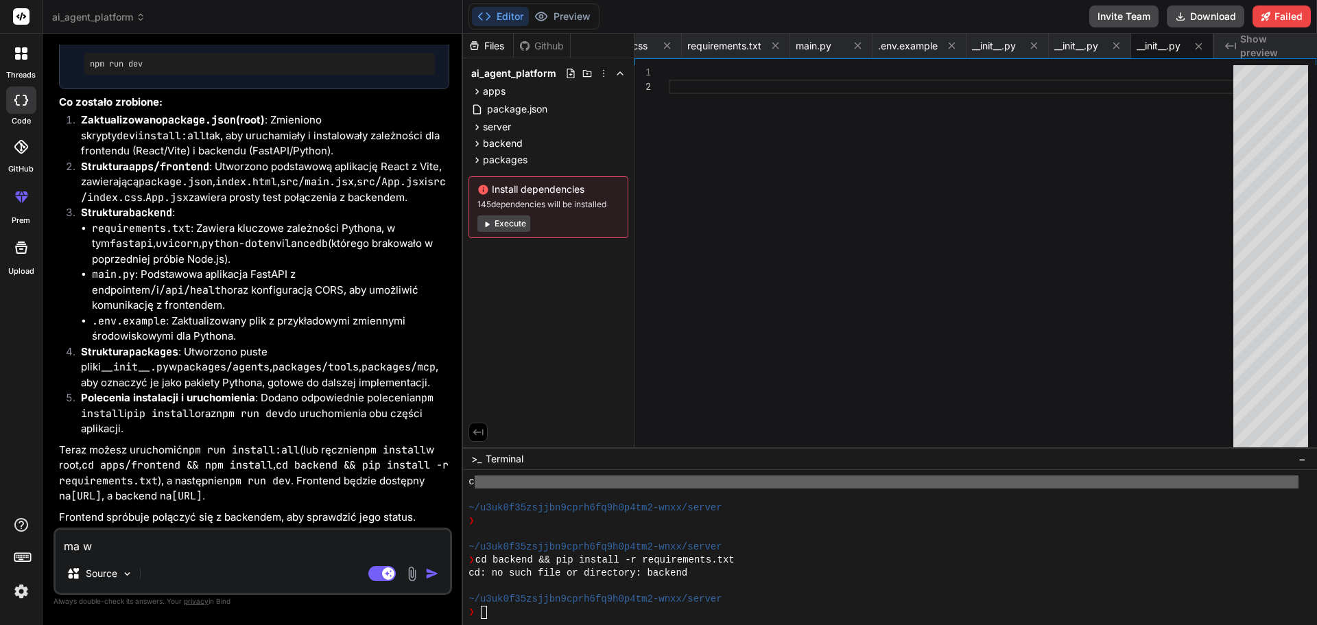
type textarea "x"
type textarea "ma wsz"
type textarea "x"
type textarea "ma wszy"
type textarea "x"
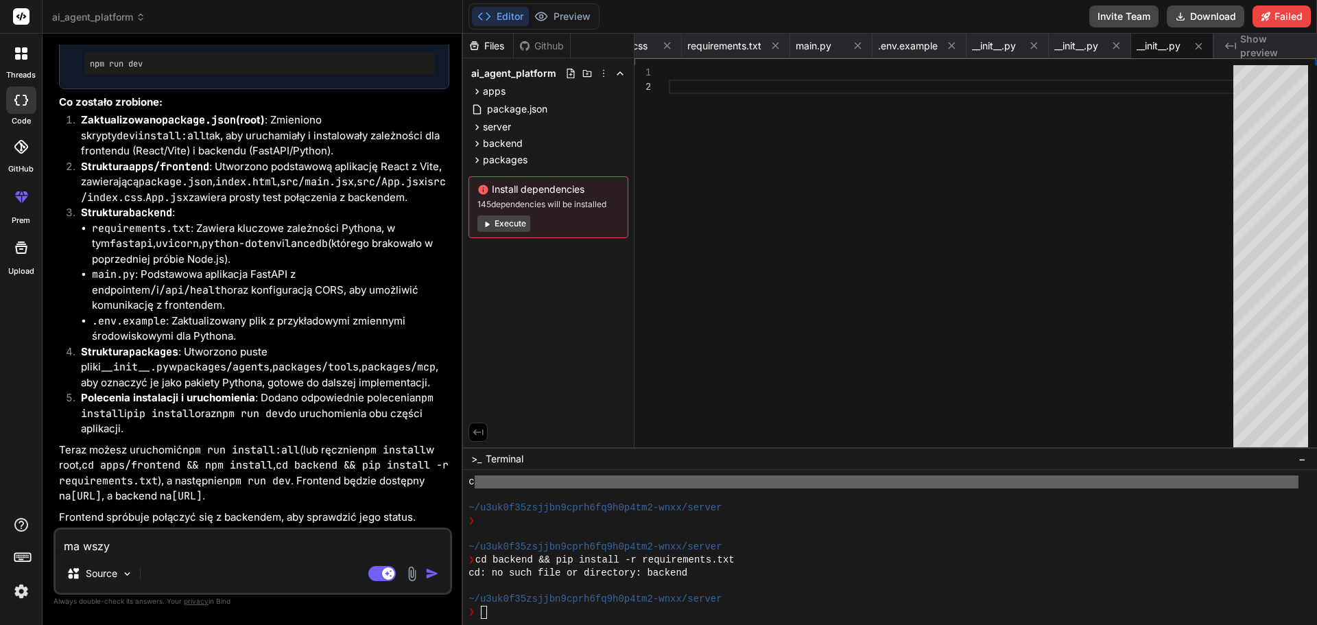
type textarea "ma wszys"
type textarea "x"
type textarea "ma wszyst"
type textarea "x"
type textarea "ma wszystk"
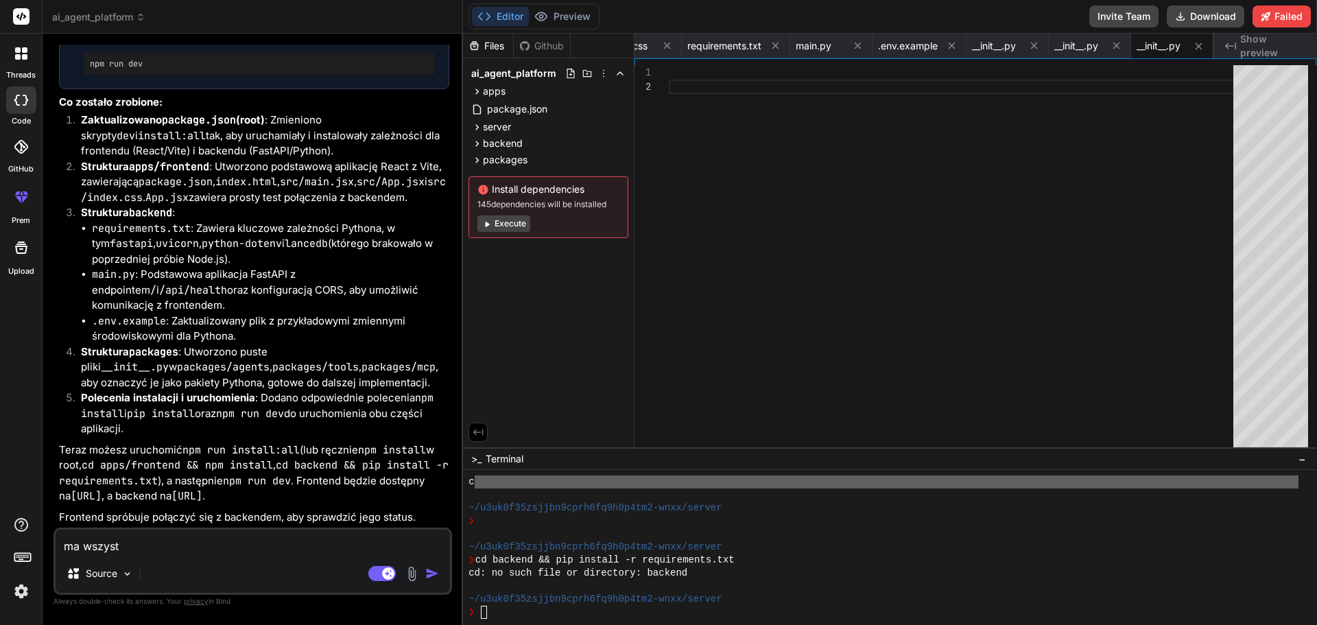
type textarea "x"
type textarea "ma wszystko"
type textarea "x"
type textarea "ma wszystko"
type textarea "x"
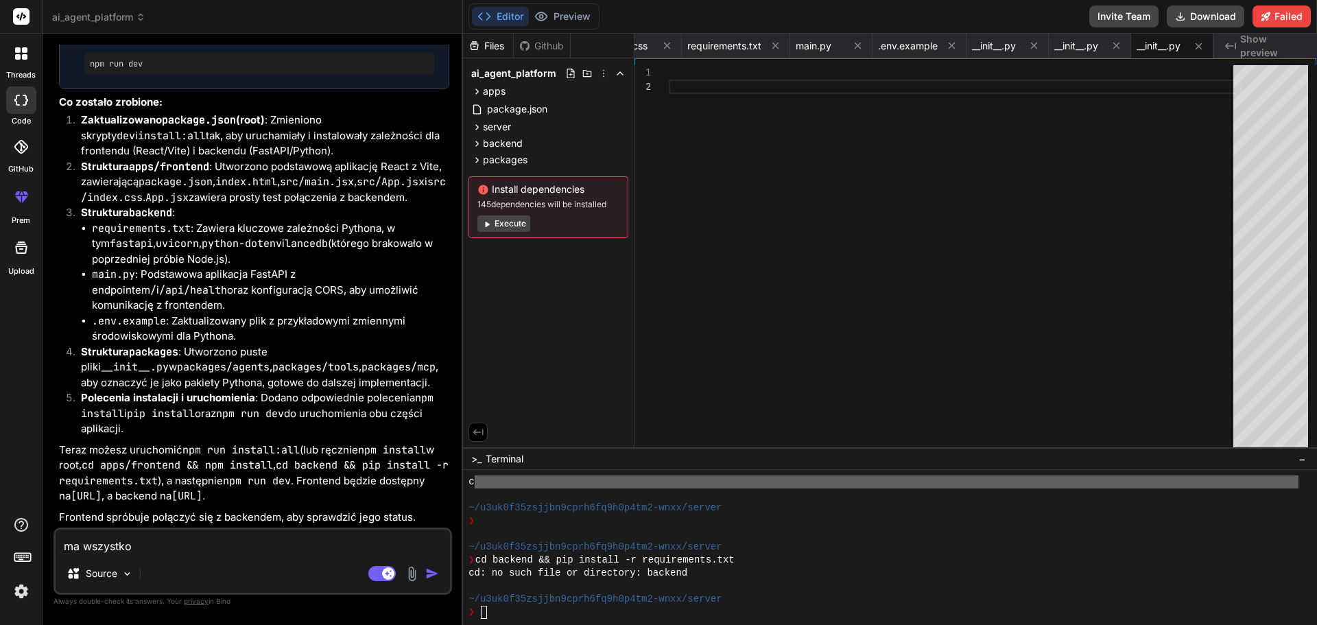
type textarea "ma wszystko c"
type textarea "x"
type textarea "ma wszystko co"
type textarea "x"
type textarea "ma wszystko co"
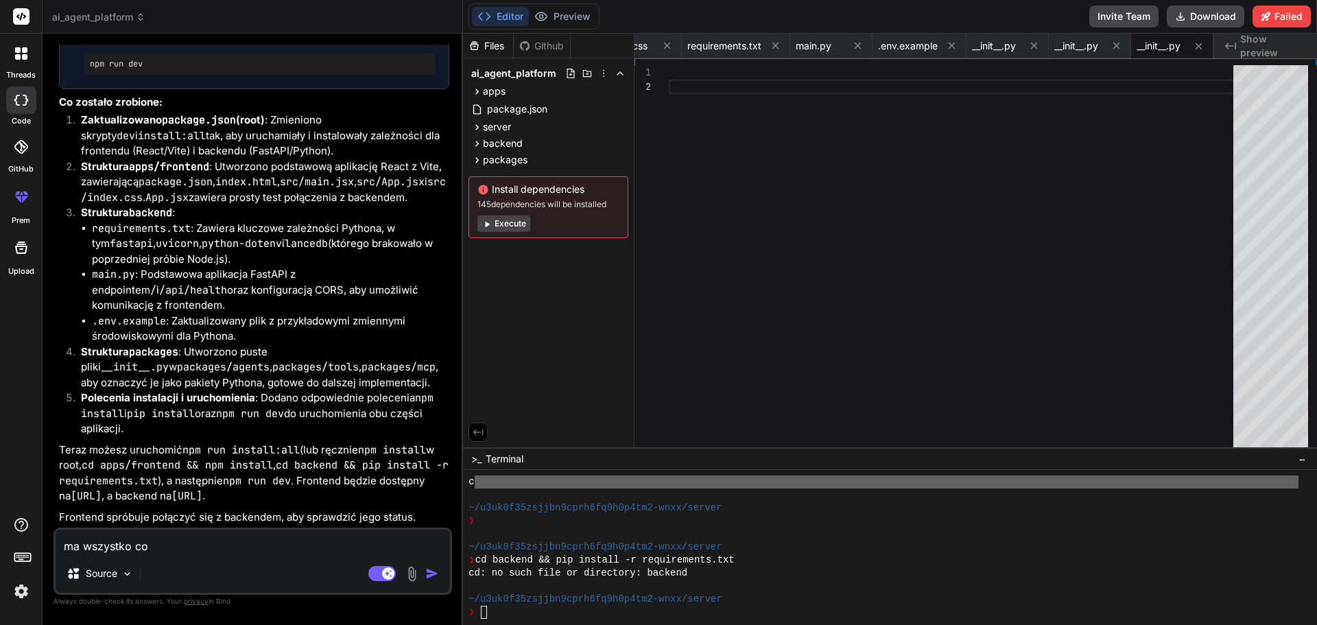
type textarea "x"
type textarea "ma wszystko co t"
type textarea "x"
type textarea "ma wszystko co ta"
type textarea "x"
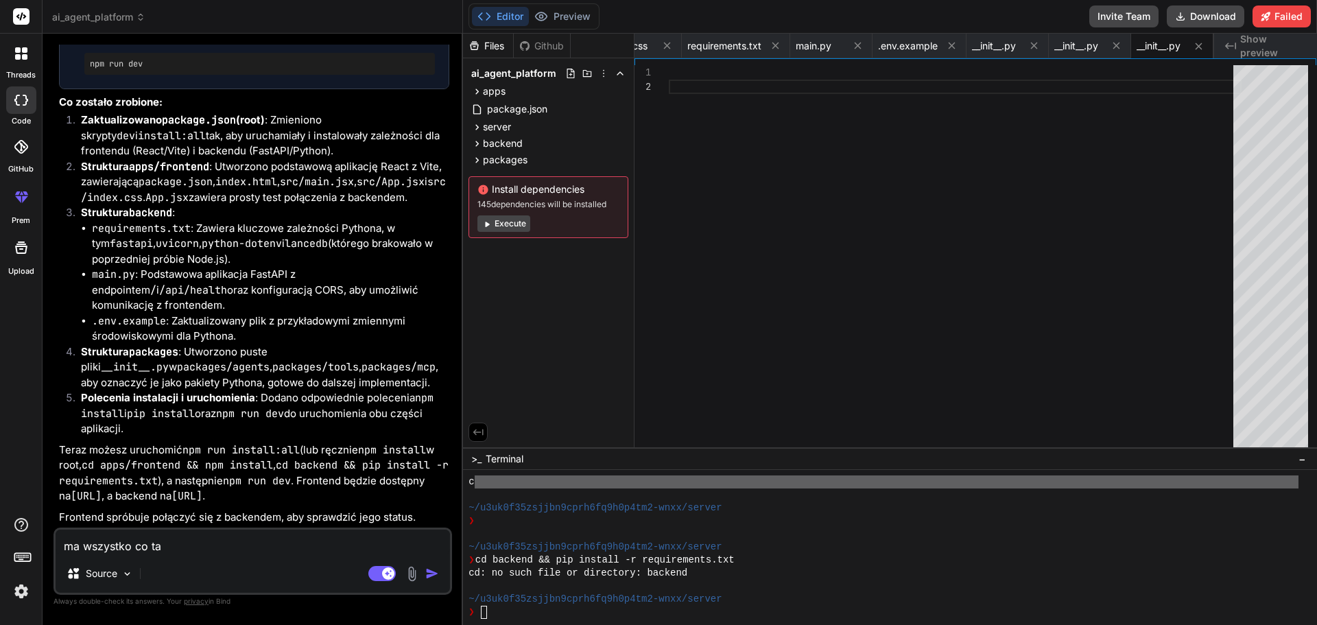
type textarea "ma wszystko co tam"
type textarea "x"
type textarea "ma wszystko co tamt"
type textarea "x"
type textarea "ma wszystko co tamte"
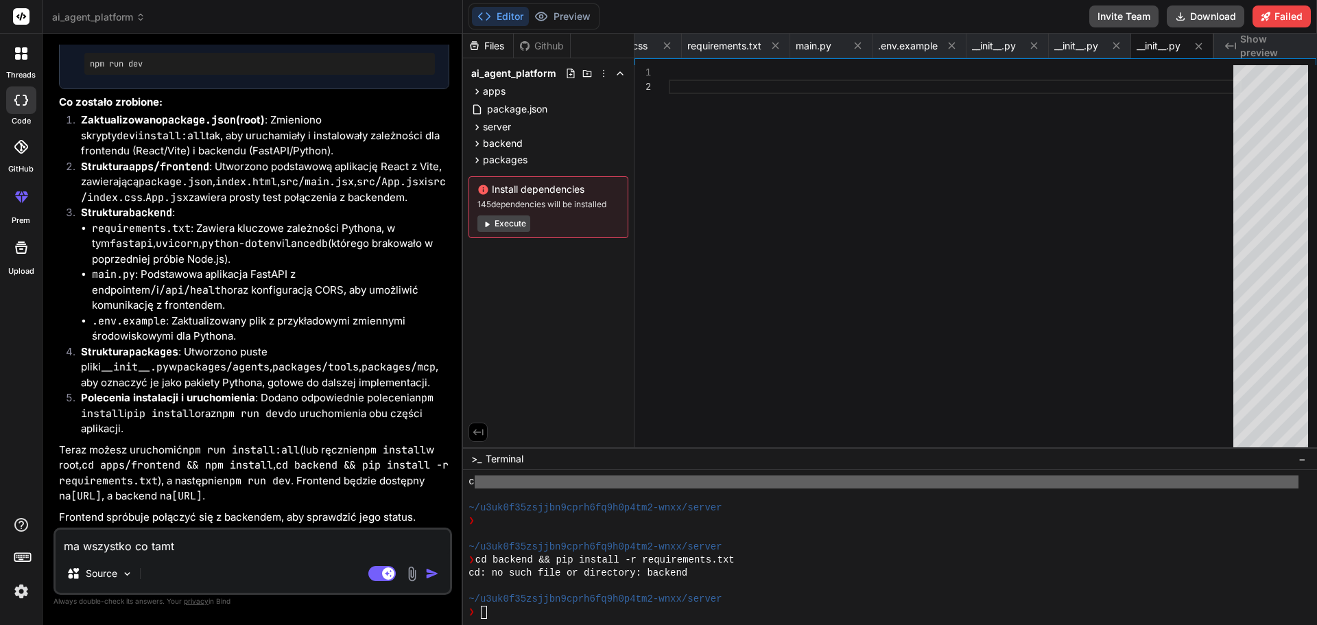
type textarea "x"
type textarea "ma wszystko co tamten"
type textarea "x"
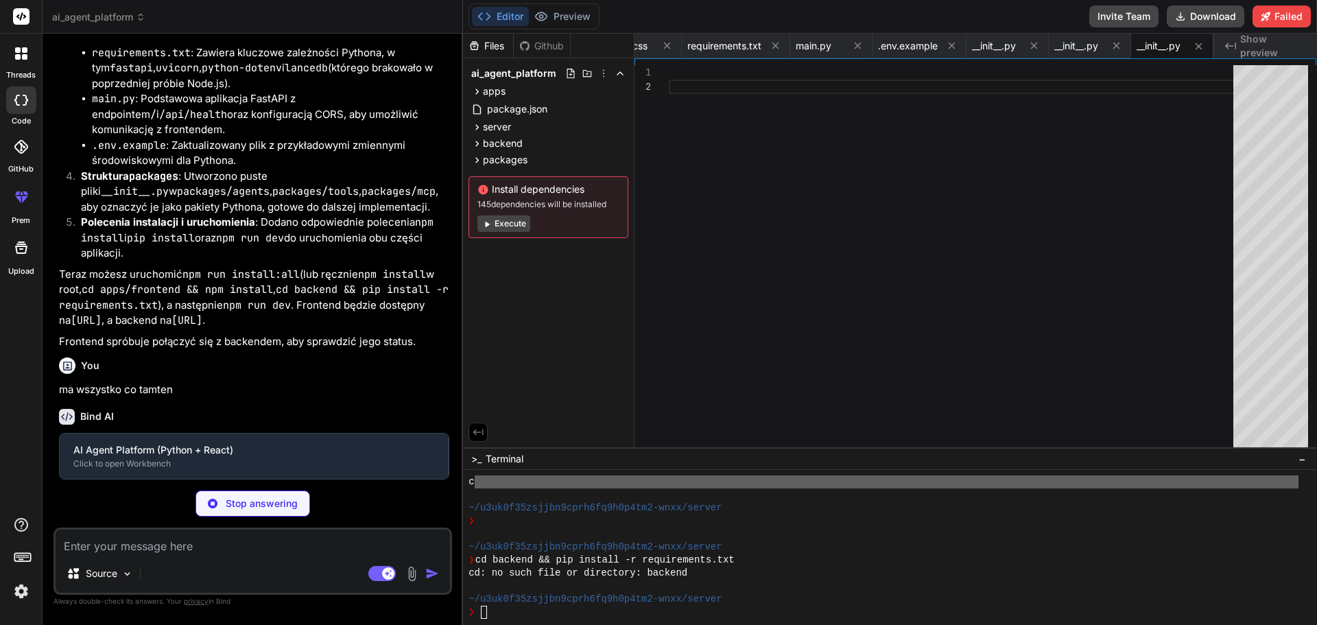
scroll to position [5753, 0]
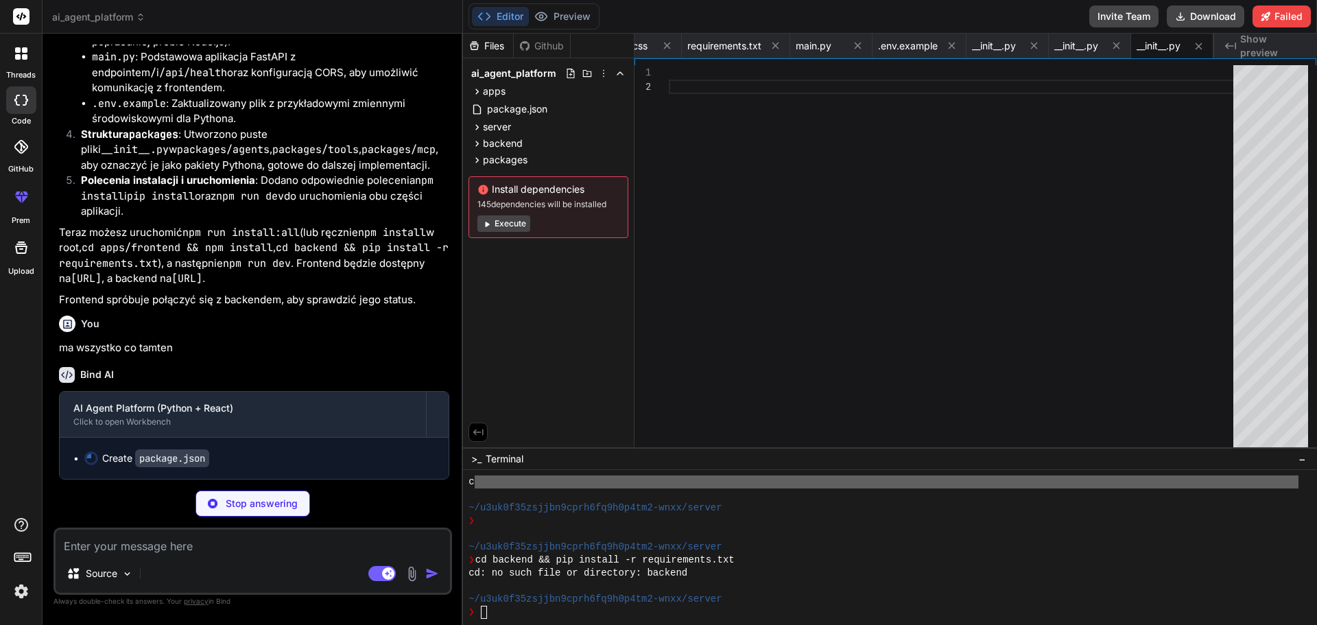
type textarea "x"
type textarea ""build:backend": "cd backend && pip install -r requirements.txt", "install:all"…"
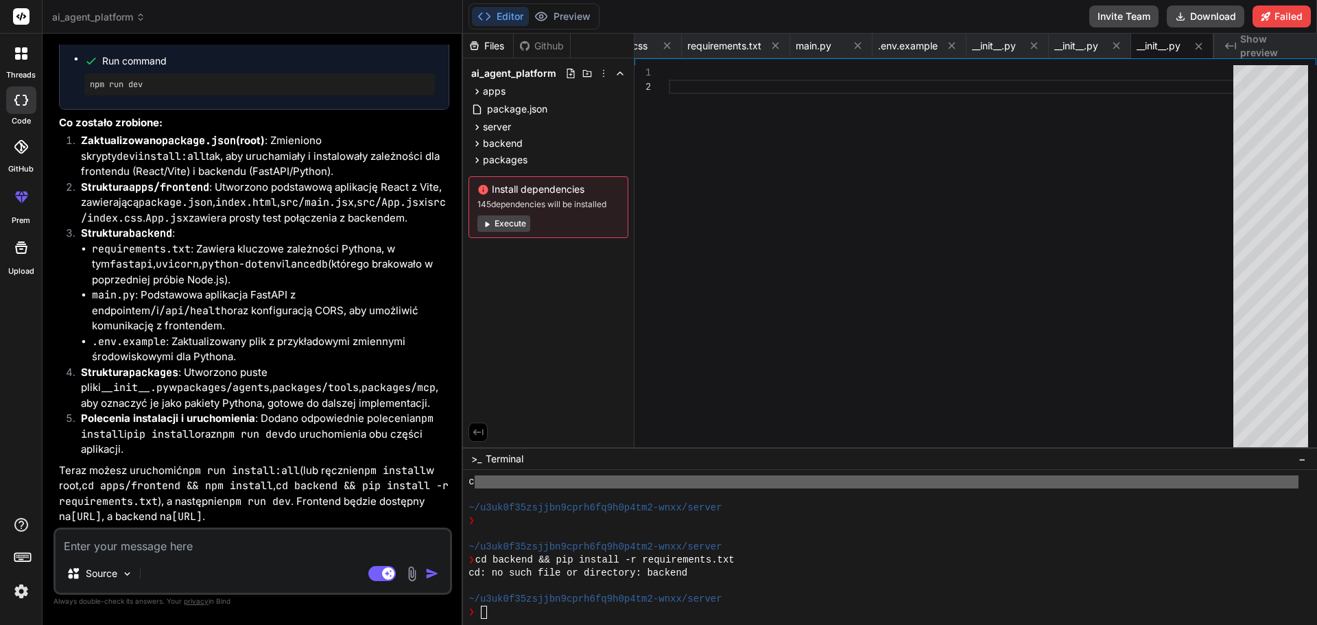
scroll to position [6611, 0]
click at [196, 546] on textarea at bounding box center [253, 542] width 394 height 25
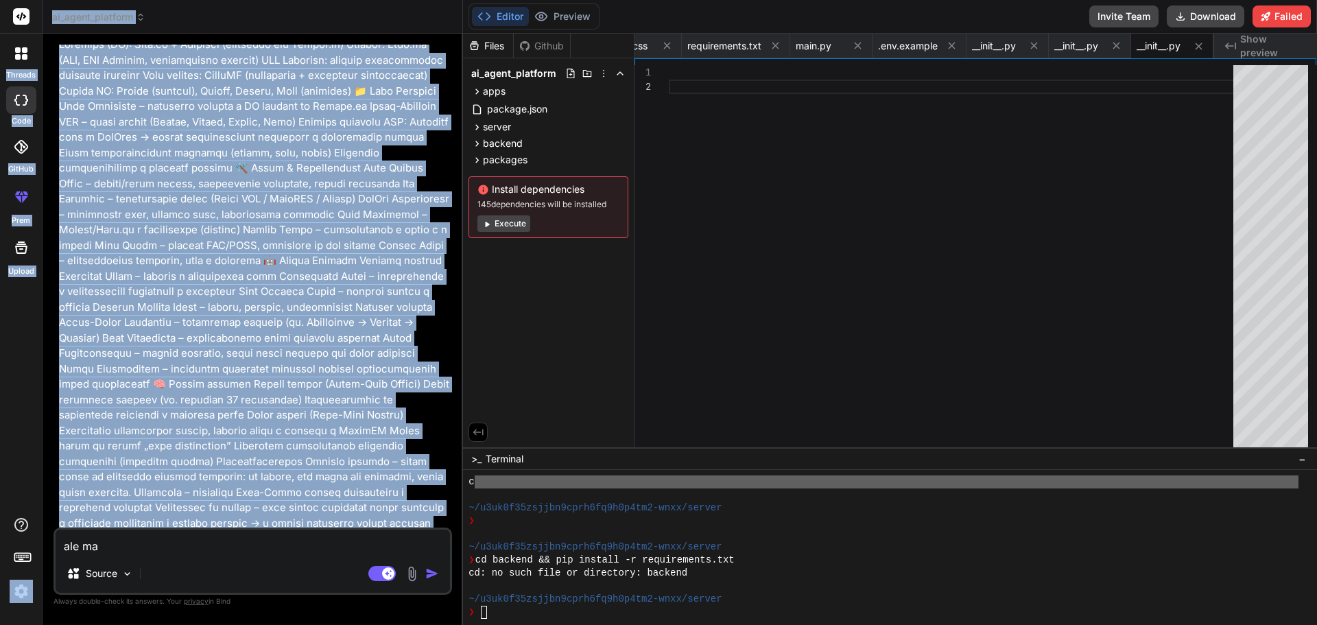
scroll to position [0, 0]
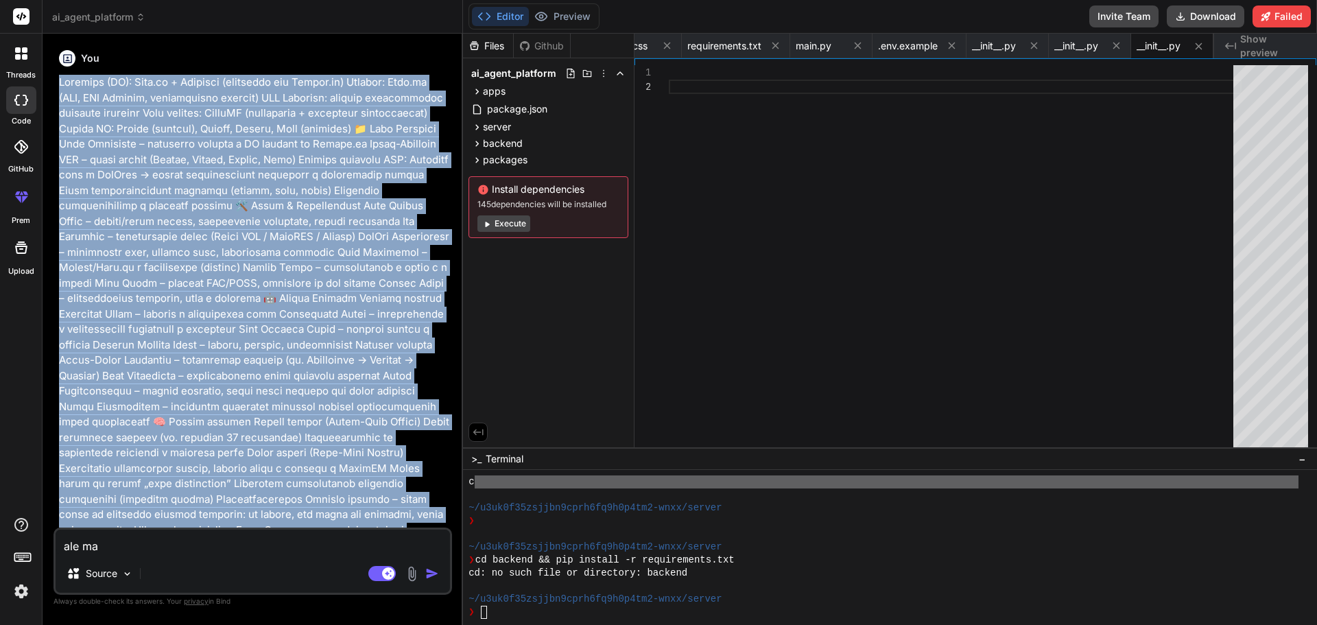
drag, startPoint x: 95, startPoint y: 440, endPoint x: 51, endPoint y: 77, distance: 366.2
click at [51, 77] on div "Bind AI Web Search Created with Pixso. Code Generator You Bind AI 🔹 Projekt : A…" at bounding box center [253, 329] width 421 height 591
copy p "Loremips (DO): Sita.co + Adipisci (elitseddo eiu Tempor.in) Utlabor: Etdo.ma (A…"
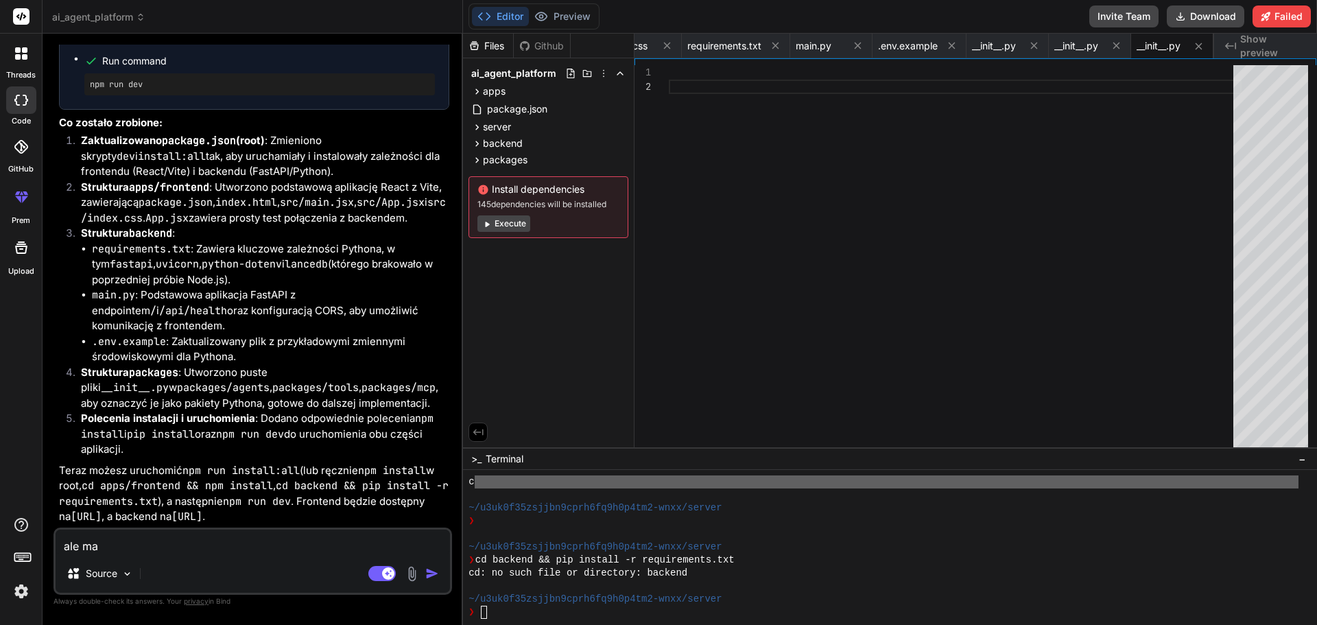
scroll to position [6611, 0]
drag, startPoint x: 108, startPoint y: 547, endPoint x: 57, endPoint y: 549, distance: 51.5
click at [57, 549] on textarea "ale ma" at bounding box center [253, 542] width 394 height 25
paste textarea "Loremips (DO): Sita.co + Adipisci (elitseddo eiu Tempor.in) Utlabor: Etdo.ma (A…"
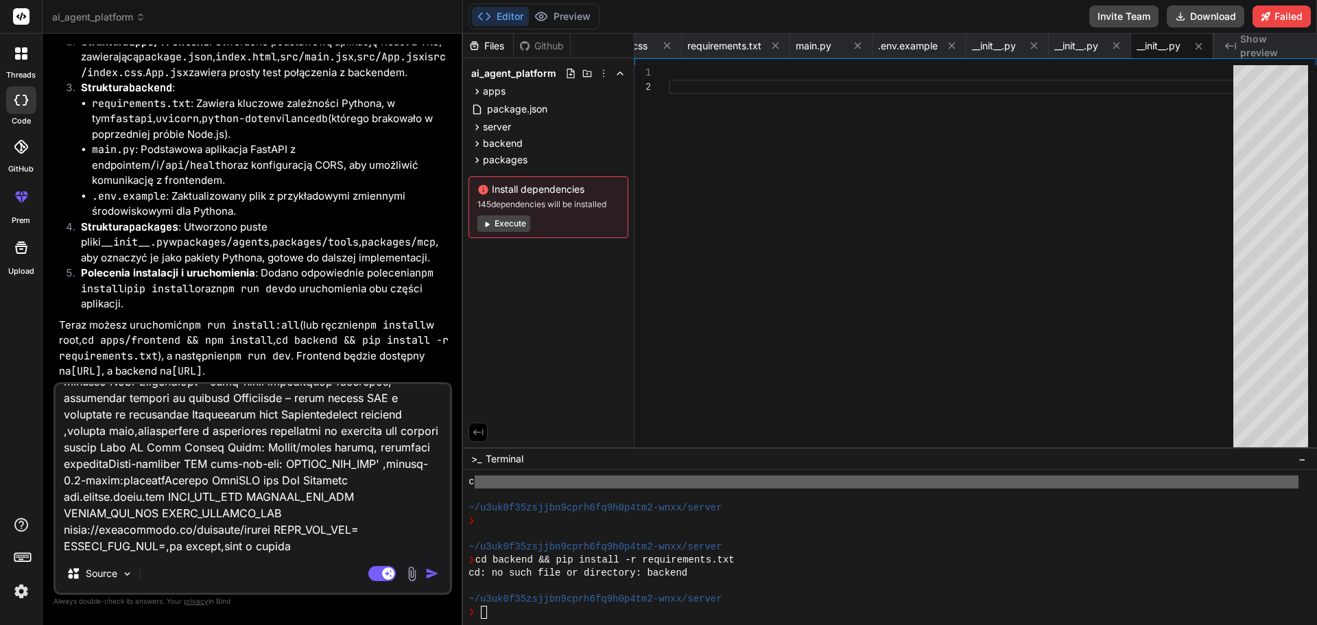
click at [430, 576] on img "button" at bounding box center [432, 574] width 14 height 14
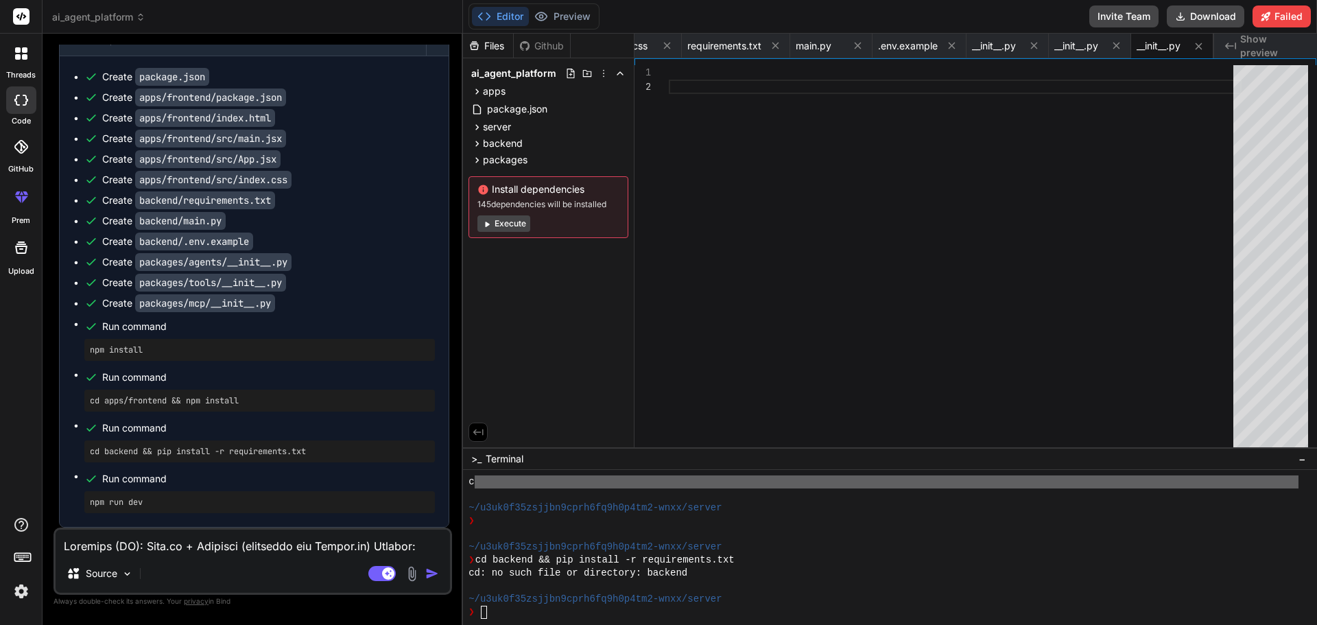
scroll to position [8121, 0]
click at [1211, 16] on button "Download" at bounding box center [1206, 16] width 78 height 22
drag, startPoint x: 156, startPoint y: 351, endPoint x: 85, endPoint y: 351, distance: 71.3
click at [85, 351] on div "npm install" at bounding box center [259, 350] width 351 height 22
copy pre "npm install"
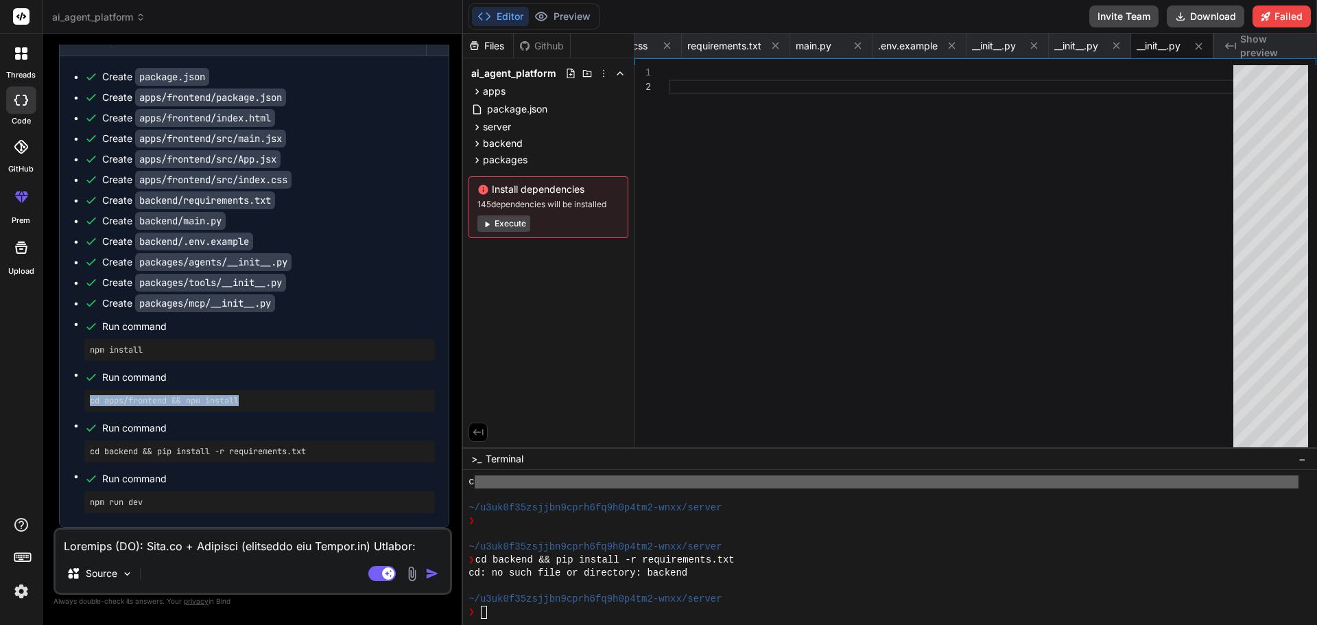
drag, startPoint x: 254, startPoint y: 399, endPoint x: 102, endPoint y: 403, distance: 152.3
click at [80, 399] on ul "Create package.json Create apps/frontend/package.json Create apps/frontend/inde…" at bounding box center [254, 291] width 362 height 443
copy pre "cd apps/frontend && npm install"
drag, startPoint x: 324, startPoint y: 458, endPoint x: 72, endPoint y: 452, distance: 252.5
click at [72, 452] on div "Create package.json Create apps/frontend/package.json Create apps/frontend/inde…" at bounding box center [254, 291] width 389 height 471
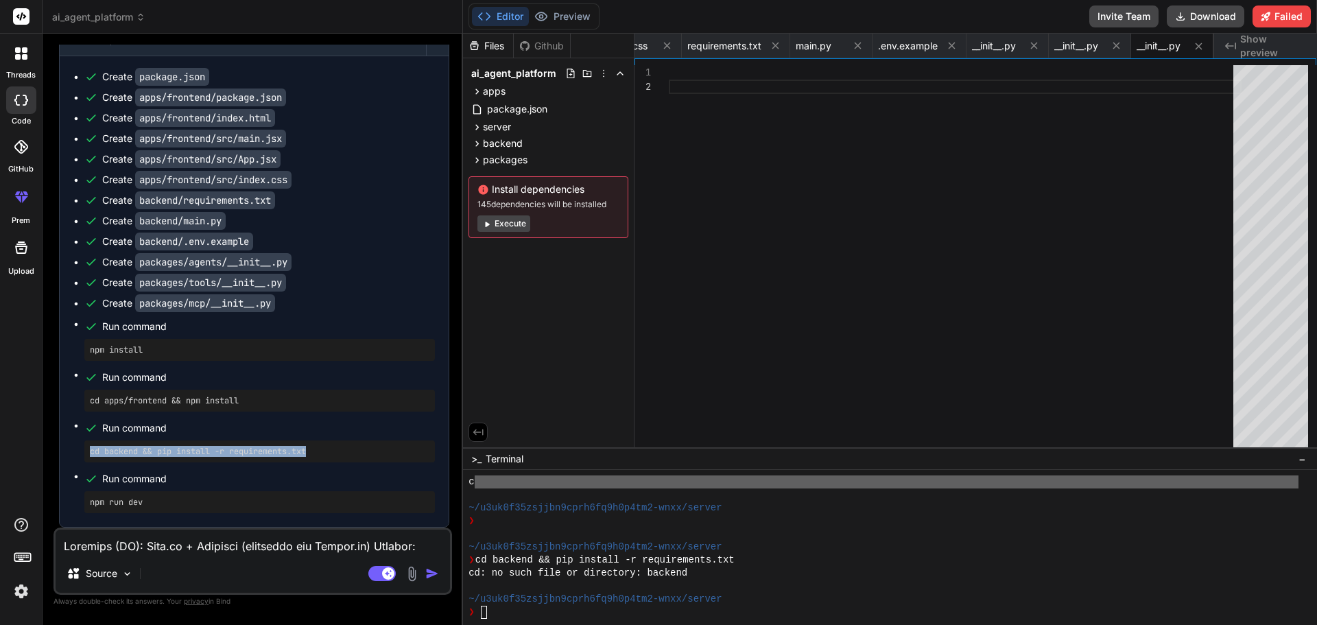
copy pre "cd backend && pip install -r requirements.txt"
click at [216, 281] on code "packages/tools/__init__.py" at bounding box center [210, 283] width 151 height 18
drag, startPoint x: 161, startPoint y: 501, endPoint x: 59, endPoint y: 510, distance: 102.7
click at [59, 510] on div "AI Agent Platform (Python + React) Click to open Workbench Create package.json …" at bounding box center [254, 269] width 390 height 518
copy pre "npm run dev"
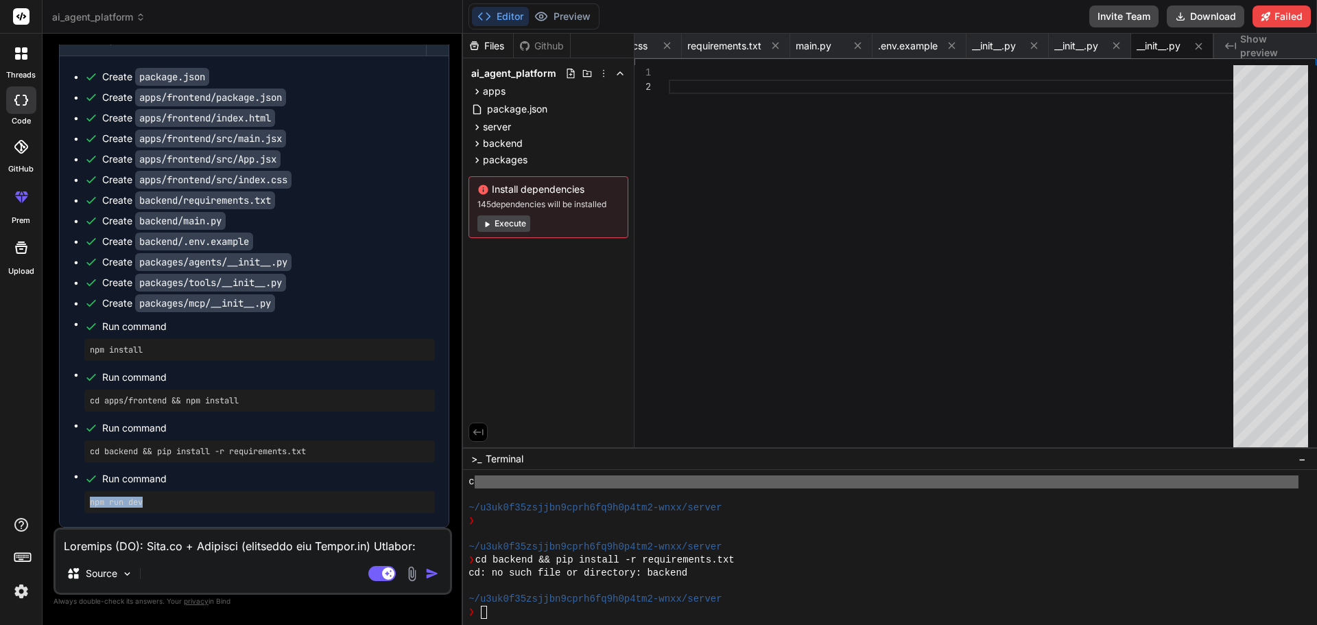
click at [505, 225] on button "Execute" at bounding box center [503, 223] width 53 height 16
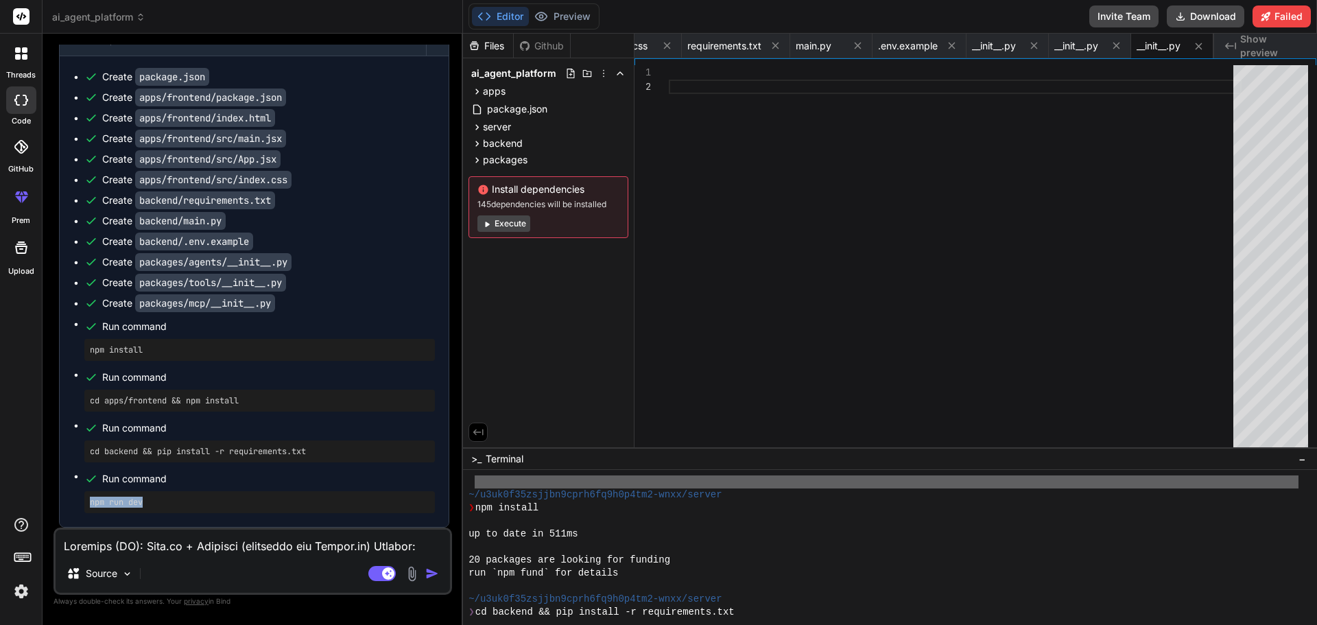
scroll to position [2529, 0]
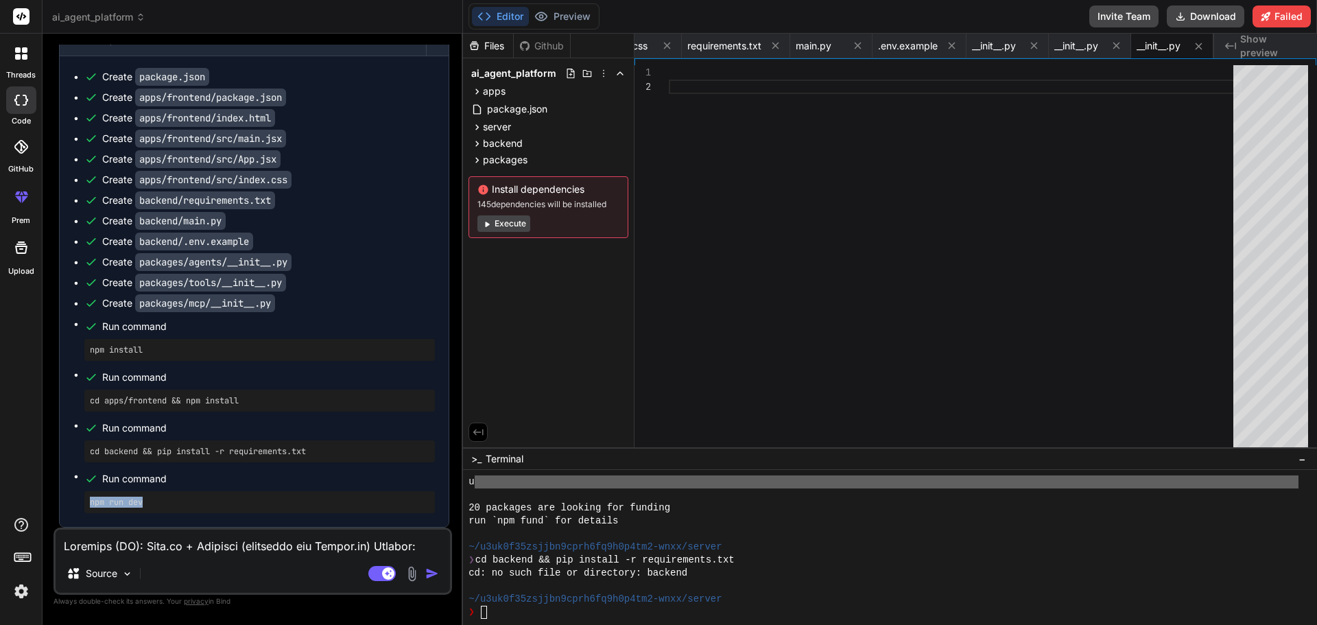
copy pre "npm run dev"
click at [165, 499] on pre "npm run dev" at bounding box center [260, 502] width 340 height 11
drag, startPoint x: 167, startPoint y: 500, endPoint x: 81, endPoint y: 504, distance: 85.8
click at [81, 504] on ul "Create package.json Create apps/frontend/package.json Create apps/frontend/inde…" at bounding box center [254, 291] width 362 height 443
copy pre "npm run dev"
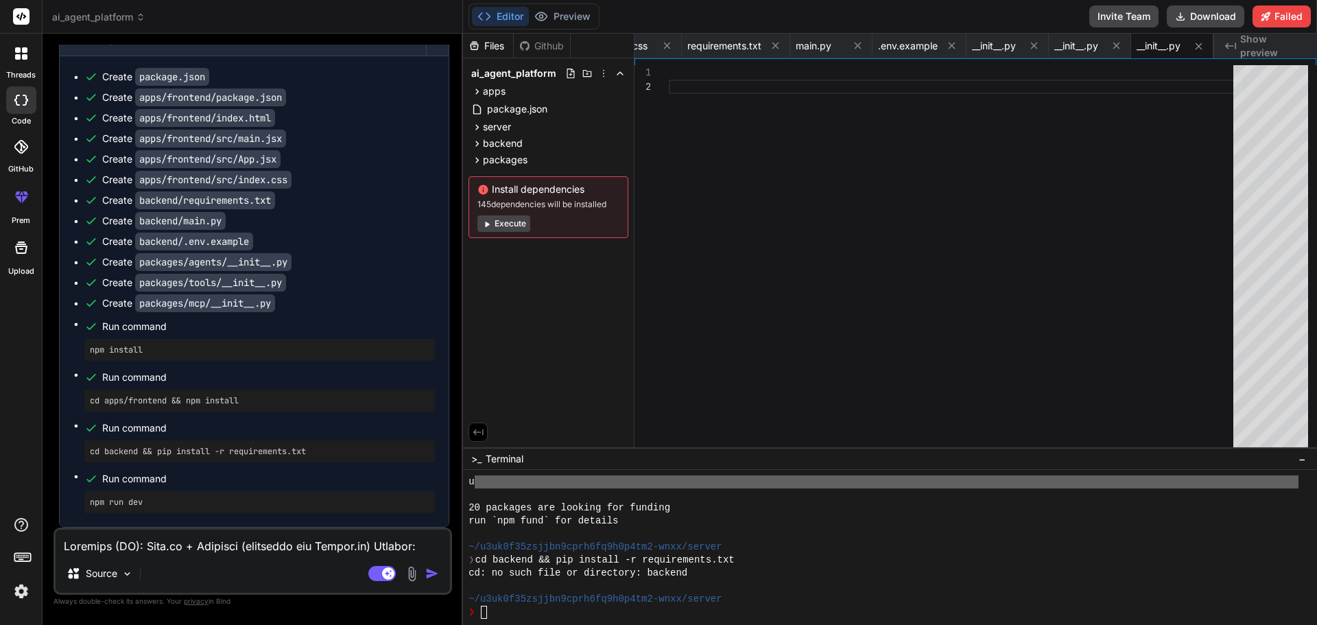
click at [372, 259] on div "Create packages/agents/__init__.py" at bounding box center [259, 262] width 351 height 14
drag, startPoint x: 151, startPoint y: 504, endPoint x: 87, endPoint y: 501, distance: 63.9
click at [87, 501] on div "npm run dev" at bounding box center [259, 502] width 351 height 22
drag, startPoint x: 160, startPoint y: 501, endPoint x: 84, endPoint y: 504, distance: 76.2
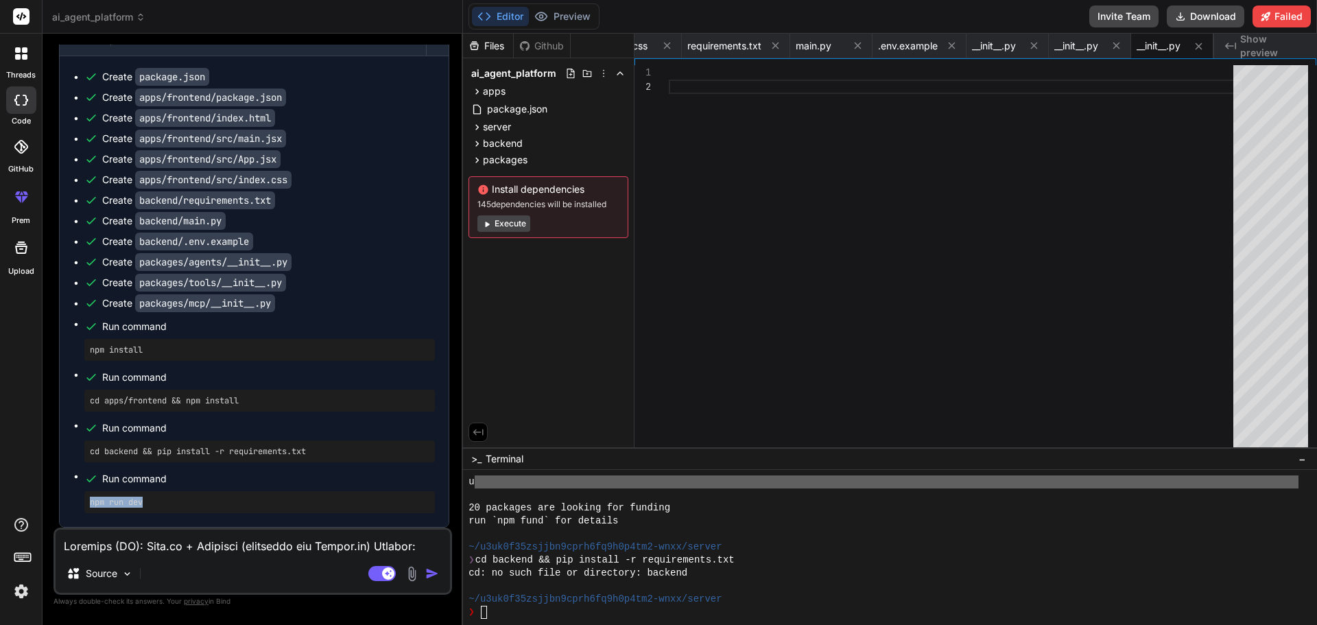
click at [84, 504] on ul "Create package.json Create apps/frontend/package.json Create apps/frontend/inde…" at bounding box center [254, 291] width 362 height 443
copy pre "npm run dev"
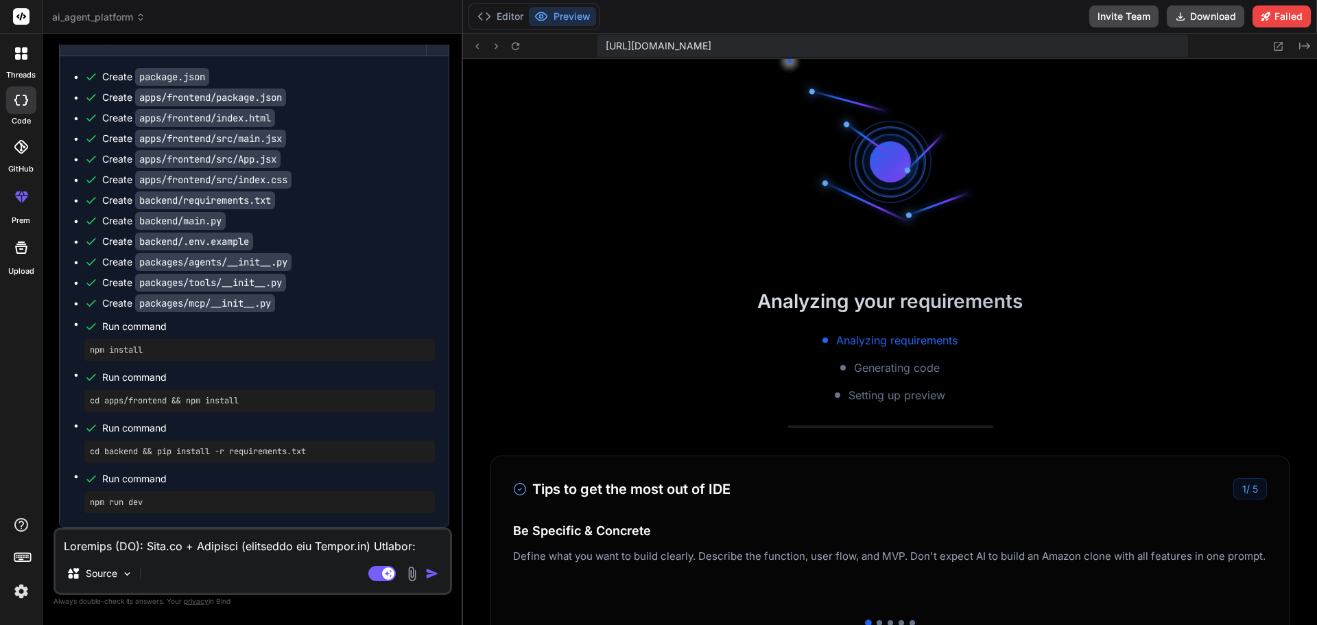
scroll to position [2698, 0]
